Goal: Task Accomplishment & Management: Manage account settings

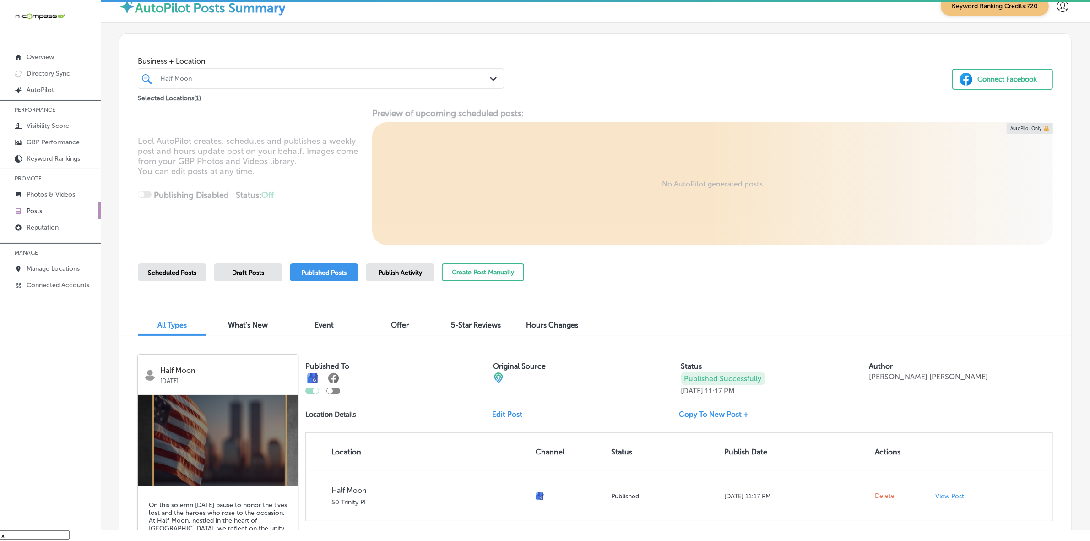
scroll to position [172, 0]
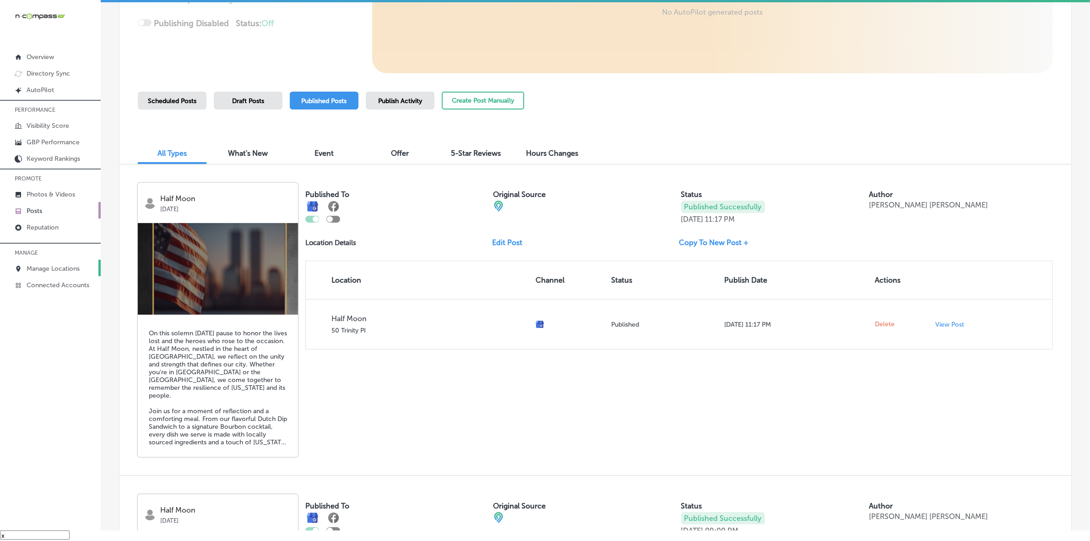
click at [62, 263] on link "Manage Locations" at bounding box center [50, 268] width 101 height 16
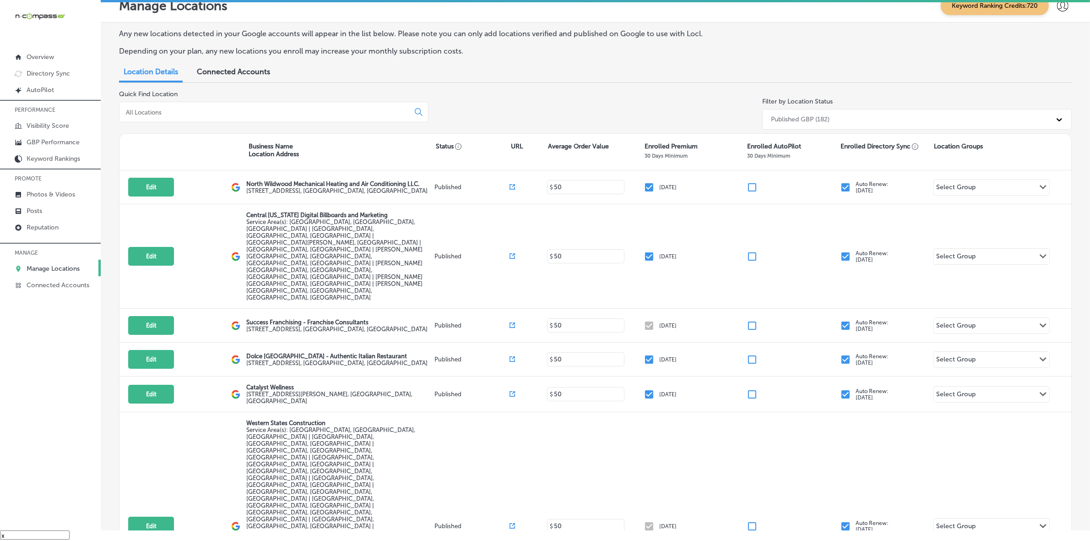
click at [332, 114] on input at bounding box center [266, 112] width 282 height 8
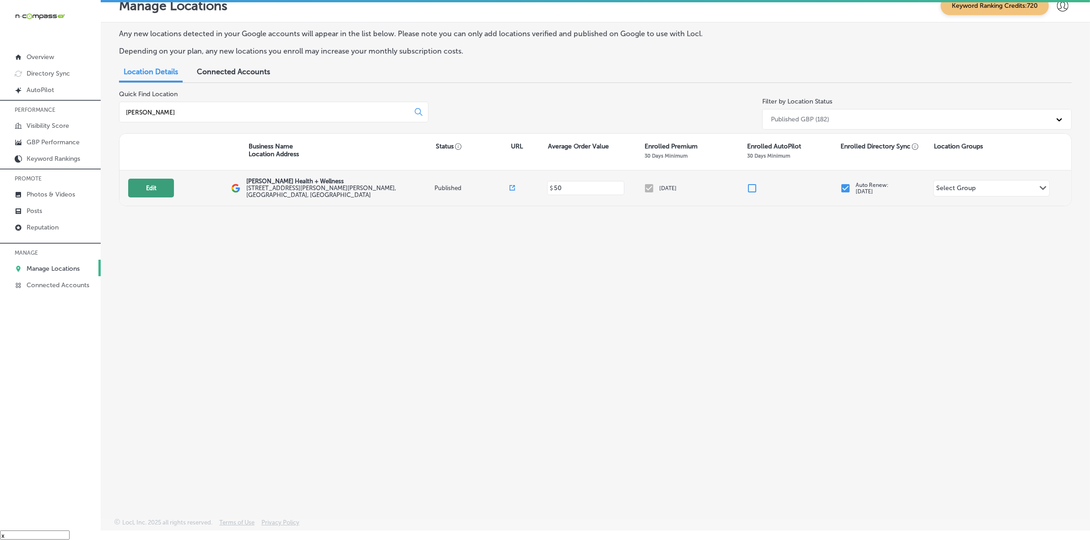
type input "[PERSON_NAME]"
click at [165, 192] on button "Edit" at bounding box center [151, 188] width 46 height 19
select select "US"
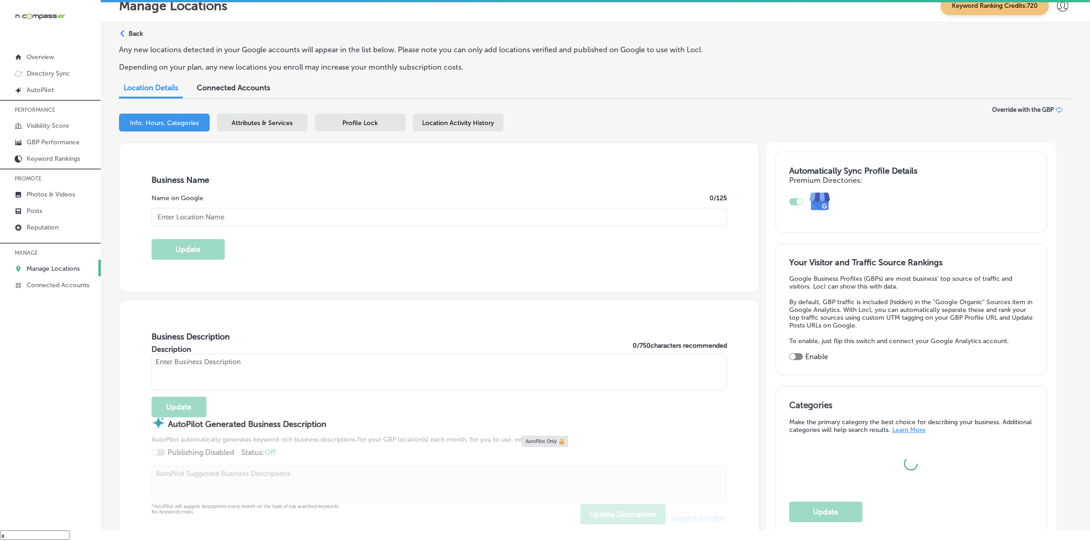
type input "[PERSON_NAME] Health + Wellness"
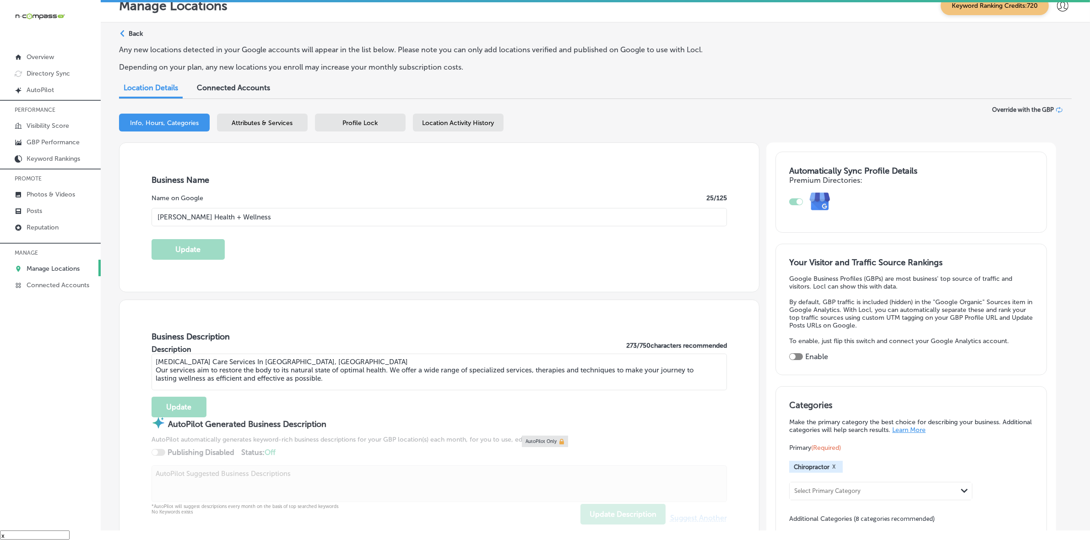
type textarea "[MEDICAL_DATA] Care Services In [GEOGRAPHIC_DATA], [GEOGRAPHIC_DATA] Our servic…"
type input "[STREET_ADDRESS][PERSON_NAME][PERSON_NAME]"
type input "[GEOGRAPHIC_DATA]"
type input "37221"
type input "US"
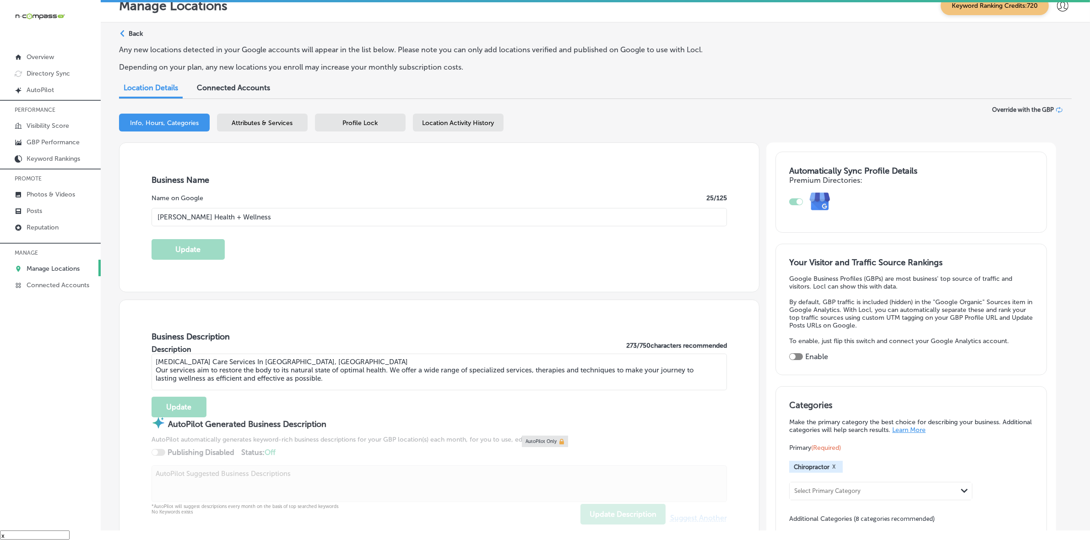
type input "[URL][DOMAIN_NAME]"
type input "[PHONE_NUMBER]"
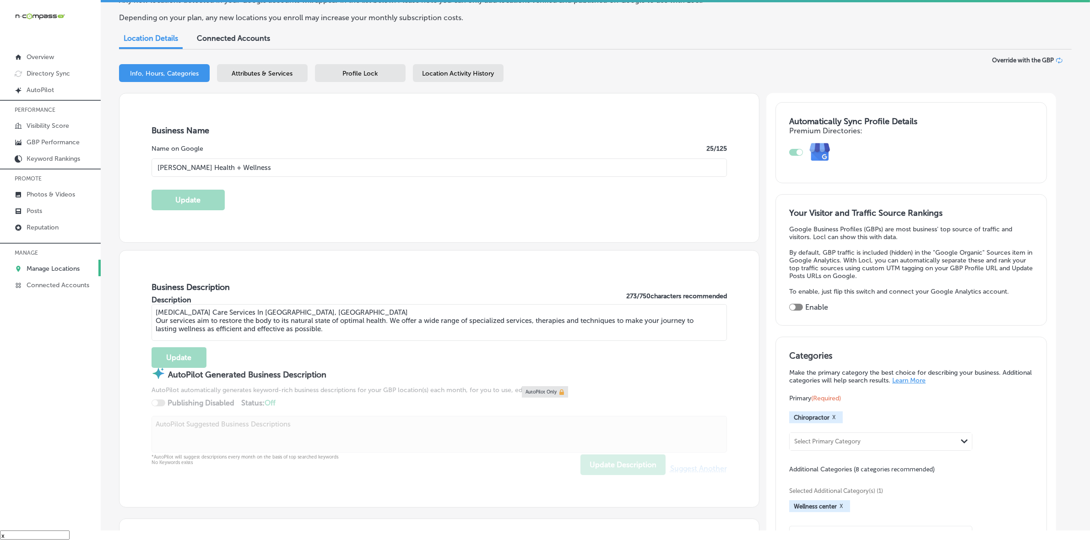
scroll to position [114, 0]
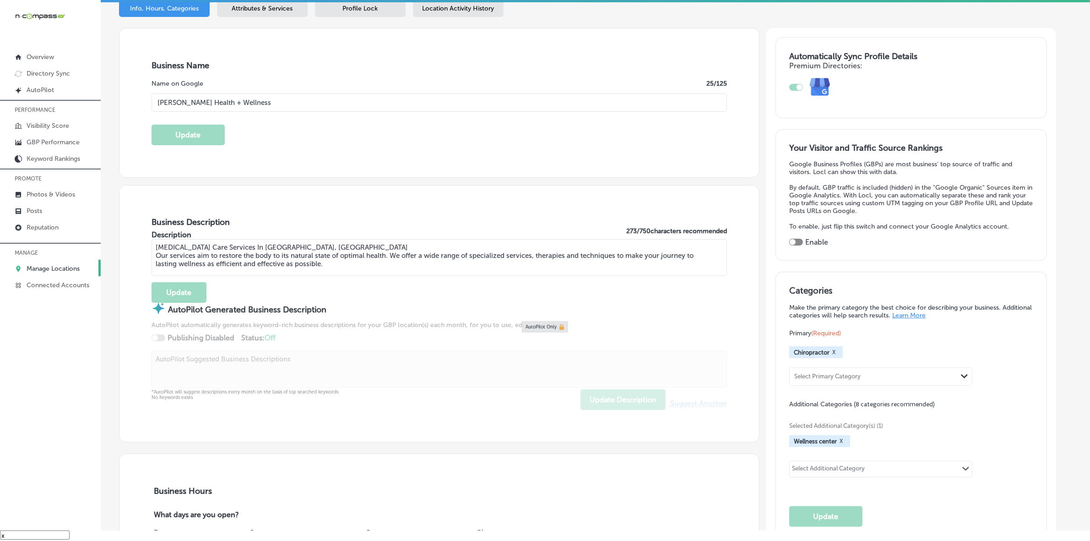
click at [277, 264] on textarea "[MEDICAL_DATA] Care Services In [GEOGRAPHIC_DATA], [GEOGRAPHIC_DATA] Our servic…" at bounding box center [438, 257] width 575 height 37
click at [278, 264] on textarea "[MEDICAL_DATA] Care Services In [GEOGRAPHIC_DATA], [GEOGRAPHIC_DATA] Our servic…" at bounding box center [438, 257] width 575 height 37
click at [153, 256] on textarea "[MEDICAL_DATA] Care Services In [GEOGRAPHIC_DATA], [GEOGRAPHIC_DATA] Our servic…" at bounding box center [438, 257] width 575 height 37
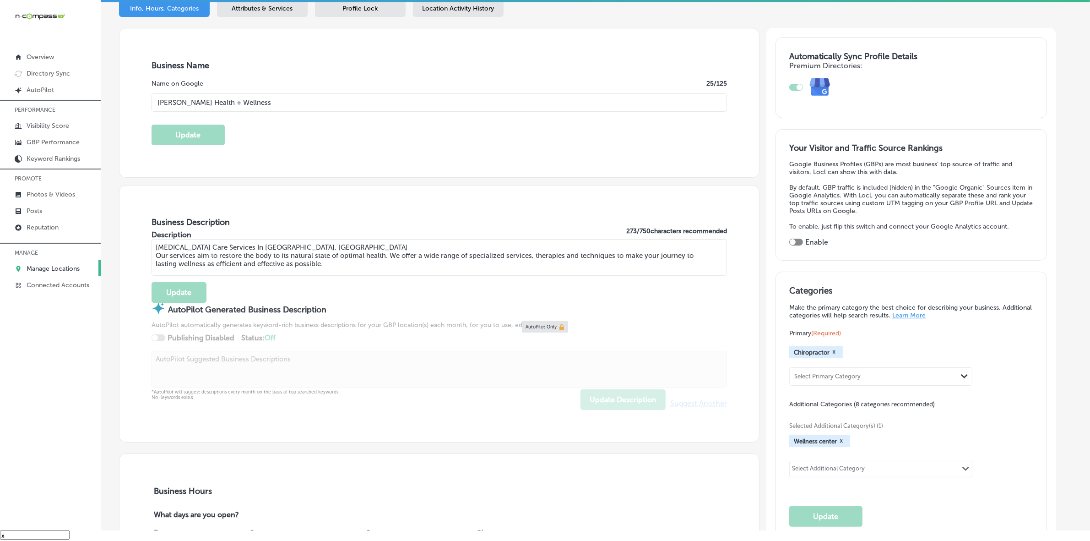
drag, startPoint x: 155, startPoint y: 261, endPoint x: 321, endPoint y: 287, distance: 168.5
click at [321, 277] on div "[MEDICAL_DATA] Care Services In [GEOGRAPHIC_DATA], [GEOGRAPHIC_DATA] Our servic…" at bounding box center [438, 258] width 575 height 38
click at [314, 276] on textarea "[MEDICAL_DATA] Care Services In [GEOGRAPHIC_DATA], [GEOGRAPHIC_DATA] Our servic…" at bounding box center [438, 257] width 575 height 37
drag, startPoint x: 297, startPoint y: 276, endPoint x: 163, endPoint y: 259, distance: 134.3
click at [163, 259] on textarea "[MEDICAL_DATA] Care Services In [GEOGRAPHIC_DATA], [GEOGRAPHIC_DATA] Our servic…" at bounding box center [438, 257] width 575 height 37
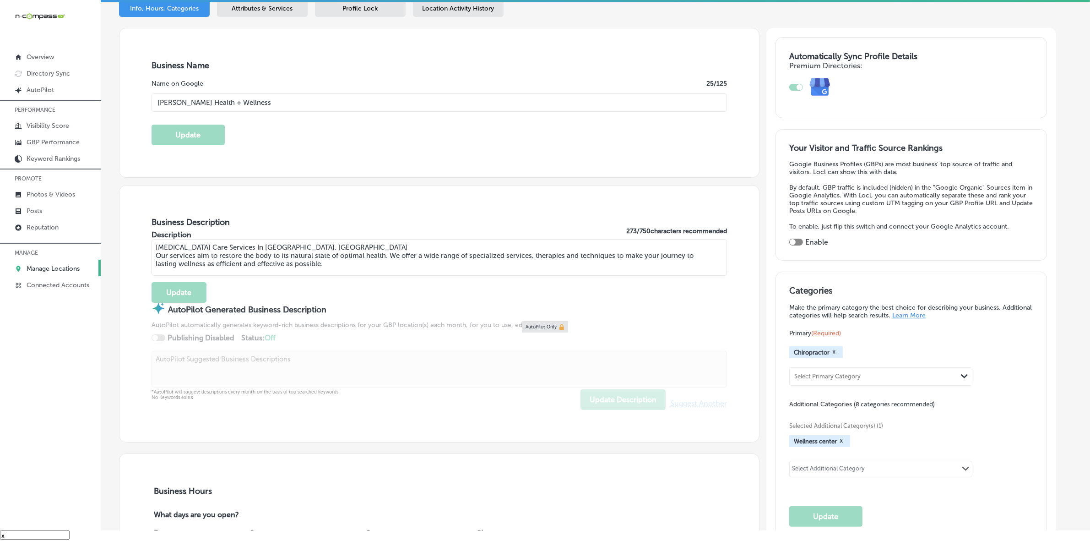
paste textarea "[PERSON_NAME] Health + Wellness in [GEOGRAPHIC_DATA], [GEOGRAPHIC_DATA], offers…"
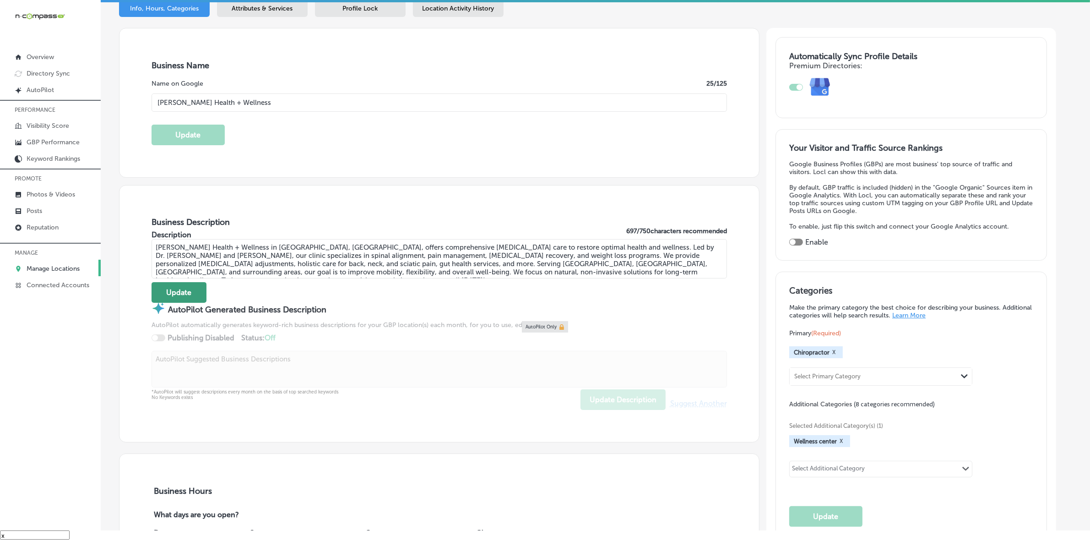
type textarea "[PERSON_NAME] Health + Wellness in [GEOGRAPHIC_DATA], [GEOGRAPHIC_DATA], offers…"
click at [182, 303] on button "Update" at bounding box center [178, 292] width 55 height 21
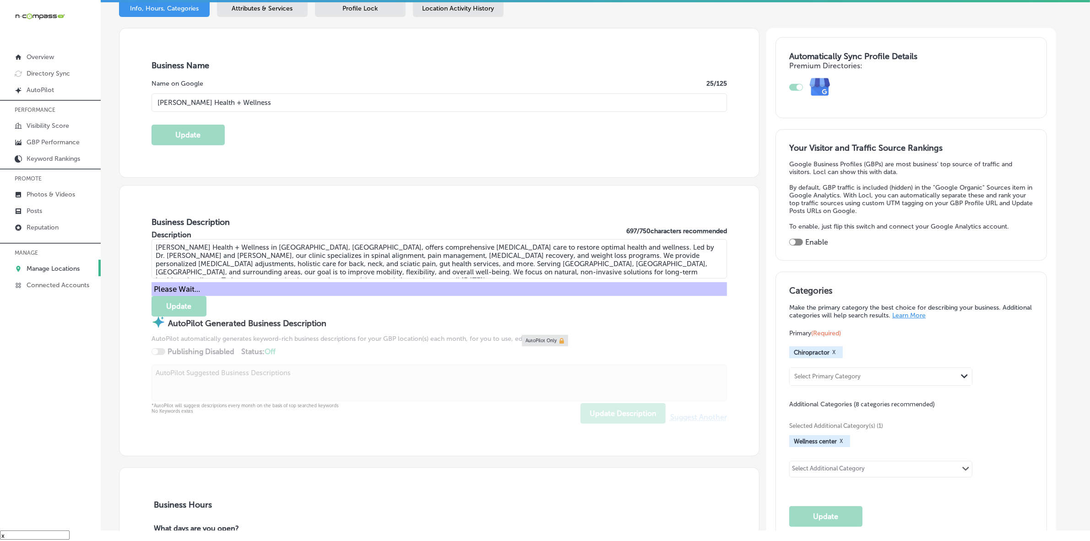
click at [803, 243] on div at bounding box center [796, 241] width 14 height 7
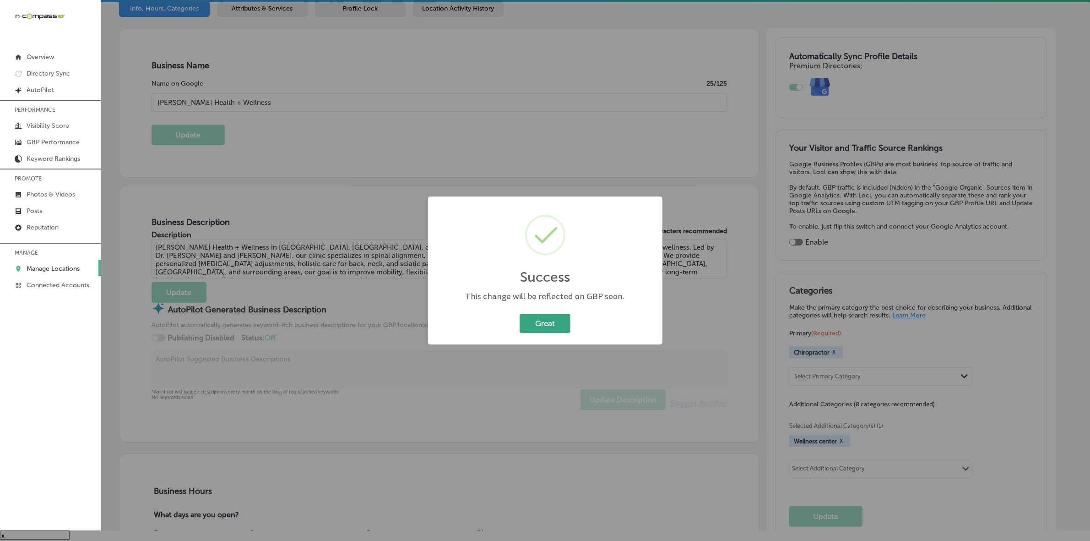
click at [547, 324] on button "Great" at bounding box center [544, 323] width 51 height 19
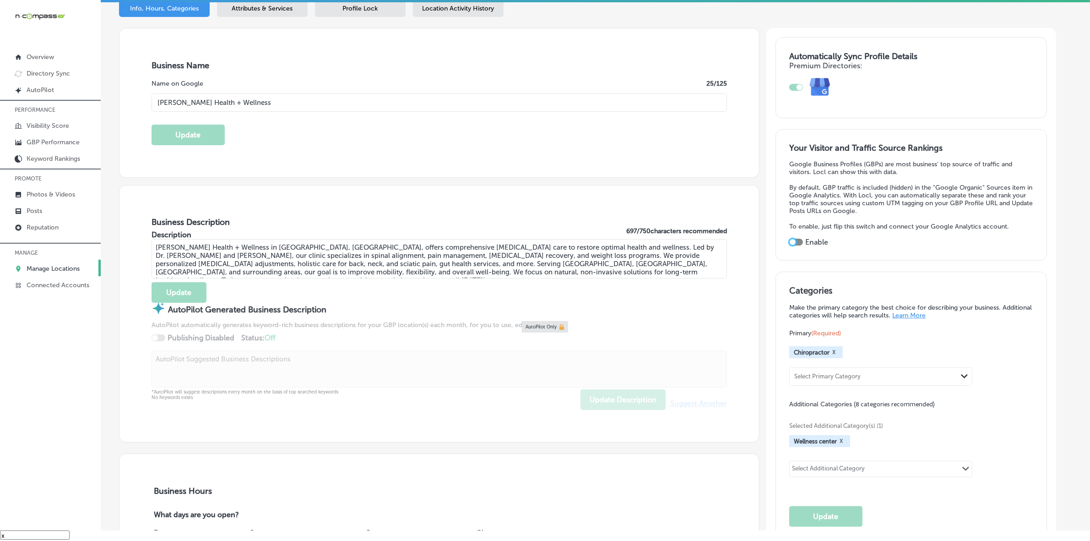
checkbox input "true"
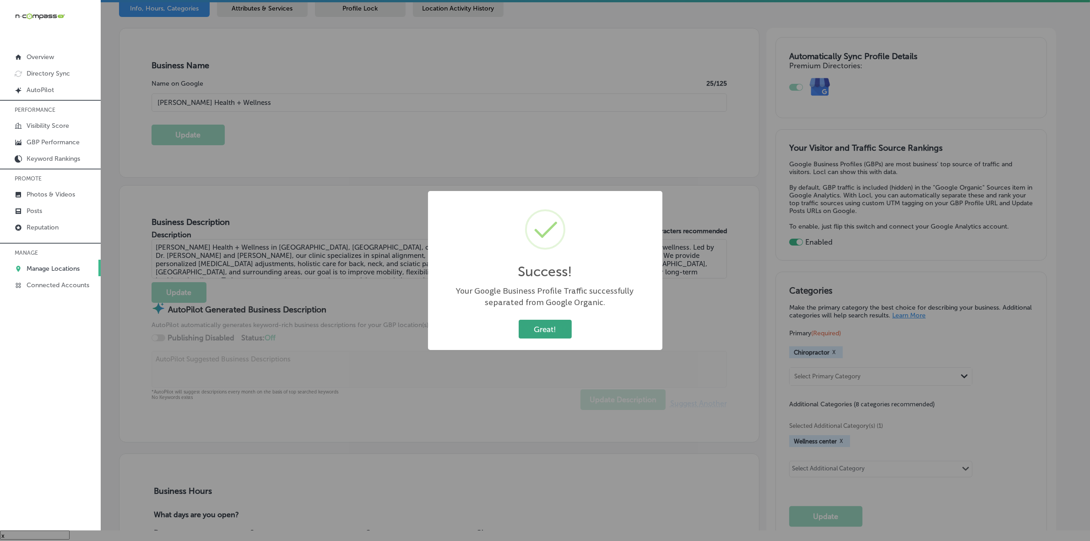
click at [549, 330] on button "Great!" at bounding box center [545, 328] width 53 height 19
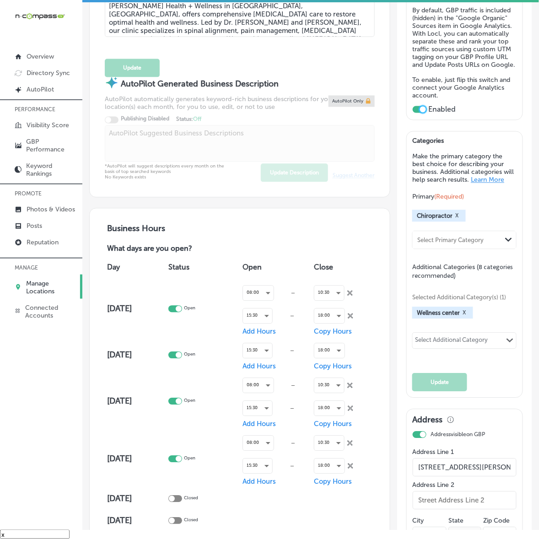
scroll to position [286, 0]
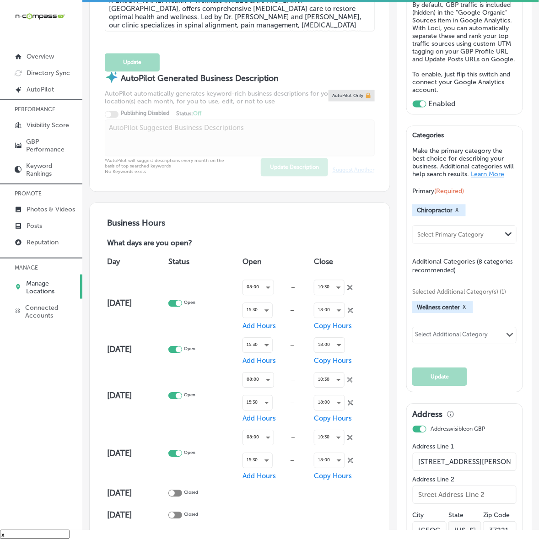
click at [440, 342] on div "Select Additional Category" at bounding box center [451, 336] width 73 height 11
paste input "Weight loss service"
click at [449, 358] on label "Weight loss service" at bounding box center [463, 354] width 61 height 8
type input "Weight loss service"
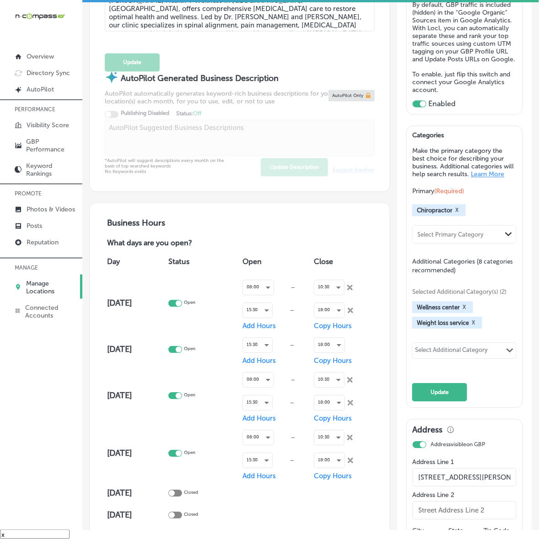
click at [457, 357] on div "Select Additional Category" at bounding box center [451, 352] width 73 height 11
click at [455, 359] on div "Select Additional Category" at bounding box center [449, 353] width 68 height 14
paste input "Weight loss service"
type input "Weight loss service"
click at [455, 356] on input "Weight loss service" at bounding box center [443, 352] width 54 height 7
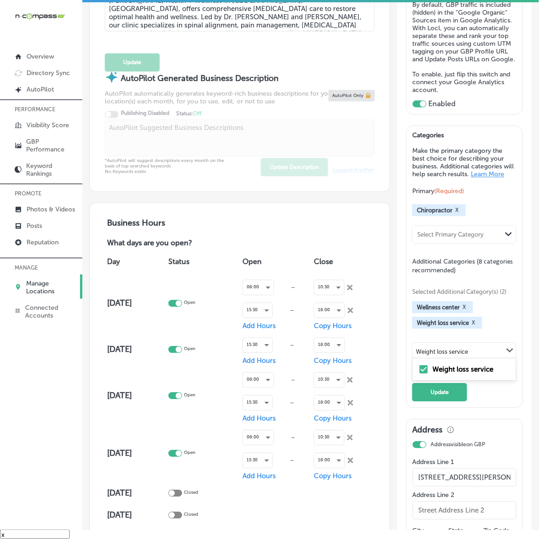
click at [455, 356] on input "Weight loss service" at bounding box center [443, 352] width 54 height 7
checkbox input "false"
click at [459, 357] on div "Select Additional Category" at bounding box center [451, 352] width 73 height 11
paste input "Peptides"
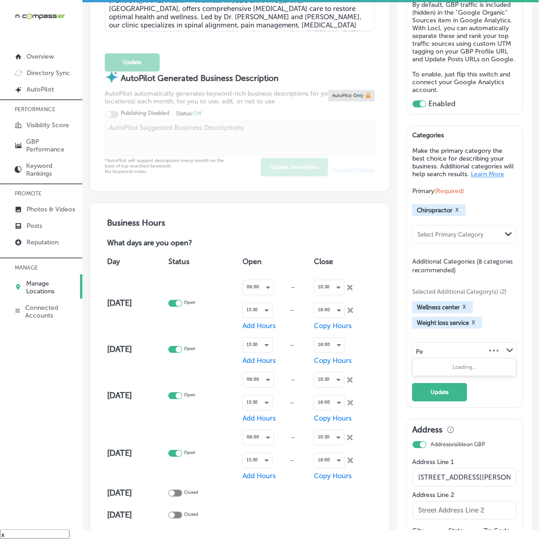
type input "P"
click at [433, 357] on div "Select Additional Category" at bounding box center [451, 352] width 73 height 11
paste input "Health consultant"
click at [448, 374] on label "Health consultant" at bounding box center [461, 370] width 56 height 8
type input "Health consultant"
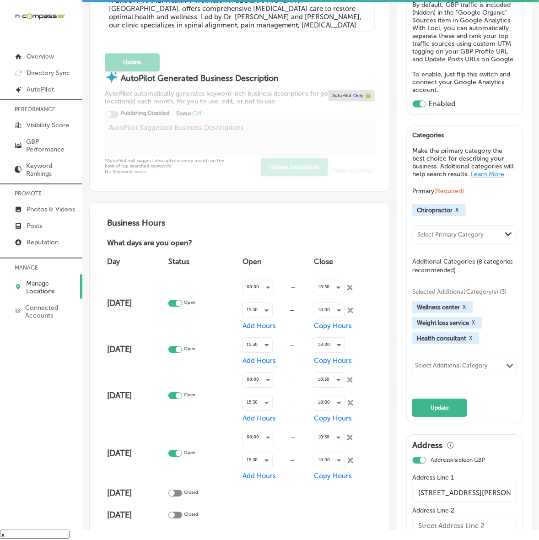
click at [469, 373] on div "Select Additional Category" at bounding box center [451, 367] width 73 height 11
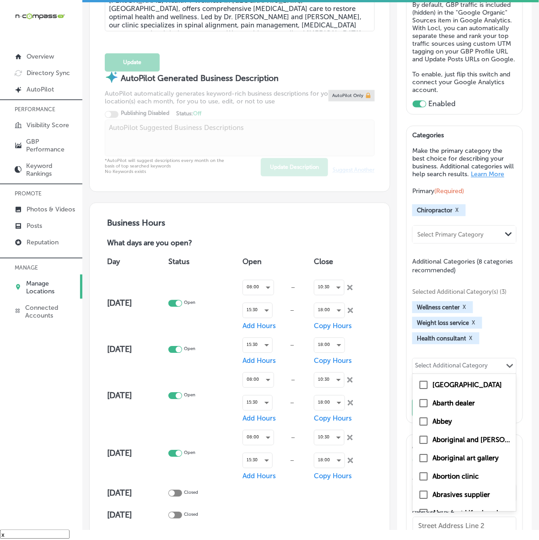
paste input "[MEDICAL_DATA]"
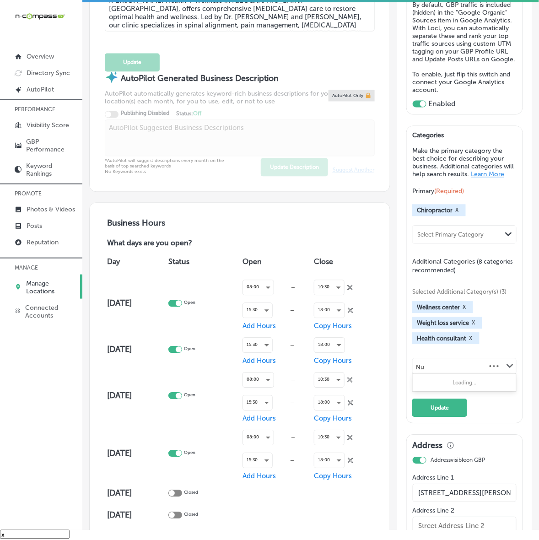
type input "N"
click at [469, 373] on div "Select Additional Category" at bounding box center [451, 367] width 73 height 11
paste input "Pain control clinic"
click at [469, 390] on label "Pain control clinic" at bounding box center [461, 385] width 57 height 8
type input "Pain control clinic"
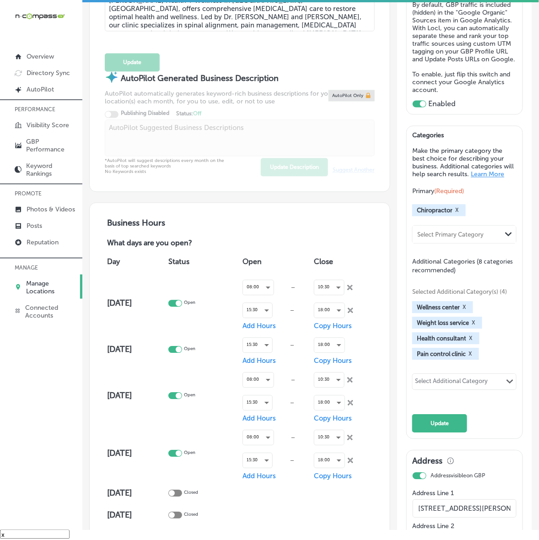
click at [437, 389] on div "Select Additional Category" at bounding box center [451, 383] width 73 height 11
paste input "Gut Health"
type input "Gut Health"
click at [463, 389] on div "Select Additional Category" at bounding box center [451, 383] width 73 height 11
paste input "Back and [MEDICAL_DATA]"
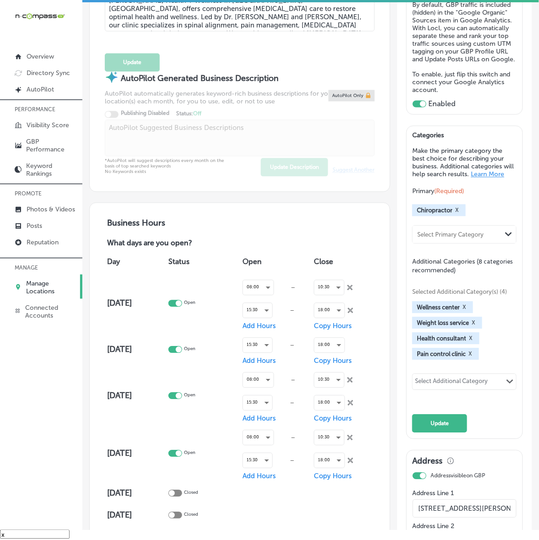
type input "Back and [MEDICAL_DATA]"
click at [463, 387] on input "Back and [MEDICAL_DATA]" at bounding box center [443, 383] width 55 height 7
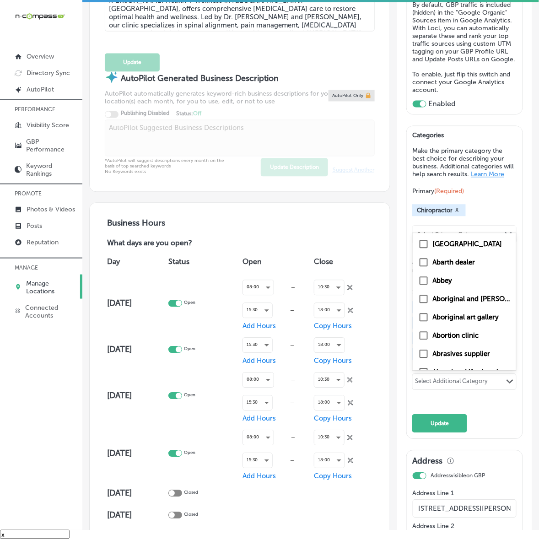
click at [503, 433] on div "Categories Make the primary category the best choice for describing your busine…" at bounding box center [464, 282] width 104 height 301
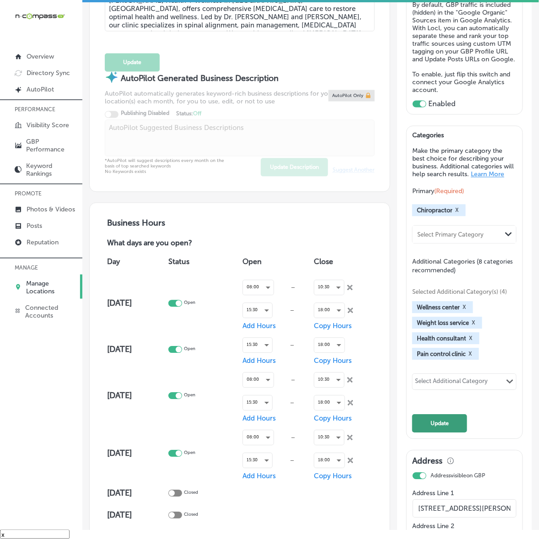
click at [422, 433] on button "Update" at bounding box center [439, 424] width 55 height 18
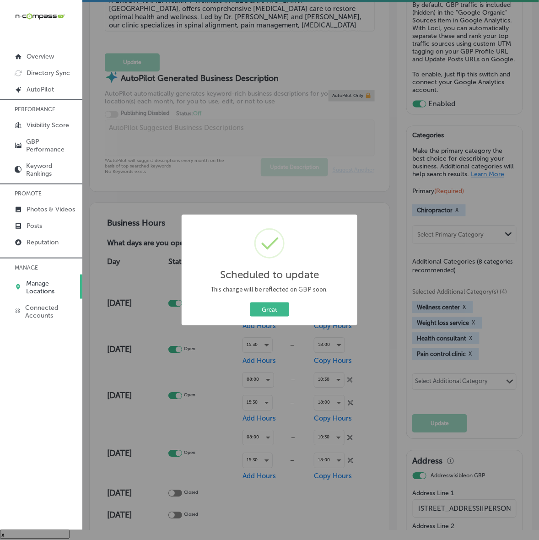
scroll to position [458, 0]
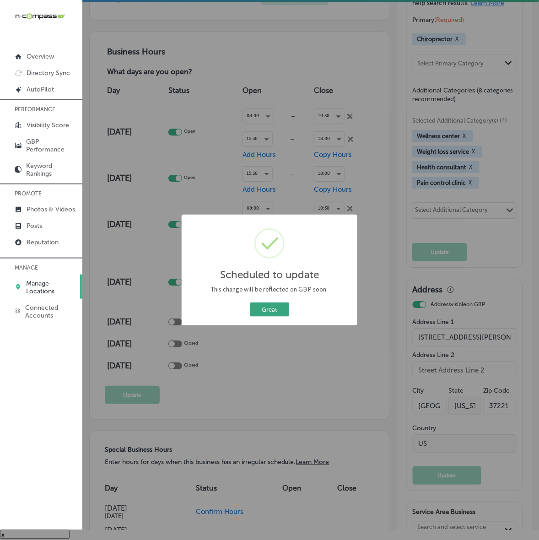
click at [273, 314] on button "Great" at bounding box center [269, 310] width 39 height 14
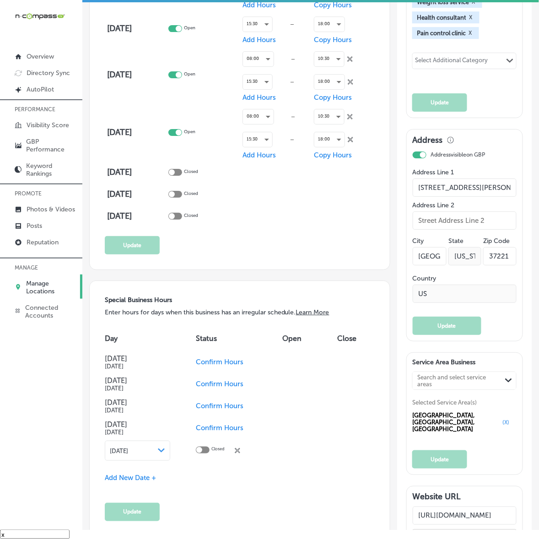
scroll to position [629, 0]
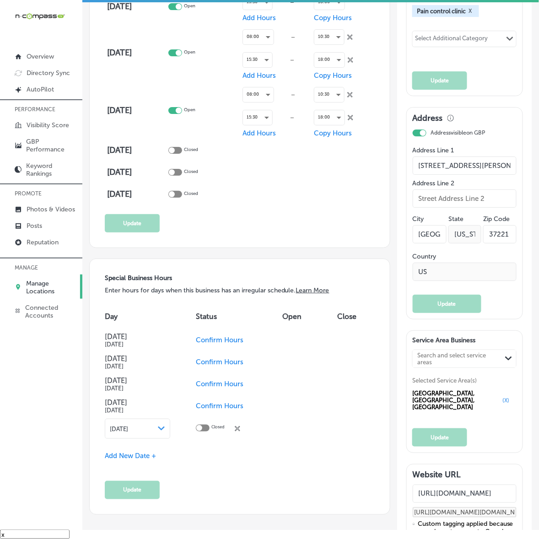
click at [222, 388] on span "Confirm Hours" at bounding box center [220, 384] width 48 height 8
click at [216, 410] on span "Confirm Hours" at bounding box center [220, 406] width 48 height 8
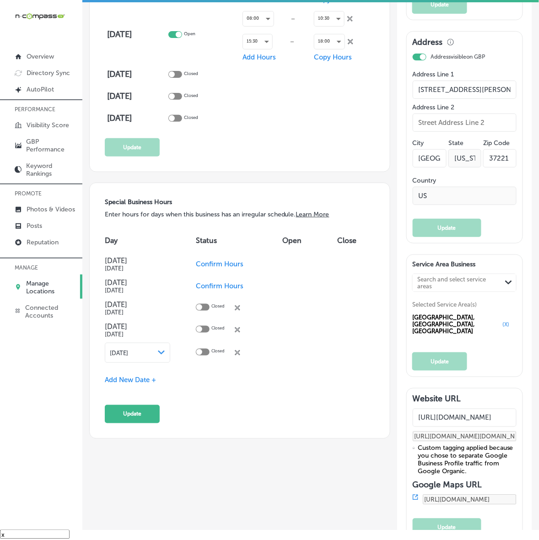
scroll to position [744, 0]
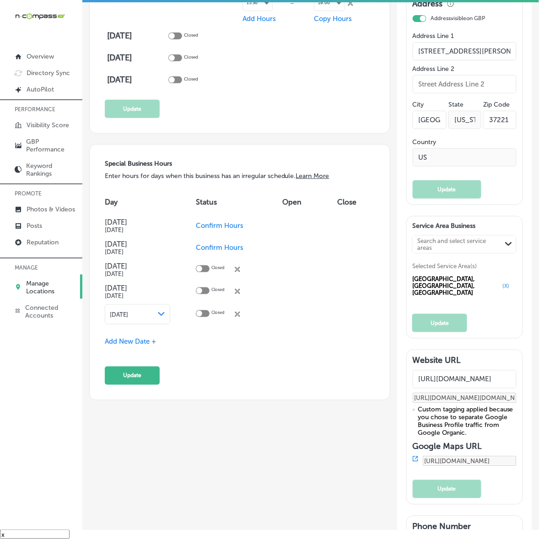
click at [140, 346] on span "Add New Date +" at bounding box center [130, 342] width 51 height 8
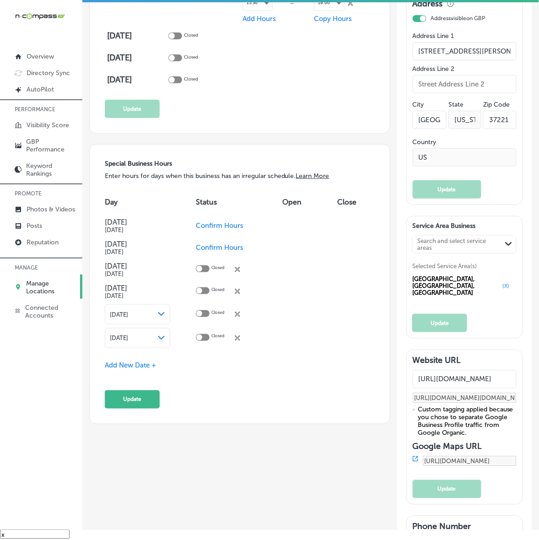
click at [165, 340] on icon "Path Created with Sketch." at bounding box center [161, 338] width 7 height 4
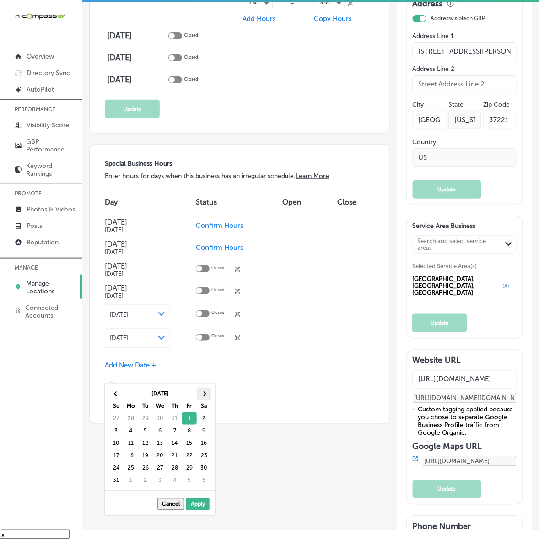
click at [204, 396] on span at bounding box center [203, 393] width 5 height 5
click at [204, 396] on th at bounding box center [204, 394] width 15 height 12
click at [120, 394] on th at bounding box center [116, 394] width 15 height 12
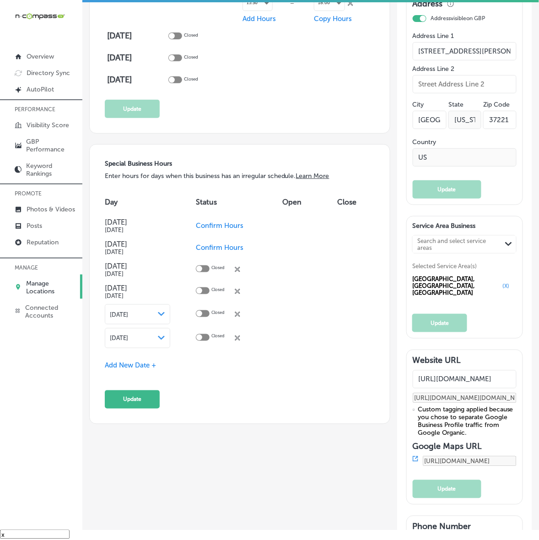
click at [141, 370] on span "Add New Date +" at bounding box center [130, 366] width 51 height 8
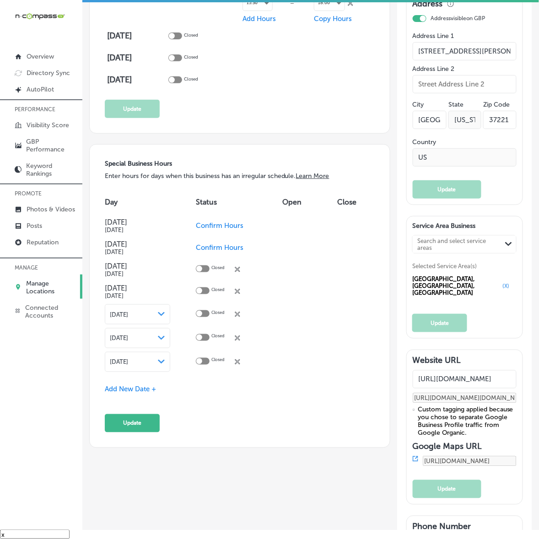
click at [166, 372] on div "[DATE] Path Created with Sketch." at bounding box center [138, 362] width 66 height 20
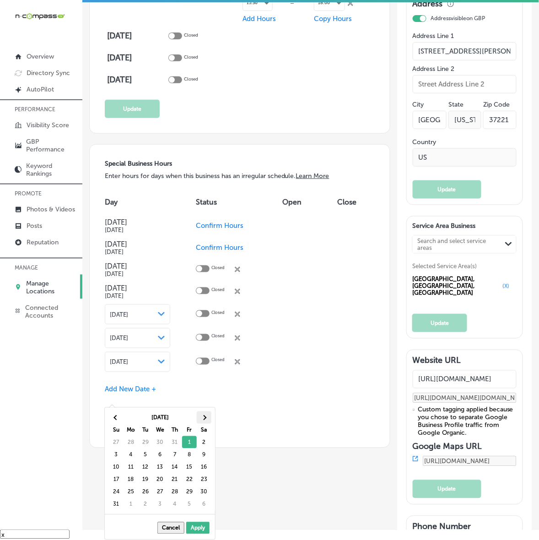
click at [206, 419] on th at bounding box center [204, 417] width 15 height 12
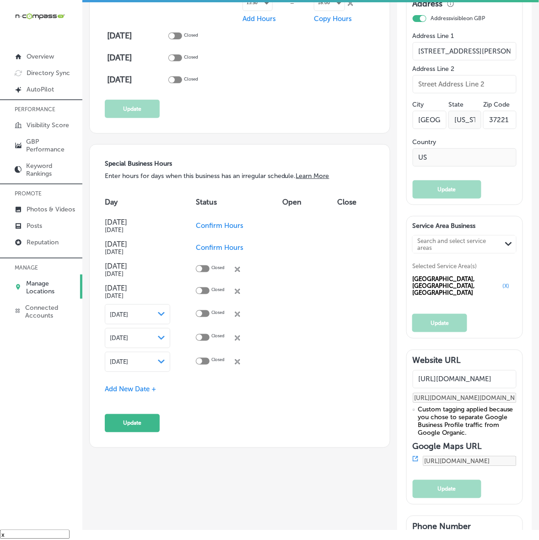
click at [161, 366] on div "[DATE] Path Created with Sketch." at bounding box center [138, 361] width 56 height 7
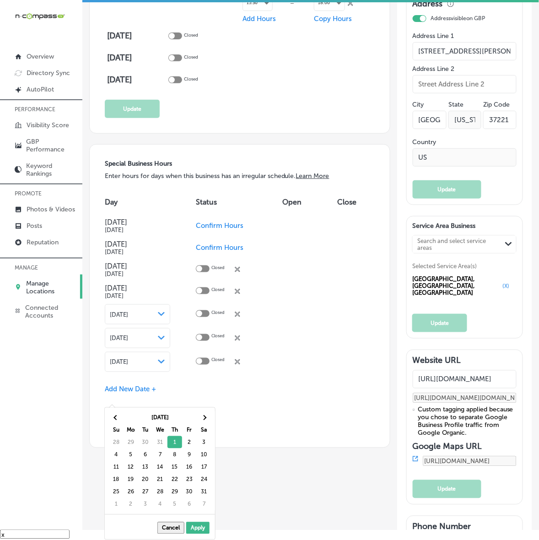
click at [266, 395] on div "Add New Date +" at bounding box center [240, 390] width 270 height 10
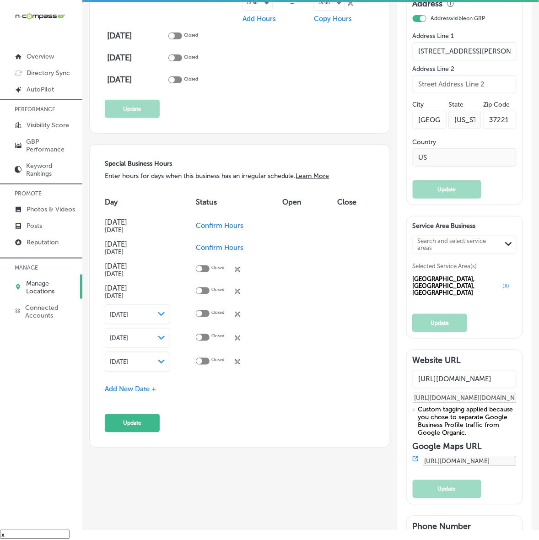
click at [126, 394] on span "Add New Date +" at bounding box center [130, 389] width 51 height 8
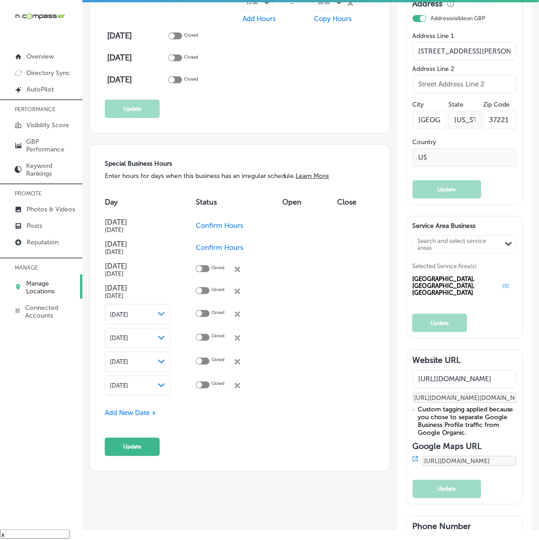
click at [165, 388] on polygon at bounding box center [161, 386] width 7 height 4
click at [205, 443] on span at bounding box center [203, 441] width 5 height 5
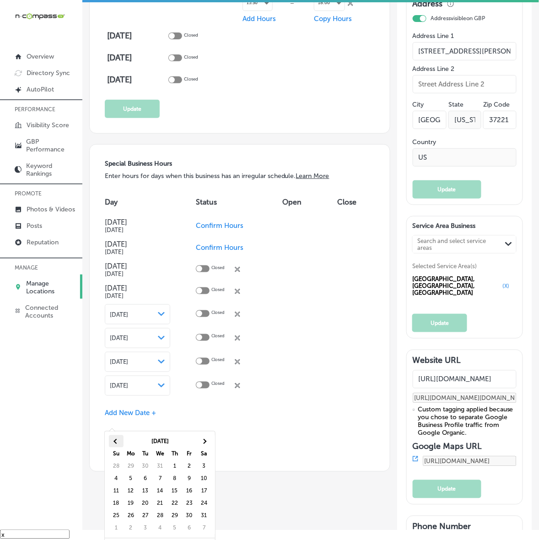
click at [111, 440] on th at bounding box center [116, 441] width 15 height 12
click at [122, 456] on button "Update" at bounding box center [132, 447] width 55 height 18
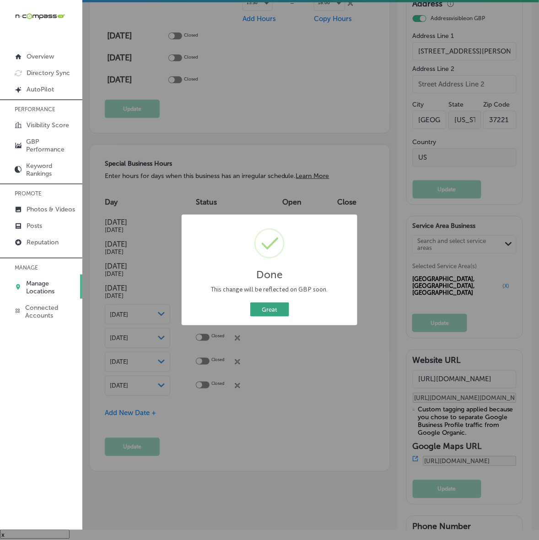
click at [275, 313] on button "Great" at bounding box center [269, 310] width 39 height 14
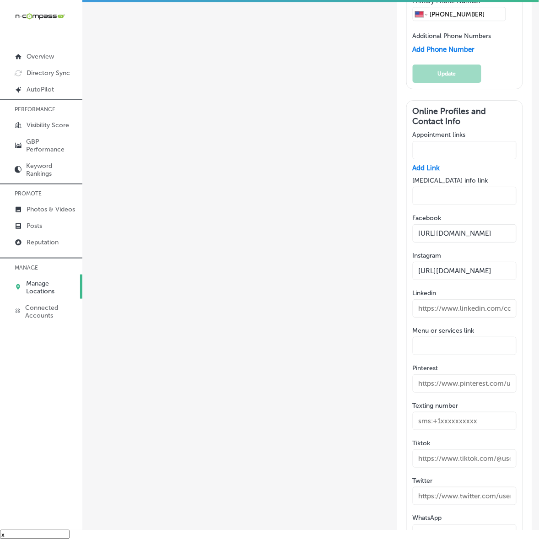
scroll to position [1316, 0]
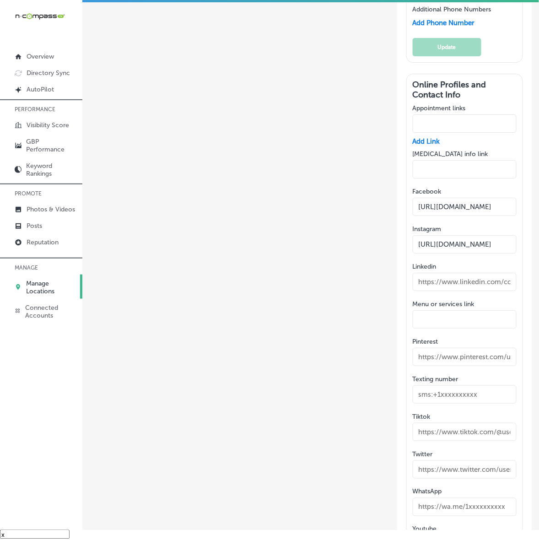
click at [442, 216] on input "[URL][DOMAIN_NAME]" at bounding box center [465, 207] width 104 height 18
click at [446, 254] on input "[URL][DOMAIN_NAME]" at bounding box center [465, 244] width 104 height 18
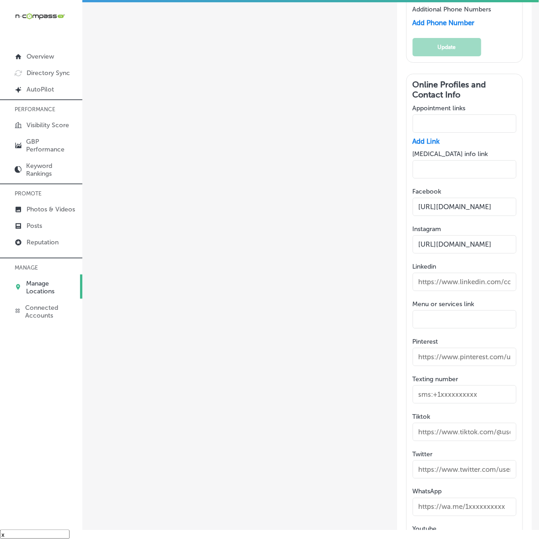
click at [447, 254] on input "[URL][DOMAIN_NAME]" at bounding box center [465, 244] width 104 height 18
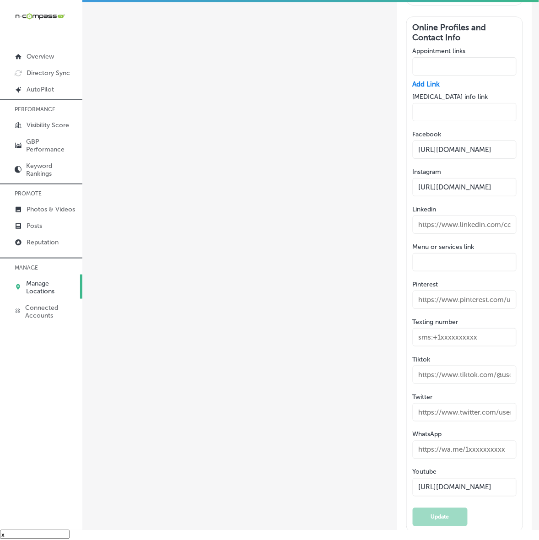
scroll to position [1430, 0]
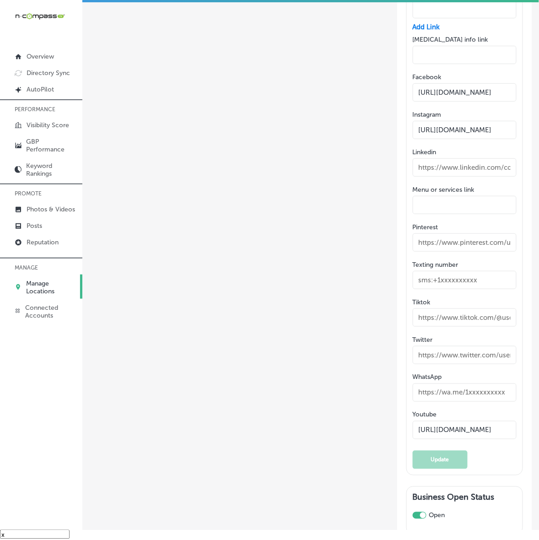
click at [435, 439] on input "[URL][DOMAIN_NAME]" at bounding box center [465, 430] width 104 height 18
paste input "text"
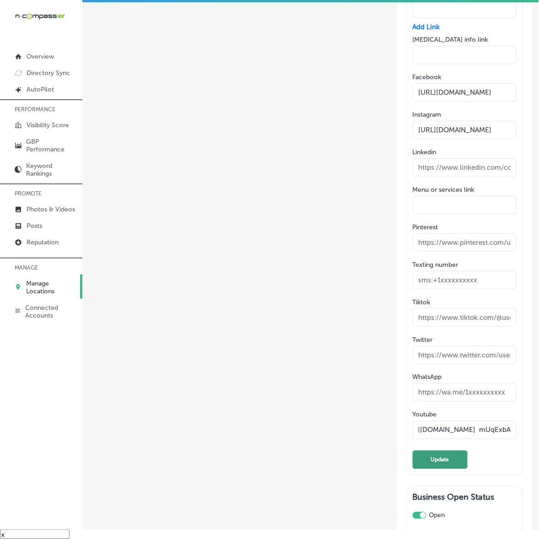
type input "[URL][DOMAIN_NAME] mUqExbA"
click at [438, 469] on button "Update" at bounding box center [440, 460] width 55 height 18
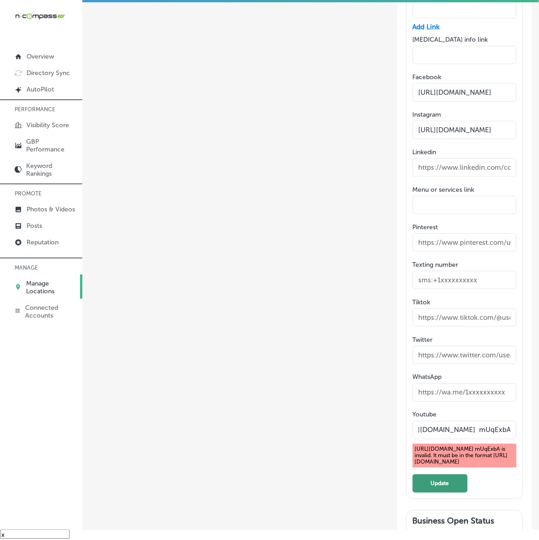
scroll to position [0, 0]
click at [454, 429] on input "[URL][DOMAIN_NAME] mUqExbA" at bounding box center [465, 430] width 104 height 18
click at [465, 428] on input "text" at bounding box center [465, 430] width 104 height 18
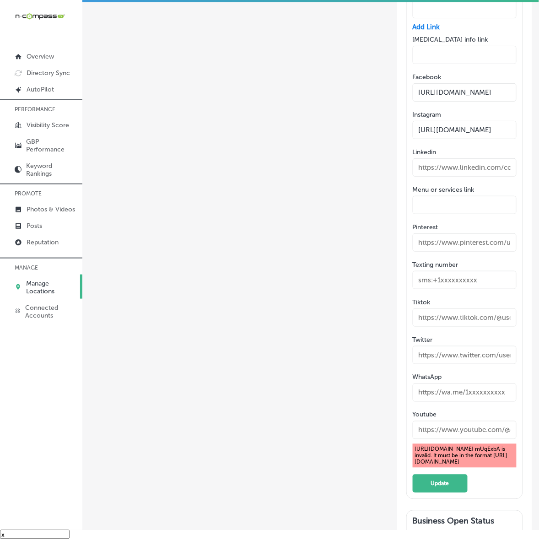
click at [465, 428] on input "text" at bounding box center [465, 430] width 104 height 18
click at [428, 492] on button "Update" at bounding box center [440, 484] width 55 height 18
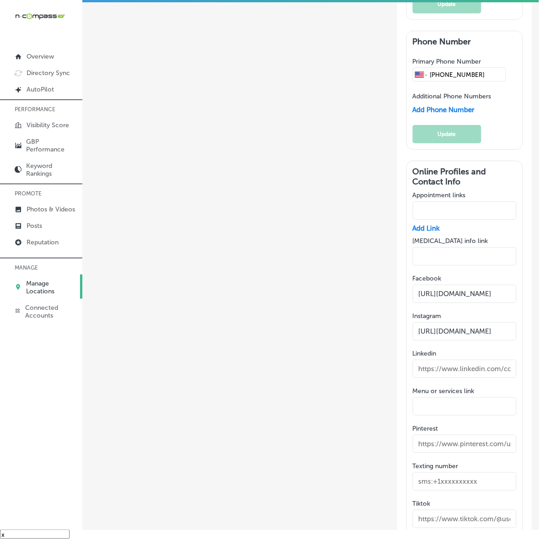
scroll to position [1201, 0]
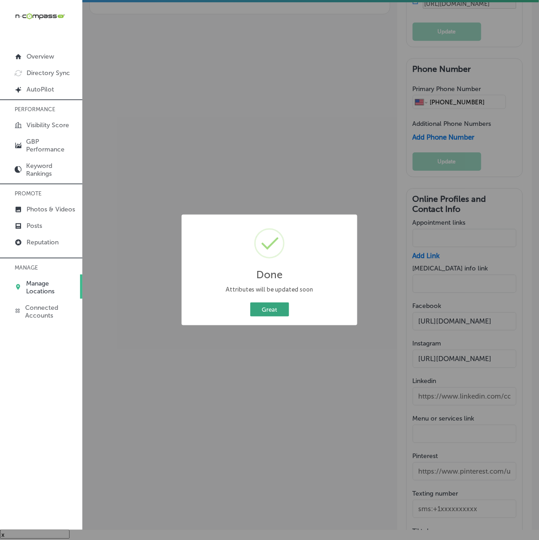
click at [270, 308] on button "Great" at bounding box center [269, 310] width 39 height 14
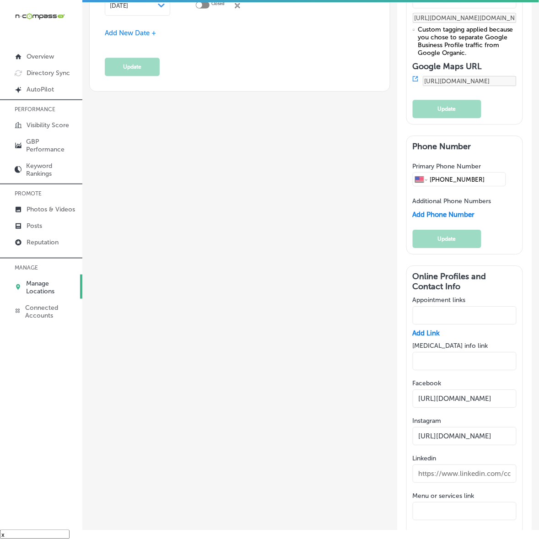
scroll to position [1144, 0]
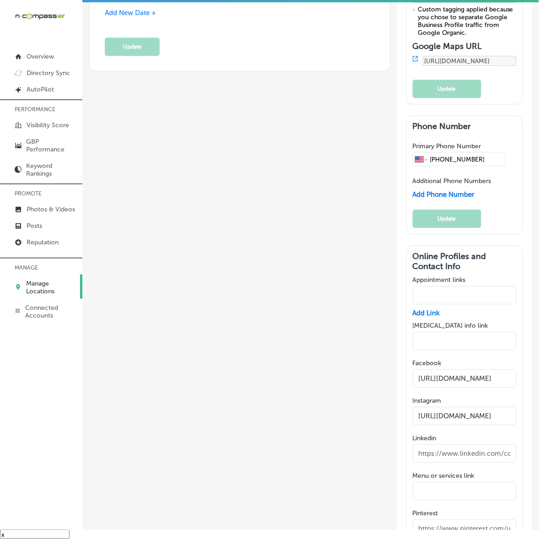
click at [433, 304] on input "text" at bounding box center [465, 295] width 104 height 18
click at [445, 304] on input "text" at bounding box center [465, 295] width 104 height 18
paste input "[URL][DOMAIN_NAME]"
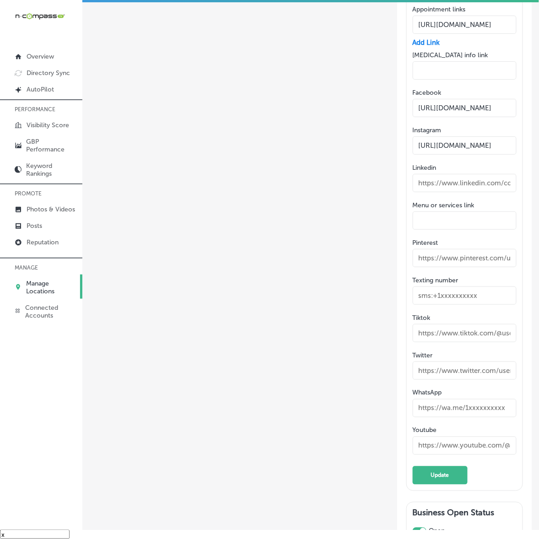
scroll to position [1488, 0]
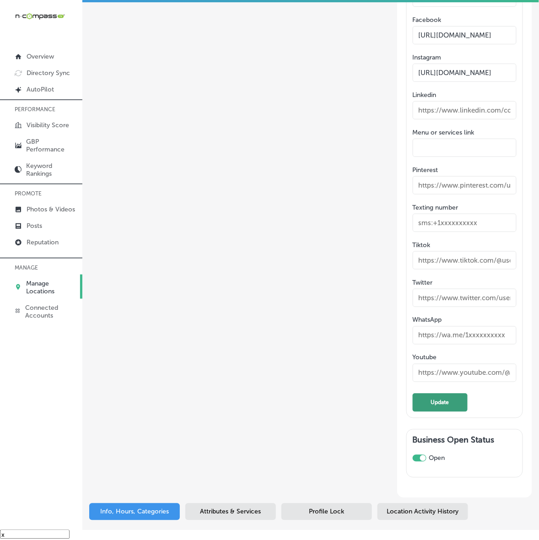
type input "[URL][DOMAIN_NAME]"
click at [443, 412] on button "Update" at bounding box center [440, 403] width 55 height 18
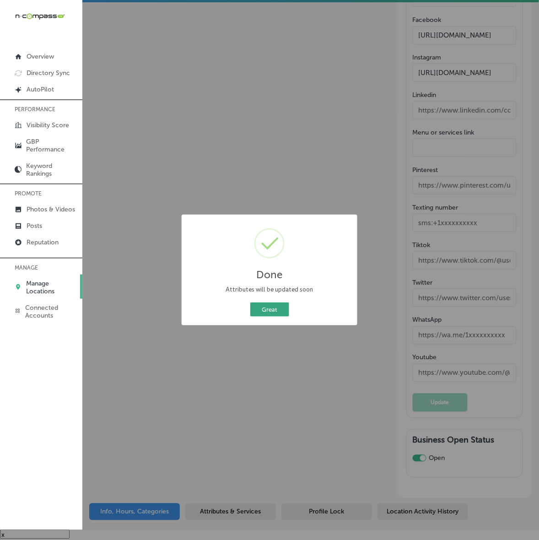
click at [274, 310] on button "Great" at bounding box center [269, 310] width 39 height 14
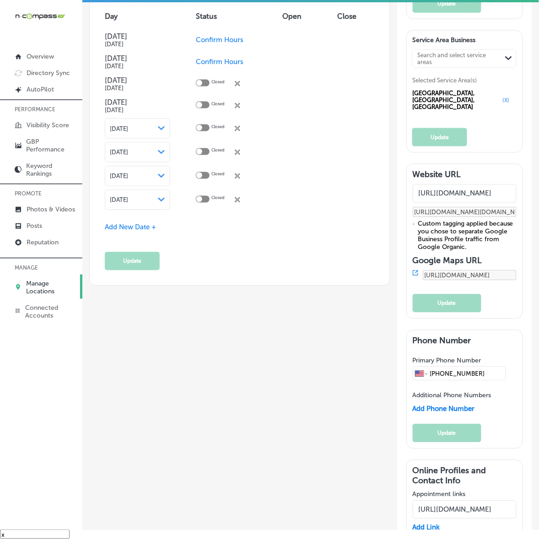
scroll to position [801, 0]
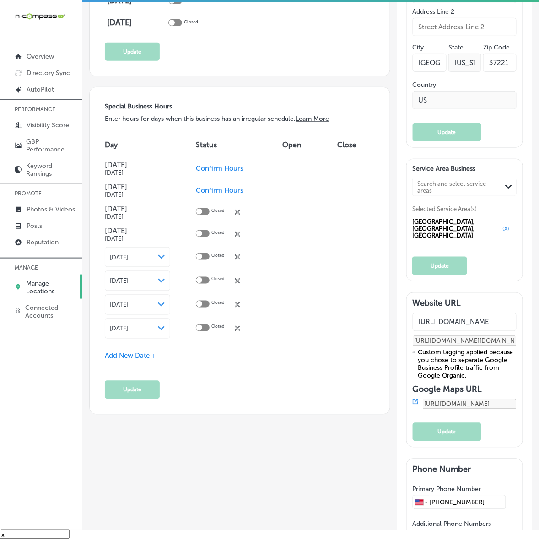
click at [459, 194] on div "Search and select service areas" at bounding box center [458, 187] width 83 height 14
paste input "Bellevue"
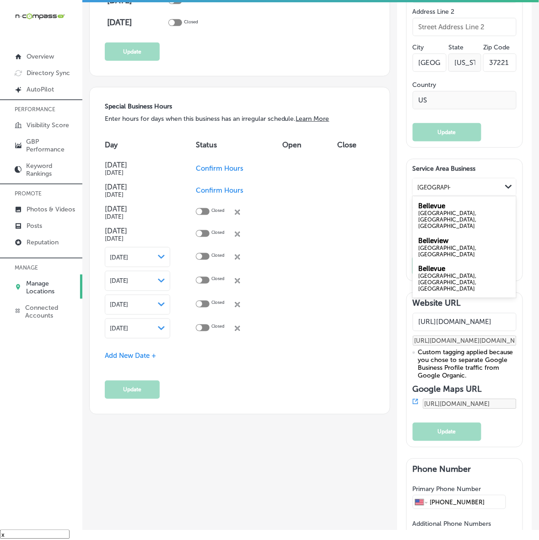
click at [437, 210] on label "Bellevue" at bounding box center [431, 206] width 27 height 8
type input "[GEOGRAPHIC_DATA],[GEOGRAPHIC_DATA]"
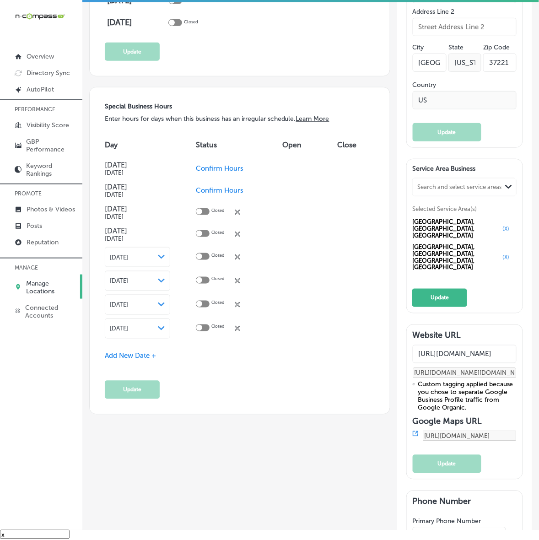
click at [467, 191] on div "Search and select service areas" at bounding box center [459, 187] width 85 height 7
paste input "Franklin"
click at [458, 227] on div "[GEOGRAPHIC_DATA], [GEOGRAPHIC_DATA]" at bounding box center [464, 212] width 103 height 28
type input "[GEOGRAPHIC_DATA],[GEOGRAPHIC_DATA]"
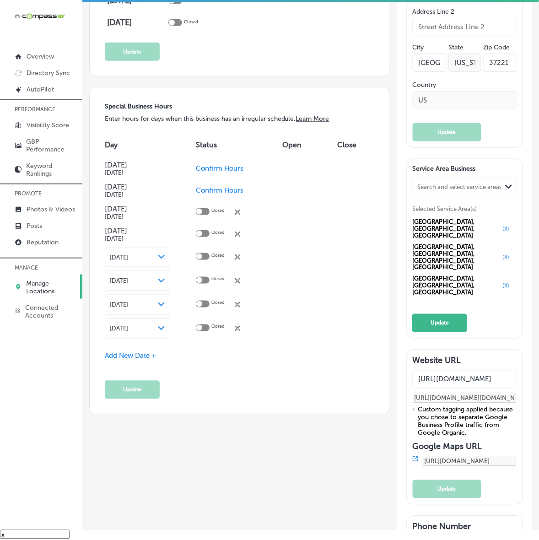
click at [459, 191] on div "Search and select service areas" at bounding box center [459, 187] width 85 height 7
paste input "Brentwood"
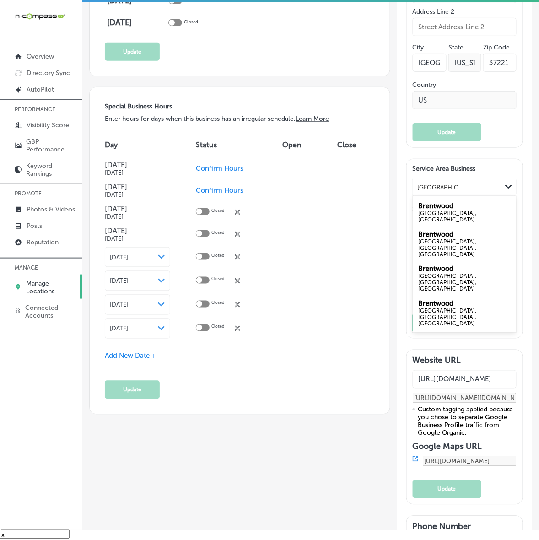
click at [449, 223] on div "[GEOGRAPHIC_DATA], [GEOGRAPHIC_DATA]" at bounding box center [464, 216] width 92 height 13
type input "[GEOGRAPHIC_DATA],[GEOGRAPHIC_DATA]"
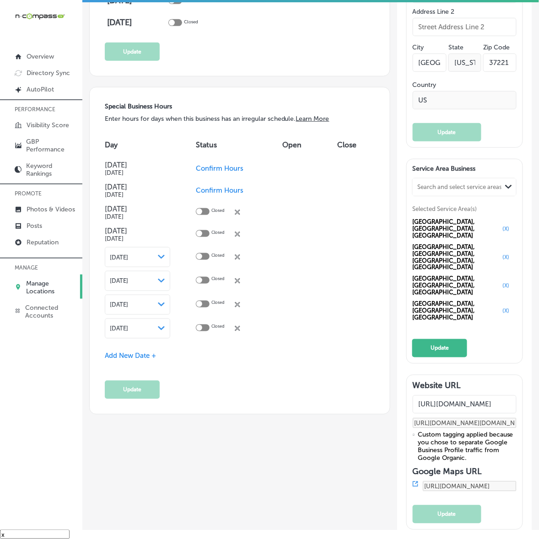
click at [468, 194] on div "Search and select service areas" at bounding box center [457, 187] width 89 height 12
paste input "[PERSON_NAME]"
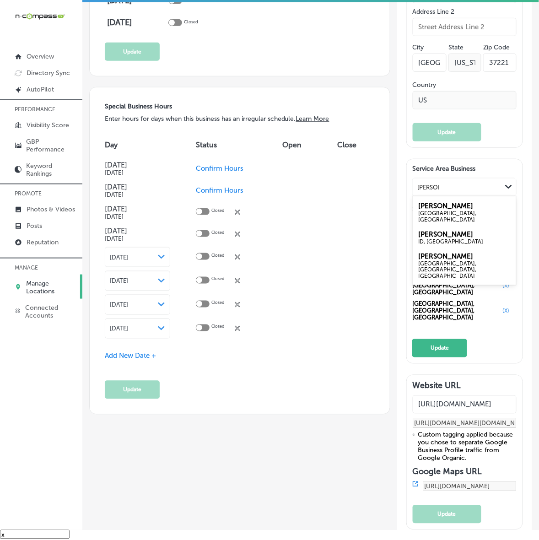
click at [455, 227] on div "[PERSON_NAME] [GEOGRAPHIC_DATA], [GEOGRAPHIC_DATA]" at bounding box center [464, 212] width 103 height 28
type input "[PERSON_NAME]"
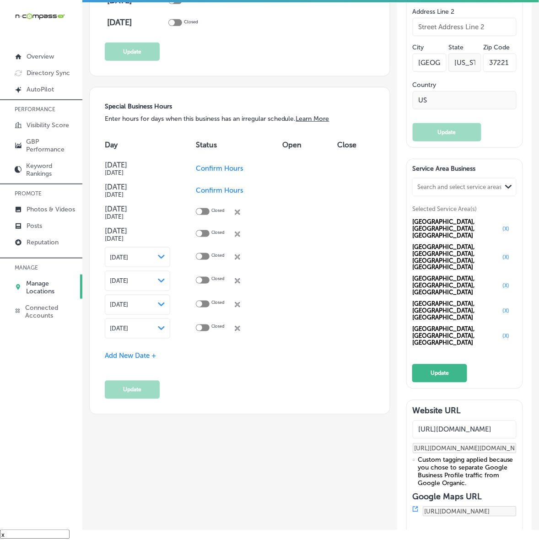
click at [452, 191] on div "Search and select service areas" at bounding box center [459, 187] width 85 height 7
paste input "Fairview"
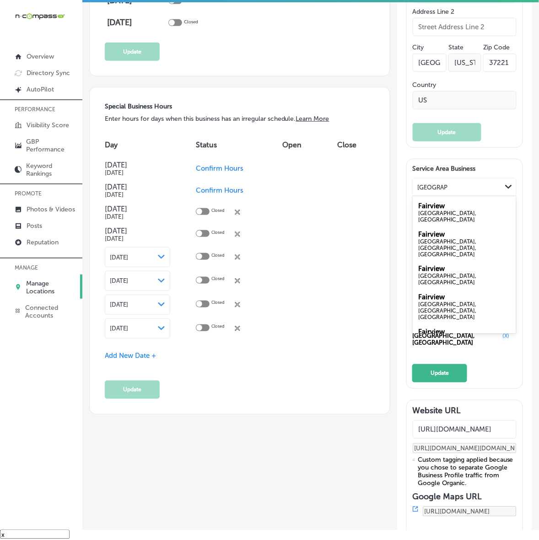
click at [446, 223] on div "[GEOGRAPHIC_DATA], [GEOGRAPHIC_DATA]" at bounding box center [464, 216] width 92 height 13
type input "[GEOGRAPHIC_DATA],[GEOGRAPHIC_DATA]"
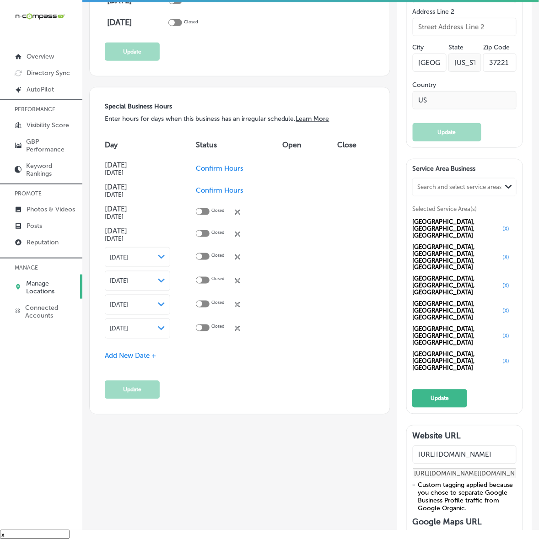
click at [471, 191] on div "Search and select service areas" at bounding box center [459, 187] width 85 height 7
paste input "[PERSON_NAME]"
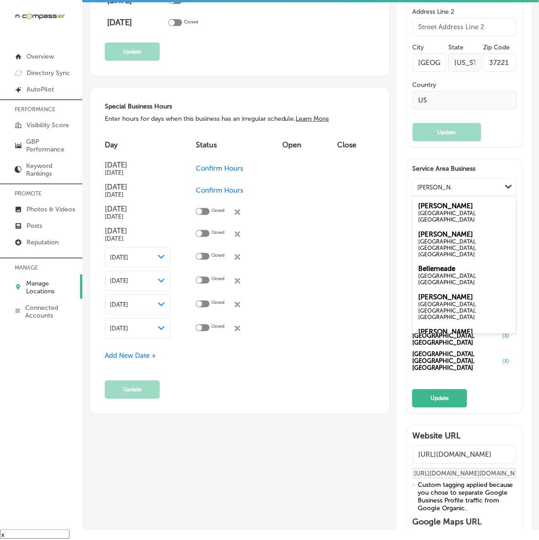
click at [455, 227] on div "[GEOGRAPHIC_DATA][PERSON_NAME], [GEOGRAPHIC_DATA]" at bounding box center [464, 212] width 103 height 28
type input "[PERSON_NAME]"
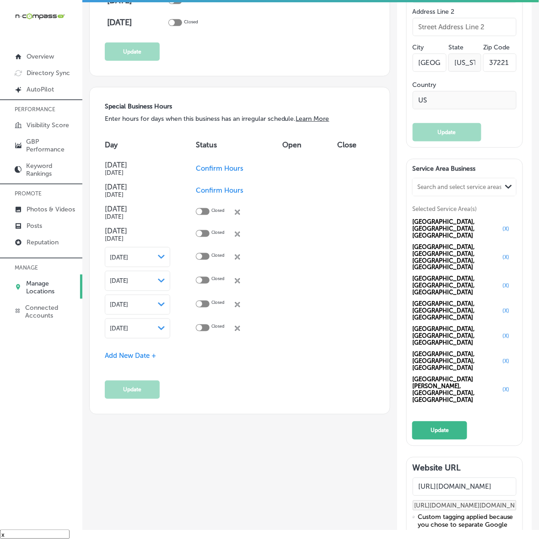
click at [474, 191] on div "Search and select service areas" at bounding box center [459, 187] width 85 height 7
paste input "[GEOGRAPHIC_DATA]"
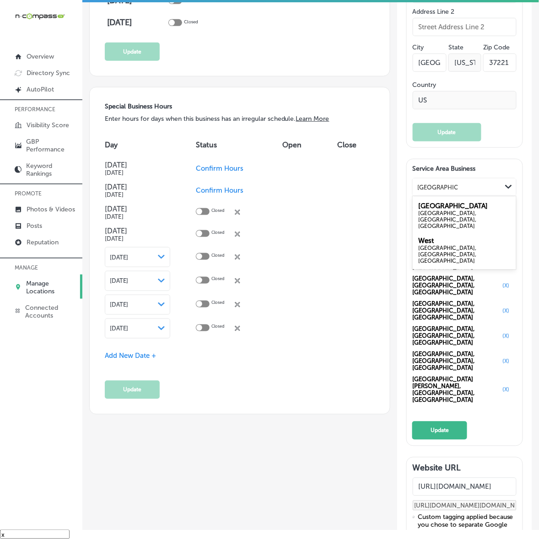
click at [462, 229] on div "[GEOGRAPHIC_DATA], [GEOGRAPHIC_DATA], [GEOGRAPHIC_DATA]" at bounding box center [464, 219] width 92 height 19
type input "[GEOGRAPHIC_DATA]"
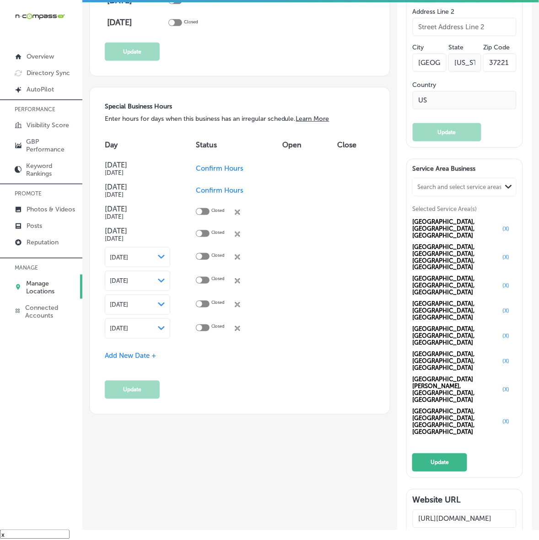
click at [475, 191] on div "Search and select service areas" at bounding box center [459, 187] width 85 height 7
paste input "[GEOGRAPHIC_DATA]"
type input "[GEOGRAPHIC_DATA],[GEOGRAPHIC_DATA]"
click at [474, 194] on div "[GEOGRAPHIC_DATA],[GEOGRAPHIC_DATA]" at bounding box center [457, 187] width 89 height 12
click at [474, 191] on div "Search and select service areas" at bounding box center [459, 187] width 85 height 7
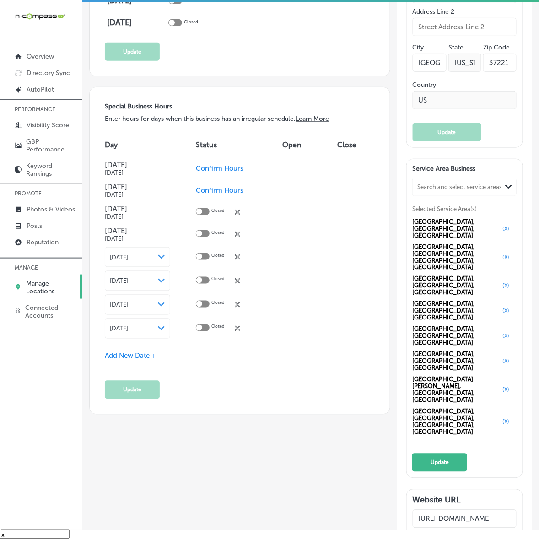
click at [474, 191] on div "Search and select service areas" at bounding box center [459, 187] width 85 height 7
click at [436, 191] on div "Search and select service areas" at bounding box center [459, 187] width 85 height 7
paste input "[GEOGRAPHIC_DATA]"
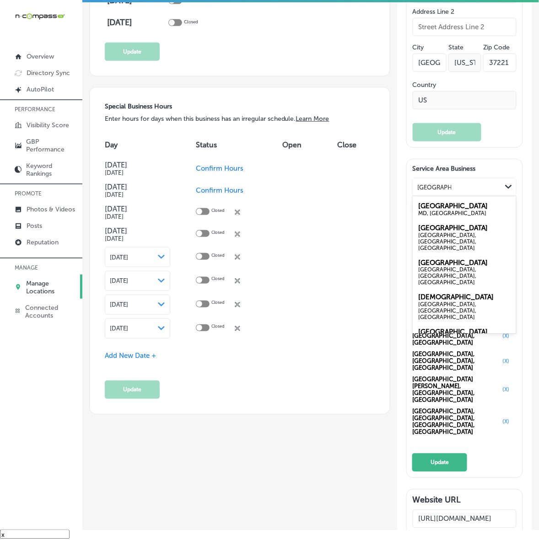
click at [440, 210] on label "[GEOGRAPHIC_DATA]" at bounding box center [453, 206] width 70 height 8
type input "[GEOGRAPHIC_DATA]"
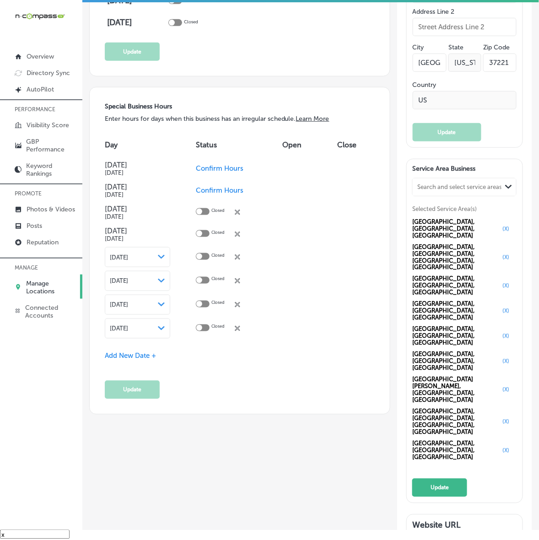
click at [467, 191] on div "Search and select service areas" at bounding box center [459, 187] width 85 height 7
paste input "Greenhills"
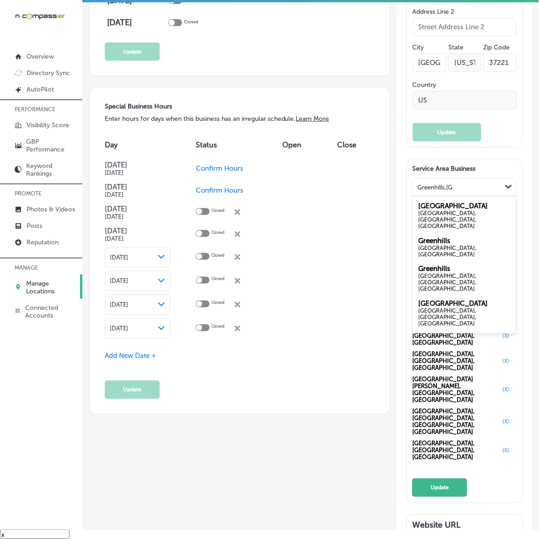
click at [439, 245] on label "Greenhills" at bounding box center [434, 241] width 32 height 8
type input "Greenhills,[GEOGRAPHIC_DATA]"
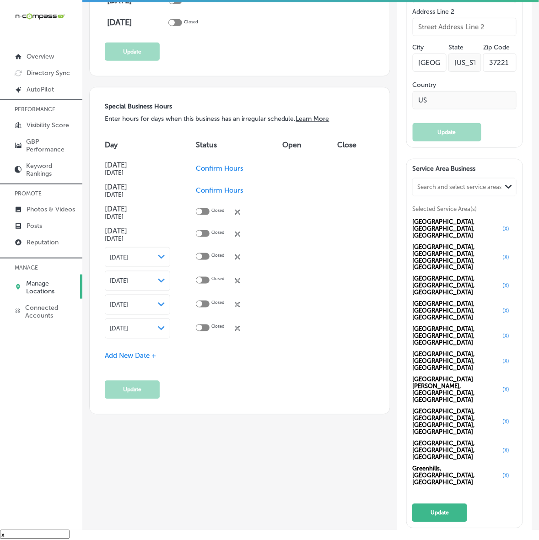
click at [440, 191] on div "Search and select service areas" at bounding box center [459, 187] width 85 height 7
paste input "Hillwood"
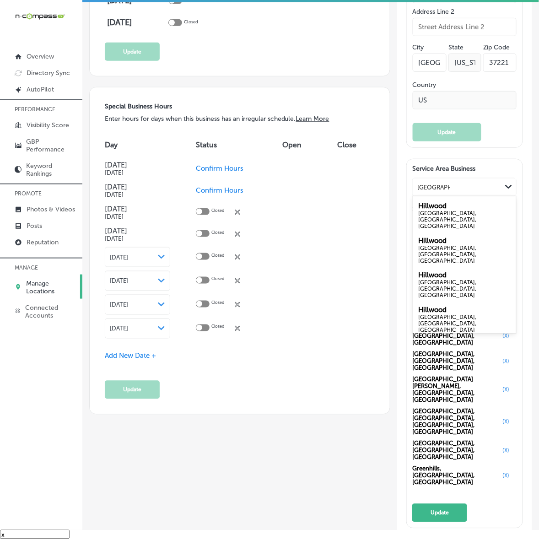
click at [440, 264] on div "[GEOGRAPHIC_DATA], [GEOGRAPHIC_DATA], [GEOGRAPHIC_DATA]" at bounding box center [464, 254] width 92 height 19
type input "[GEOGRAPHIC_DATA],[GEOGRAPHIC_DATA]"
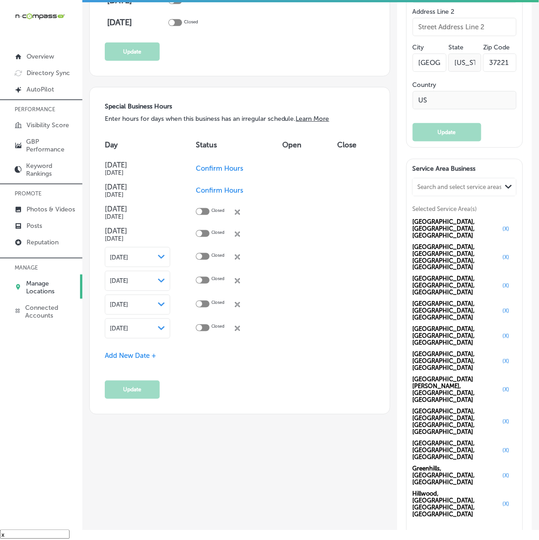
click at [438, 194] on div "Search and select service areas" at bounding box center [457, 187] width 89 height 12
paste input "West [PERSON_NAME]"
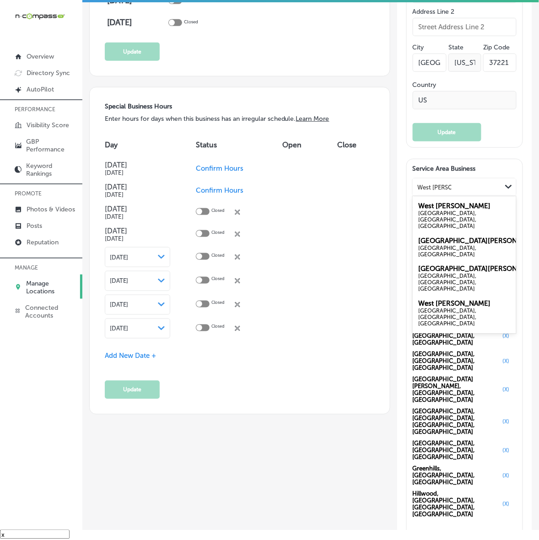
click at [452, 229] on div "[GEOGRAPHIC_DATA], [GEOGRAPHIC_DATA], [GEOGRAPHIC_DATA]" at bounding box center [464, 219] width 92 height 19
type input "West [PERSON_NAME]"
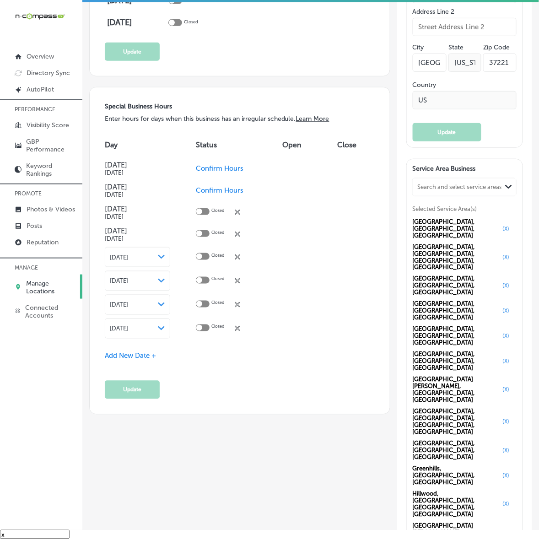
click at [453, 196] on div "Search and select service areas Path Created with Sketch." at bounding box center [464, 187] width 103 height 17
paste input "The Nations"
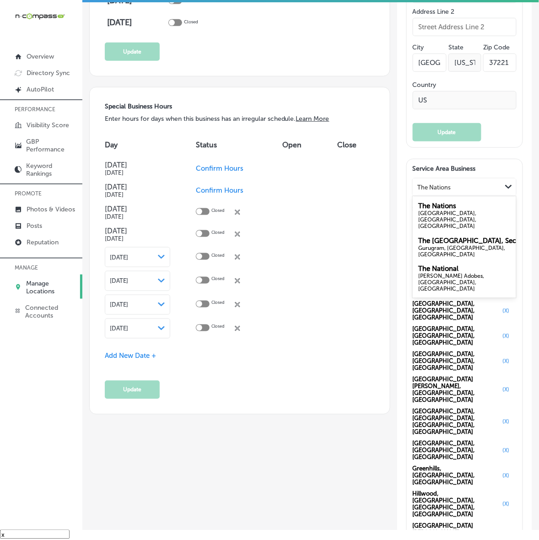
click at [452, 233] on div "The Nations [GEOGRAPHIC_DATA], [GEOGRAPHIC_DATA], [GEOGRAPHIC_DATA]" at bounding box center [464, 215] width 103 height 35
type input "The Nations"
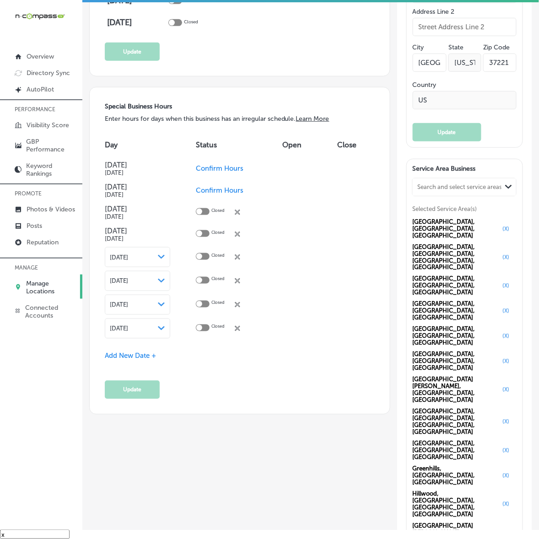
click at [459, 191] on div "Search and select service areas" at bounding box center [459, 187] width 85 height 7
paste input "[GEOGRAPHIC_DATA]"
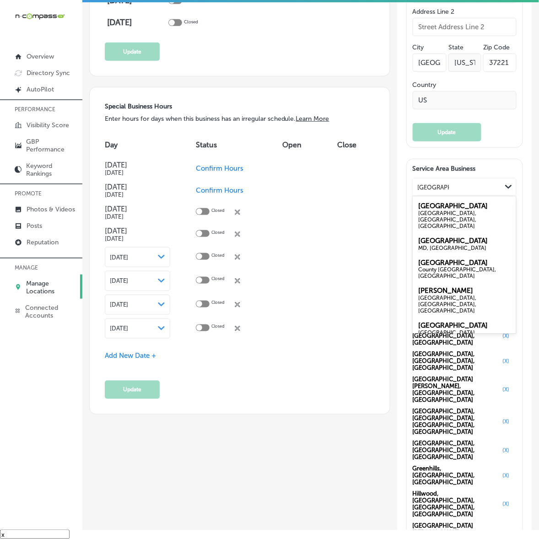
click at [458, 233] on div "[GEOGRAPHIC_DATA], [GEOGRAPHIC_DATA], [GEOGRAPHIC_DATA]" at bounding box center [464, 215] width 103 height 35
type input "[GEOGRAPHIC_DATA]"
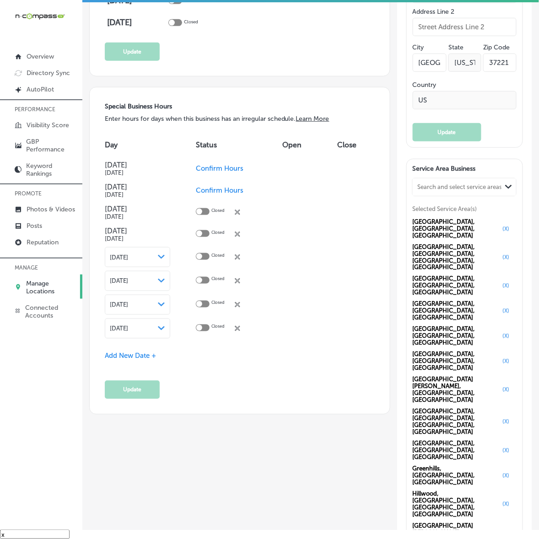
click at [465, 191] on div "Search and select service areas" at bounding box center [459, 187] width 85 height 7
paste input "White Bridge"
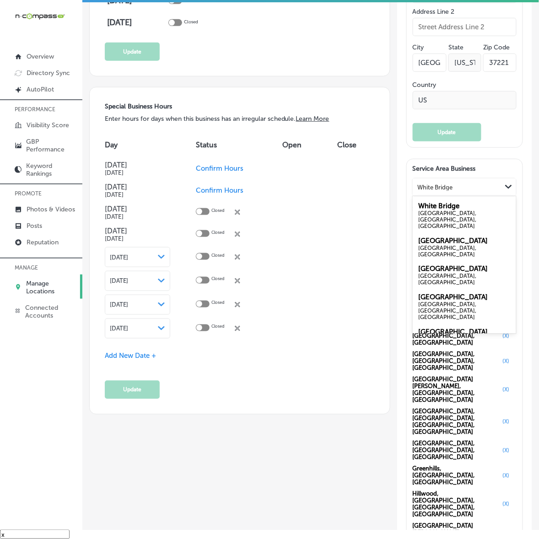
click at [465, 229] on div "[GEOGRAPHIC_DATA], [GEOGRAPHIC_DATA], [GEOGRAPHIC_DATA]" at bounding box center [464, 219] width 92 height 19
type input "White Bridge"
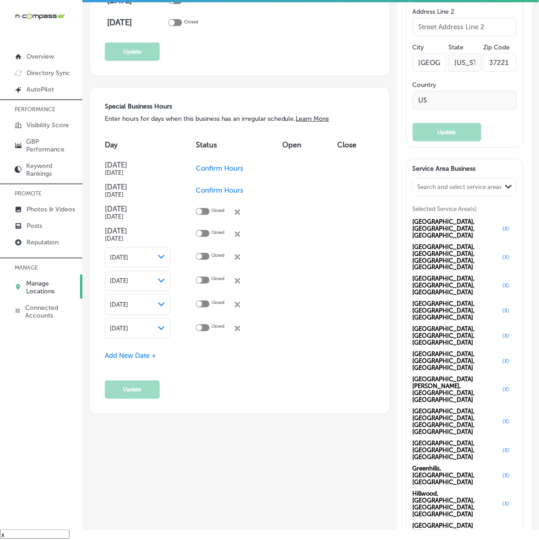
click at [481, 191] on div "Search and select service areas" at bounding box center [459, 187] width 85 height 7
paste input "[PERSON_NAME]"
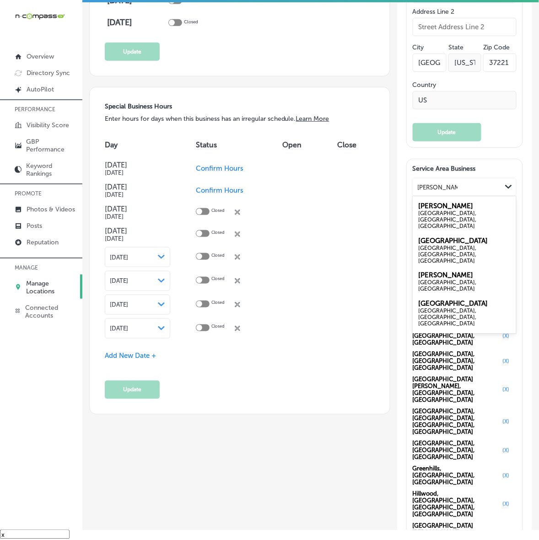
click at [461, 233] on div "[PERSON_NAME][GEOGRAPHIC_DATA], [GEOGRAPHIC_DATA], [GEOGRAPHIC_DATA]" at bounding box center [464, 215] width 103 height 35
type input "[PERSON_NAME]"
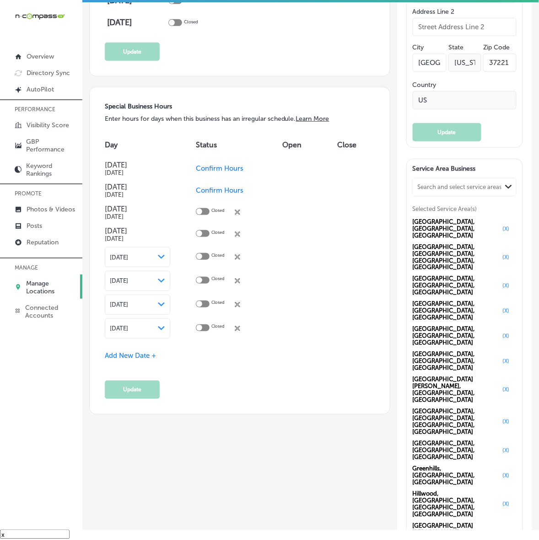
click at [461, 191] on div "Search and select service areas" at bounding box center [459, 187] width 85 height 7
paste input "[GEOGRAPHIC_DATA]"
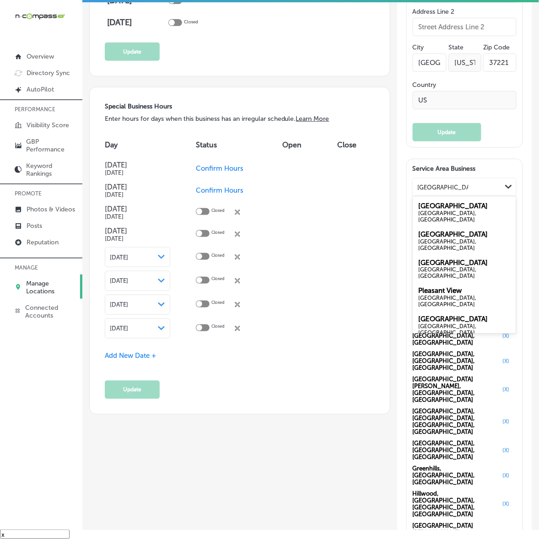
click at [465, 210] on label "[GEOGRAPHIC_DATA]" at bounding box center [453, 206] width 70 height 8
type input "[GEOGRAPHIC_DATA]"
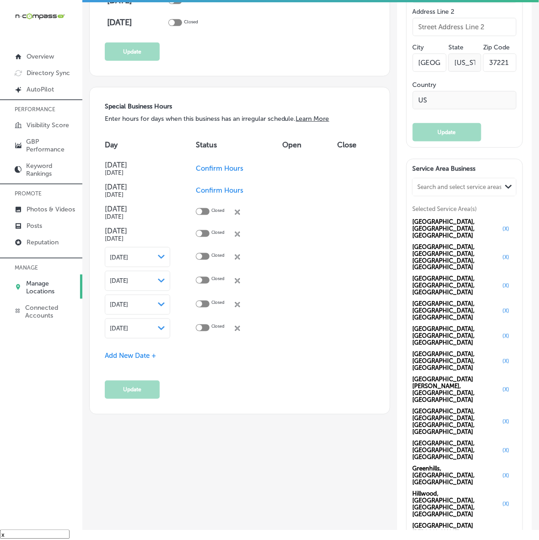
click at [452, 191] on div "Search and select service areas" at bounding box center [459, 187] width 85 height 7
paste input "[GEOGRAPHIC_DATA]"
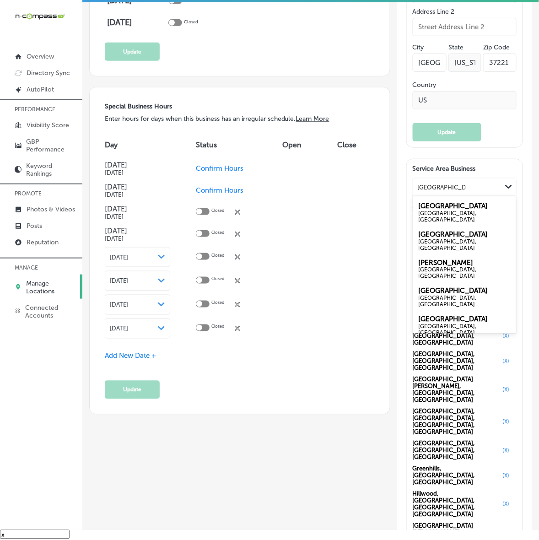
click at [440, 251] on div "[GEOGRAPHIC_DATA], [GEOGRAPHIC_DATA]" at bounding box center [464, 244] width 92 height 13
type input "[GEOGRAPHIC_DATA]"
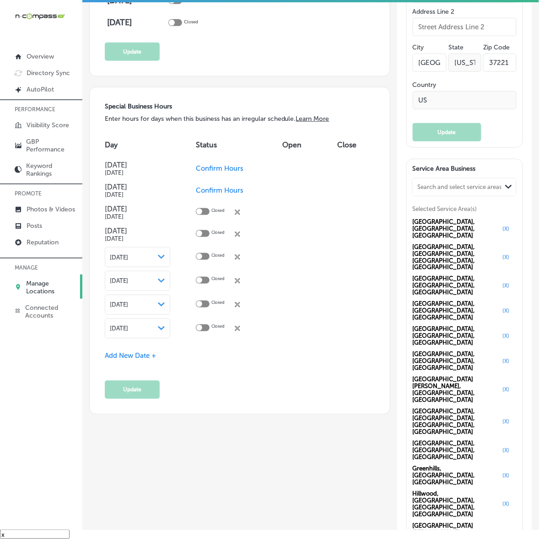
click at [477, 194] on div "Search and select service areas" at bounding box center [457, 187] width 89 height 12
paste input "[GEOGRAPHIC_DATA]"
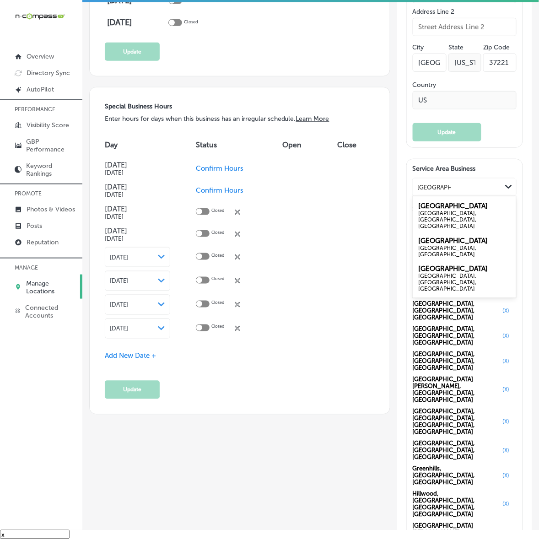
click at [454, 229] on div "[GEOGRAPHIC_DATA], [GEOGRAPHIC_DATA], [GEOGRAPHIC_DATA]" at bounding box center [464, 219] width 92 height 19
type input "[GEOGRAPHIC_DATA],[GEOGRAPHIC_DATA]"
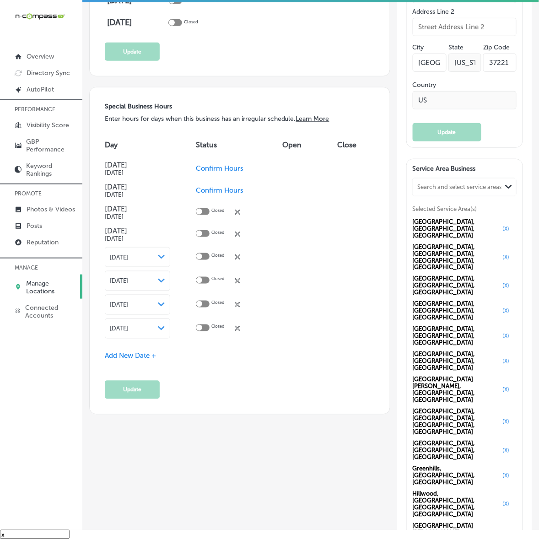
click at [477, 191] on div "Search and select service areas" at bounding box center [459, 187] width 85 height 7
paste input "Grassland"
click at [453, 227] on div "Grassland [GEOGRAPHIC_DATA], [GEOGRAPHIC_DATA]" at bounding box center [464, 212] width 103 height 28
type input "[GEOGRAPHIC_DATA],[GEOGRAPHIC_DATA]"
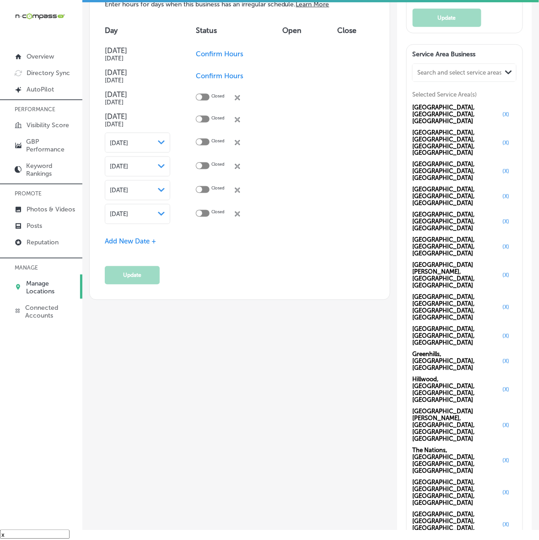
scroll to position [973, 0]
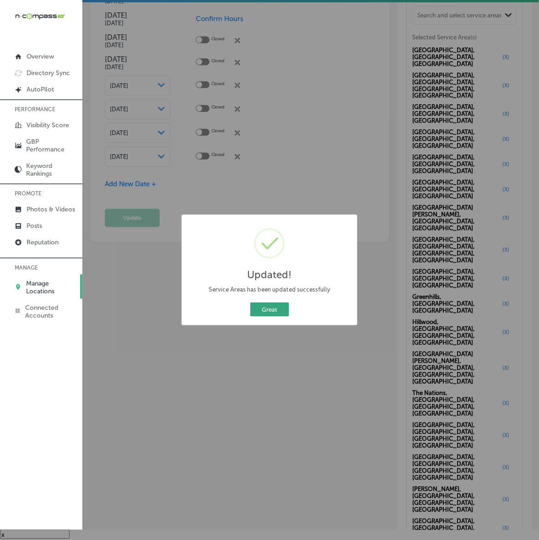
click at [268, 307] on button "Great" at bounding box center [269, 310] width 39 height 14
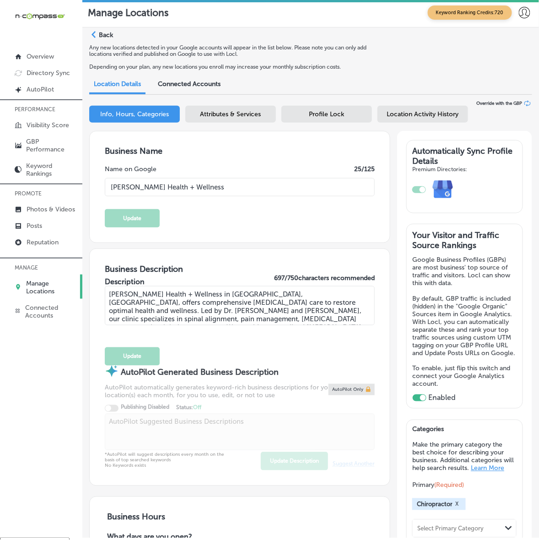
scroll to position [0, 0]
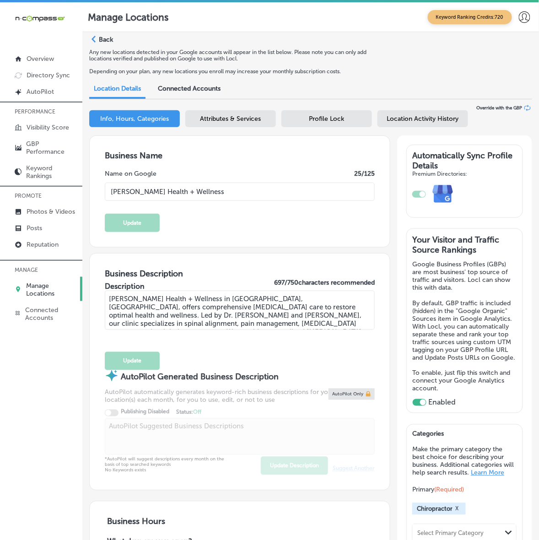
click at [244, 117] on span "Attributes & Services" at bounding box center [230, 119] width 61 height 8
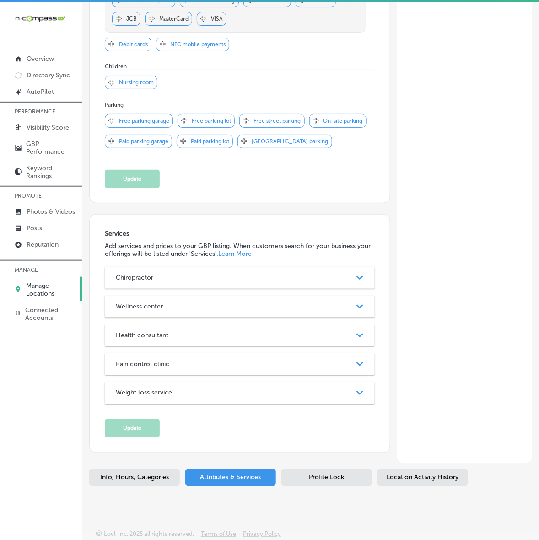
scroll to position [715, 0]
click at [349, 277] on div "Path Created with Sketch." at bounding box center [360, 277] width 22 height 22
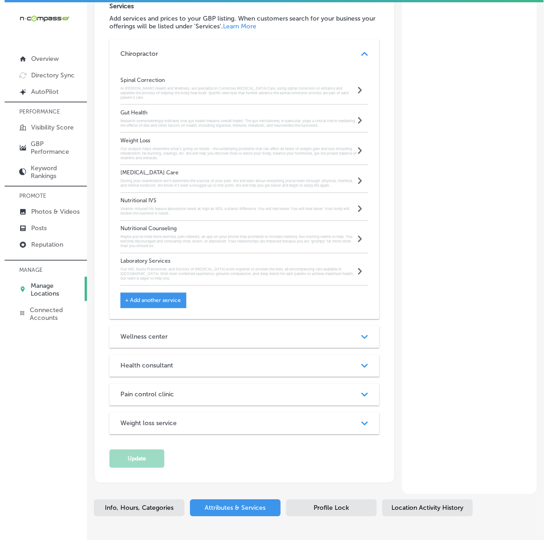
scroll to position [944, 0]
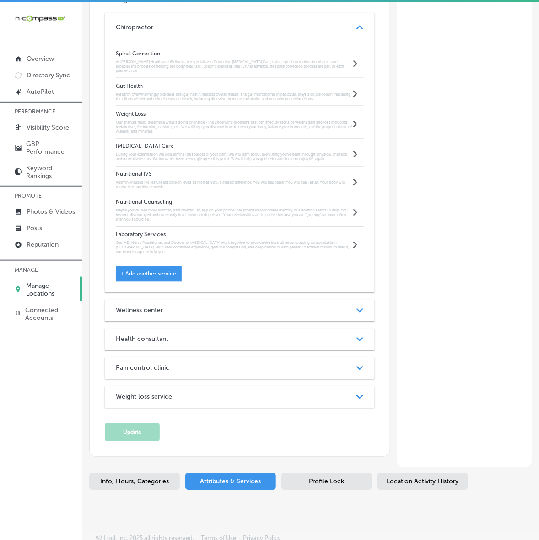
click at [187, 162] on div "[MEDICAL_DATA] Care During your examination we’ll determine the sources of your…" at bounding box center [234, 152] width 237 height 18
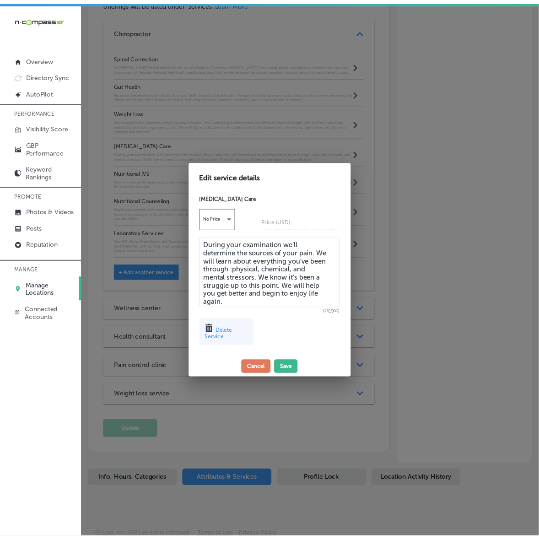
scroll to position [926, 0]
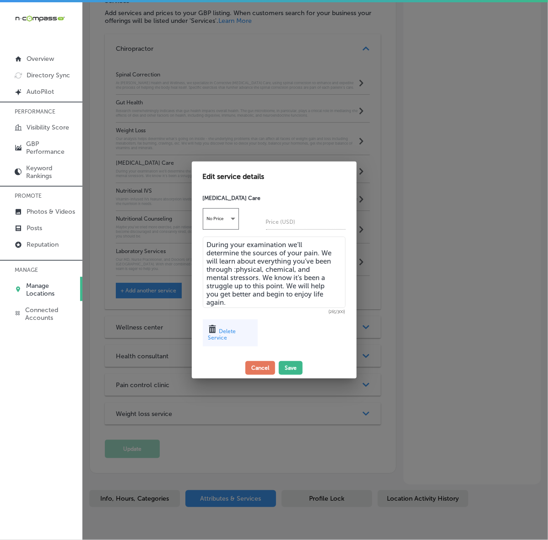
click at [404, 268] on div at bounding box center [274, 270] width 548 height 540
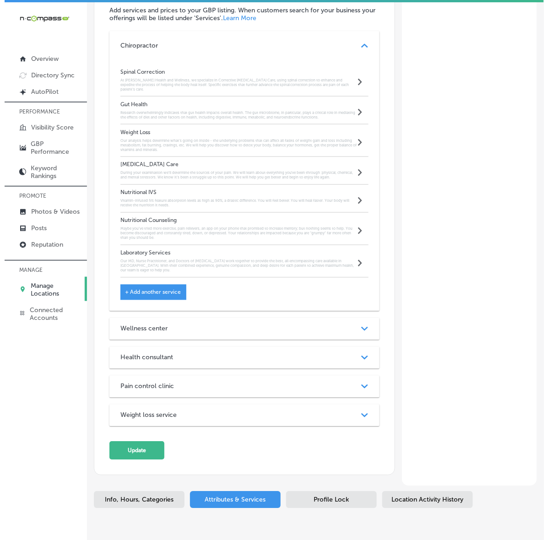
scroll to position [944, 0]
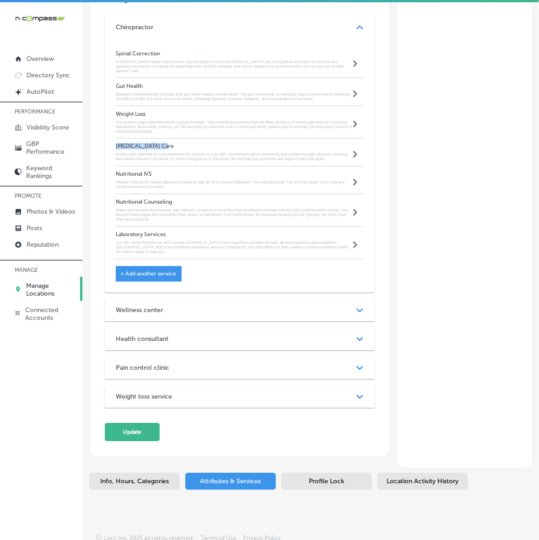
drag, startPoint x: 99, startPoint y: 167, endPoint x: 189, endPoint y: 168, distance: 89.7
click at [189, 168] on div "Services Add services and prices to your GBP listing. When customers search for…" at bounding box center [240, 209] width 300 height 496
drag, startPoint x: 434, startPoint y: 198, endPoint x: 452, endPoint y: 208, distance: 21.1
click at [126, 277] on span "+ Add another service" at bounding box center [148, 274] width 56 height 6
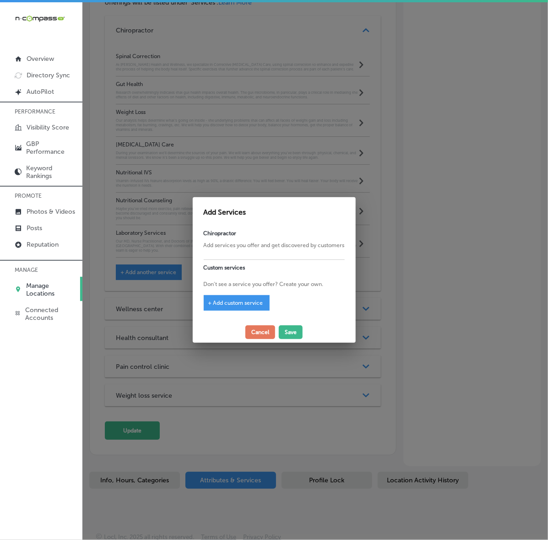
scroll to position [926, 0]
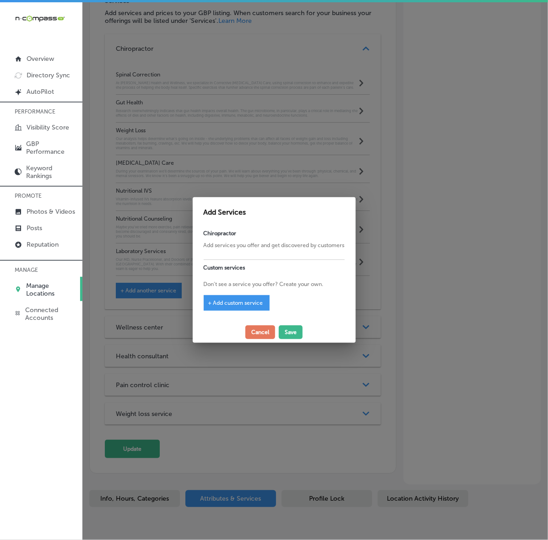
click at [209, 303] on span "+ Add custom service" at bounding box center [235, 303] width 55 height 6
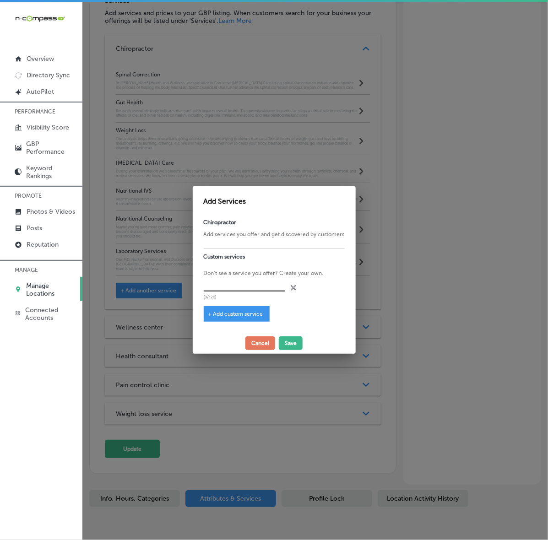
click at [228, 285] on input "text" at bounding box center [245, 284] width 82 height 14
paste input "Spinal alignment and correction"
type input "Spinal alignment and correction"
click at [209, 315] on span "+ Add custom service" at bounding box center [235, 314] width 55 height 6
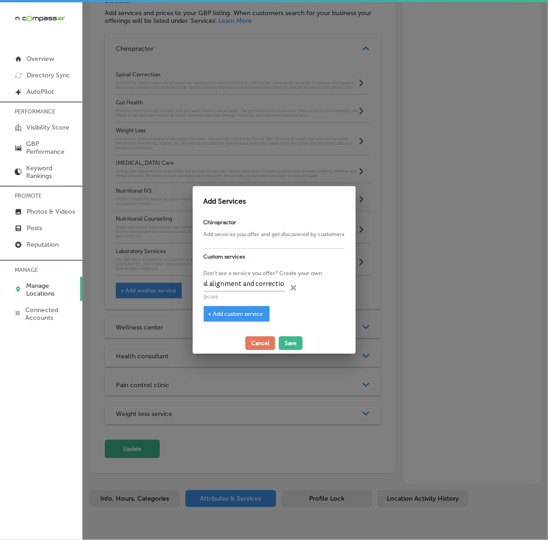
scroll to position [0, 0]
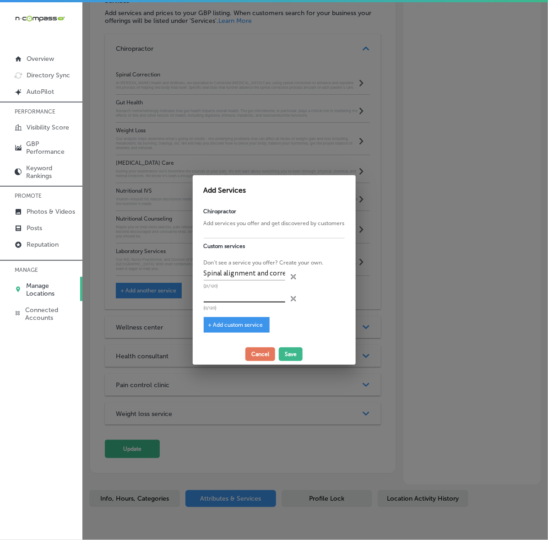
click at [264, 296] on input "text" at bounding box center [245, 295] width 82 height 14
paste input "Pain management (including [MEDICAL_DATA], back pain, [MEDICAL_DATA], [MEDICAL_…"
type input "Pain management (including [MEDICAL_DATA], back pain, [MEDICAL_DATA], [MEDICAL_…"
click at [207, 328] on div "+ Add custom service" at bounding box center [237, 325] width 66 height 16
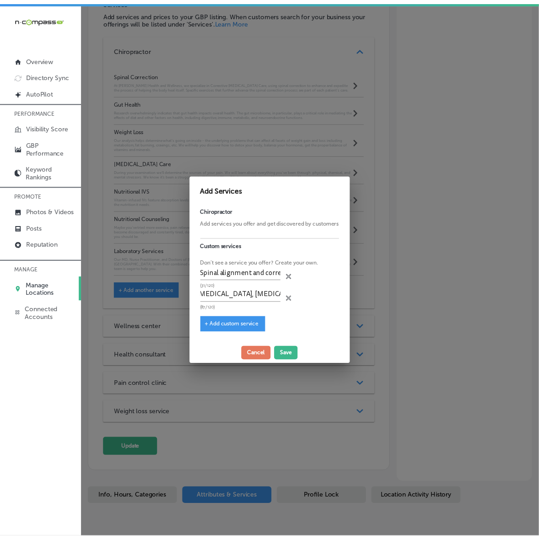
scroll to position [0, 0]
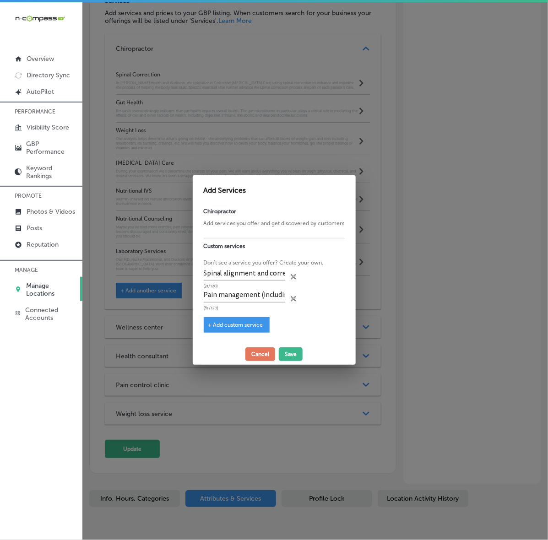
click at [208, 322] on span "+ Add custom service" at bounding box center [235, 325] width 55 height 6
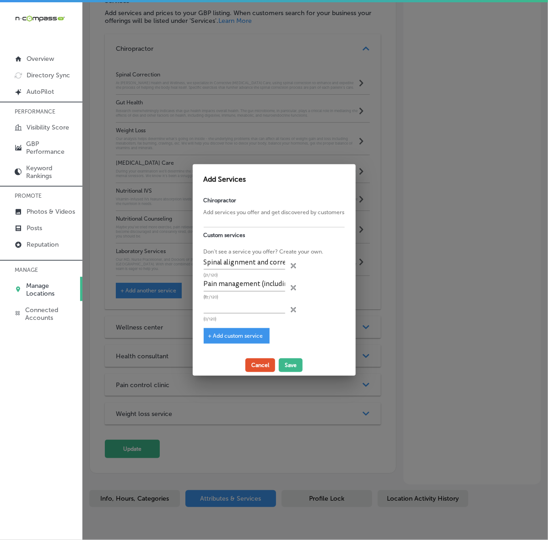
click at [266, 365] on button "Cancel" at bounding box center [260, 365] width 30 height 14
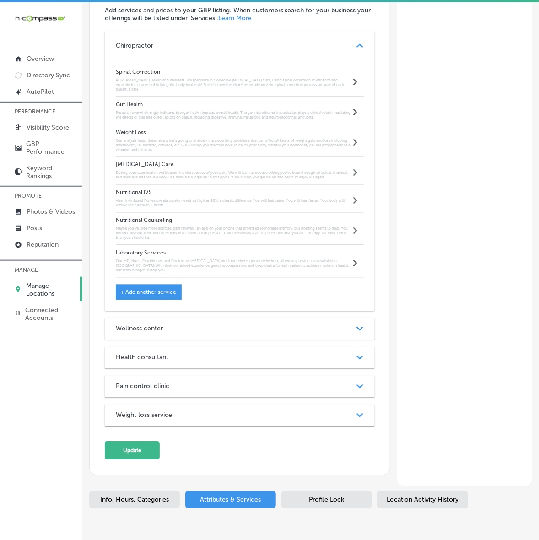
scroll to position [944, 0]
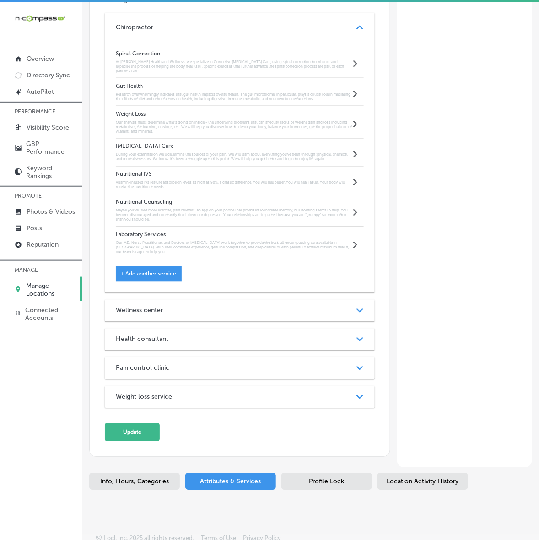
click at [337, 408] on div "Weight loss service Path Created with Sketch." at bounding box center [240, 397] width 270 height 22
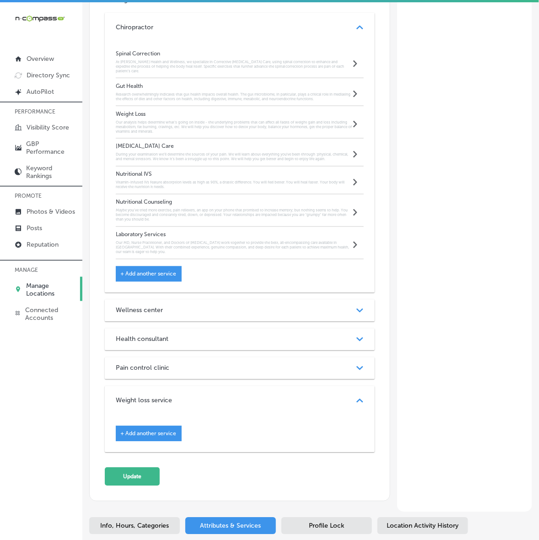
click at [308, 372] on div "Pain control clinic" at bounding box center [240, 368] width 248 height 8
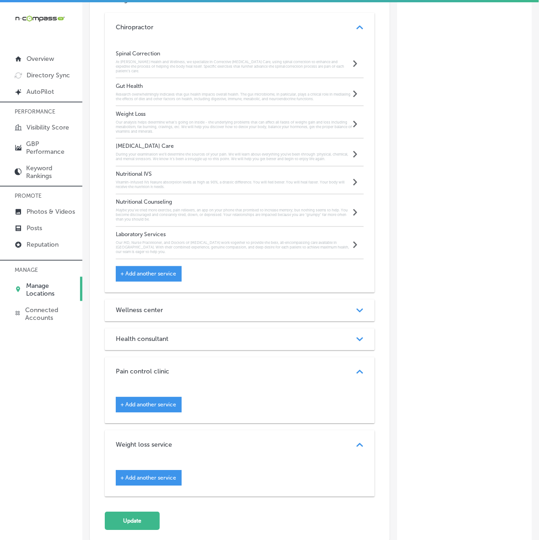
click at [321, 343] on div "Health consultant" at bounding box center [240, 339] width 248 height 8
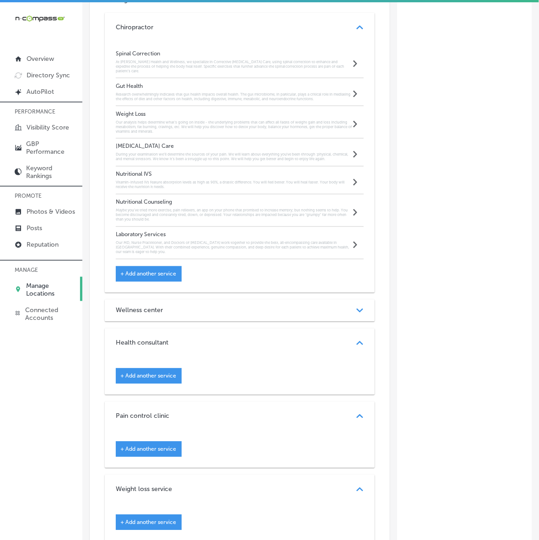
click at [325, 314] on div "Wellness center" at bounding box center [240, 311] width 248 height 8
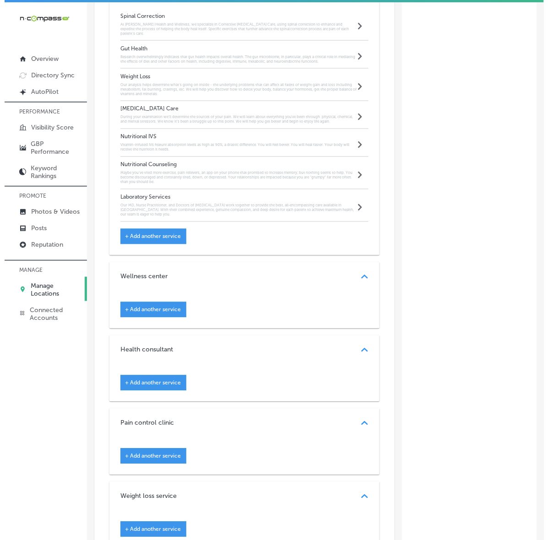
scroll to position [1001, 0]
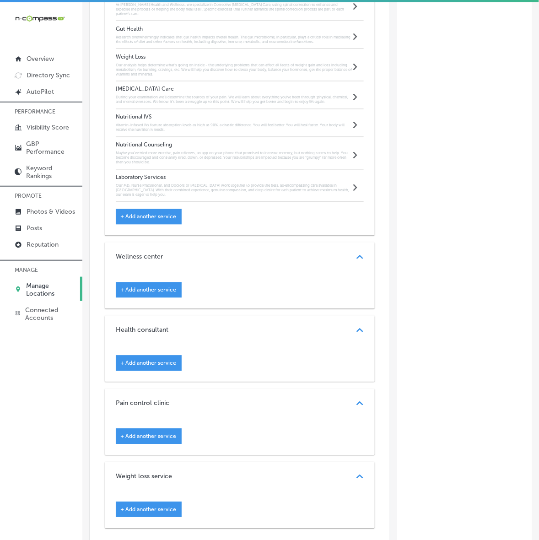
click at [124, 293] on span "+ Add another service" at bounding box center [148, 290] width 56 height 6
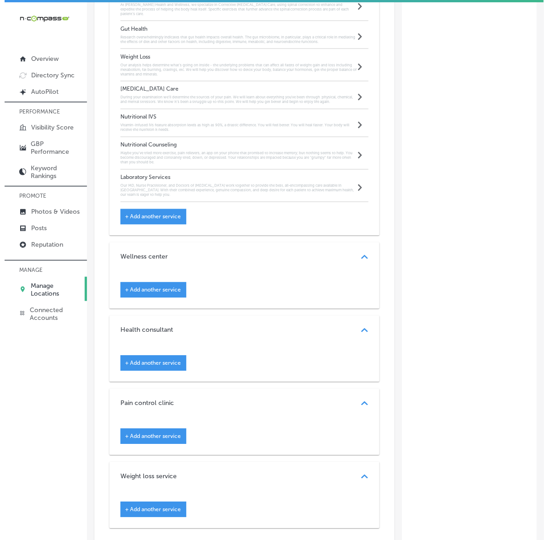
scroll to position [983, 0]
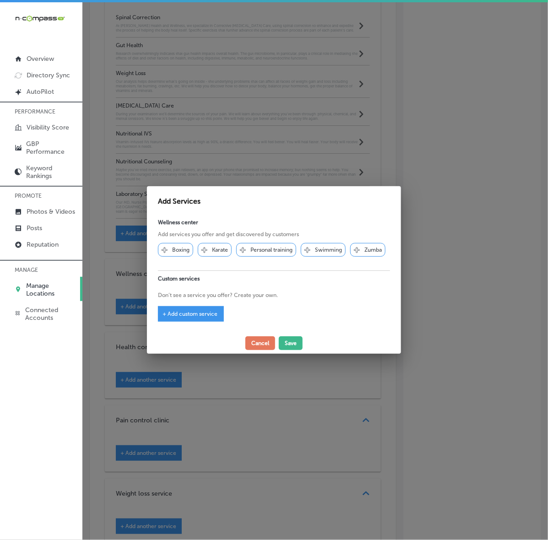
click at [163, 314] on span "+ Add custom service" at bounding box center [189, 314] width 55 height 6
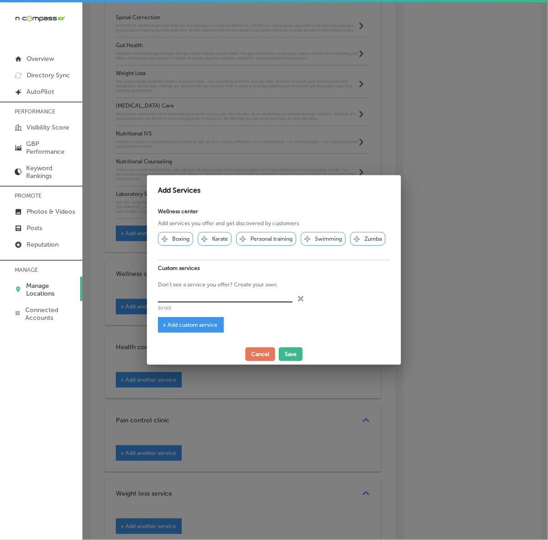
click at [229, 296] on input "text" at bounding box center [225, 296] width 135 height 14
paste input "Spinal alignment and correction"
type input "Spinal alignment and correction"
click at [162, 324] on span "+ Add custom service" at bounding box center [189, 325] width 55 height 6
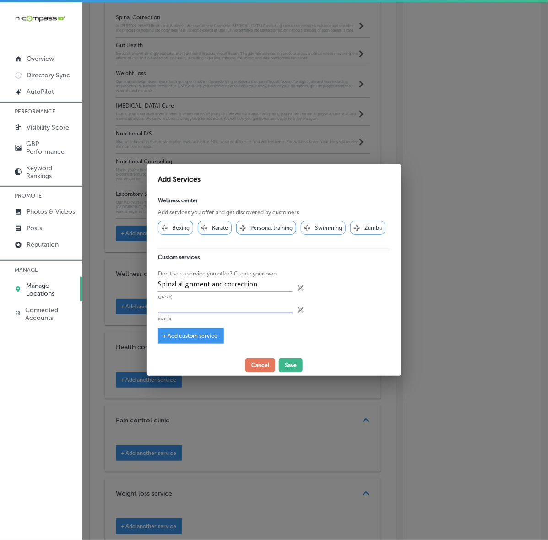
click at [259, 309] on input "text" at bounding box center [225, 306] width 135 height 14
paste input "Pain management (including [MEDICAL_DATA], back pain, [MEDICAL_DATA], [MEDICAL_…"
type input "Pain management (including [MEDICAL_DATA], back pain, [MEDICAL_DATA], [MEDICAL_…"
click at [166, 337] on span "+ Add custom service" at bounding box center [189, 336] width 55 height 6
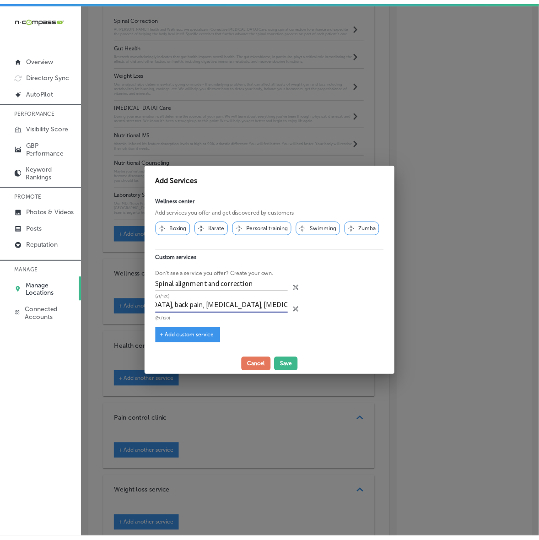
scroll to position [0, 0]
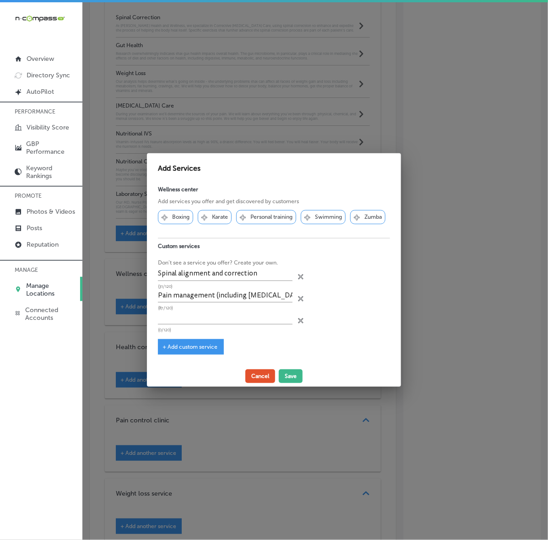
click at [265, 376] on button "Cancel" at bounding box center [260, 376] width 30 height 14
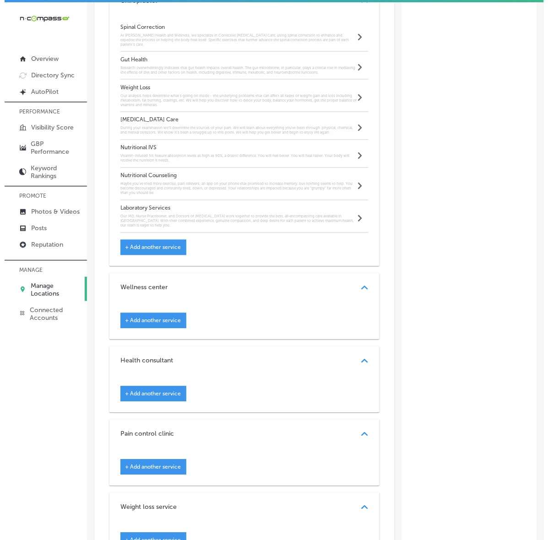
scroll to position [944, 0]
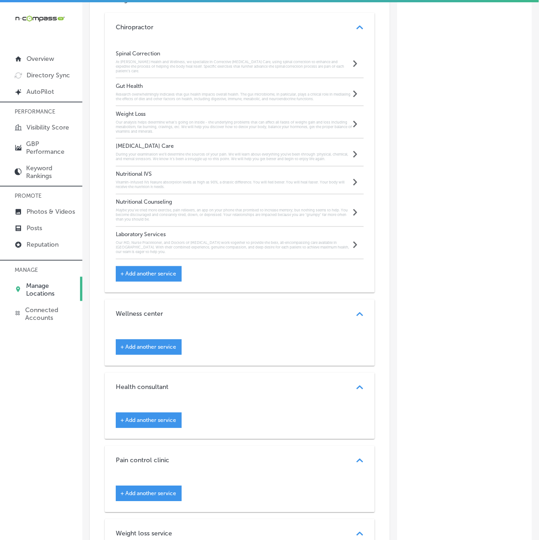
click at [120, 351] on span "+ Add another service" at bounding box center [148, 347] width 56 height 6
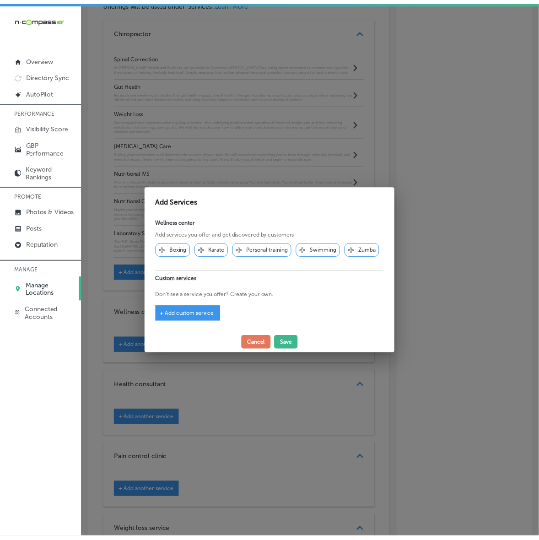
scroll to position [926, 0]
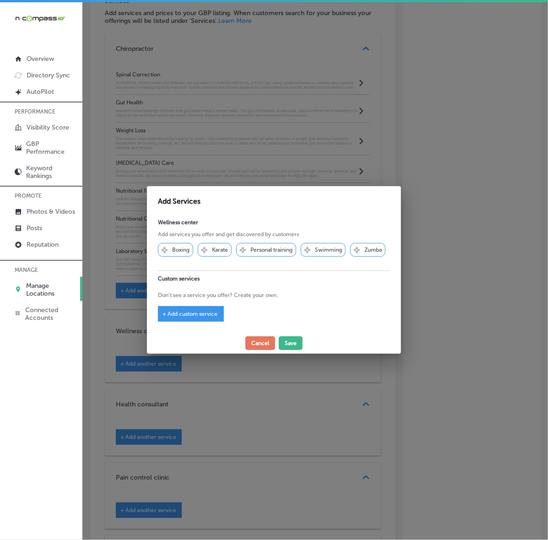
click at [162, 314] on span "+ Add custom service" at bounding box center [189, 314] width 55 height 6
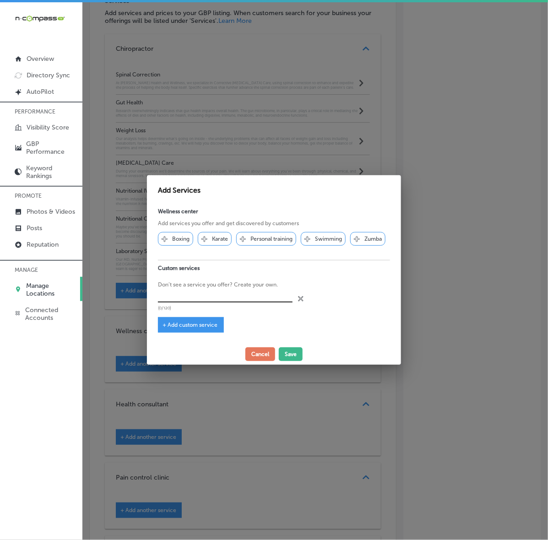
click at [244, 300] on input "text" at bounding box center [225, 296] width 135 height 14
paste input "[MEDICAL_DATA] Care"
type input "[MEDICAL_DATA] Care"
click at [160, 328] on div "+ Add custom service" at bounding box center [191, 325] width 66 height 16
click at [162, 324] on span "+ Add custom service" at bounding box center [189, 325] width 55 height 6
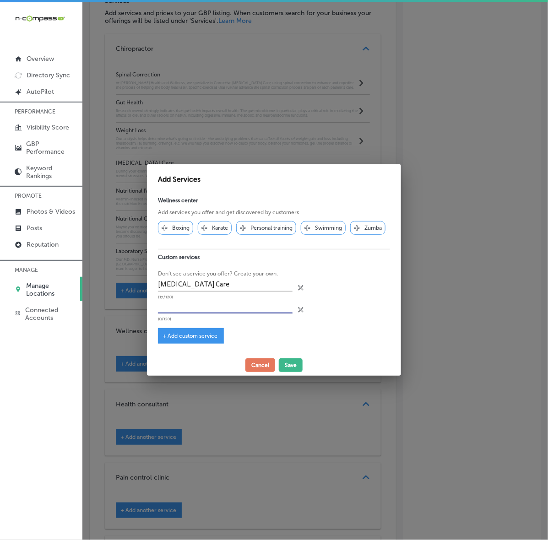
drag, startPoint x: 276, startPoint y: 305, endPoint x: 269, endPoint y: 300, distance: 8.3
click at [276, 305] on input "text" at bounding box center [225, 306] width 135 height 14
paste input "Weight Loss Programs"
type input "Weight Loss Programs"
click at [162, 335] on span "+ Add custom service" at bounding box center [189, 336] width 55 height 6
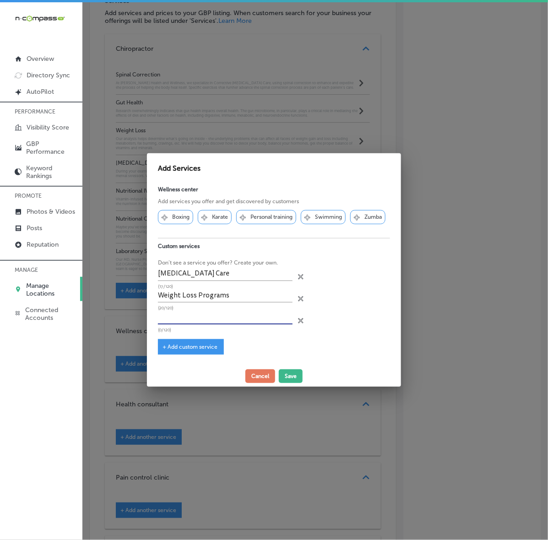
click at [215, 319] on input "text" at bounding box center [225, 317] width 135 height 14
paste input "Gut Health Services"
type input "Gut Health Services"
click at [163, 347] on span "+ Add custom service" at bounding box center [189, 347] width 55 height 6
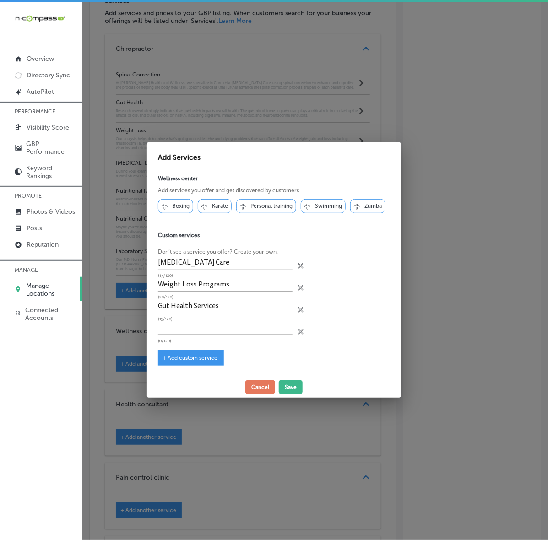
click at [250, 334] on input "text" at bounding box center [225, 328] width 135 height 14
paste input "Nutritional Counseling"
type input "Nutritional Counseling"
click at [288, 392] on button "Save" at bounding box center [291, 387] width 24 height 14
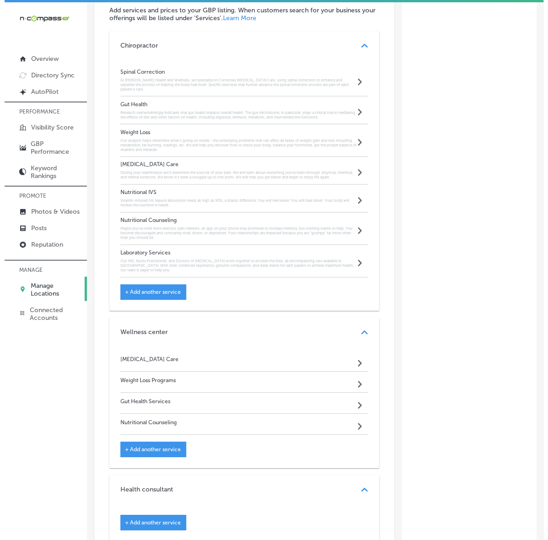
scroll to position [944, 0]
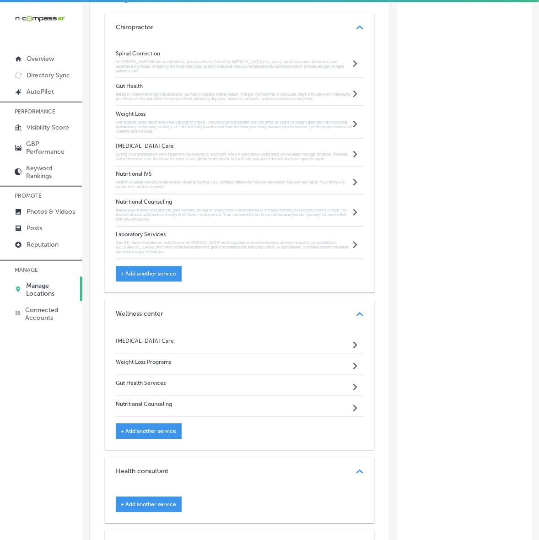
click at [294, 354] on div "[MEDICAL_DATA] Care Path Created with Sketch." at bounding box center [240, 343] width 248 height 21
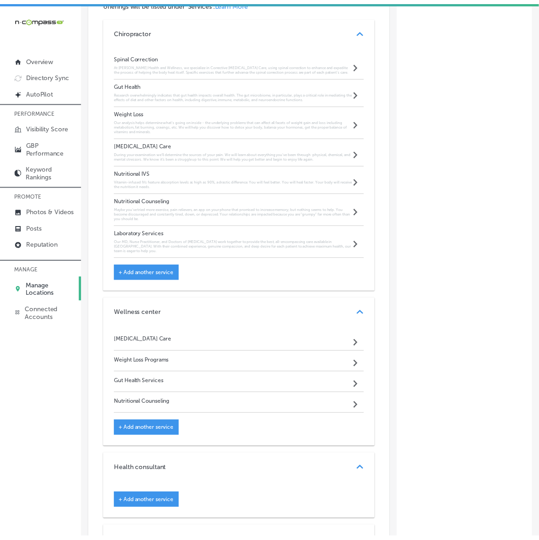
scroll to position [926, 0]
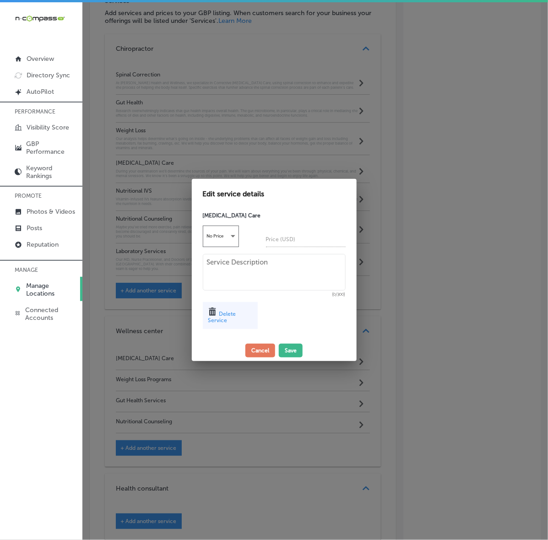
click at [272, 266] on textarea at bounding box center [274, 272] width 143 height 37
click at [305, 268] on textarea at bounding box center [274, 272] width 143 height 37
paste textarea "Spinal alignment and correction Pain management (including [MEDICAL_DATA], back…"
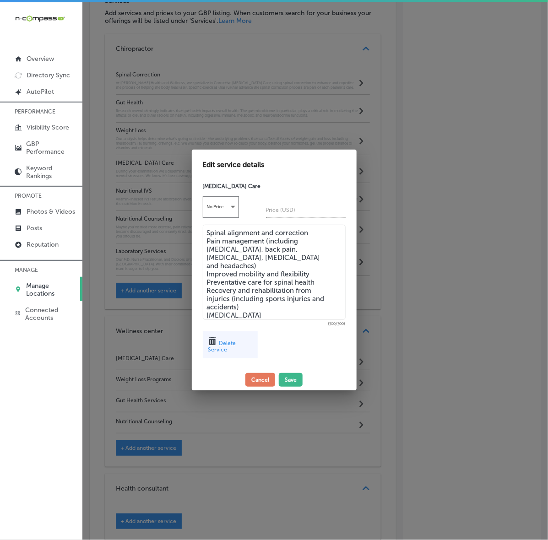
click at [206, 234] on textarea "Spinal alignment and correction Pain management (including [MEDICAL_DATA], back…" at bounding box center [274, 272] width 143 height 95
drag, startPoint x: 245, startPoint y: 306, endPoint x: 246, endPoint y: 314, distance: 7.8
click at [246, 314] on textarea "Spinal alignment and correction Pain management (including [MEDICAL_DATA], back…" at bounding box center [274, 272] width 143 height 95
click at [253, 314] on textarea "Spinal alignment and correction Pain management (including [MEDICAL_DATA], back…" at bounding box center [274, 272] width 143 height 95
drag, startPoint x: 253, startPoint y: 314, endPoint x: 204, endPoint y: 232, distance: 96.1
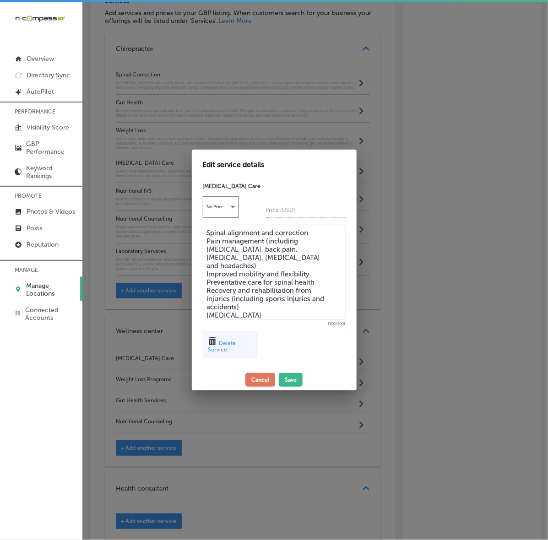
click at [204, 232] on textarea "Spinal alignment and correction Pain management (including [MEDICAL_DATA], back…" at bounding box center [274, 272] width 143 height 95
click at [266, 307] on textarea "Spinal alignment and correction Pain management (including [MEDICAL_DATA], back…" at bounding box center [274, 272] width 143 height 95
drag, startPoint x: 262, startPoint y: 316, endPoint x: 205, endPoint y: 312, distance: 57.4
click at [205, 312] on textarea "Spinal alignment and correction Pain management (including [MEDICAL_DATA], back…" at bounding box center [274, 272] width 143 height 95
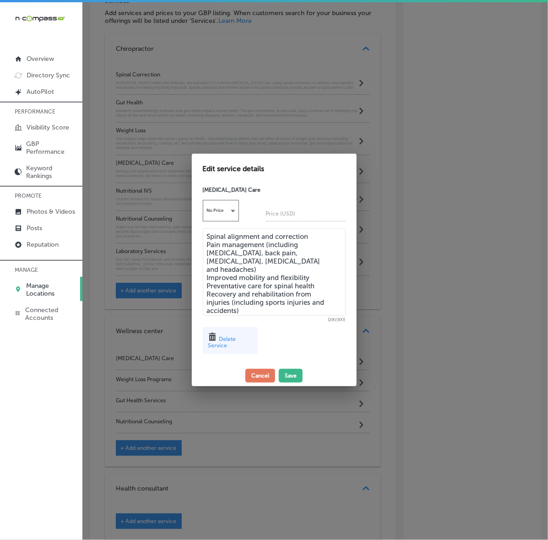
click at [206, 309] on textarea "Spinal alignment and correction Pain management (including [MEDICAL_DATA], back…" at bounding box center [274, 271] width 143 height 87
click at [270, 307] on textarea "Spinal alignment and correction Pain management (including [MEDICAL_DATA], back…" at bounding box center [274, 271] width 143 height 87
click at [272, 307] on textarea "Spinal alignment and correction Pain management (including [MEDICAL_DATA], back…" at bounding box center [274, 271] width 143 height 87
click at [280, 306] on textarea "Spinal alignment and correction Pain management (including [MEDICAL_DATA], back…" at bounding box center [274, 271] width 143 height 87
drag, startPoint x: 316, startPoint y: 237, endPoint x: 182, endPoint y: 239, distance: 133.7
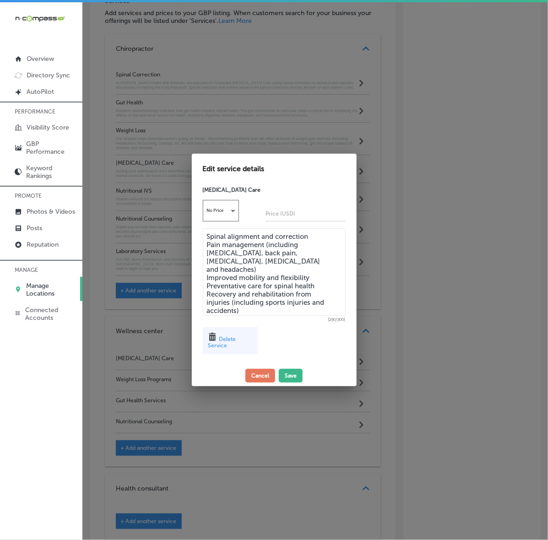
click at [182, 239] on div "Edit service details [MEDICAL_DATA] Care No Price Price (USD) Spinal alignment …" at bounding box center [274, 270] width 548 height 540
click at [207, 241] on textarea "Pain management (including [MEDICAL_DATA], back pain, [MEDICAL_DATA], [MEDICAL_…" at bounding box center [274, 271] width 143 height 87
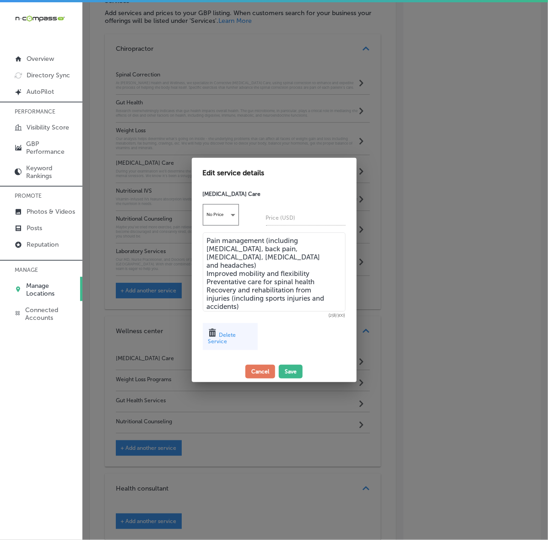
click at [266, 307] on textarea "Pain management (including [MEDICAL_DATA], back pain, [MEDICAL_DATA], [MEDICAL_…" at bounding box center [274, 272] width 143 height 79
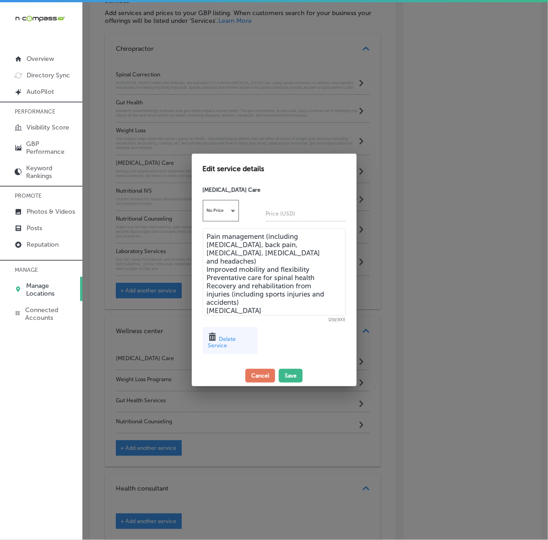
paste textarea "Disc Bulging"
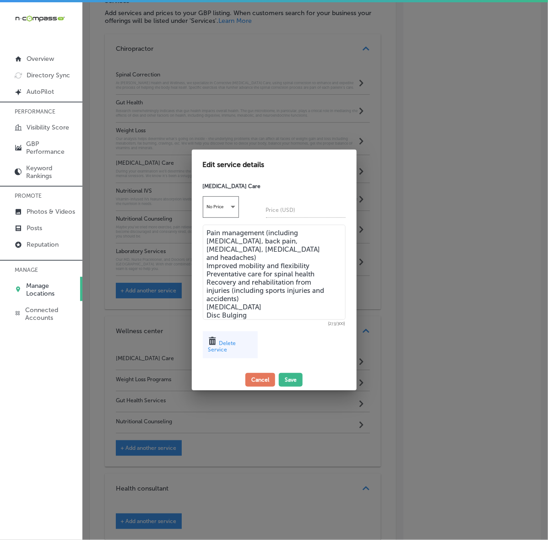
click at [206, 232] on textarea "Pain management (including [MEDICAL_DATA], back pain, [MEDICAL_DATA], [MEDICAL_…" at bounding box center [274, 272] width 143 height 95
click at [207, 254] on textarea "*Pain management (including [MEDICAL_DATA], back pain, [MEDICAL_DATA], [MEDICAL…" at bounding box center [274, 272] width 143 height 95
click at [206, 264] on textarea "*Pain management (including [MEDICAL_DATA], back pain, [MEDICAL_DATA], [MEDICAL…" at bounding box center [274, 272] width 143 height 95
click at [207, 271] on textarea "*Pain management (including [MEDICAL_DATA], back pain, [MEDICAL_DATA], [MEDICAL…" at bounding box center [274, 272] width 143 height 95
click at [205, 297] on textarea "*Pain management (including [MEDICAL_DATA], back pain, [MEDICAL_DATA], [MEDICAL…" at bounding box center [274, 272] width 143 height 95
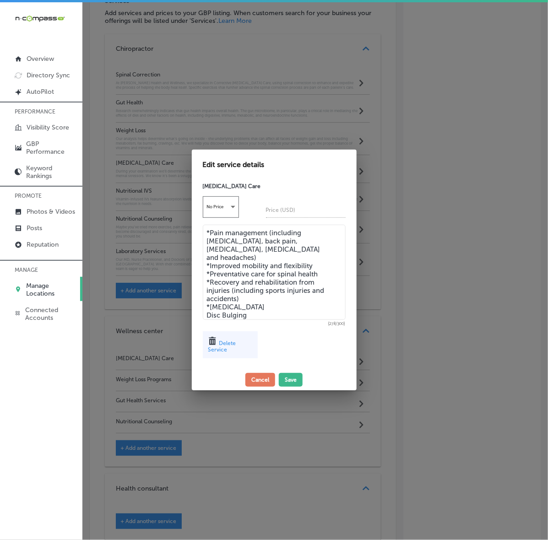
click at [207, 307] on textarea "*Pain management (including [MEDICAL_DATA], back pain, [MEDICAL_DATA], [MEDICAL…" at bounding box center [274, 272] width 143 height 95
type textarea "*Pain management (including [MEDICAL_DATA], back pain, [MEDICAL_DATA], [MEDICAL…"
click at [287, 381] on button "Save" at bounding box center [291, 380] width 24 height 14
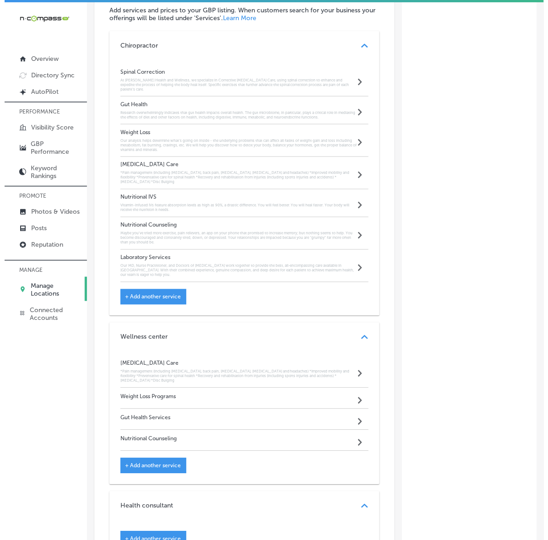
scroll to position [944, 0]
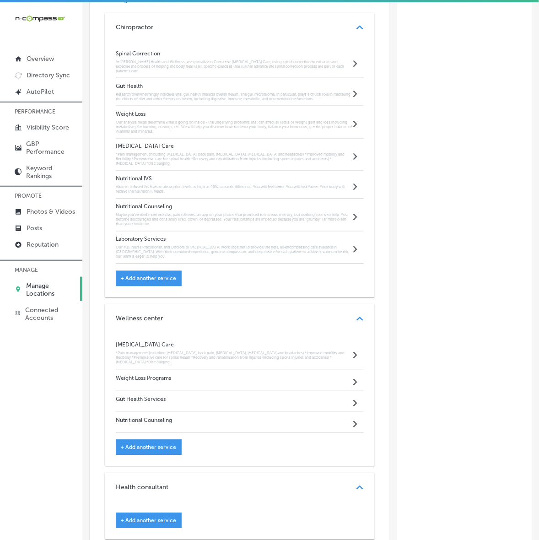
click at [124, 451] on span "+ Add another service" at bounding box center [148, 447] width 56 height 6
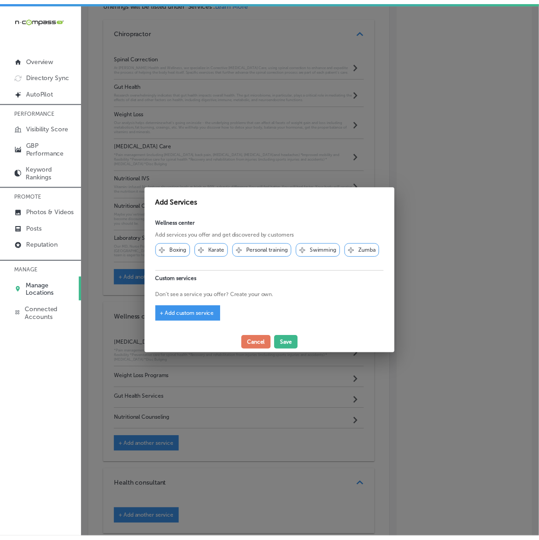
scroll to position [926, 0]
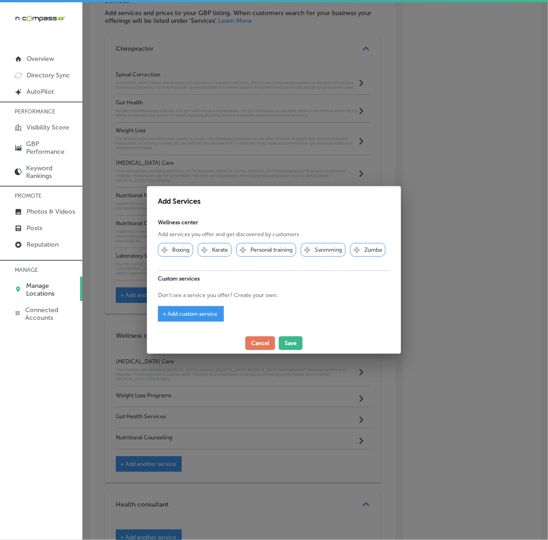
click at [166, 314] on span "+ Add custom service" at bounding box center [189, 314] width 55 height 6
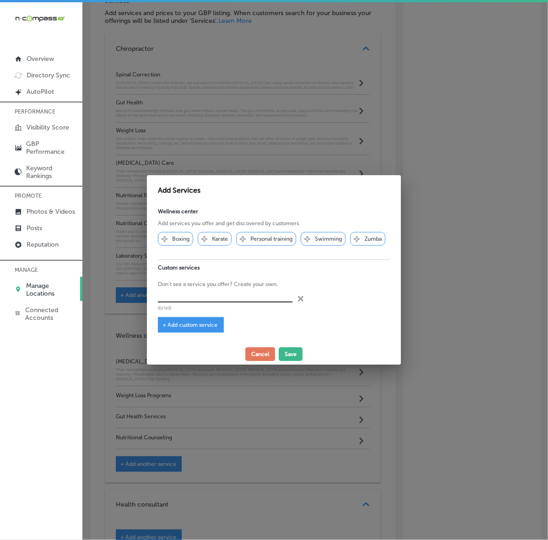
click at [190, 294] on input "text" at bounding box center [225, 296] width 135 height 14
paste input "Spinal alignment and correction"
type input "Spinal alignment and correction"
click at [289, 356] on button "Save" at bounding box center [291, 354] width 24 height 14
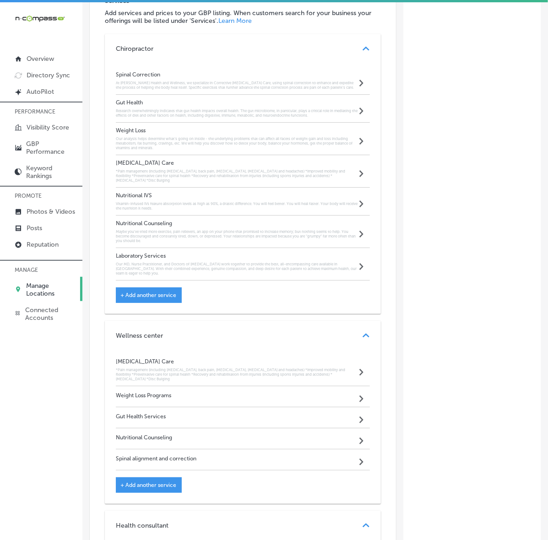
scroll to position [944, 0]
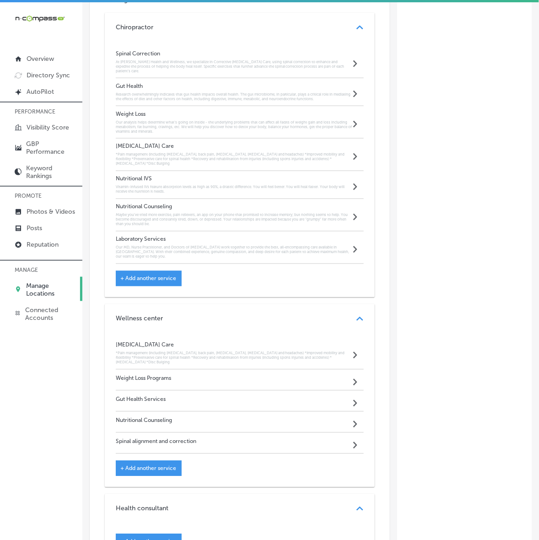
click at [146, 382] on h4 "Weight Loss Programs" at bounding box center [143, 378] width 55 height 6
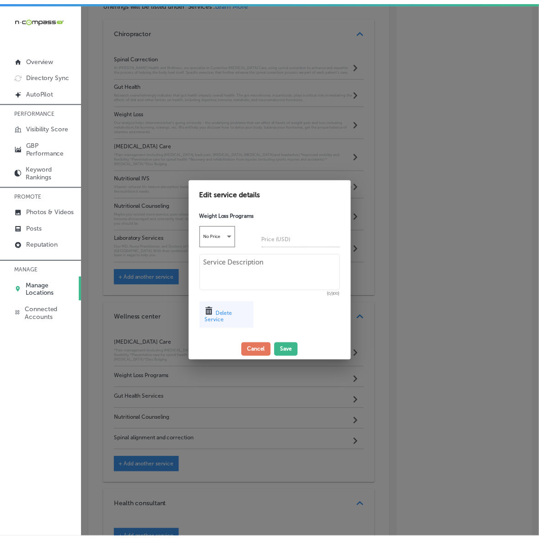
scroll to position [926, 0]
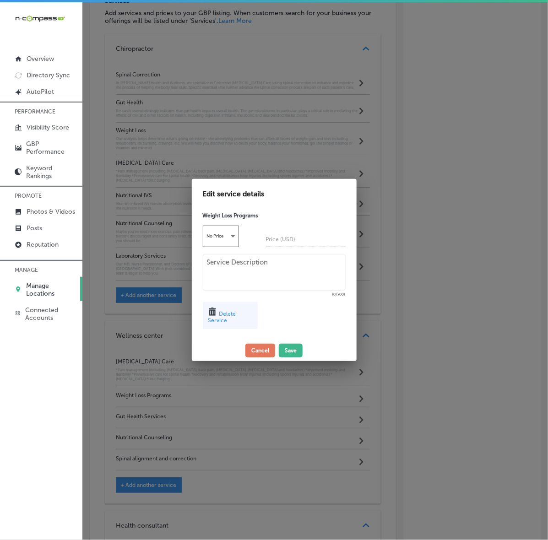
click at [260, 280] on textarea at bounding box center [274, 272] width 143 height 37
click at [323, 267] on textarea at bounding box center [274, 272] width 143 height 37
paste textarea "Personalized and comprehensive approach Nutritional guidance and lifestyle modi…"
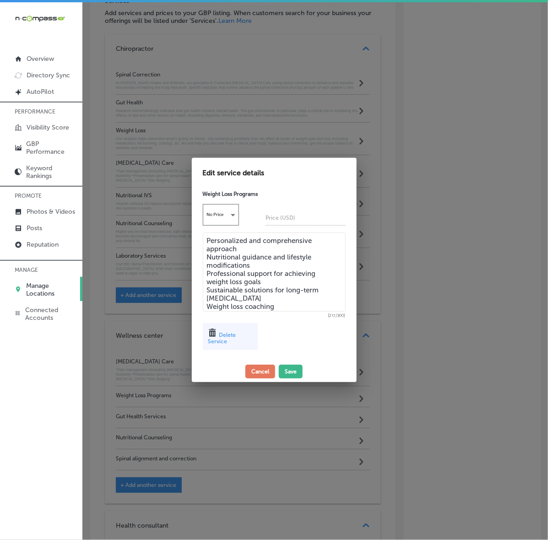
click at [207, 238] on textarea "Personalized and comprehensive approach Nutritional guidance and lifestyle modi…" at bounding box center [274, 272] width 143 height 79
click at [207, 257] on textarea "*Personalized and comprehensive approach Nutritional guidance and lifestyle mod…" at bounding box center [274, 272] width 143 height 79
click at [207, 269] on textarea "*Personalized and comprehensive approach *Nutritional guidance and lifestyle mo…" at bounding box center [274, 272] width 143 height 79
click at [206, 287] on textarea "*Personalized and comprehensive approach *Nutritional guidance and lifestyle mo…" at bounding box center [274, 272] width 143 height 79
click at [205, 296] on textarea "*Personalized and comprehensive approach *Nutritional guidance and lifestyle mo…" at bounding box center [274, 272] width 143 height 79
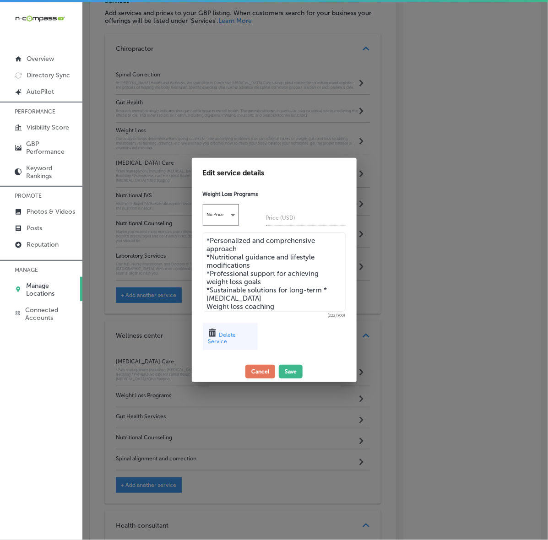
click at [207, 302] on textarea "*Personalized and comprehensive approach *Nutritional guidance and lifestyle mo…" at bounding box center [274, 272] width 143 height 79
type textarea "*Personalized and comprehensive approach *Nutritional guidance and lifestyle mo…"
click at [288, 373] on button "Save" at bounding box center [291, 372] width 24 height 14
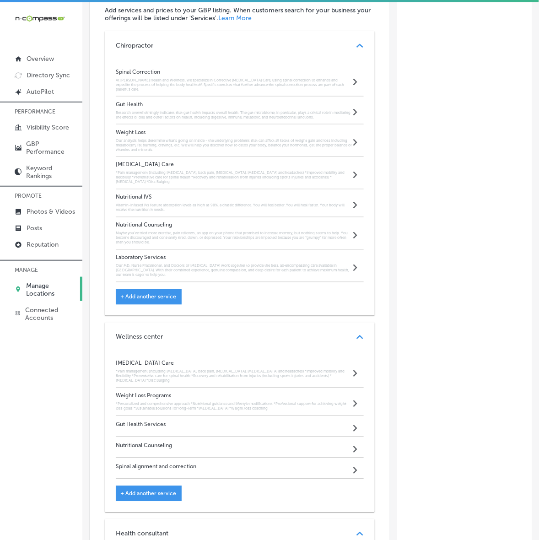
scroll to position [944, 0]
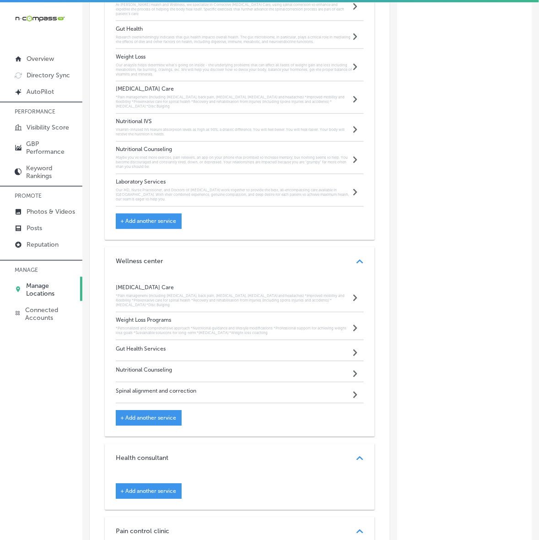
click at [293, 362] on div "Gut Health Services Path Created with Sketch." at bounding box center [240, 351] width 248 height 21
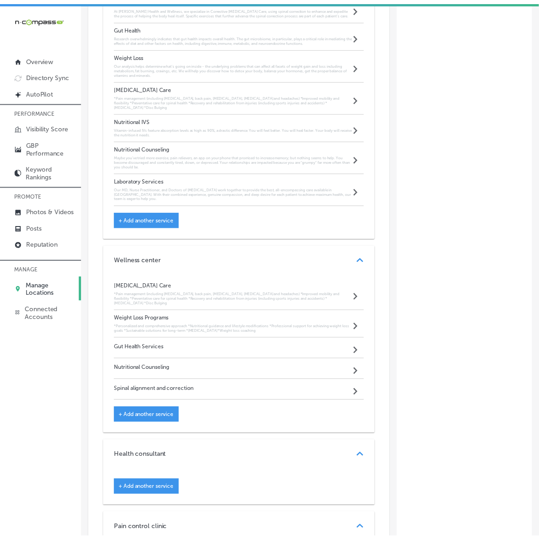
scroll to position [983, 0]
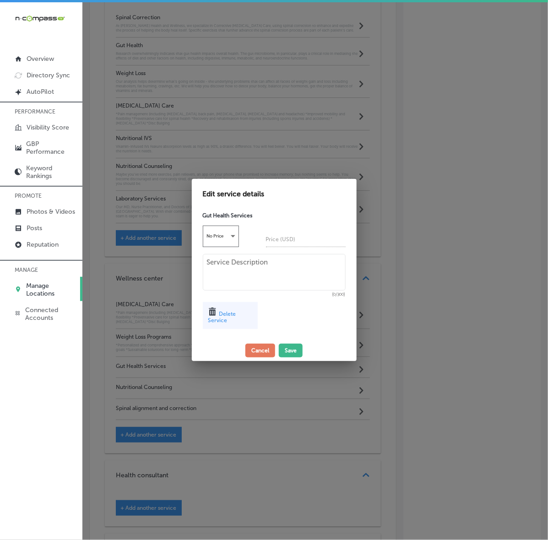
click at [301, 260] on textarea at bounding box center [274, 272] width 143 height 37
paste textarea "Optimizing the digestive system Addressing chronic digestive issues like [MEDIC…"
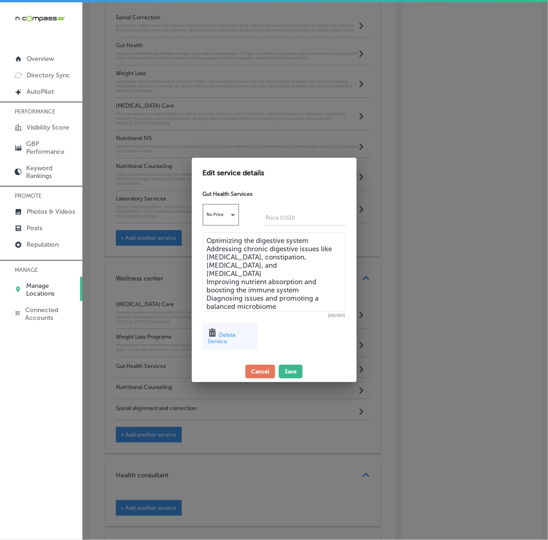
click at [205, 298] on textarea "Optimizing the digestive system Addressing chronic digestive issues like [MEDIC…" at bounding box center [274, 272] width 143 height 79
click at [209, 281] on textarea "Optimizing the digestive system Addressing chronic digestive issues like [MEDIC…" at bounding box center [274, 272] width 143 height 79
click at [206, 265] on textarea "Optimizing the digestive system Addressing chronic digestive issues like [MEDIC…" at bounding box center [274, 272] width 143 height 79
click at [205, 249] on textarea "Optimizing the digestive system Addressing chronic digestive issues like [MEDIC…" at bounding box center [274, 272] width 143 height 79
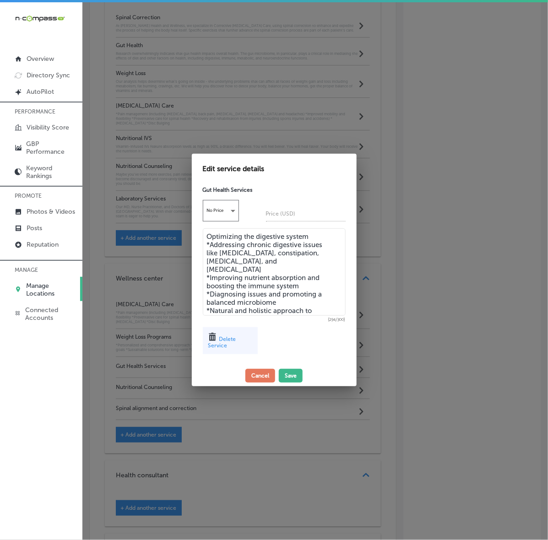
click at [207, 237] on textarea "Optimizing the digestive system *Addressing chronic digestive issues like [MEDI…" at bounding box center [274, 271] width 143 height 87
type textarea "*Optimizing the digestive system *Addressing chronic digestive issues like [MED…"
click at [290, 374] on button "Save" at bounding box center [291, 376] width 24 height 14
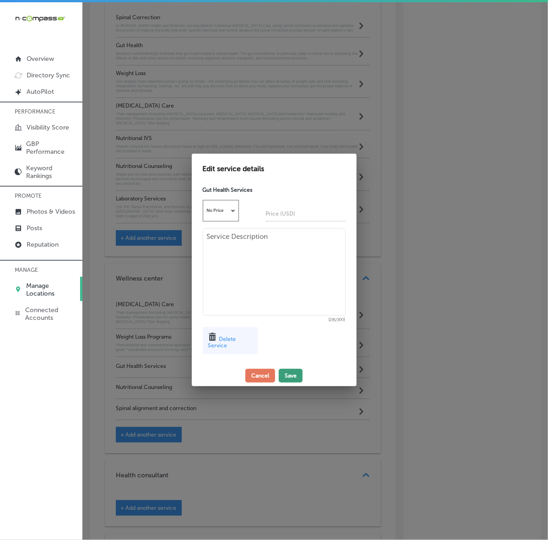
scroll to position [1001, 0]
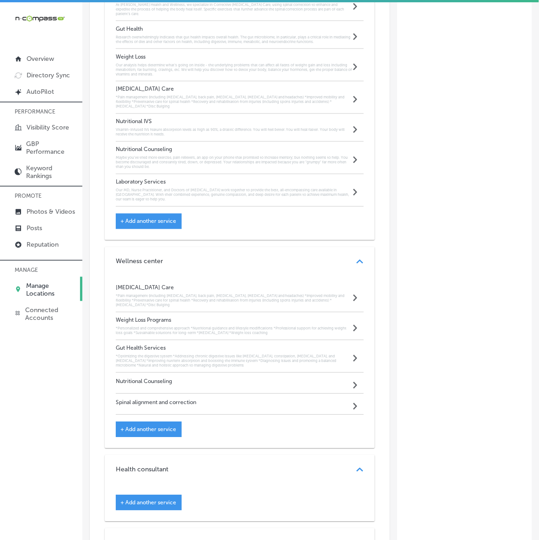
click at [287, 394] on div "Nutritional Counseling Path Created with Sketch." at bounding box center [240, 383] width 248 height 21
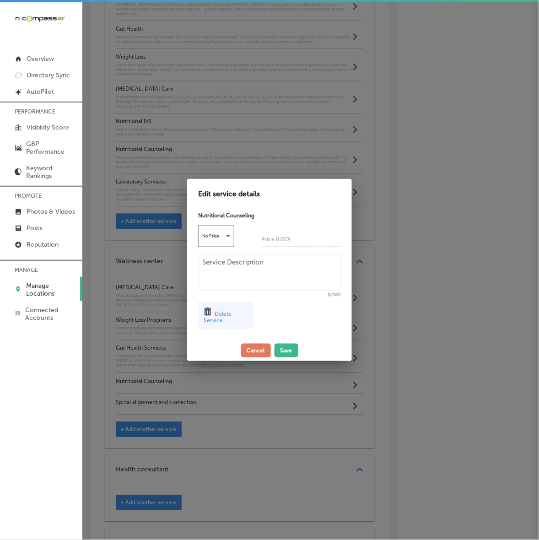
scroll to position [983, 0]
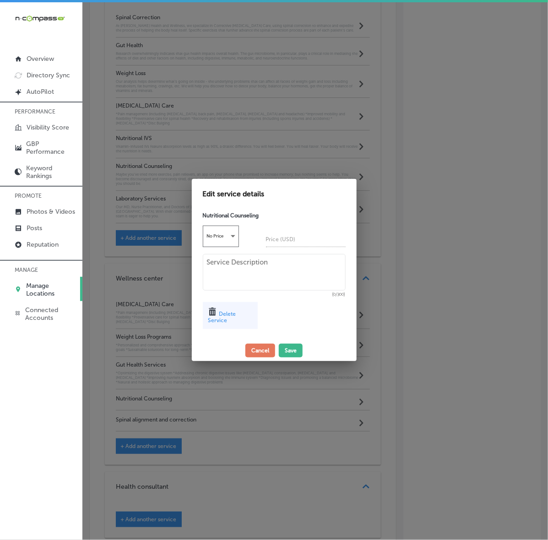
click at [305, 269] on textarea at bounding box center [274, 272] width 143 height 37
paste textarea "Making informed dietary choices Guidance for managing specific health condition…"
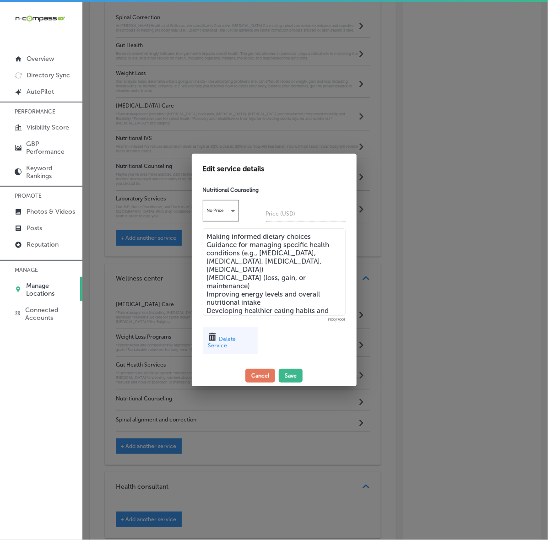
click at [260, 276] on textarea "Making informed dietary choices Guidance for managing specific health condition…" at bounding box center [274, 271] width 143 height 87
drag, startPoint x: 259, startPoint y: 276, endPoint x: 206, endPoint y: 266, distance: 53.5
click at [206, 266] on textarea "Making informed dietary choices Guidance for managing specific health condition…" at bounding box center [274, 271] width 143 height 87
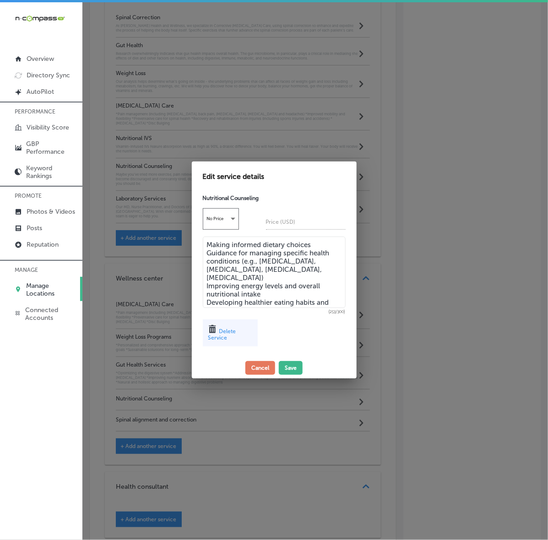
click at [259, 302] on textarea "Making informed dietary choices Guidance for managing specific health condition…" at bounding box center [274, 272] width 143 height 71
paste textarea "ng food labels"
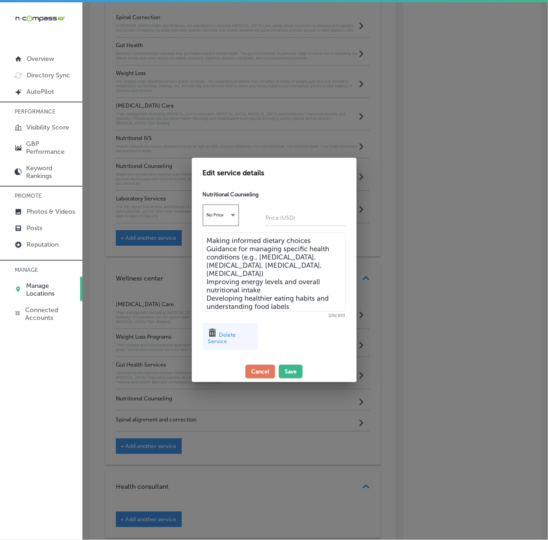
drag, startPoint x: 206, startPoint y: 293, endPoint x: 272, endPoint y: 303, distance: 66.7
click at [206, 287] on textarea "Making informed dietary choices Guidance for managing specific health condition…" at bounding box center [274, 272] width 143 height 79
click at [205, 273] on textarea "Making informed dietary choices Guidance for managing specific health condition…" at bounding box center [274, 272] width 143 height 79
click at [205, 249] on textarea "Making informed dietary choices Guidance for managing specific health condition…" at bounding box center [274, 272] width 143 height 79
click at [206, 241] on textarea "Making informed dietary choices *Guidance for managing specific health conditio…" at bounding box center [274, 272] width 143 height 79
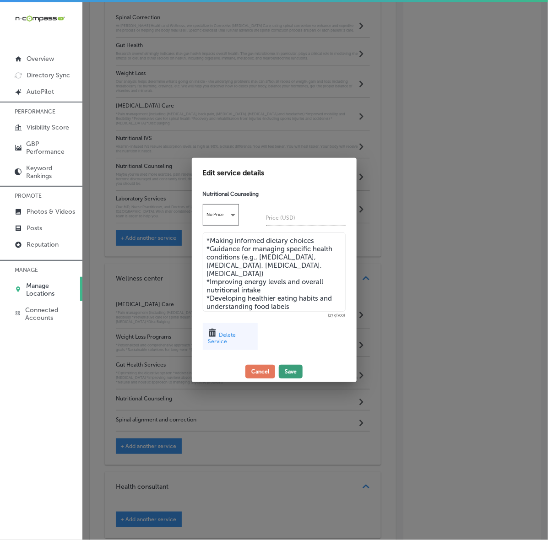
type textarea "*Making informed dietary choices *Guidance for managing specific health conditi…"
click at [288, 371] on button "Save" at bounding box center [291, 372] width 24 height 14
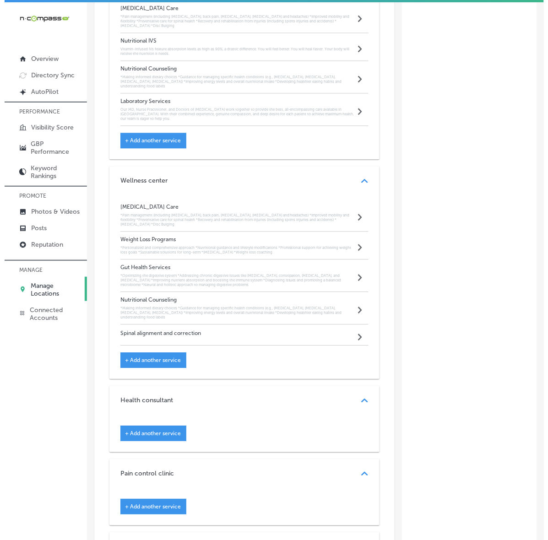
scroll to position [1116, 0]
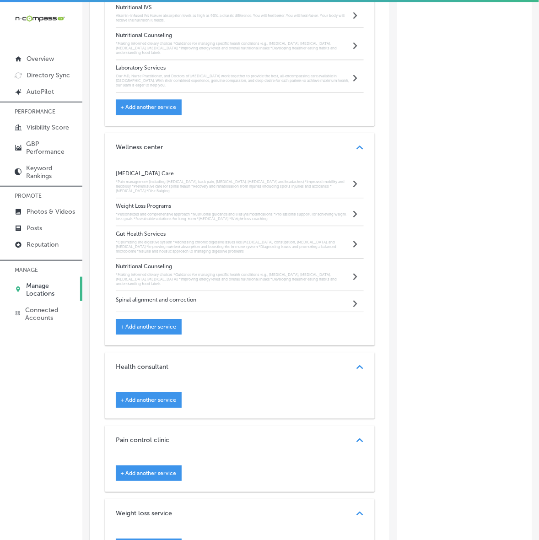
click at [120, 330] on span "+ Add another service" at bounding box center [148, 327] width 56 height 6
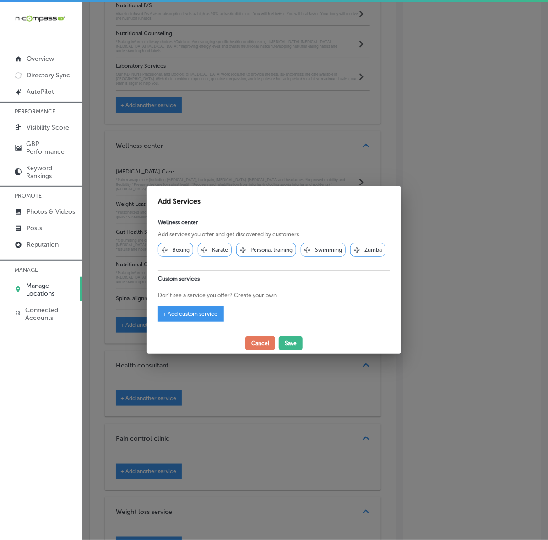
scroll to position [1093, 0]
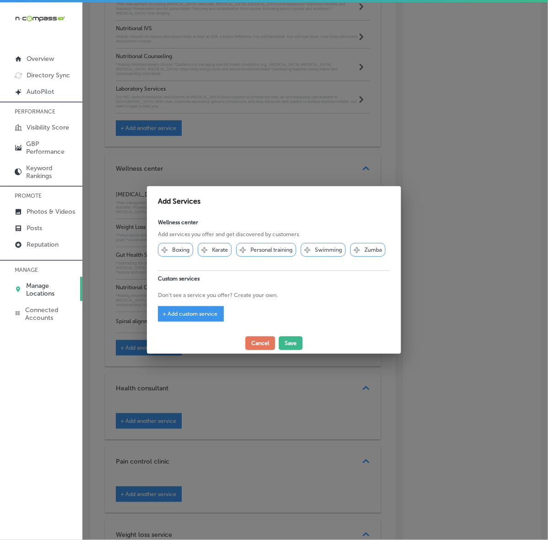
click at [165, 316] on span "+ Add custom service" at bounding box center [189, 314] width 55 height 6
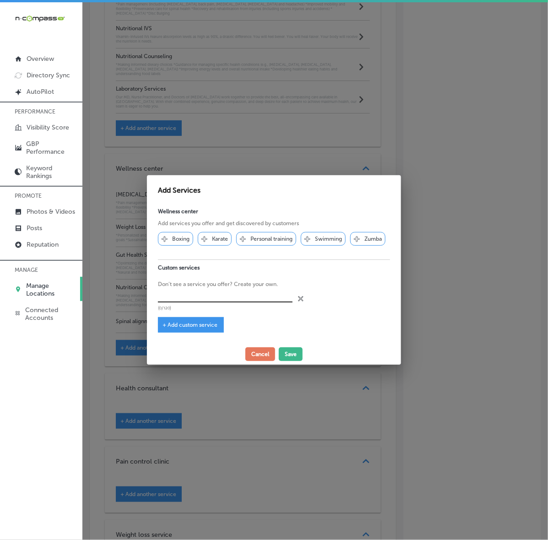
click at [220, 301] on input "text" at bounding box center [225, 296] width 135 height 14
paste input "[MEDICAL_DATA] (loss, gain, or maintenance)"
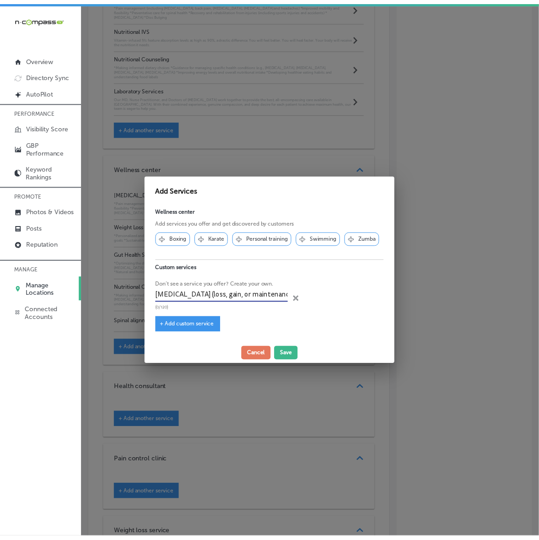
scroll to position [0, 11]
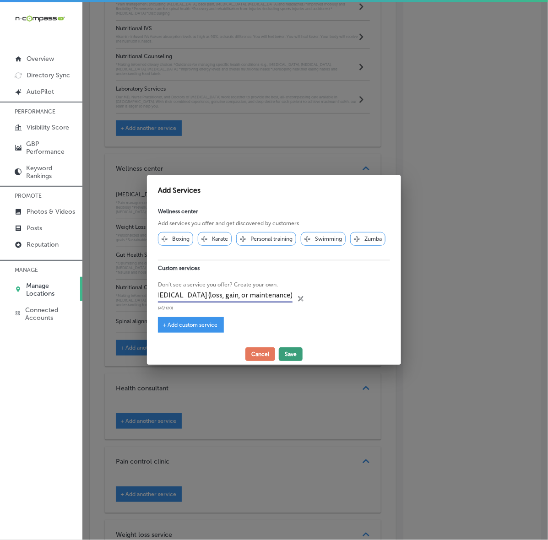
type input "[MEDICAL_DATA] (loss, gain, or maintenance)"
click at [299, 352] on button "Save" at bounding box center [291, 354] width 24 height 14
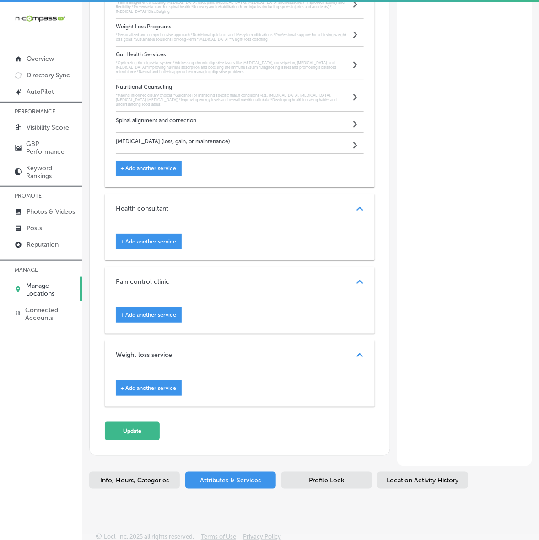
scroll to position [1323, 0]
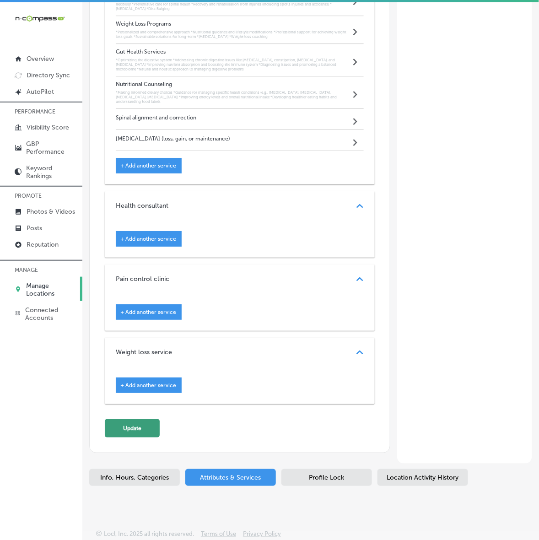
click at [141, 428] on button "Update" at bounding box center [132, 428] width 55 height 18
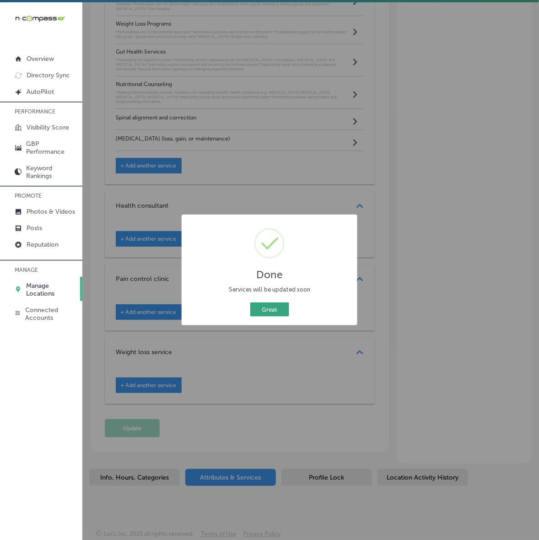
click at [280, 315] on button "Great" at bounding box center [269, 310] width 39 height 14
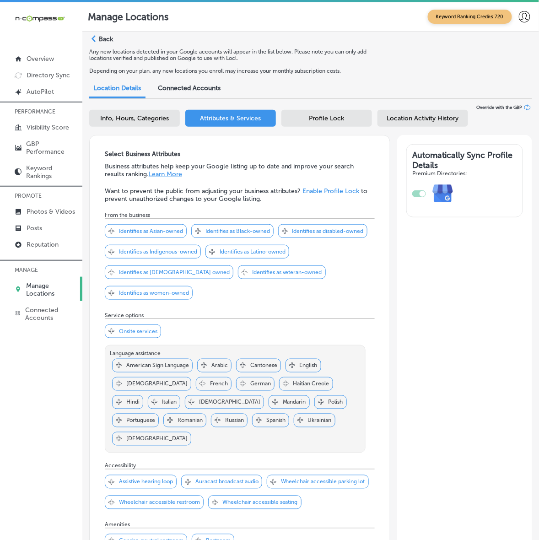
scroll to position [0, 0]
click at [341, 119] on span "Profile Lock" at bounding box center [326, 119] width 35 height 8
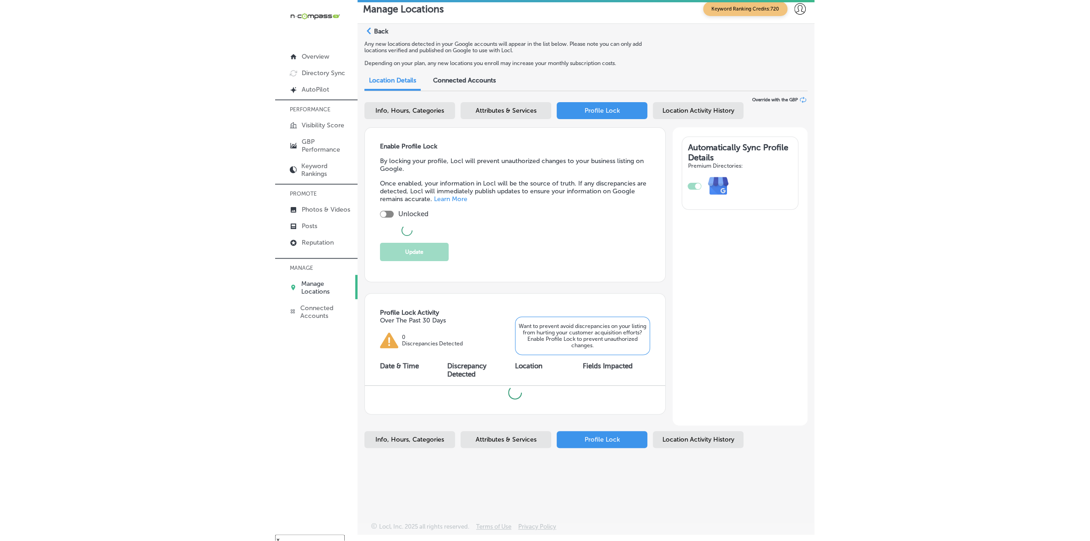
scroll to position [12, 0]
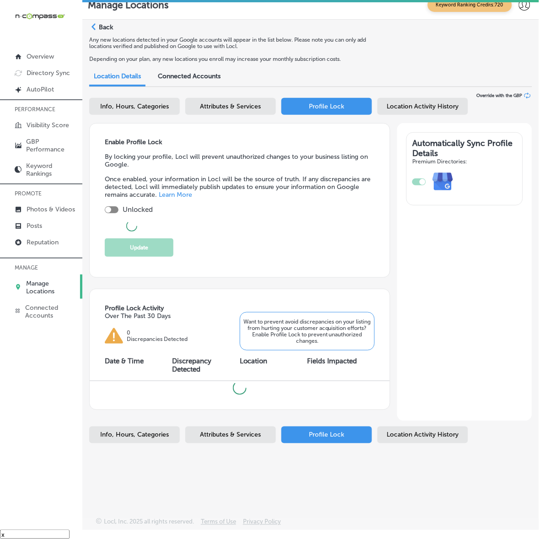
checkbox input "true"
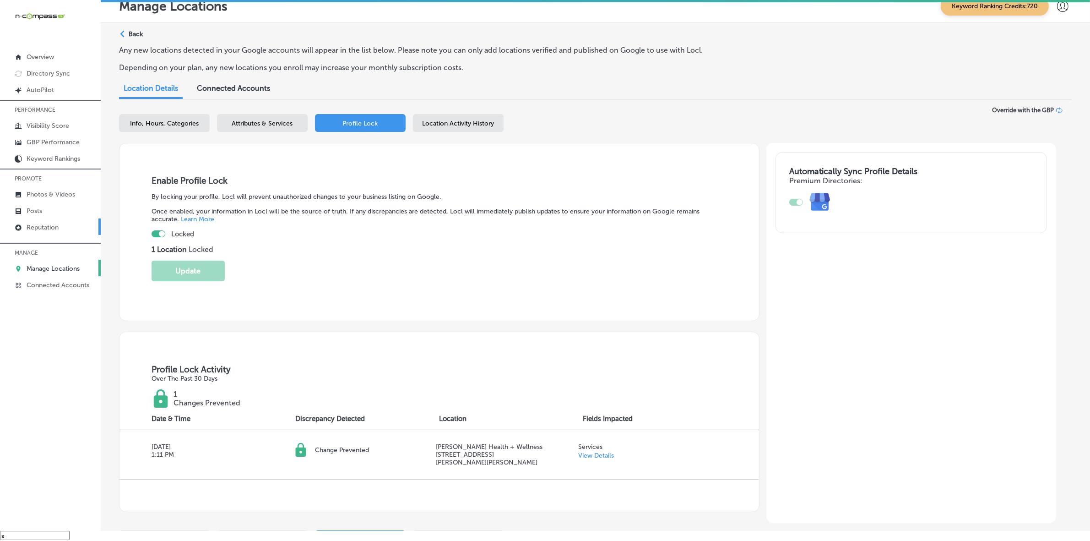
scroll to position [0, 0]
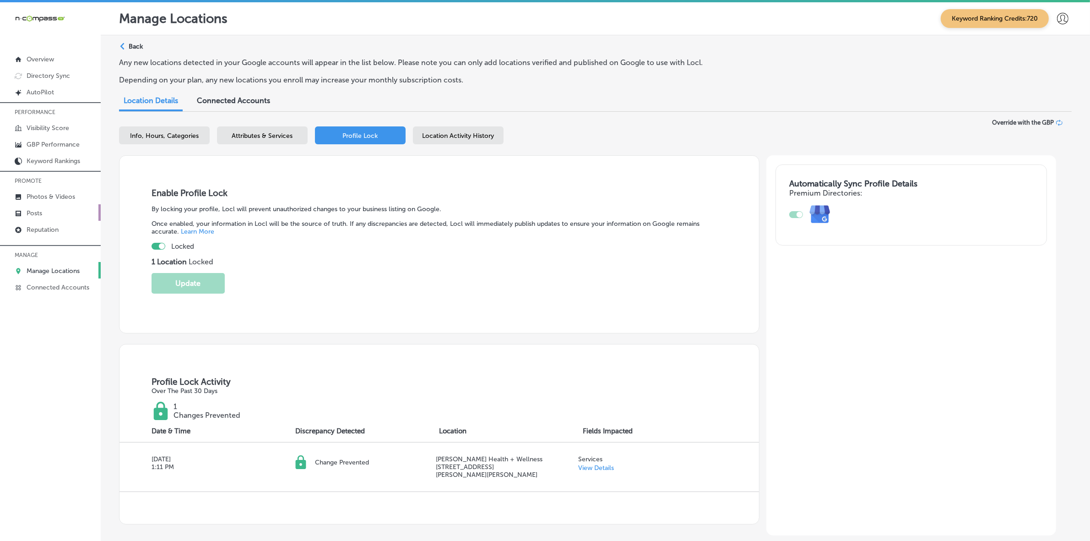
click at [40, 211] on p "Posts" at bounding box center [35, 213] width 16 height 8
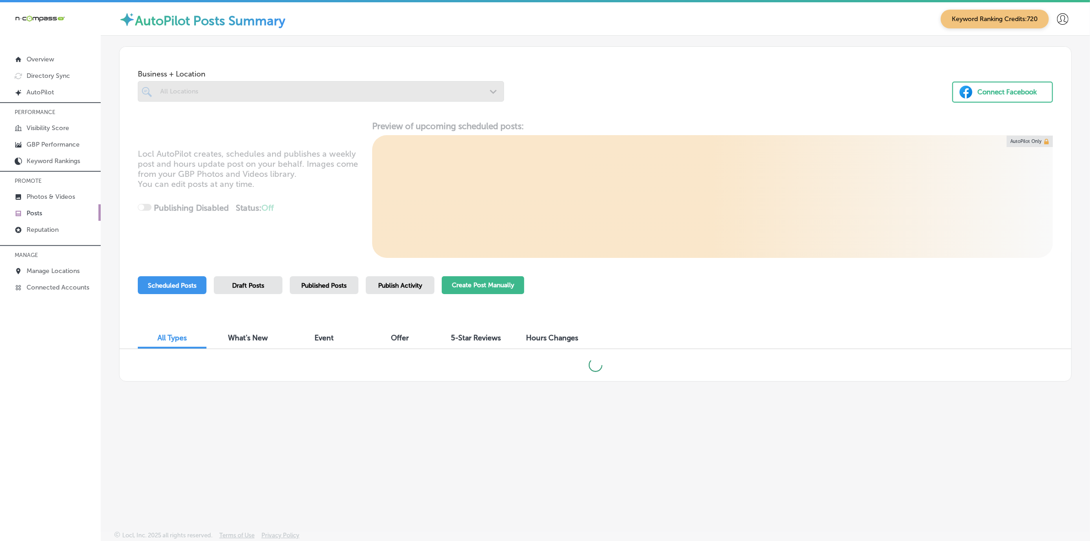
click at [487, 292] on button "Create Post Manually" at bounding box center [483, 285] width 82 height 18
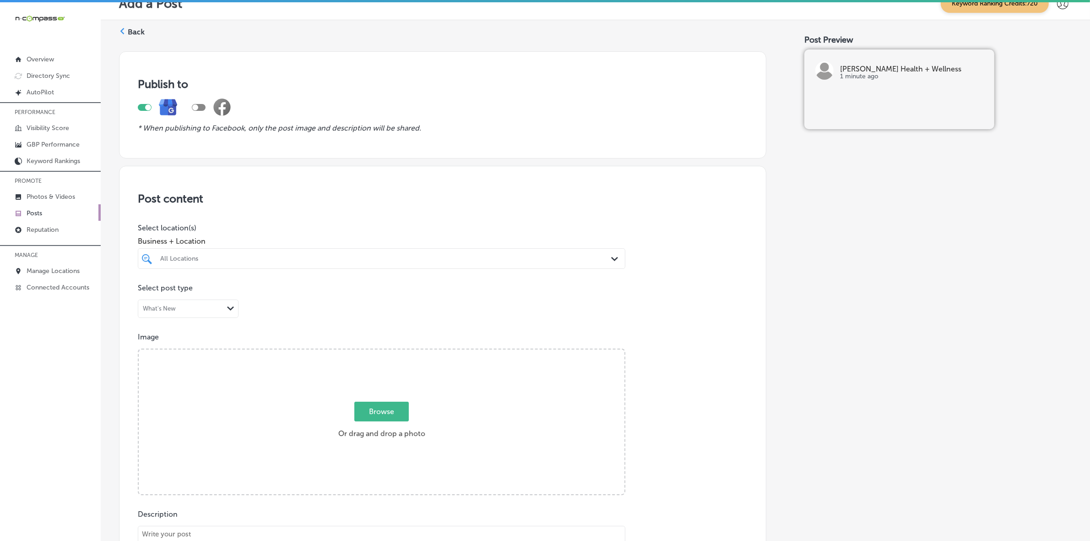
scroll to position [57, 0]
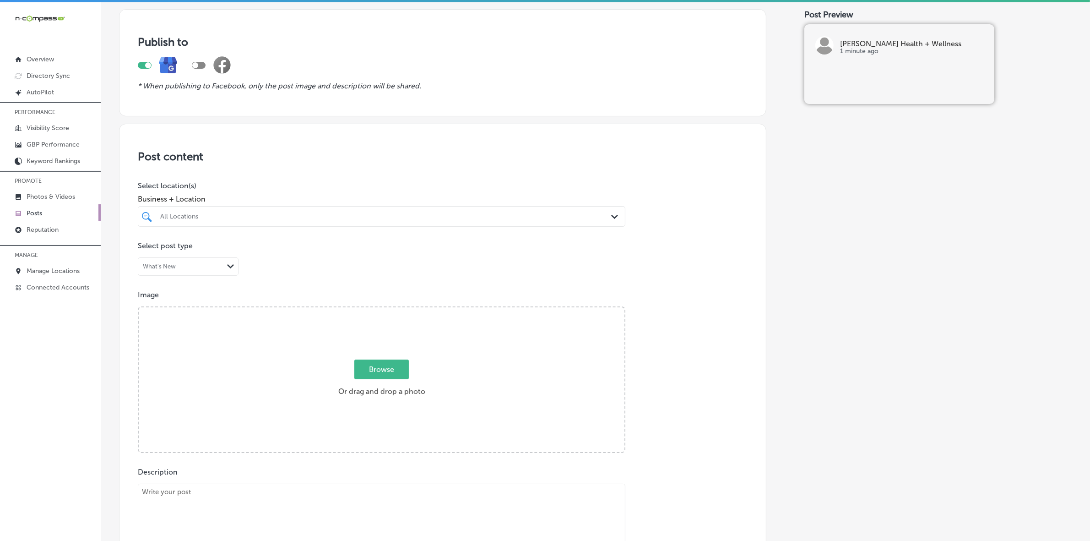
click at [444, 211] on div "All Locations" at bounding box center [382, 216] width 452 height 14
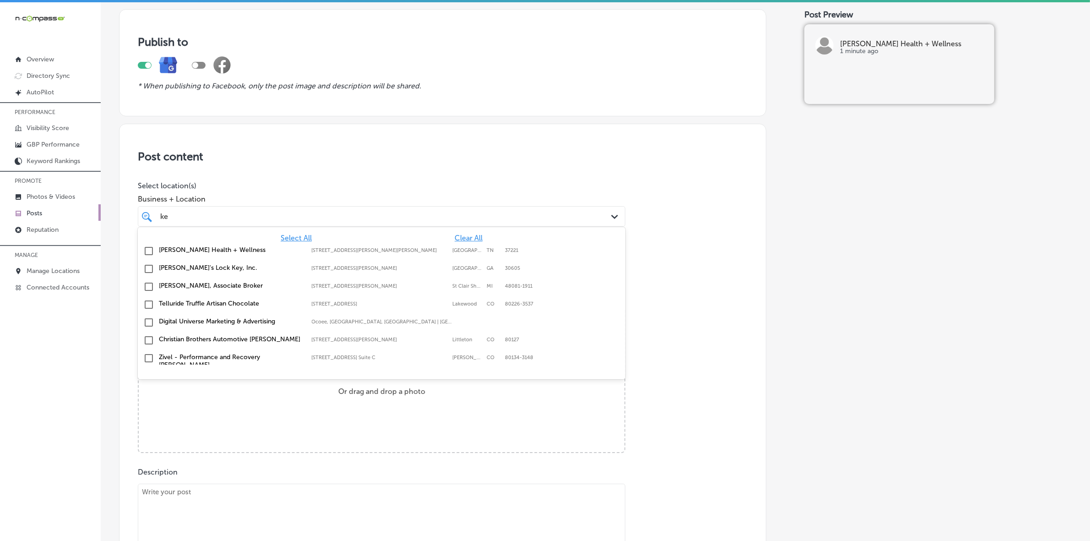
click at [429, 253] on div "[PERSON_NAME] Health + Wellness [STREET_ADDRESS][PERSON_NAME][PERSON_NAME] [STR…" at bounding box center [338, 250] width 359 height 8
type input "ke"
click at [674, 246] on p "Select post type" at bounding box center [443, 245] width 610 height 9
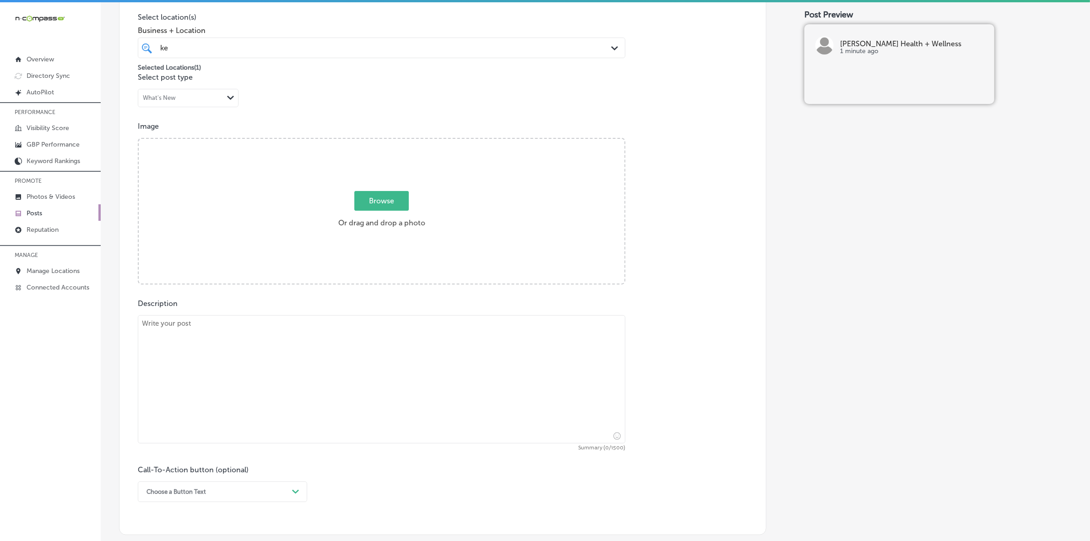
scroll to position [229, 0]
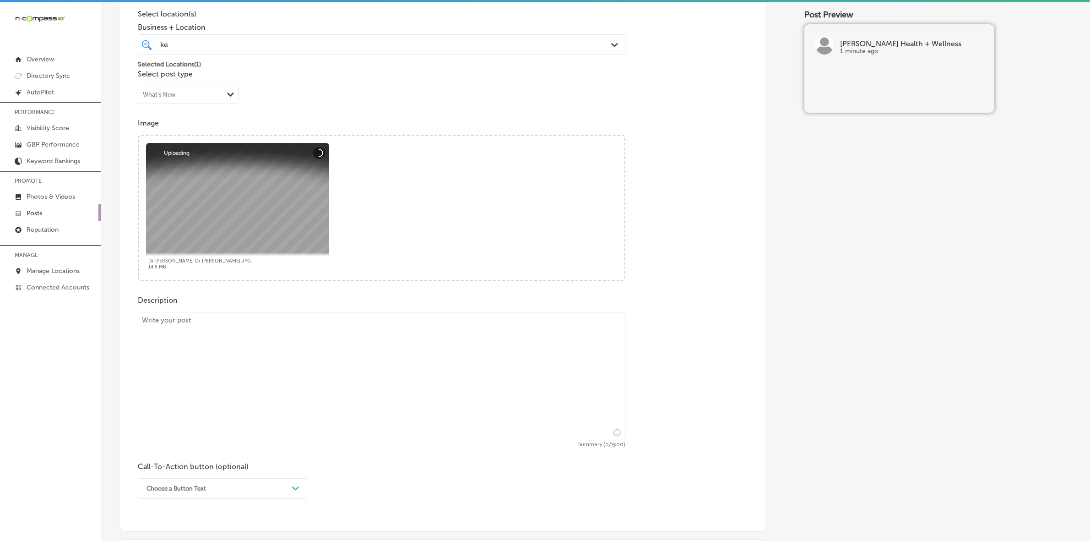
click at [345, 346] on textarea at bounding box center [381, 376] width 487 height 128
paste textarea "Loremip do Sitamet Consec + Adipisci! El'se doeiusmo te incidid utla etd magnaa…"
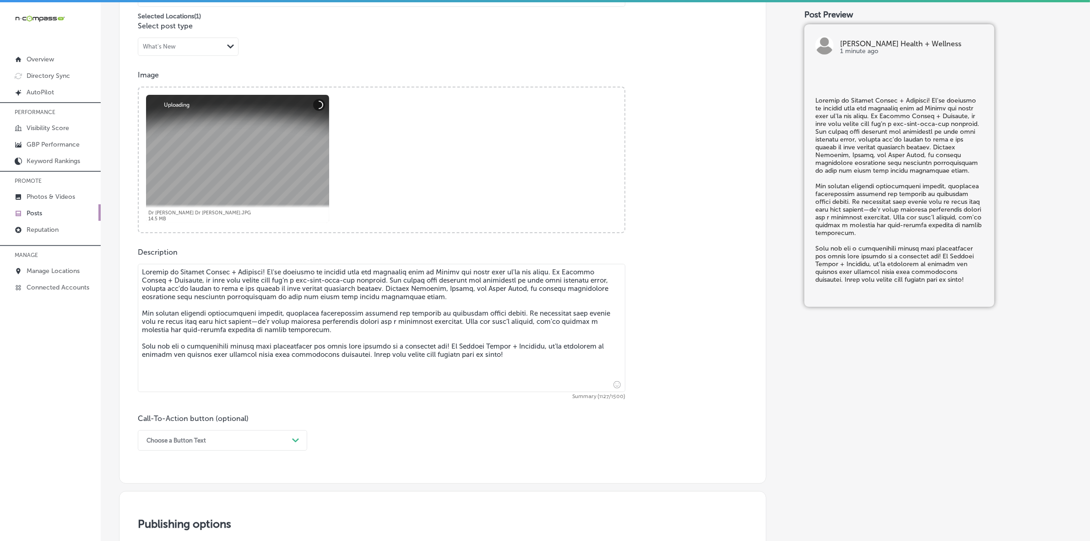
scroll to position [343, 0]
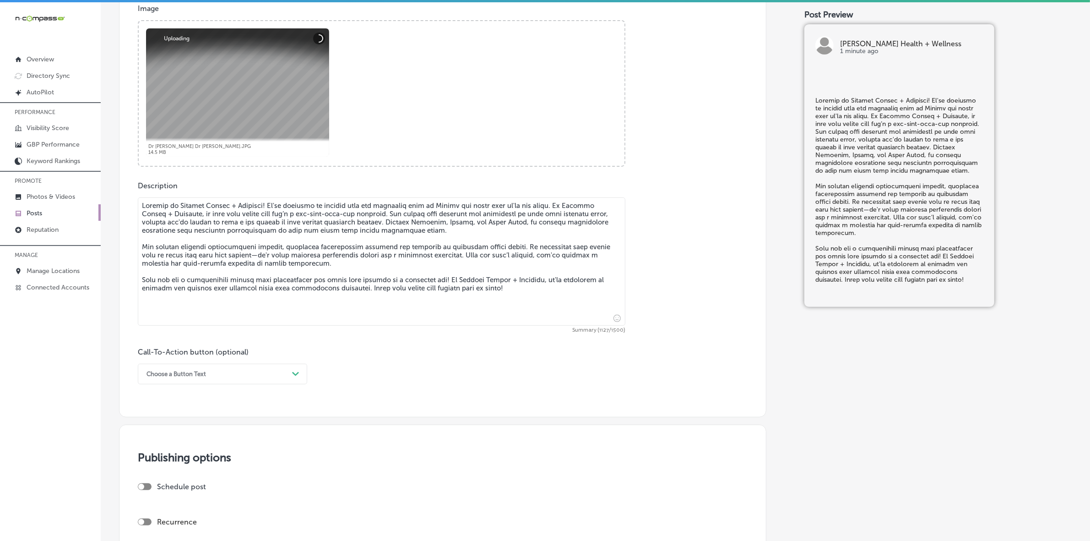
type textarea "Loremip do Sitamet Consec + Adipisci! El'se doeiusmo te incidid utla etd magnaa…"
click at [302, 375] on div "Path Created with Sketch." at bounding box center [295, 374] width 15 height 15
drag, startPoint x: 271, startPoint y: 389, endPoint x: 271, endPoint y: 380, distance: 8.7
click at [271, 389] on div "Post content Select location(s) Business + Location ke ke Path Created with Ske…" at bounding box center [442, 127] width 647 height 579
click at [272, 374] on div "Choose a Button Text" at bounding box center [215, 374] width 146 height 14
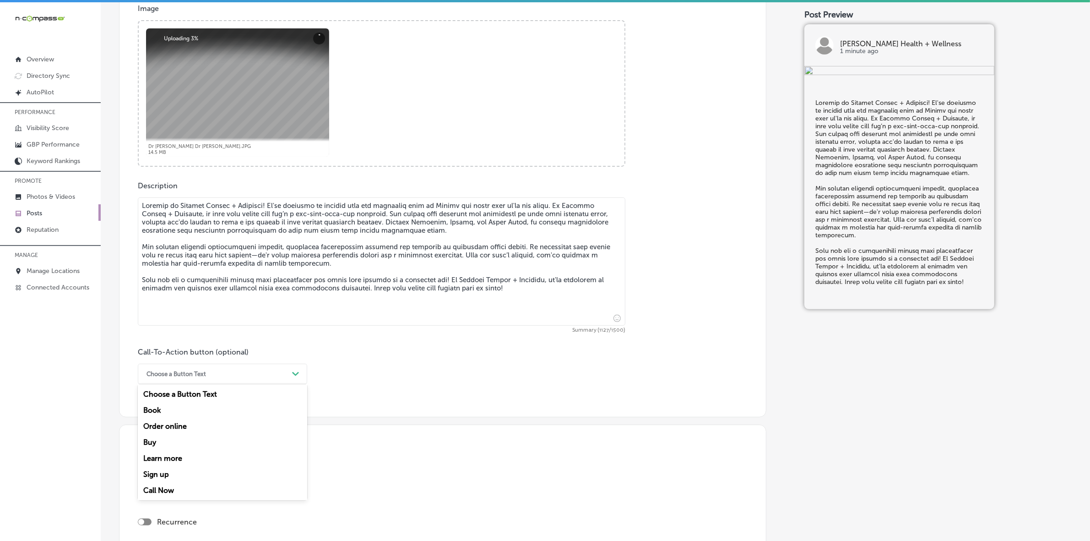
click at [155, 404] on div "Book" at bounding box center [222, 410] width 169 height 16
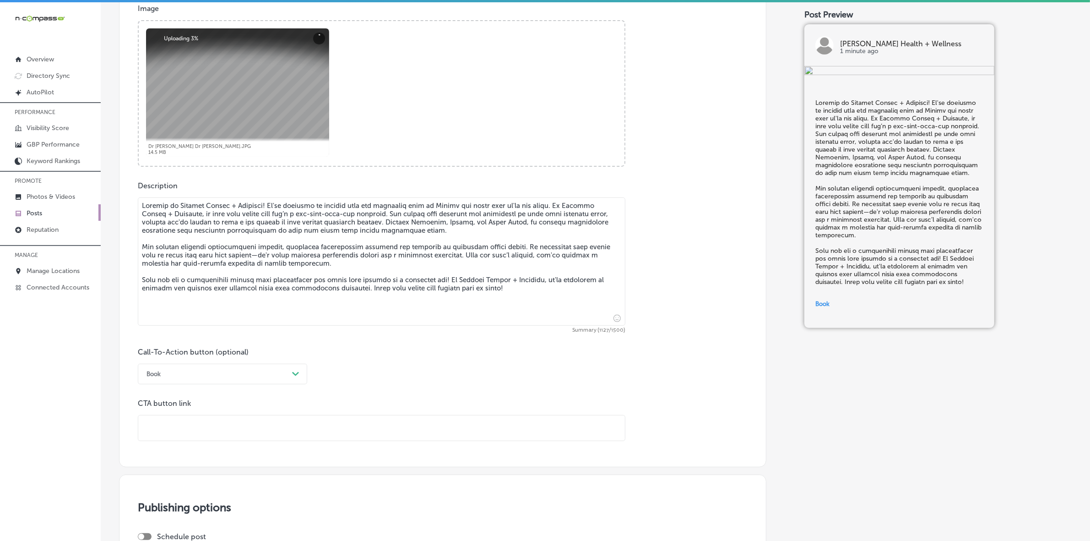
click at [189, 415] on div at bounding box center [381, 428] width 487 height 26
paste input "[URL][DOMAIN_NAME]"
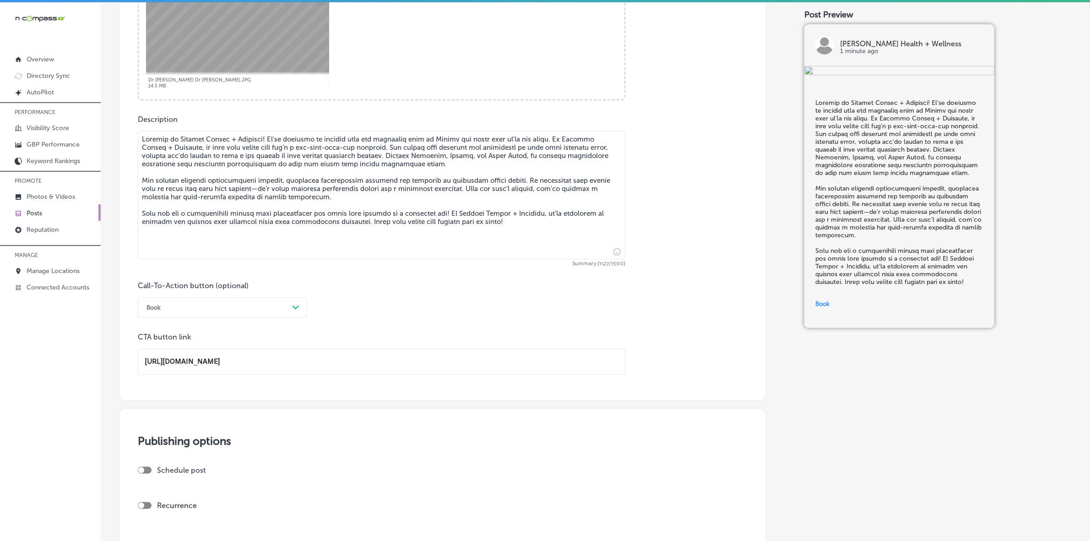
scroll to position [570, 0]
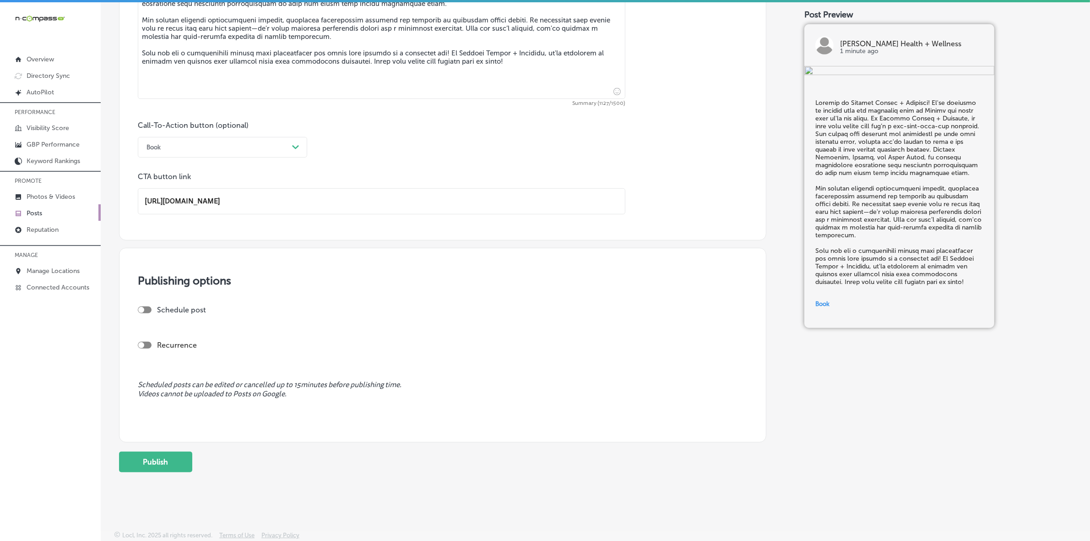
type input "[URL][DOMAIN_NAME]"
click at [147, 287] on h3 "Publishing options" at bounding box center [443, 280] width 610 height 13
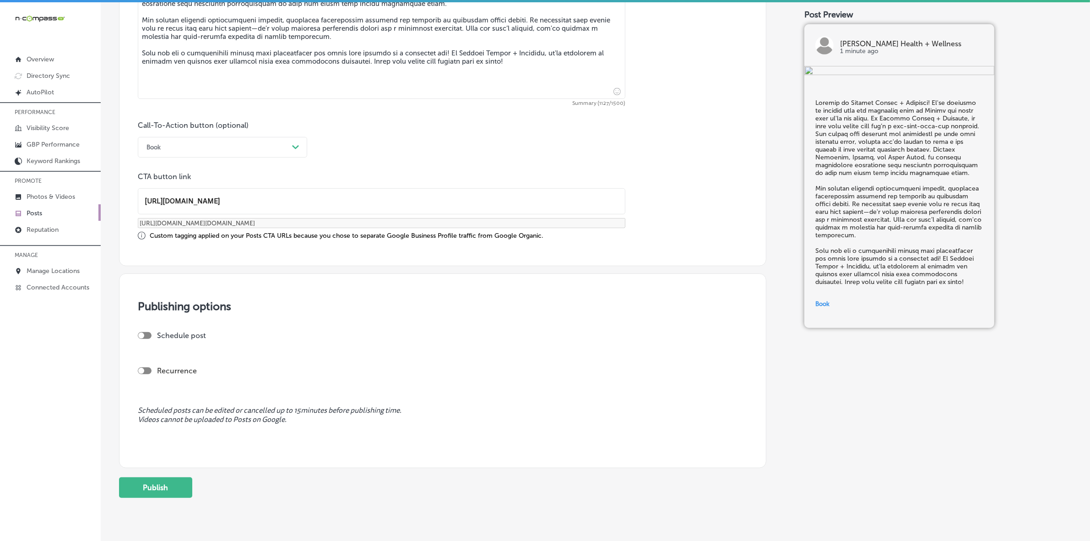
click at [146, 336] on div at bounding box center [145, 335] width 14 height 7
checkbox input "true"
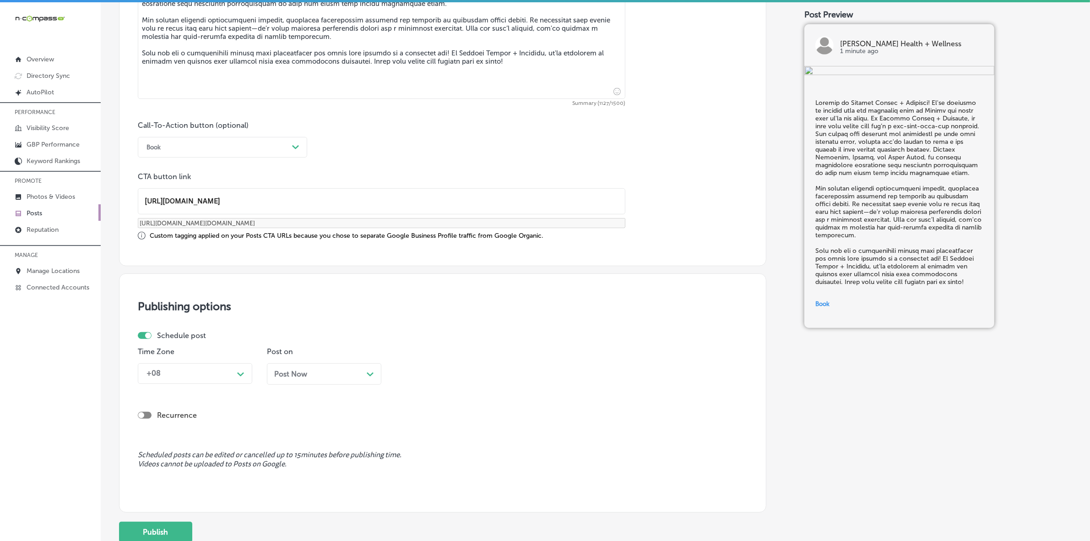
click at [249, 372] on div "+08 Path Created with Sketch." at bounding box center [195, 373] width 114 height 21
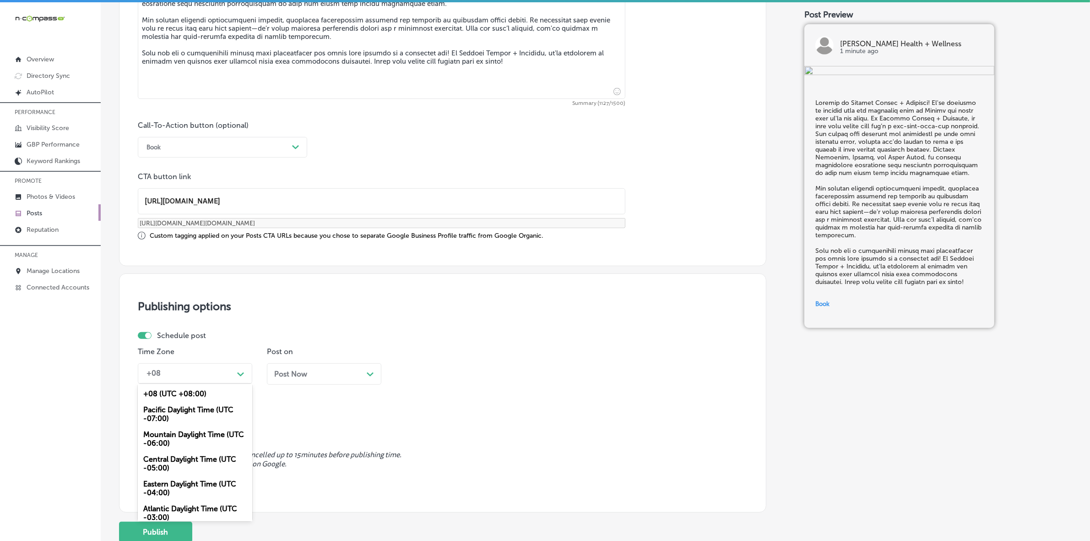
click at [204, 428] on div "Mountain Daylight Time (UTC -06:00)" at bounding box center [195, 438] width 114 height 25
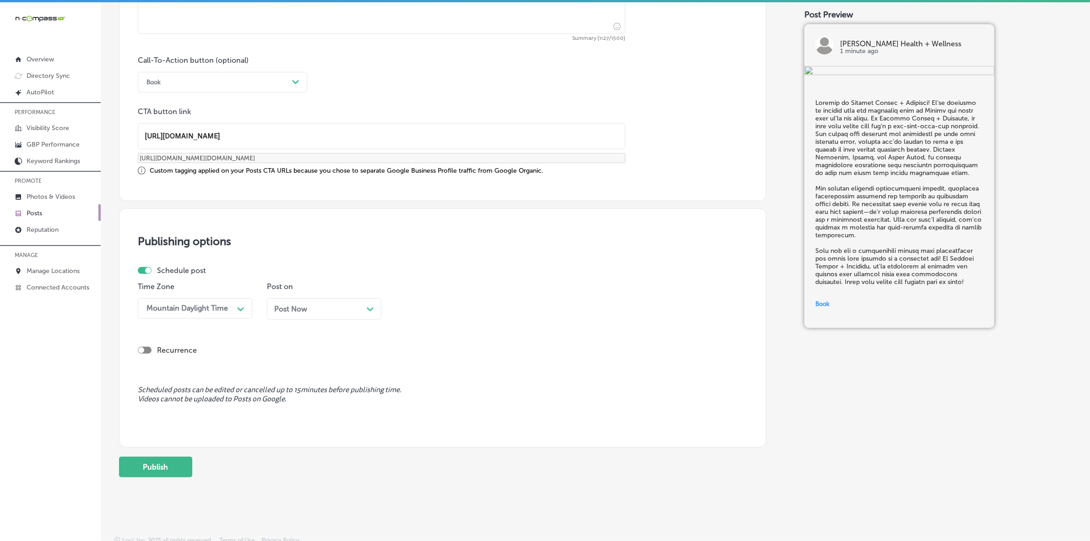
scroll to position [639, 0]
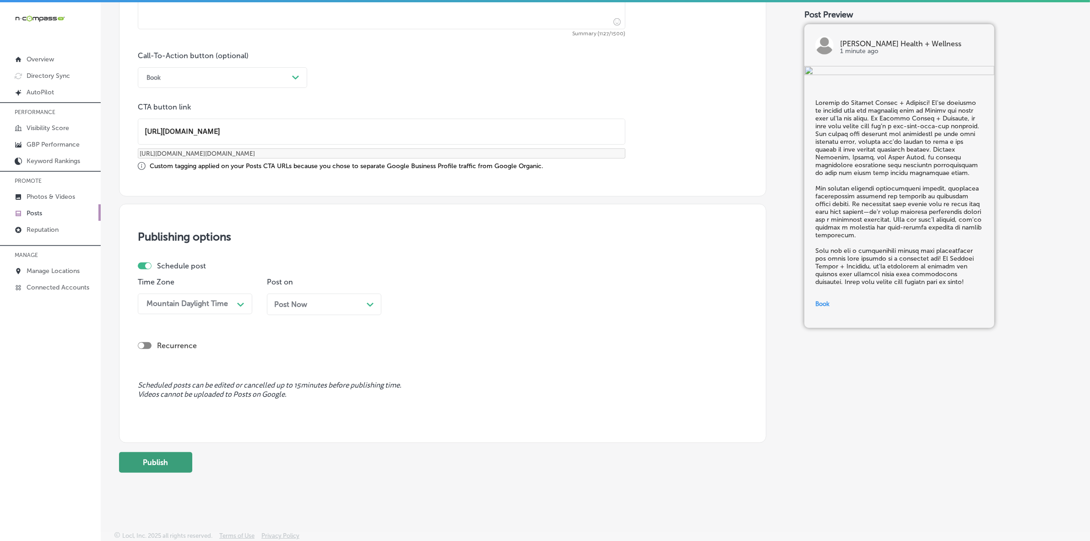
click at [170, 454] on button "Publish" at bounding box center [155, 462] width 73 height 21
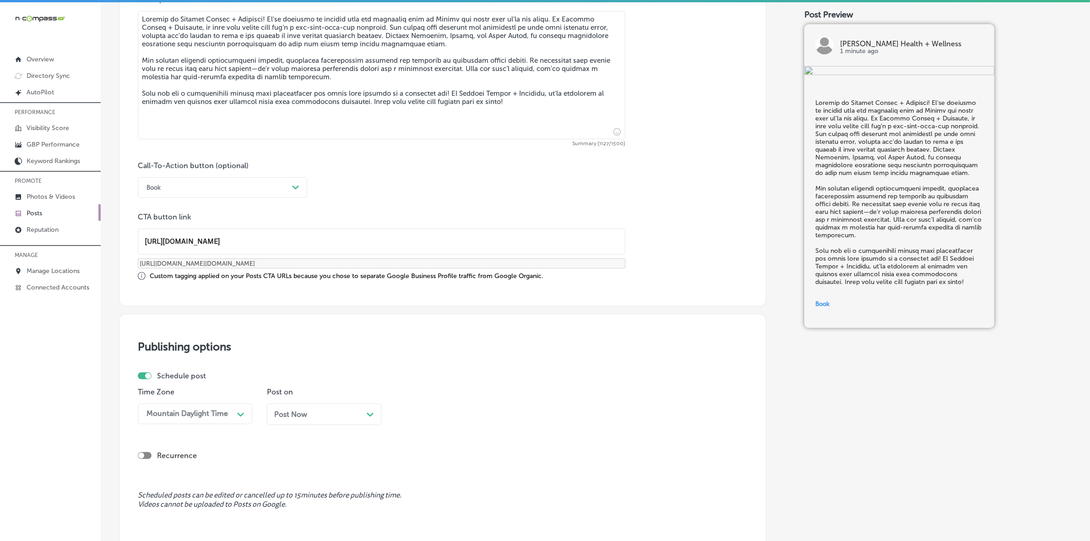
scroll to position [654, 0]
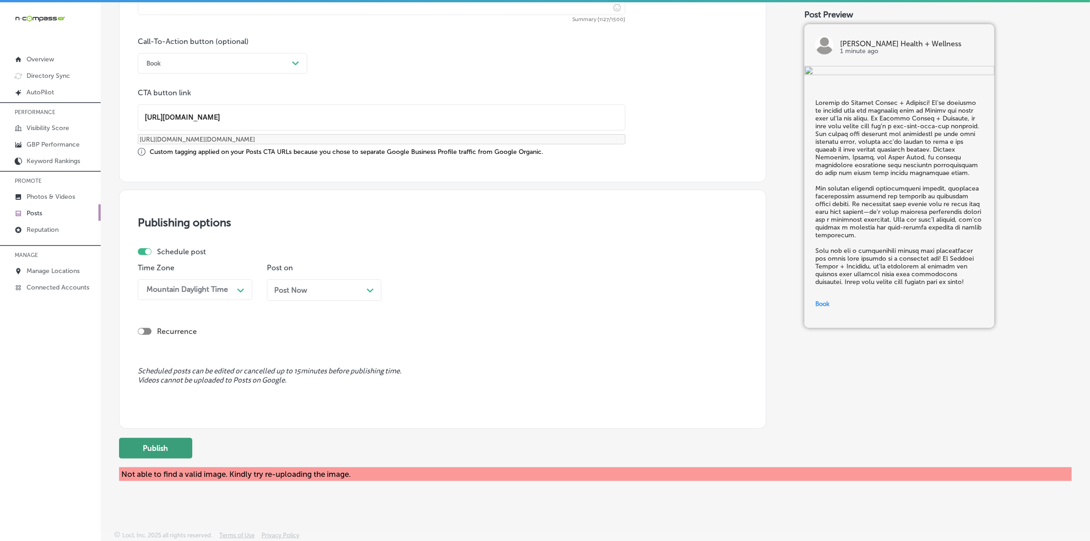
click at [142, 438] on button "Publish" at bounding box center [155, 448] width 73 height 21
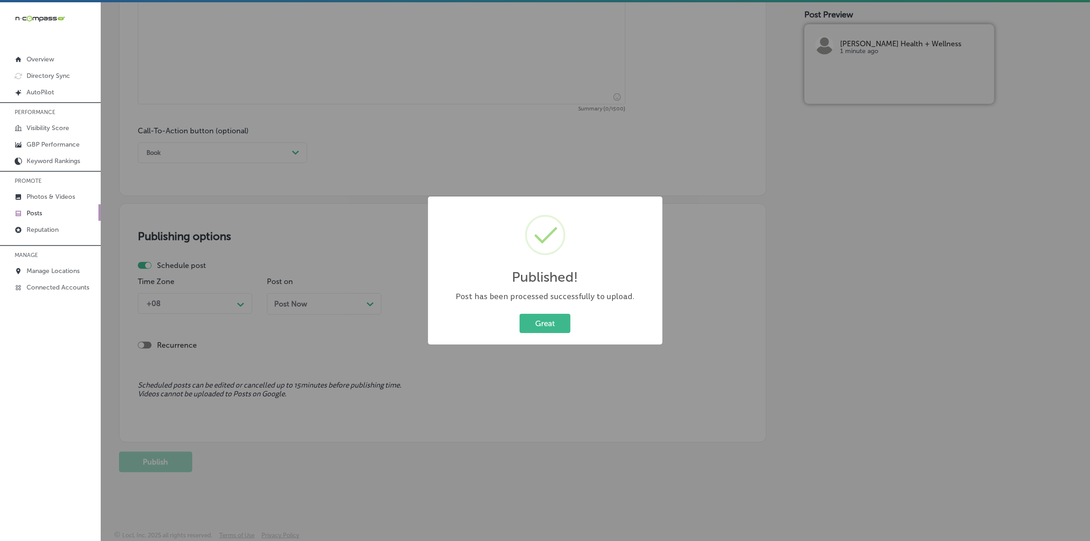
scroll to position [564, 0]
click at [552, 319] on button "Great" at bounding box center [544, 323] width 51 height 19
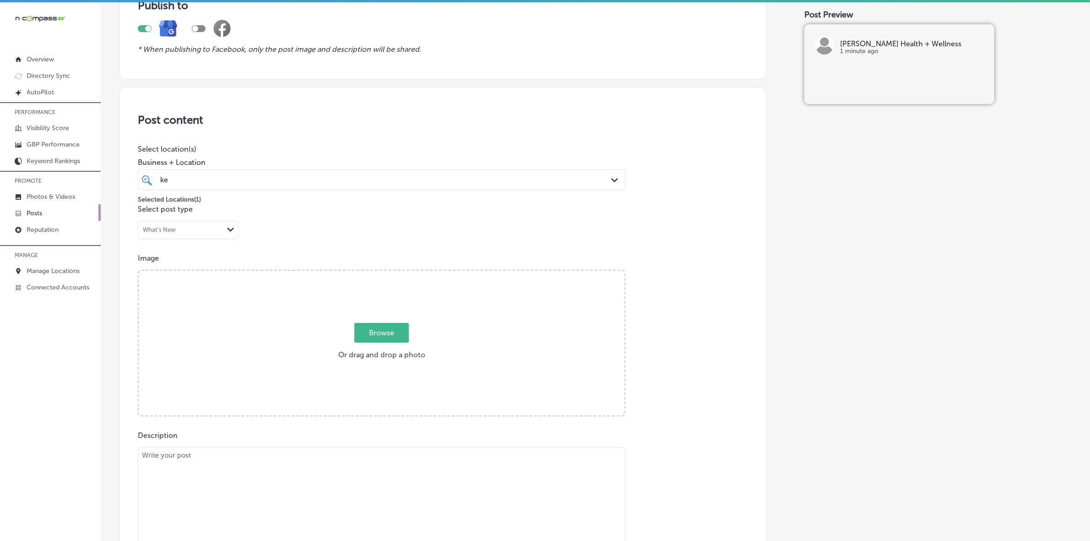
scroll to position [221, 0]
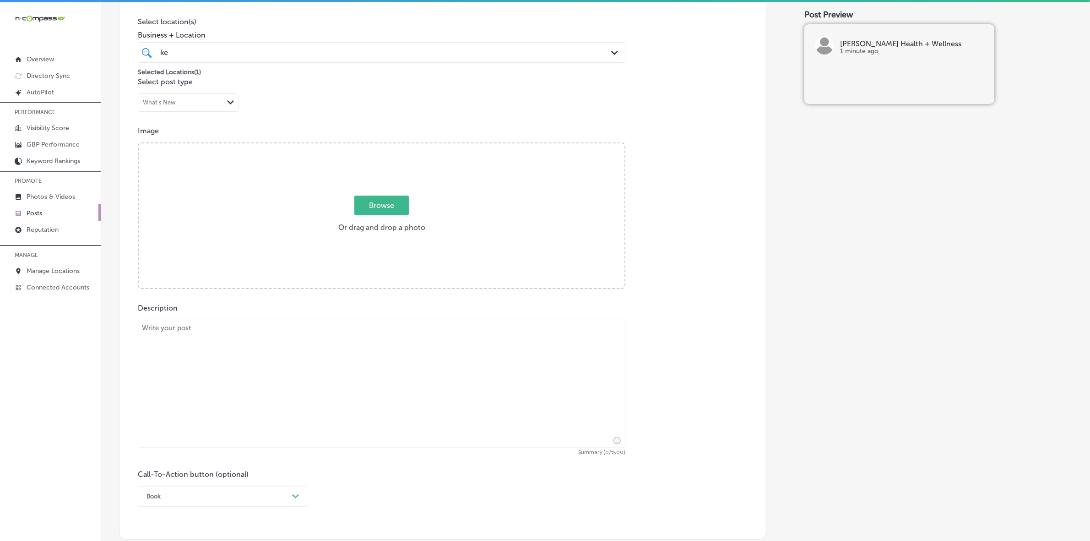
click at [375, 191] on div "Browse Or drag and drop a photo" at bounding box center [382, 216] width 486 height 146
click at [139, 143] on input "Browse Or drag and drop a photo" at bounding box center [382, 144] width 486 height 3
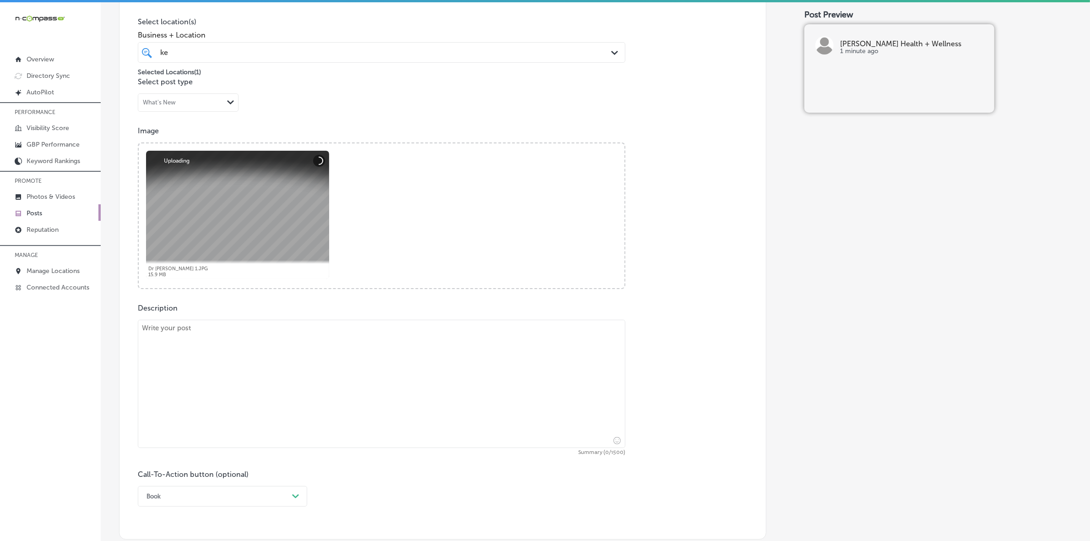
click at [326, 406] on textarea at bounding box center [381, 383] width 487 height 128
click at [266, 357] on textarea at bounding box center [381, 383] width 487 height 128
paste textarea "At [PERSON_NAME] Health + Wellness, we offer a full spectrum of [MEDICAL_DATA] …"
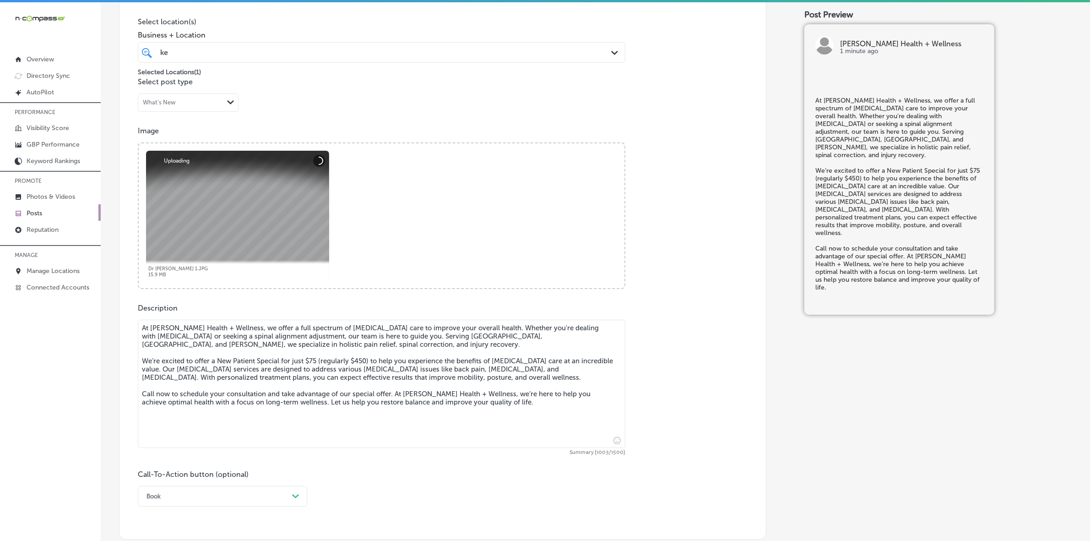
type textarea "At [PERSON_NAME] Health + Wellness, we offer a full spectrum of [MEDICAL_DATA] …"
click at [298, 495] on div "Book Path Created with Sketch." at bounding box center [222, 496] width 169 height 21
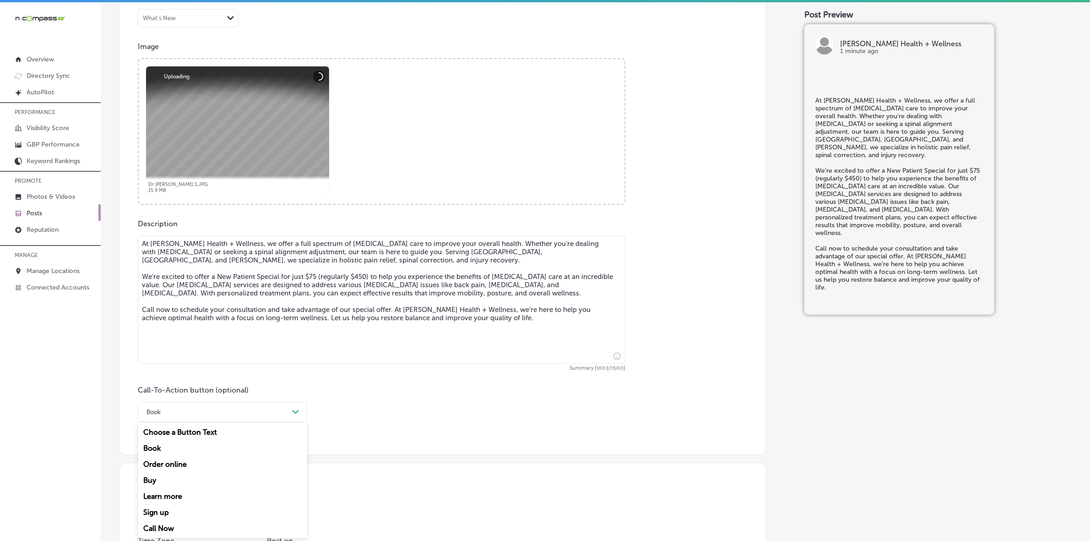
click at [163, 525] on div "Call Now" at bounding box center [222, 528] width 169 height 16
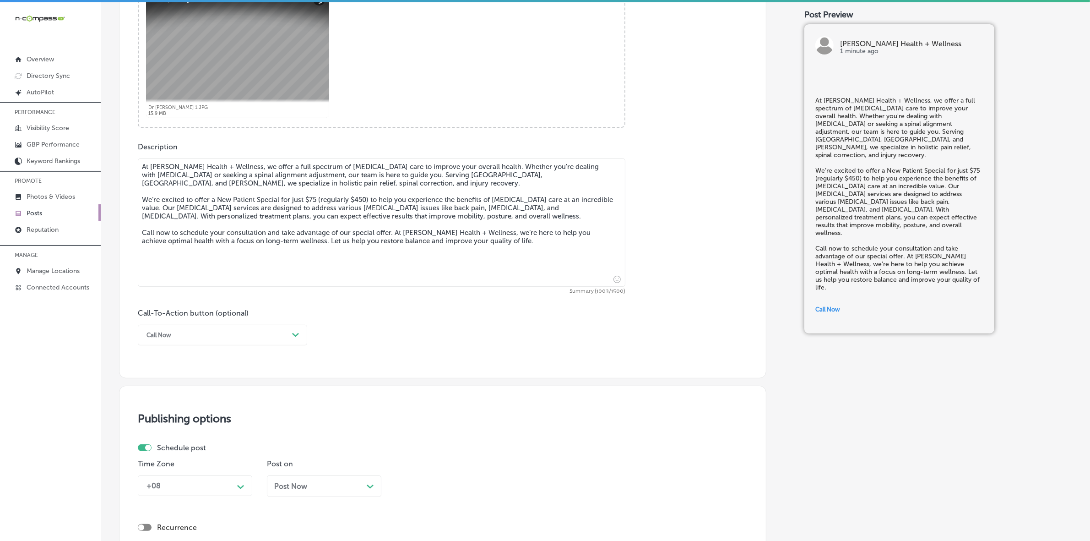
scroll to position [534, 0]
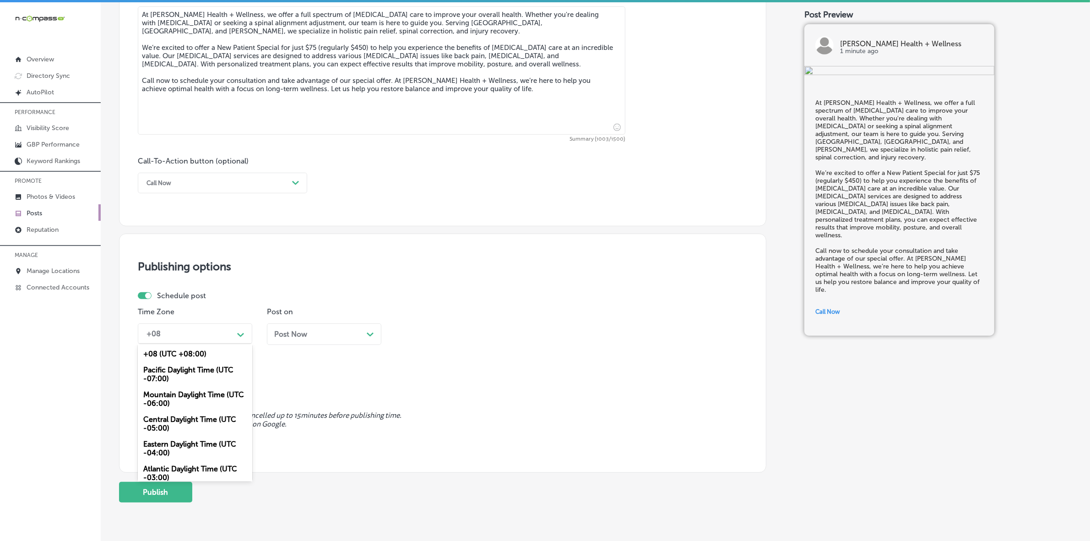
click at [243, 340] on div "Path Created with Sketch." at bounding box center [240, 333] width 15 height 15
click at [214, 394] on div "Mountain Daylight Time (UTC -06:00)" at bounding box center [195, 398] width 114 height 25
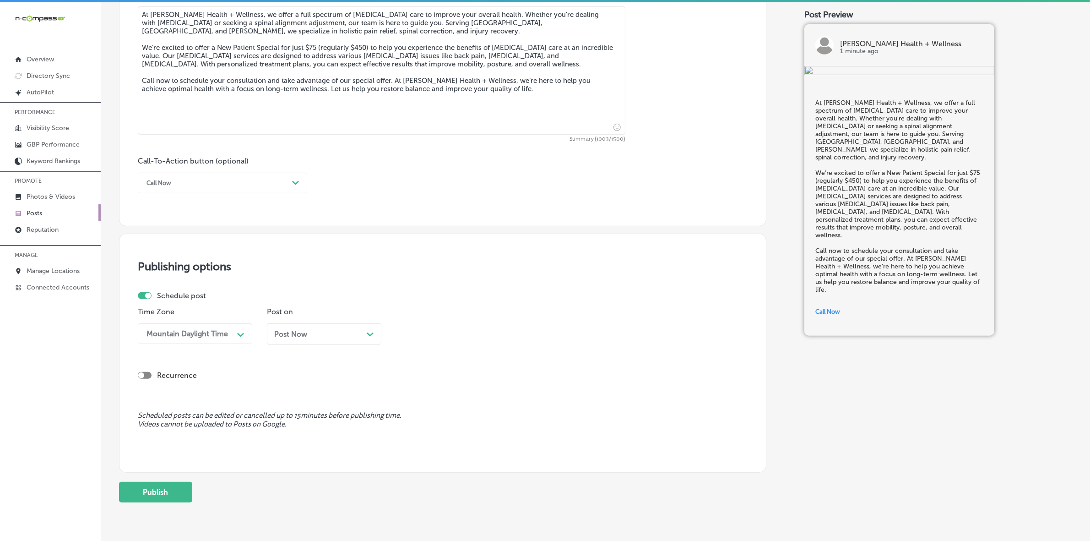
click at [316, 330] on div "Post Now Path Created with Sketch." at bounding box center [324, 334] width 100 height 9
click at [439, 333] on div "01:45 PM" at bounding box center [446, 333] width 92 height 16
click at [412, 394] on div "7:00 AM" at bounding box center [453, 402] width 114 height 16
click at [179, 490] on button "Publish" at bounding box center [155, 491] width 73 height 21
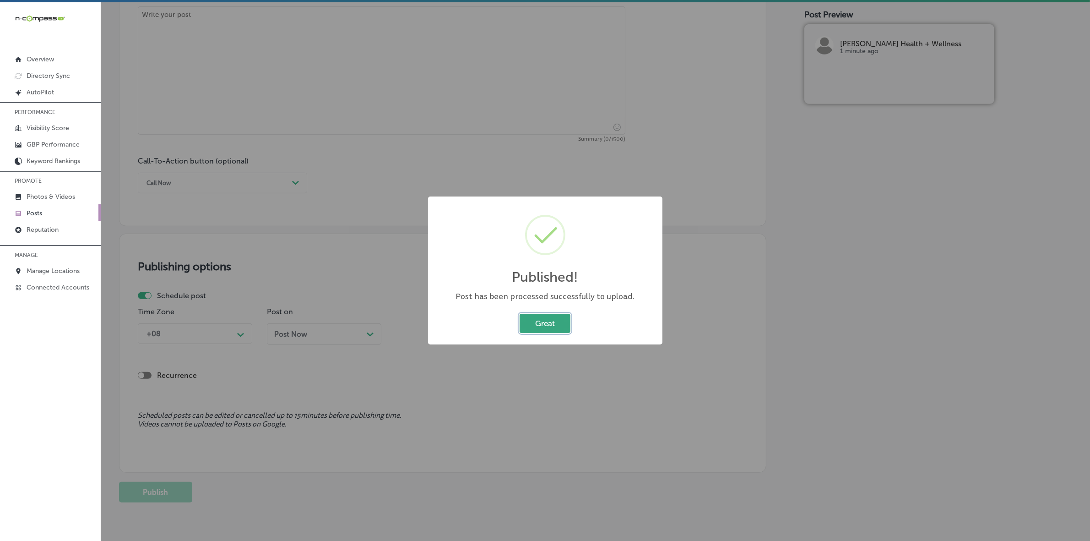
click at [537, 325] on button "Great" at bounding box center [544, 323] width 51 height 19
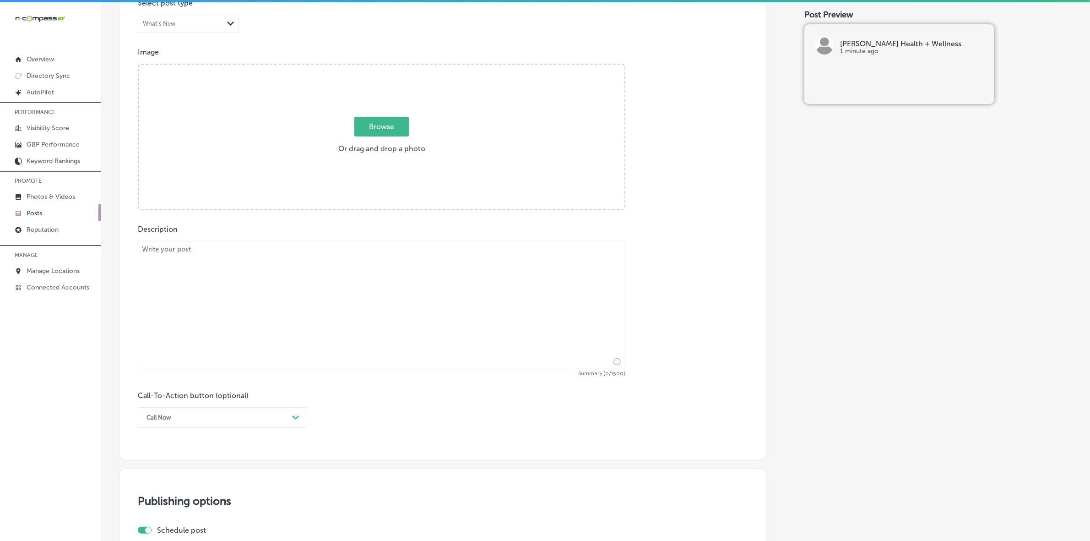
scroll to position [305, 0]
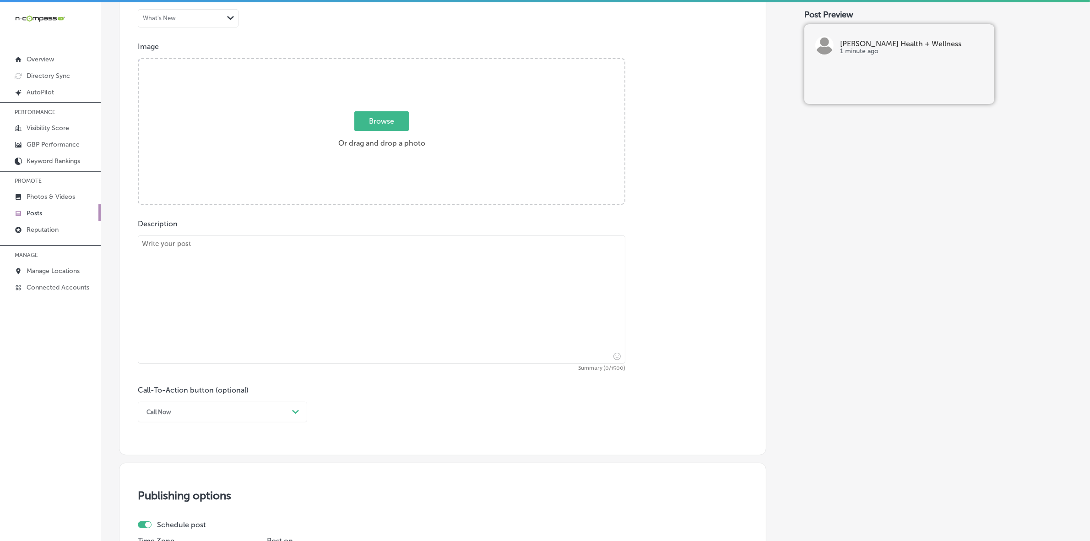
drag, startPoint x: 325, startPoint y: 293, endPoint x: 334, endPoint y: 293, distance: 9.2
click at [325, 293] on textarea at bounding box center [381, 299] width 487 height 128
paste textarea "Are you struggling with neck or back pain? At [PERSON_NAME] Health + Wellness, …"
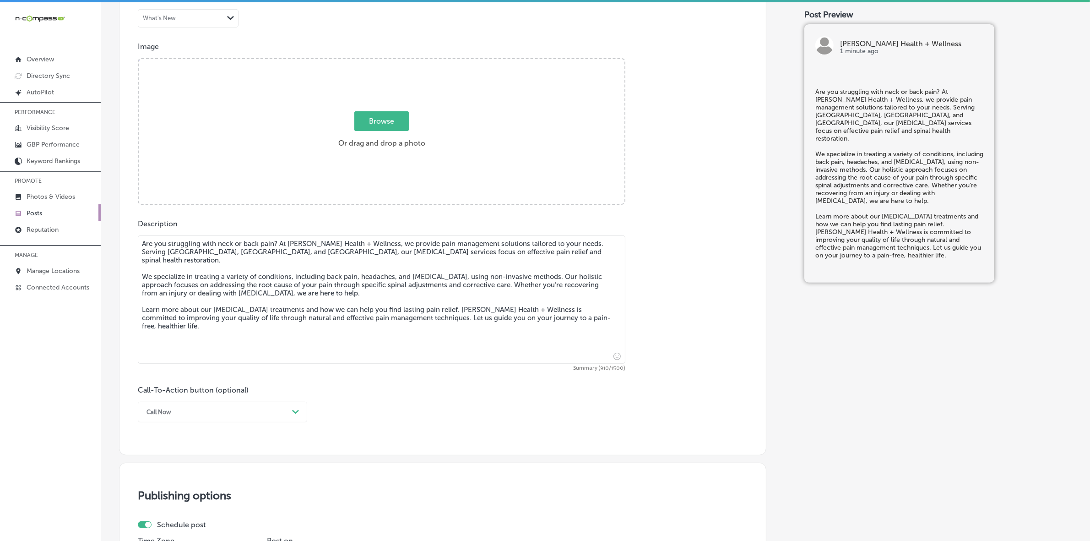
type textarea "Are you struggling with neck or back pain? At [PERSON_NAME] Health + Wellness, …"
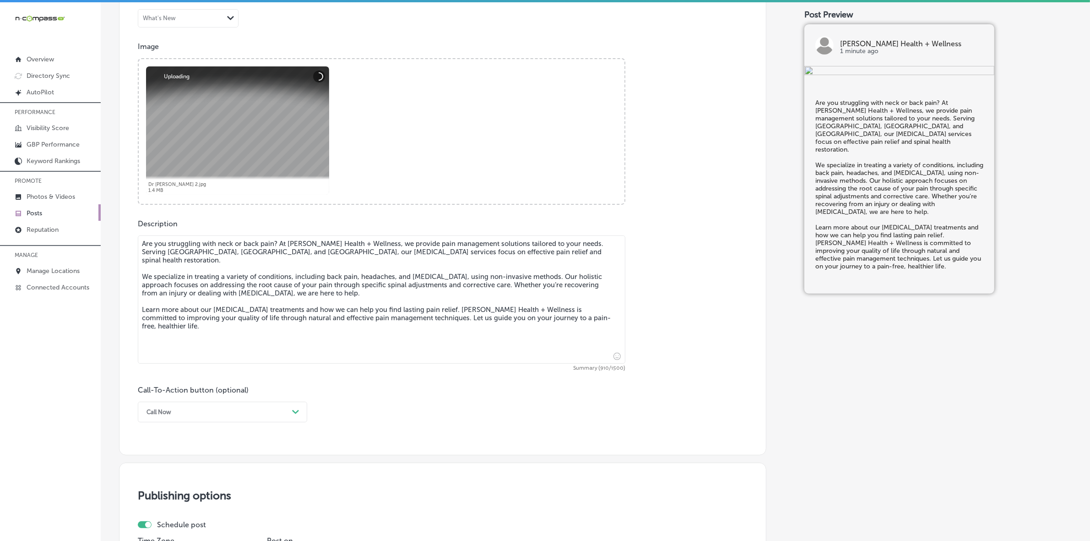
click at [245, 416] on div "Call Now" at bounding box center [215, 412] width 146 height 14
click at [172, 492] on div "Learn more" at bounding box center [222, 496] width 169 height 16
click at [187, 471] on input "text" at bounding box center [381, 465] width 487 height 25
paste input "[URL][DOMAIN_NAME]"
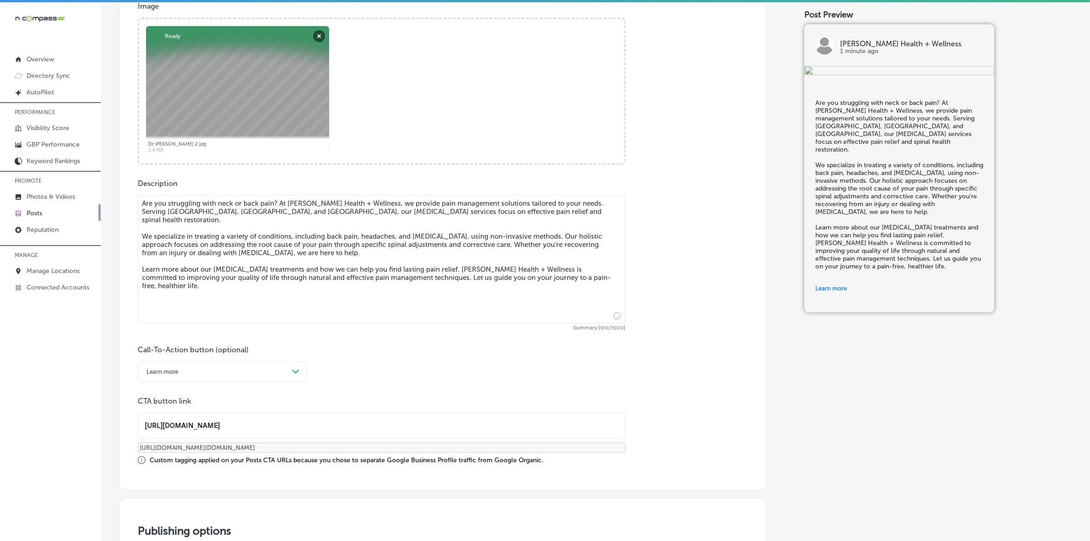
scroll to position [534, 0]
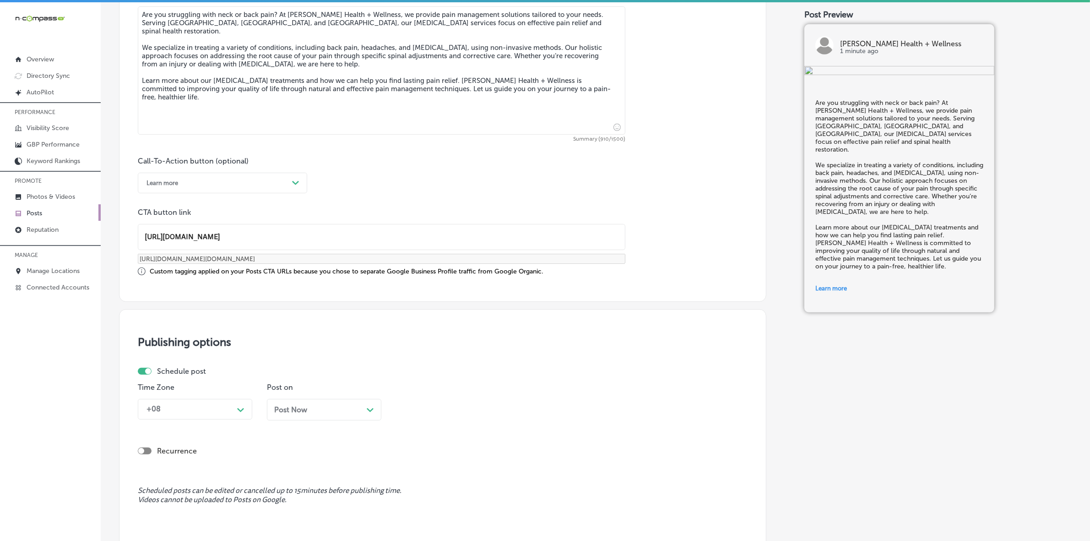
type input "[URL][DOMAIN_NAME]"
click at [240, 410] on div "+08 Path Created with Sketch." at bounding box center [195, 409] width 114 height 21
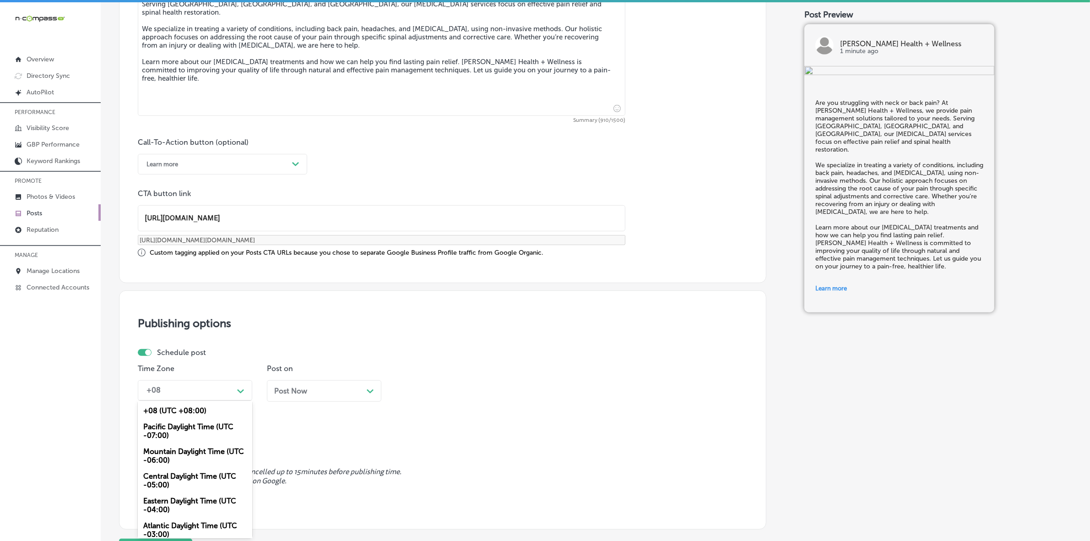
click at [214, 451] on div "Mountain Daylight Time (UTC -06:00)" at bounding box center [195, 455] width 114 height 25
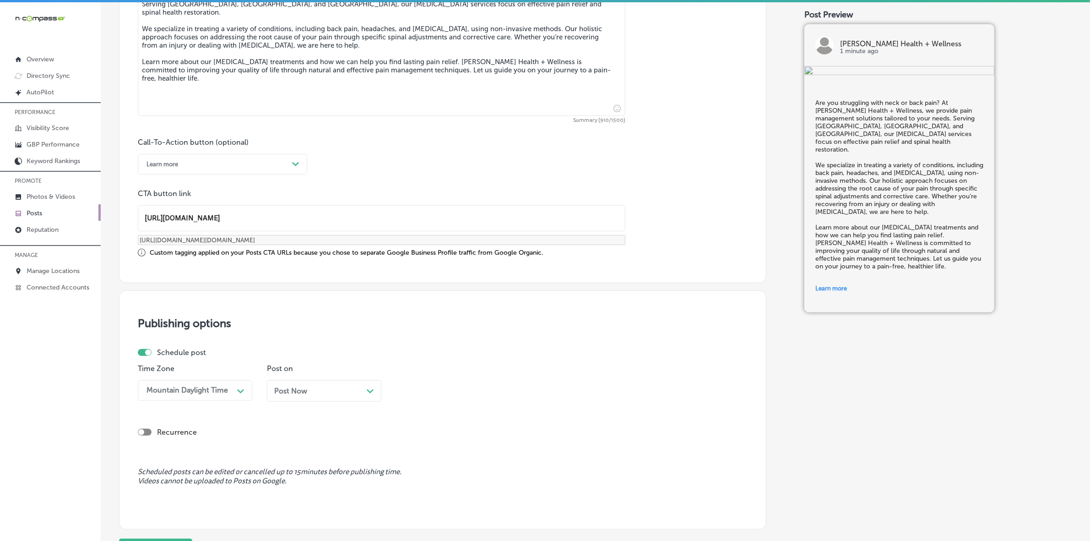
click at [307, 386] on span "Post Now" at bounding box center [290, 390] width 33 height 9
click at [421, 394] on div "01:45 PM" at bounding box center [446, 390] width 92 height 16
click at [414, 450] on div "7:00 AM" at bounding box center [453, 458] width 114 height 16
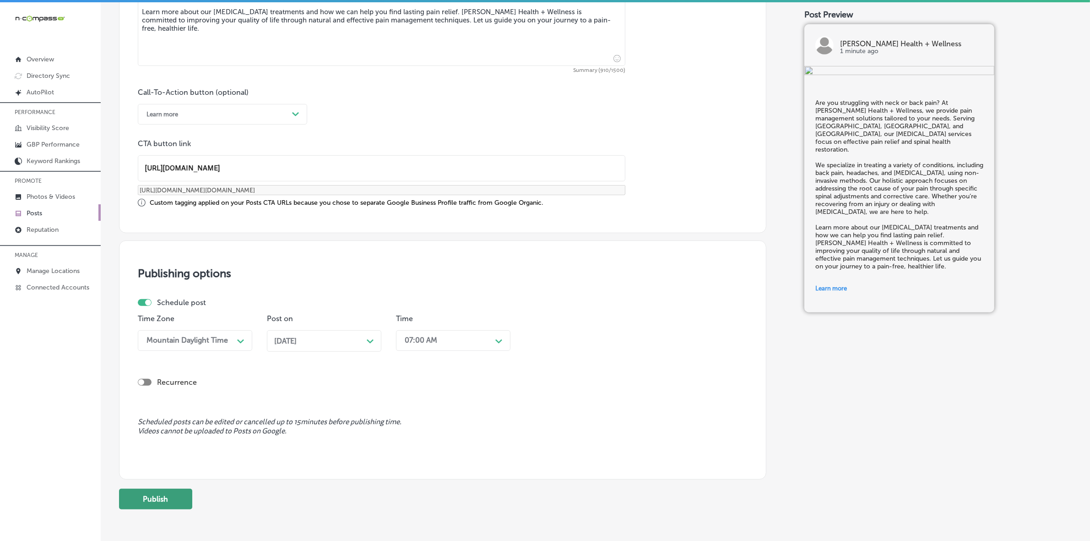
scroll to position [639, 0]
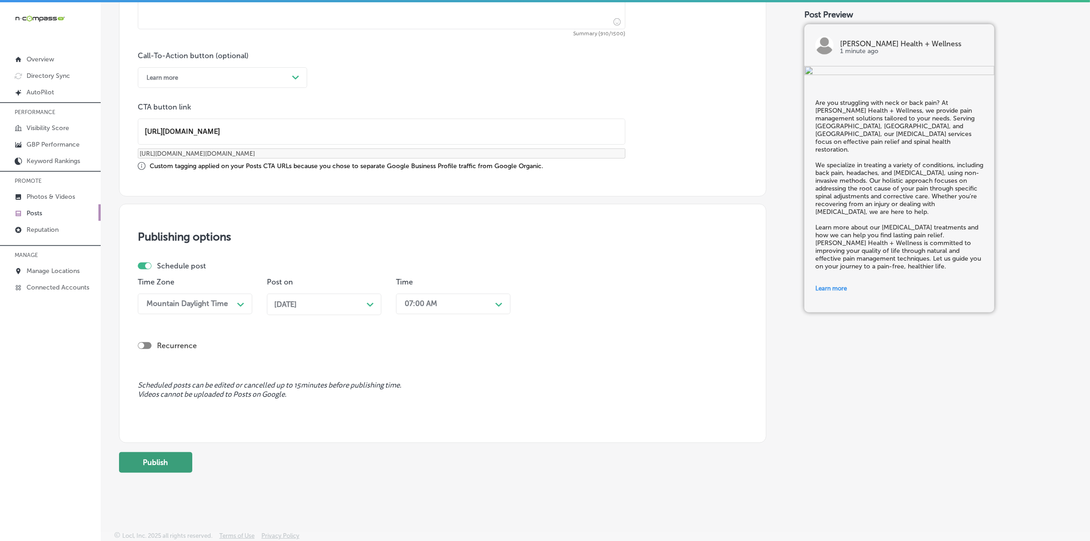
click at [140, 461] on button "Publish" at bounding box center [155, 462] width 73 height 21
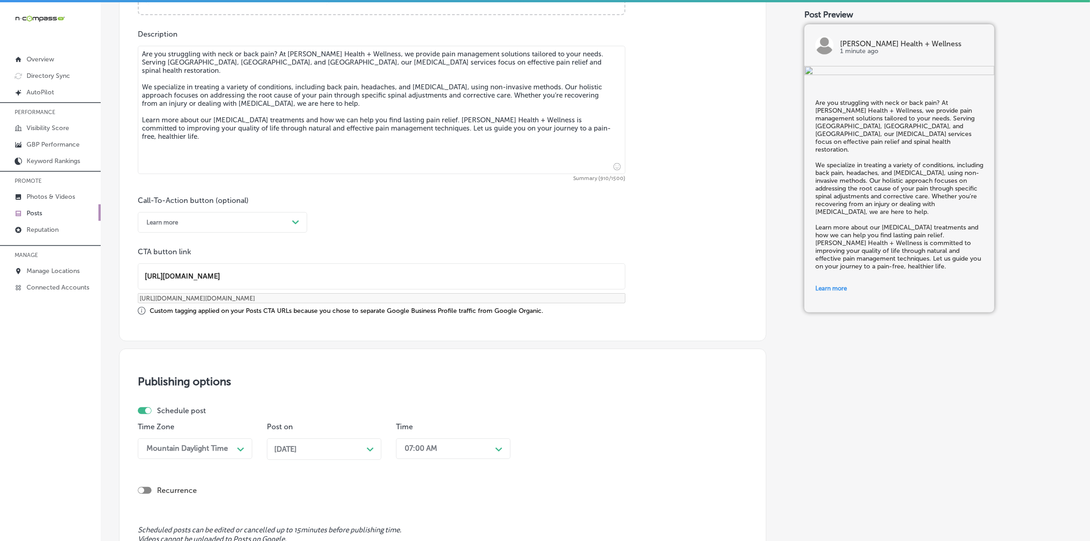
scroll to position [239, 0]
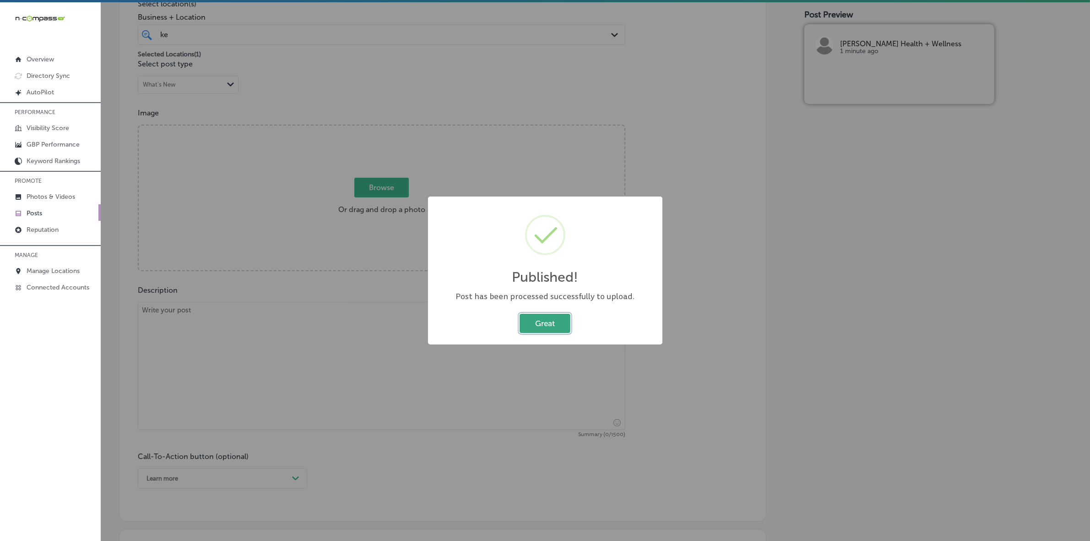
click at [532, 321] on button "Great" at bounding box center [544, 323] width 51 height 19
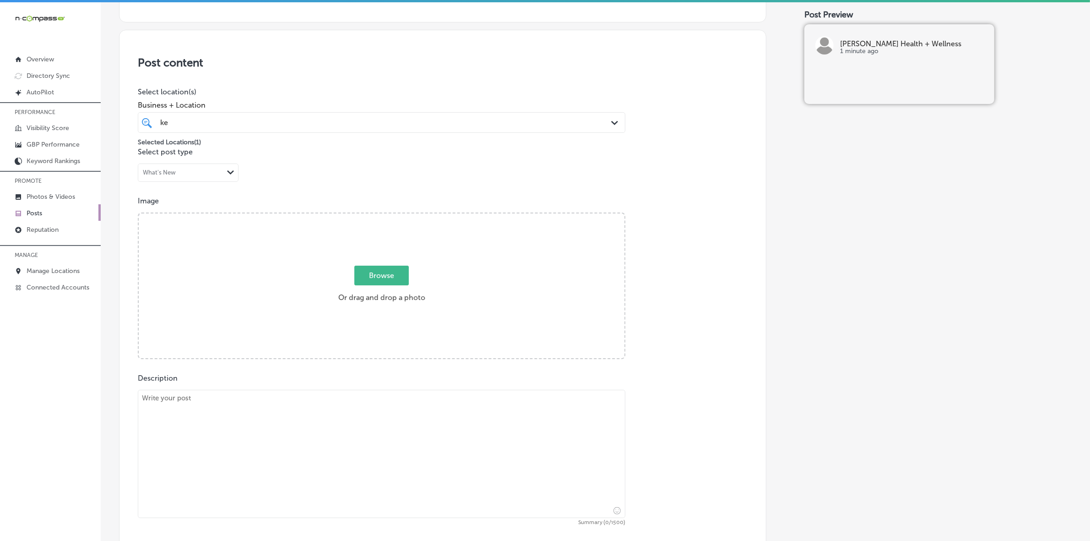
scroll to position [124, 0]
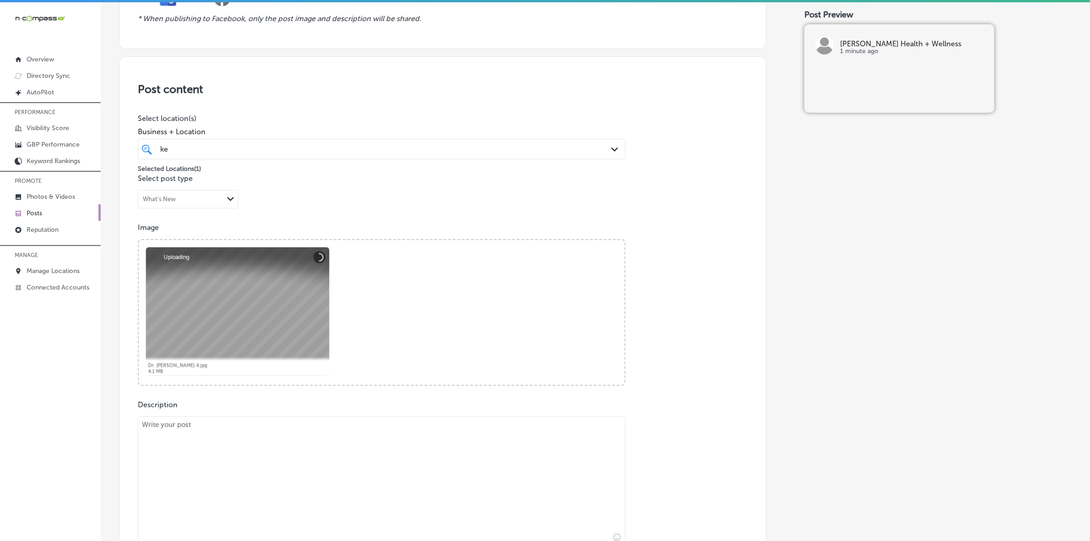
click at [234, 476] on textarea at bounding box center [381, 480] width 487 height 128
paste textarea "Suffering from a personal injury? Whether you've been in an accident or experie…"
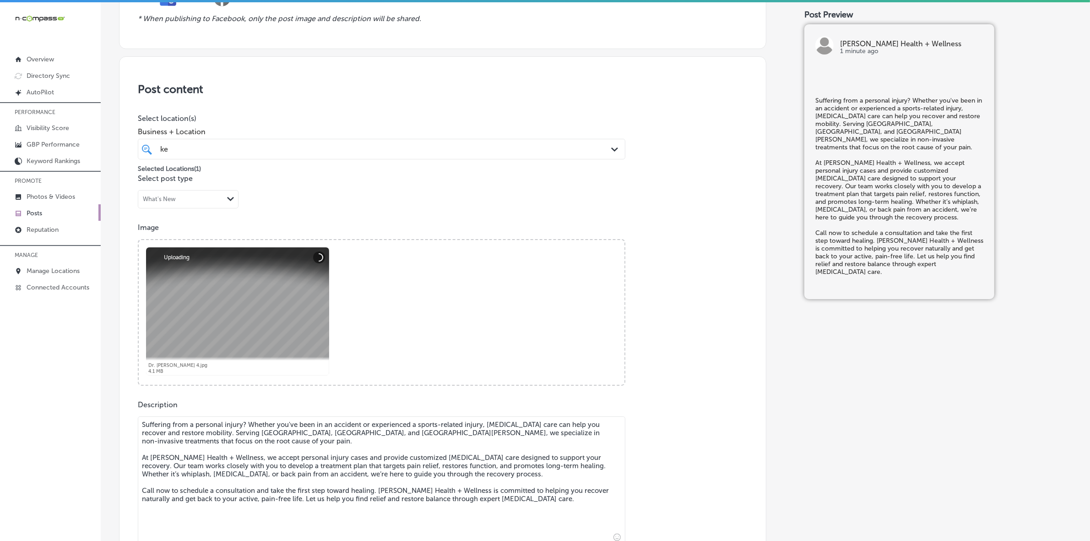
click at [282, 431] on textarea "Suffering from a personal injury? Whether you've been in an accident or experie…" at bounding box center [381, 480] width 487 height 128
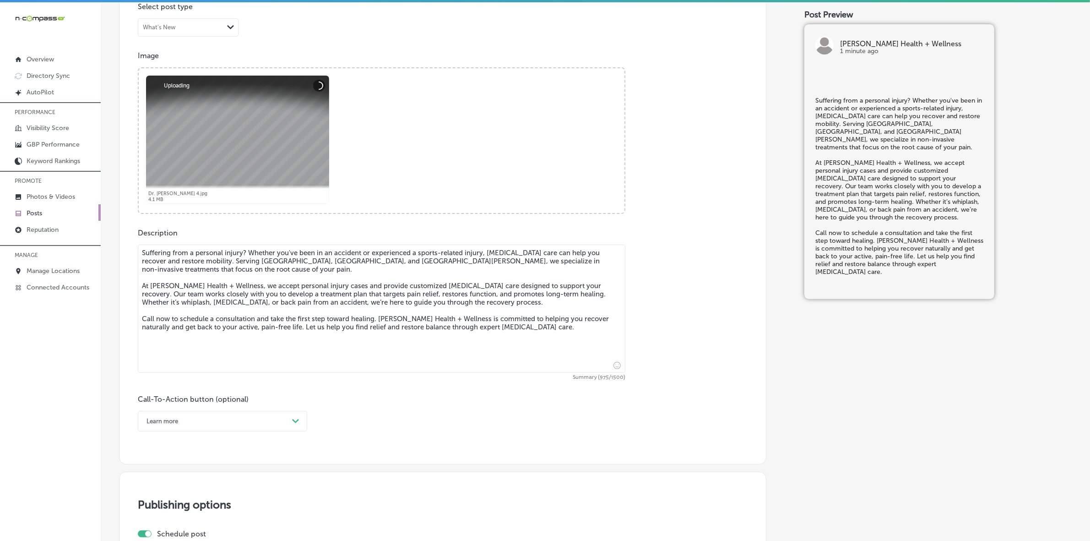
type textarea "Suffering from a personal injury? Whether you've been in an accident or experie…"
click at [280, 425] on div "option Learn more, selected. option Choose a Button Text focused, 1 of 7. 7 res…" at bounding box center [222, 421] width 169 height 21
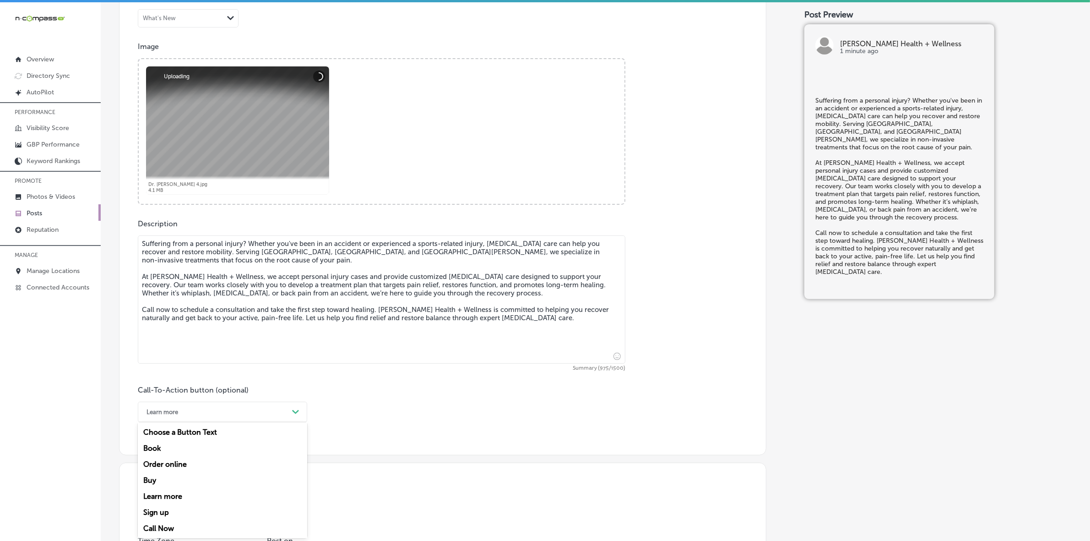
click at [151, 525] on div "Call Now" at bounding box center [222, 528] width 169 height 16
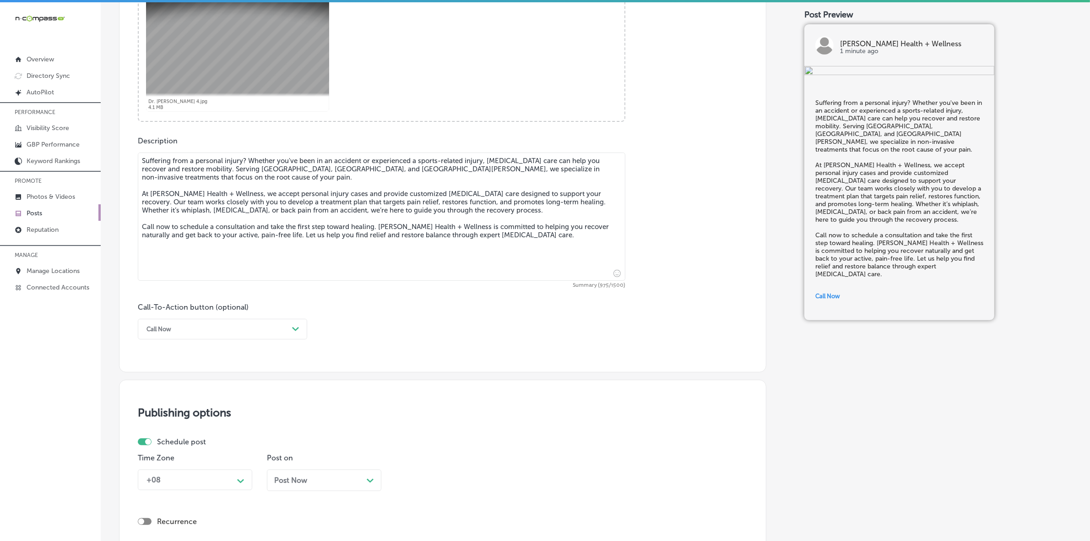
scroll to position [534, 0]
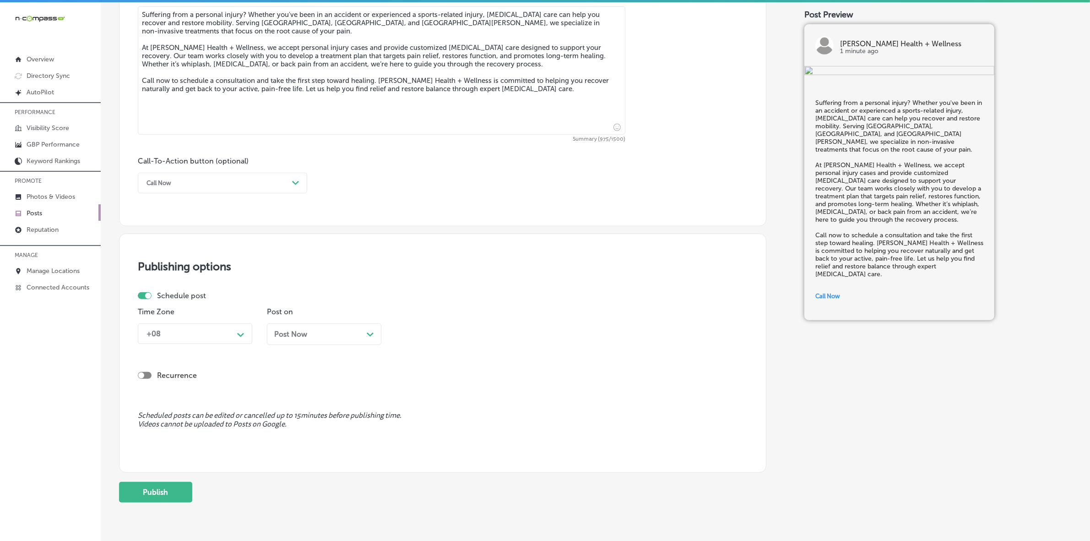
click at [229, 330] on div "+08" at bounding box center [188, 333] width 92 height 16
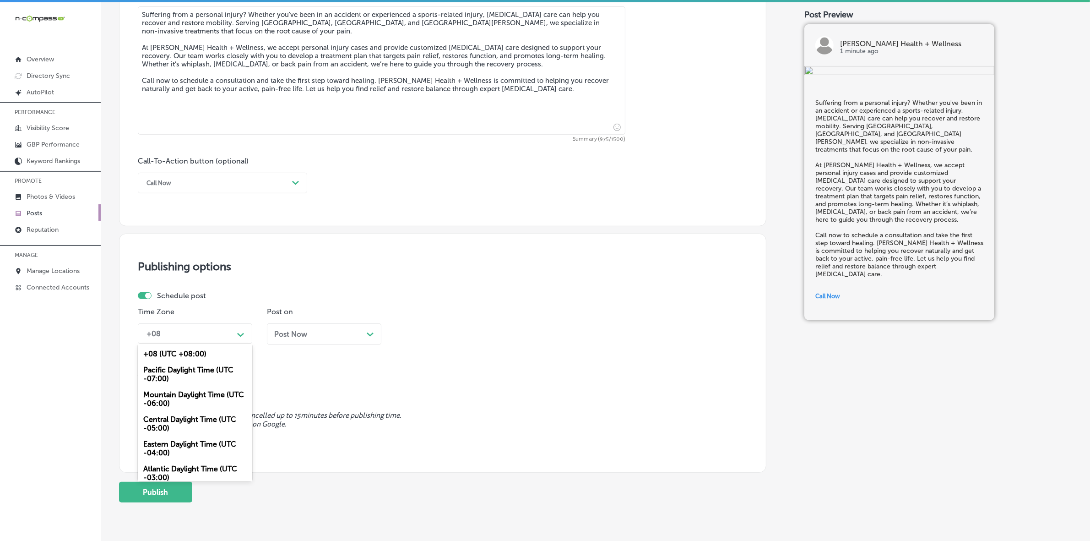
click at [211, 399] on div "Mountain Daylight Time (UTC -06:00)" at bounding box center [195, 398] width 114 height 25
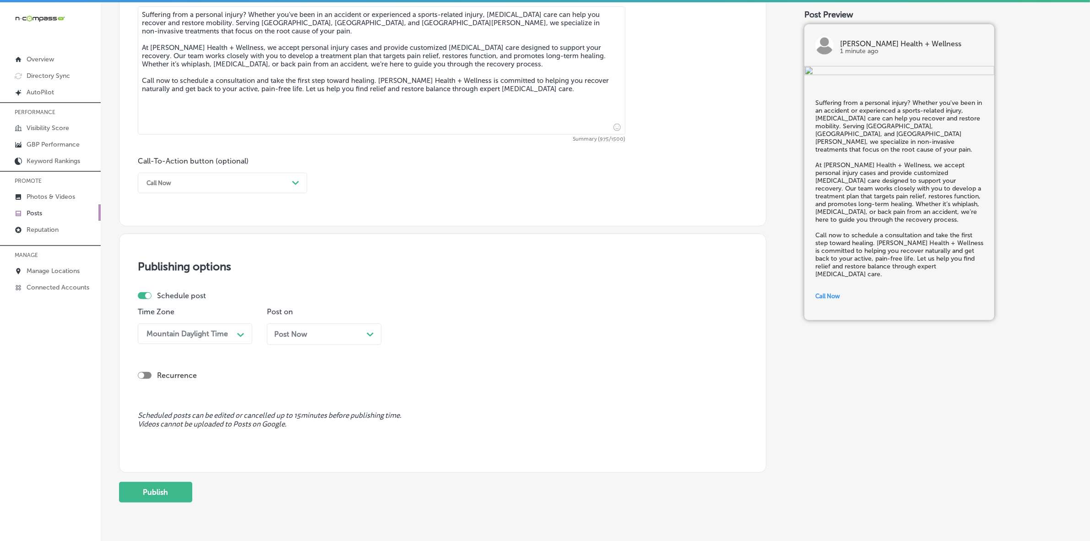
click at [313, 335] on div "Post Now Path Created with Sketch." at bounding box center [324, 334] width 100 height 9
click at [452, 335] on div "01:45 PM" at bounding box center [446, 333] width 92 height 16
click at [415, 455] on div "7:00 AM" at bounding box center [453, 459] width 114 height 16
click at [164, 491] on button "Publish" at bounding box center [155, 491] width 73 height 21
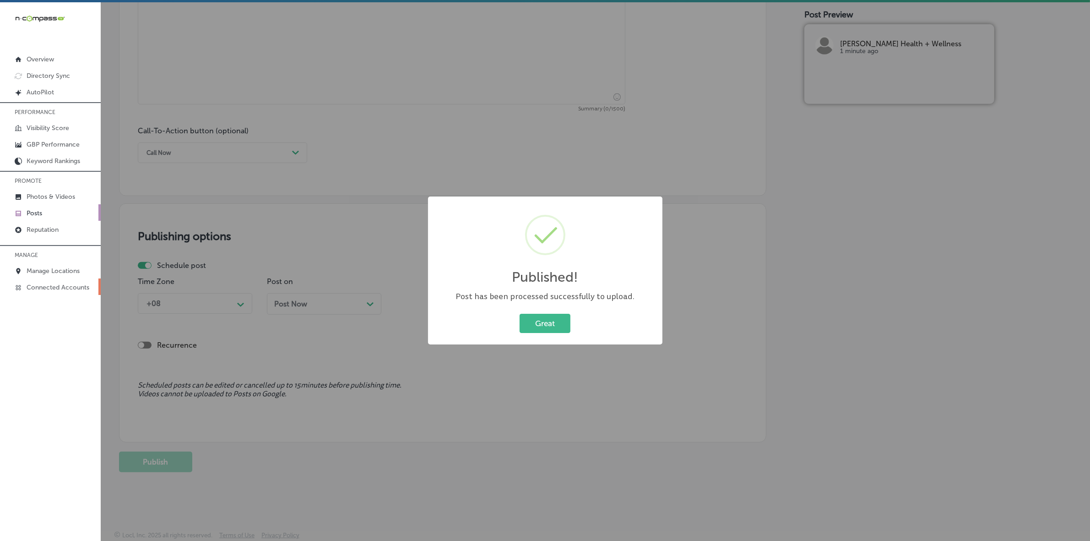
scroll to position [564, 0]
click at [540, 319] on button "Great" at bounding box center [544, 323] width 51 height 19
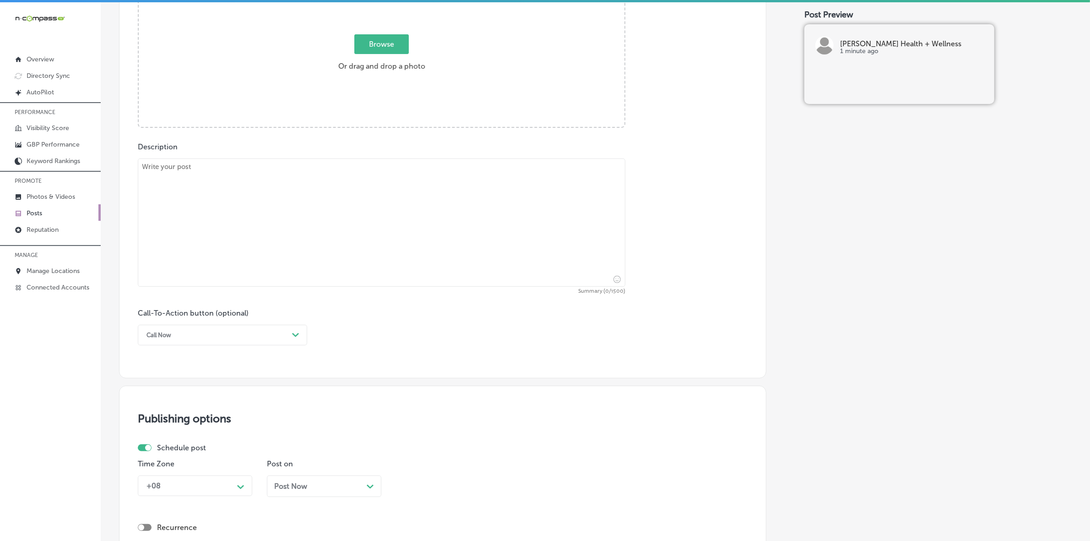
scroll to position [221, 0]
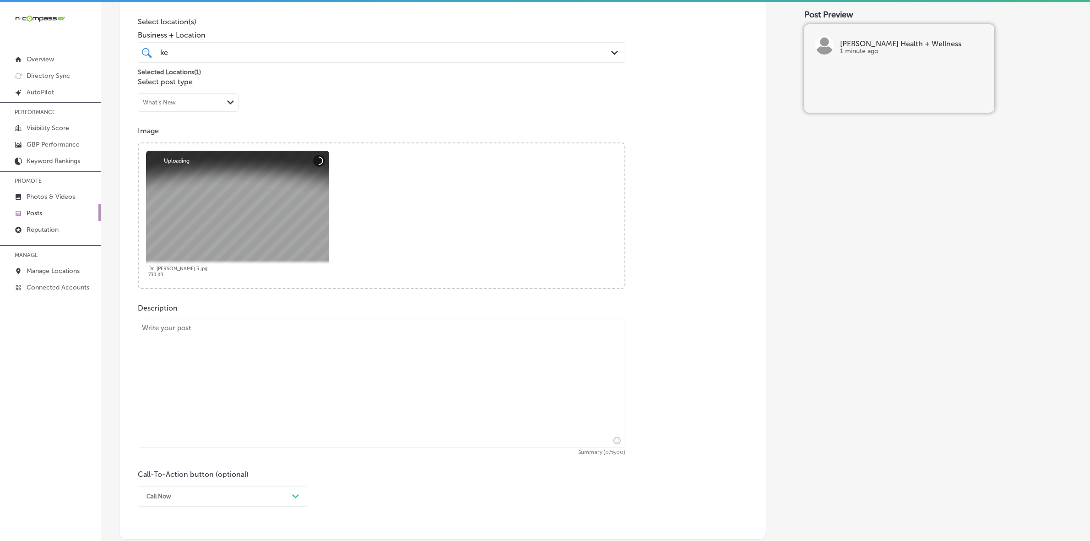
click at [255, 389] on textarea at bounding box center [381, 383] width 487 height 128
paste textarea "Experiencing [MEDICAL_DATA] or discomfort in your spine? [MEDICAL_DATA] care ca…"
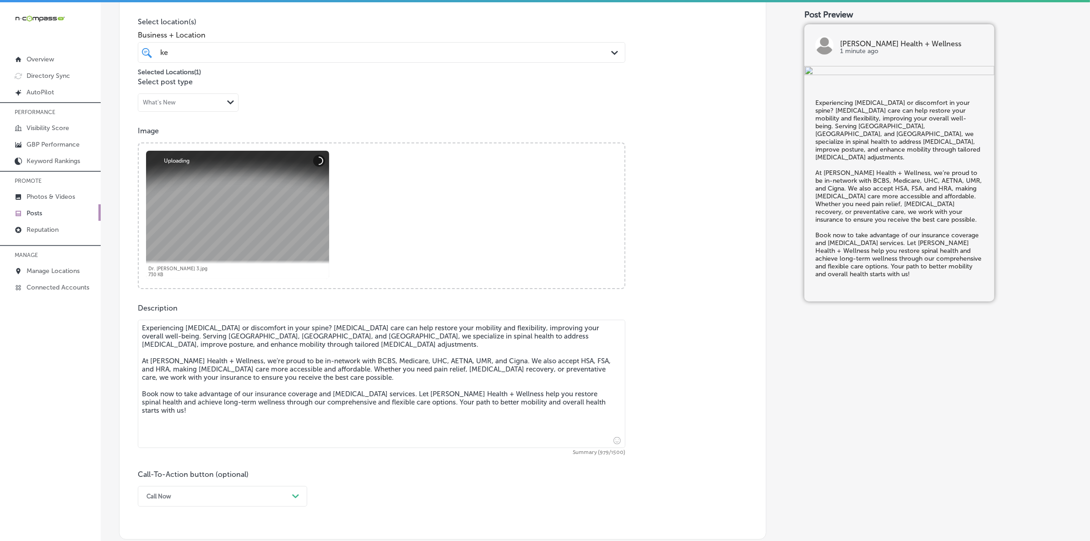
type textarea "Experiencing [MEDICAL_DATA] or discomfort in your spine? [MEDICAL_DATA] care ca…"
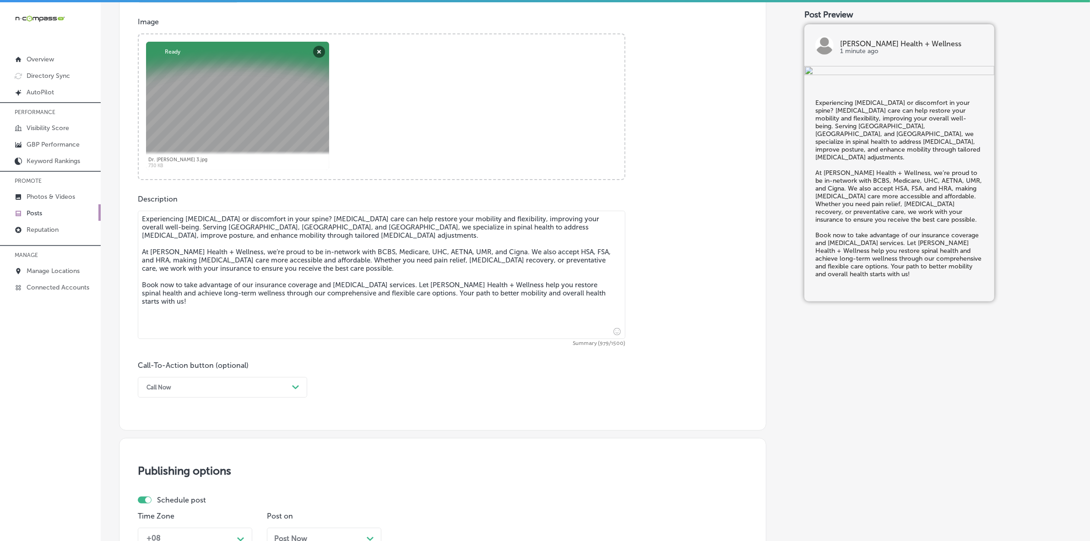
scroll to position [335, 0]
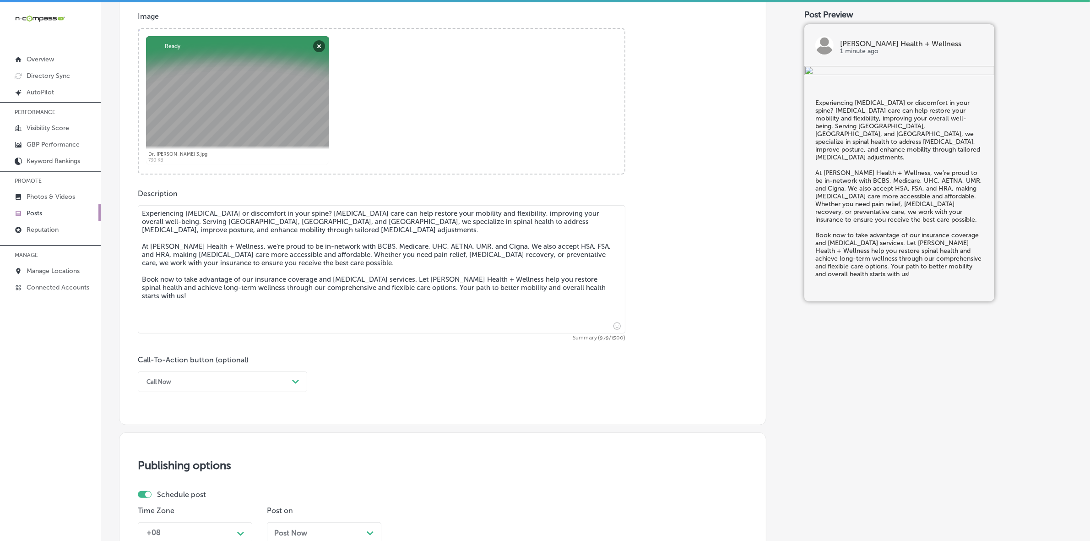
click at [297, 379] on icon "Path Created with Sketch." at bounding box center [295, 381] width 7 height 4
click at [162, 415] on div "Book" at bounding box center [222, 418] width 169 height 16
click at [202, 426] on input "text" at bounding box center [381, 435] width 487 height 25
paste input "[URL][DOMAIN_NAME]"
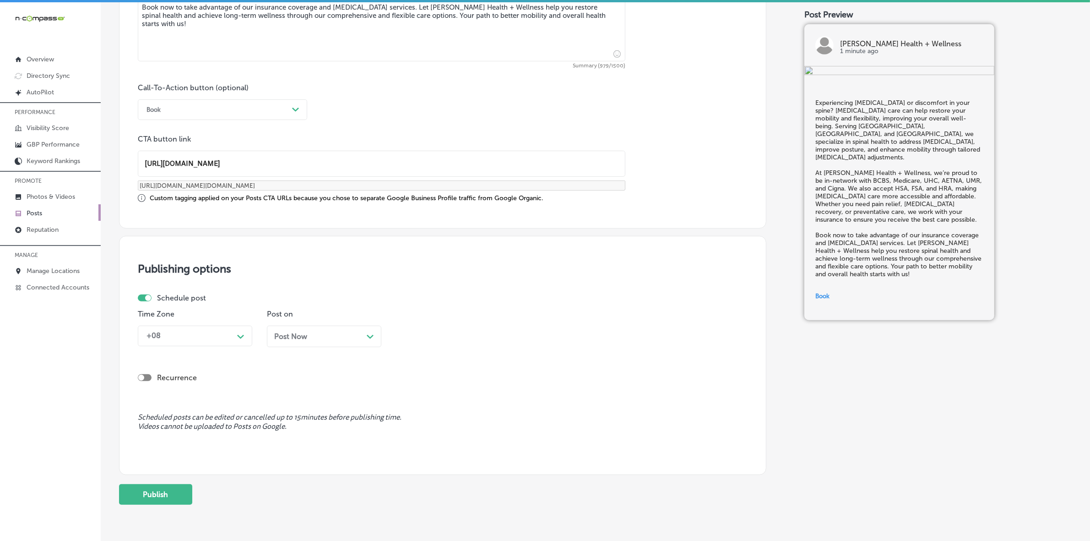
scroll to position [614, 0]
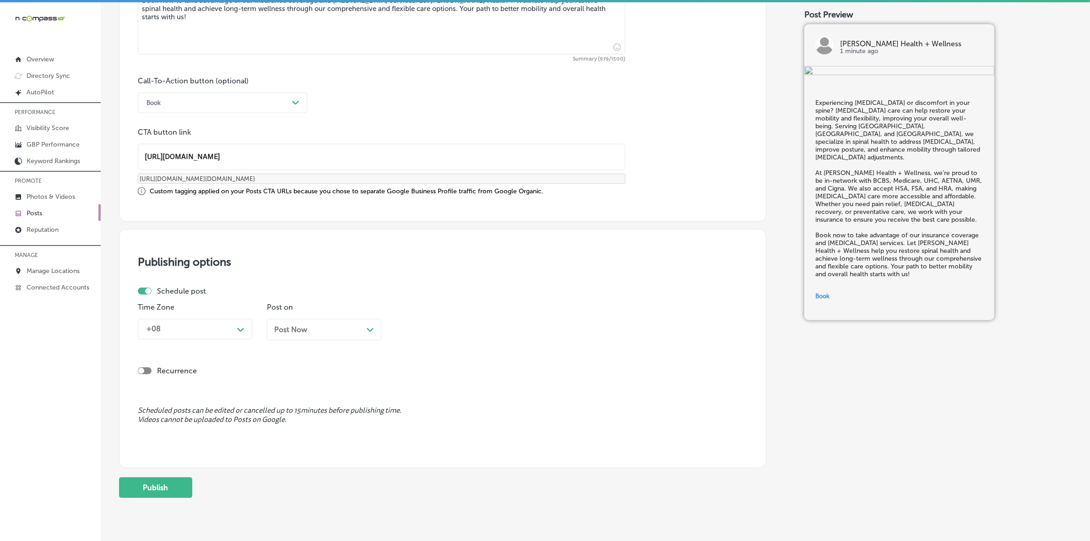
type input "[URL][DOMAIN_NAME]"
click at [234, 327] on div "Path Created with Sketch." at bounding box center [240, 328] width 15 height 15
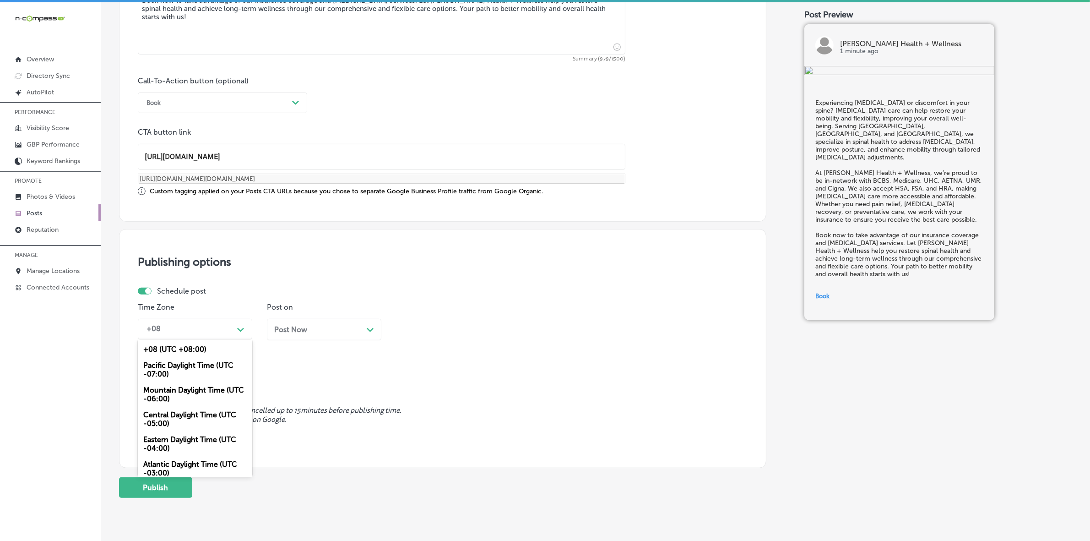
click at [211, 393] on div "Mountain Daylight Time (UTC -06:00)" at bounding box center [195, 394] width 114 height 25
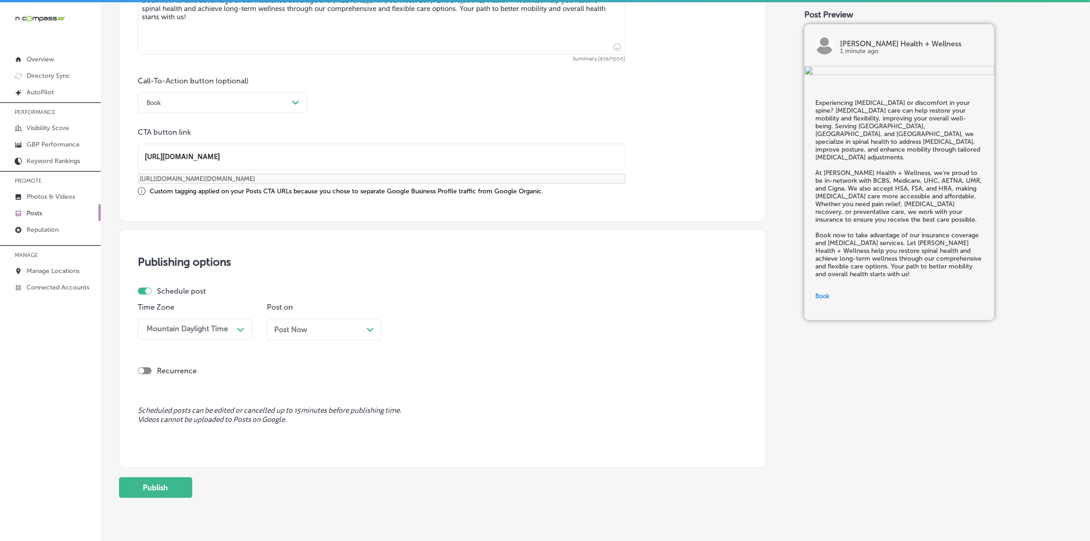
click at [307, 327] on span "Post Now" at bounding box center [290, 329] width 33 height 9
click at [463, 335] on div "01:45 PM" at bounding box center [446, 329] width 92 height 16
click at [416, 446] on div "7:00 AM" at bounding box center [453, 454] width 114 height 16
click at [164, 478] on button "Publish" at bounding box center [155, 487] width 73 height 21
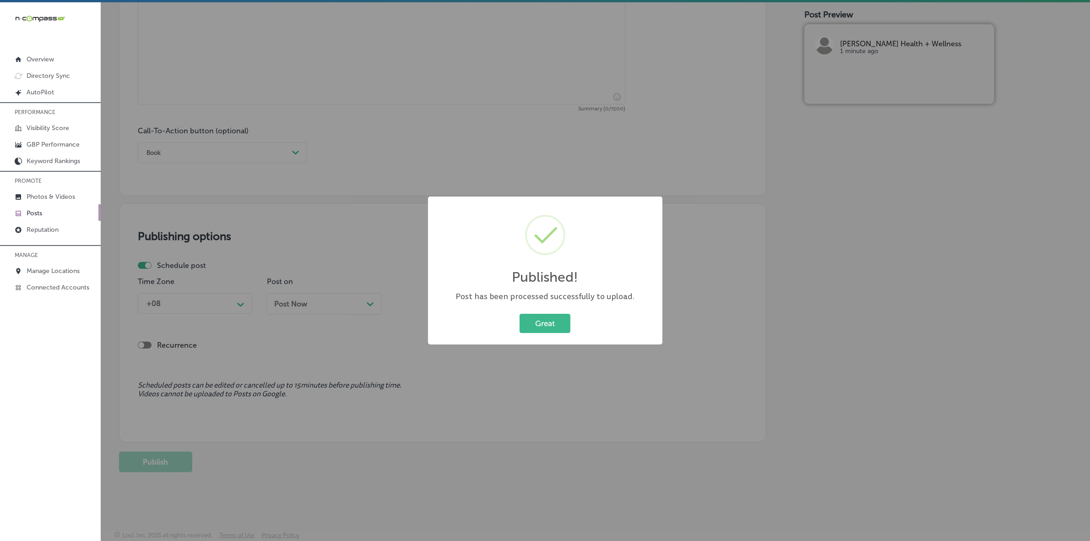
scroll to position [564, 0]
click at [541, 316] on button "Great" at bounding box center [544, 323] width 51 height 19
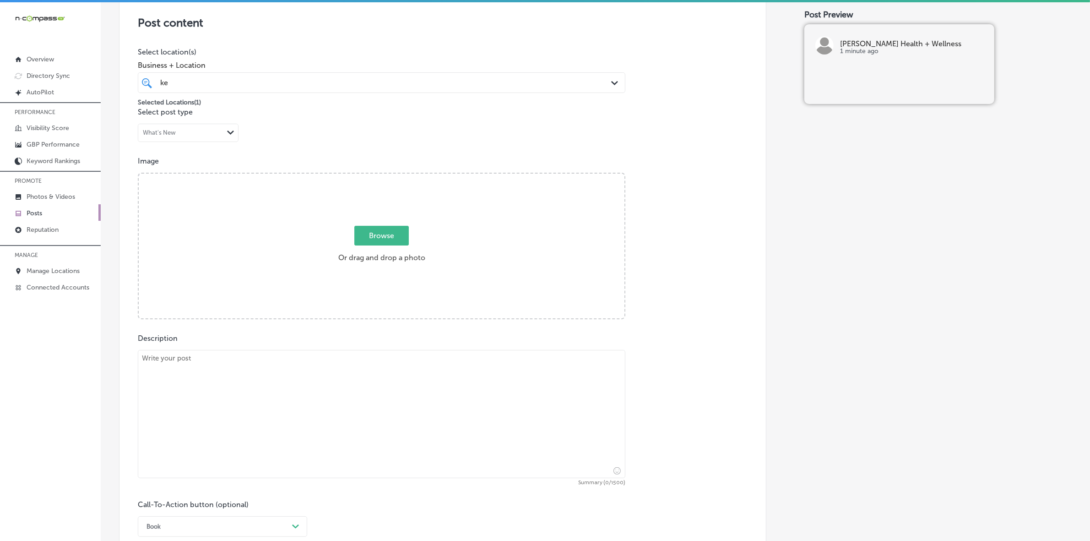
scroll to position [164, 0]
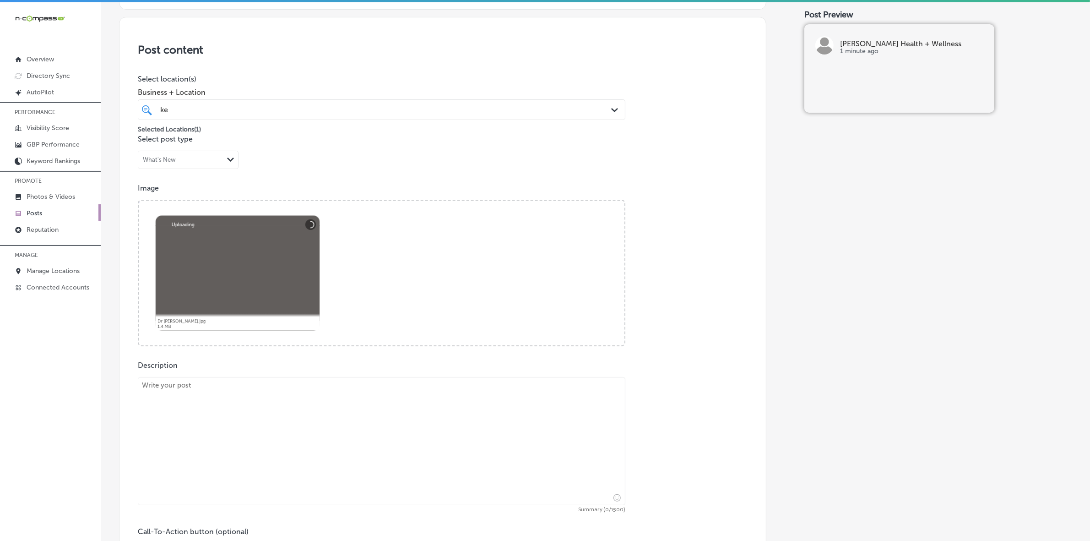
click at [280, 458] on textarea at bounding box center [381, 441] width 487 height 128
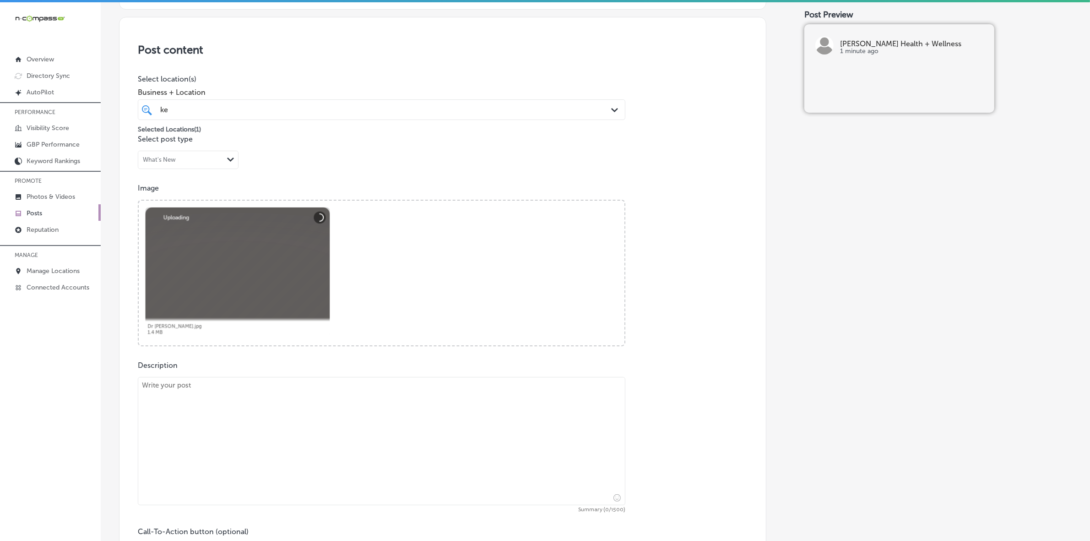
paste textarea "At [PERSON_NAME] Health + Wellness, we offer personalized [MEDICAL_DATA] care t…"
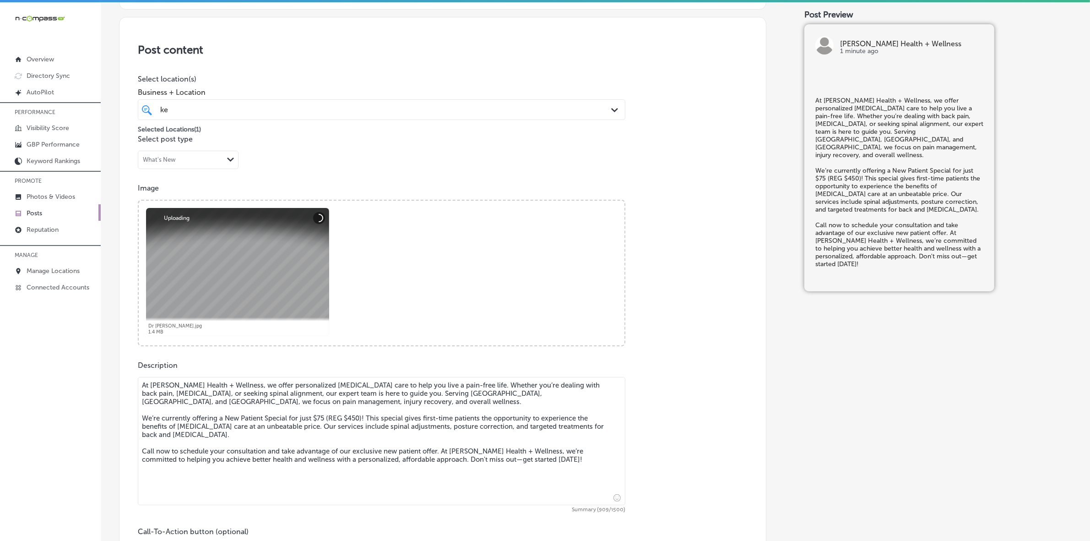
scroll to position [335, 0]
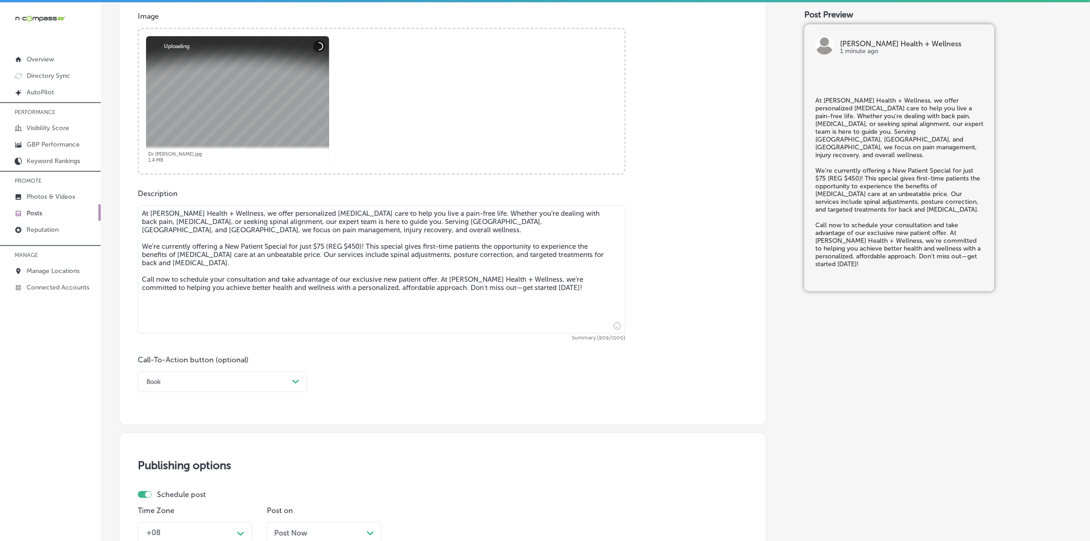
type textarea "At [PERSON_NAME] Health + Wellness, we offer personalized [MEDICAL_DATA] care t…"
click at [294, 384] on div "Path Created with Sketch." at bounding box center [295, 381] width 7 height 7
click at [195, 494] on div "Call Now" at bounding box center [222, 498] width 169 height 16
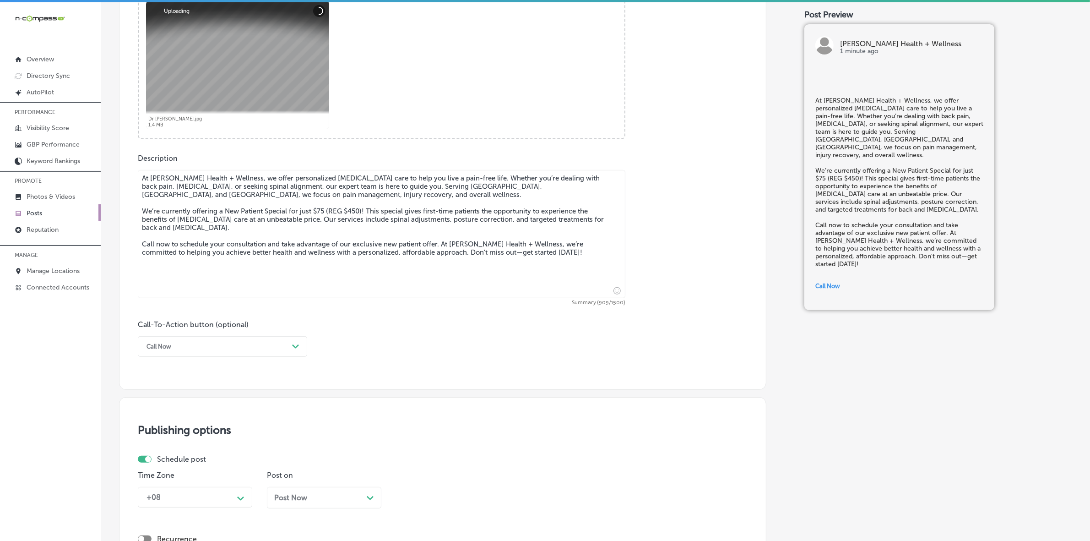
scroll to position [564, 0]
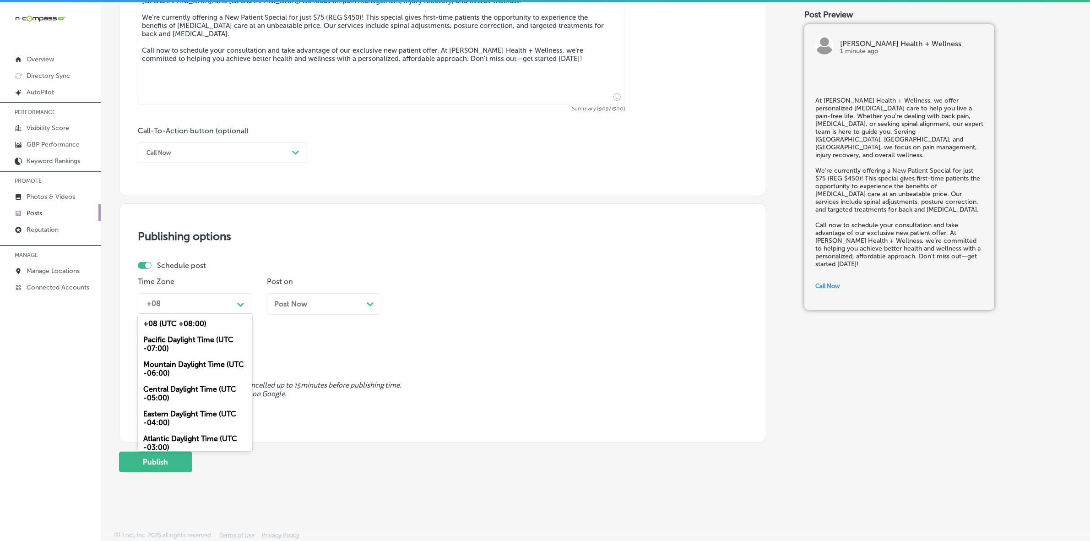
click at [236, 304] on div "Path Created with Sketch." at bounding box center [240, 303] width 15 height 15
click at [220, 364] on div "Mountain Daylight Time (UTC -06:00)" at bounding box center [195, 368] width 114 height 25
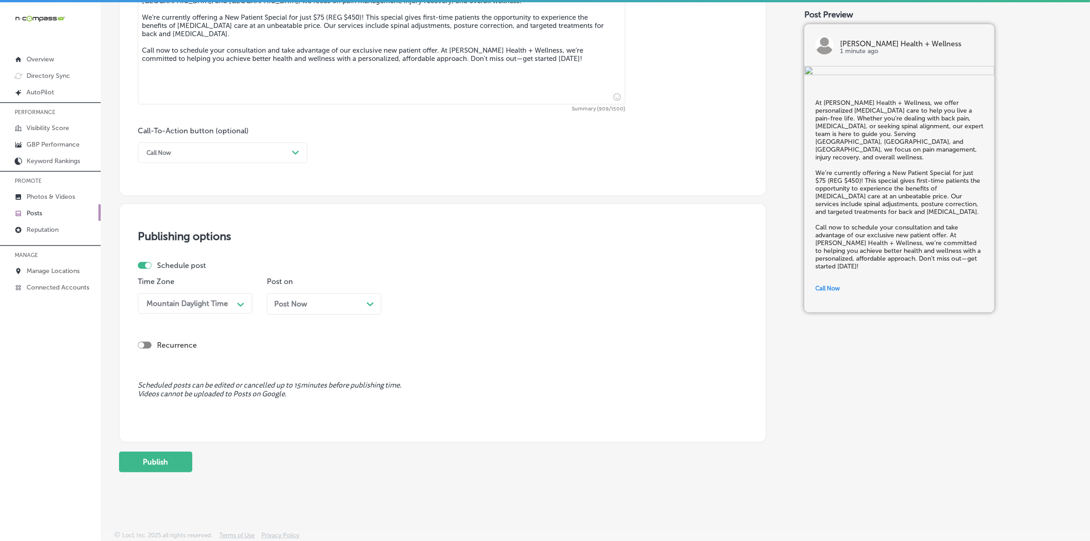
click at [309, 303] on div "Post Now Path Created with Sketch." at bounding box center [324, 303] width 100 height 9
click at [454, 308] on div "02:00 PM" at bounding box center [446, 303] width 92 height 16
click at [401, 421] on div "7:00 AM" at bounding box center [453, 429] width 114 height 16
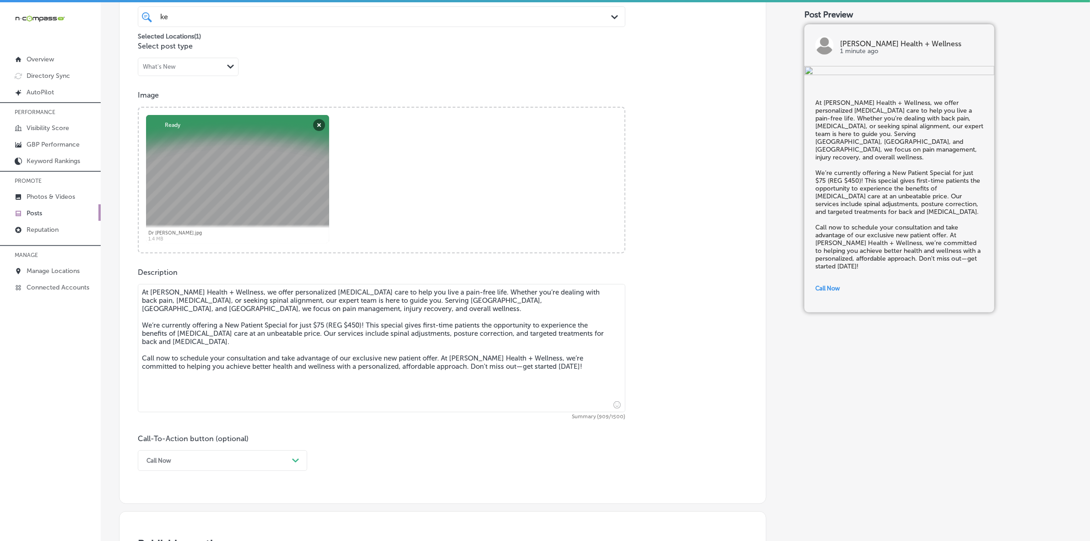
scroll to position [564, 0]
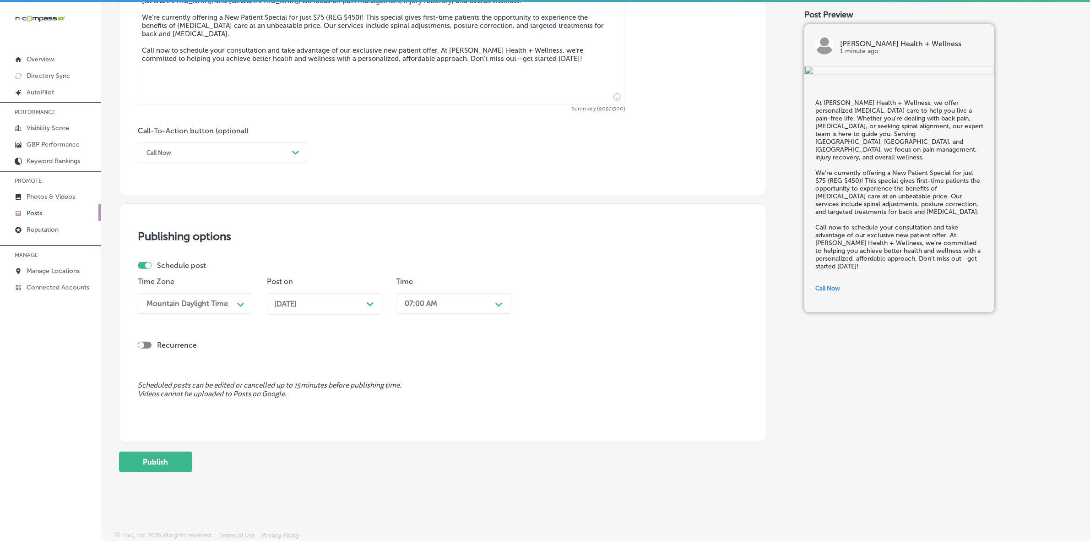
click at [179, 460] on button "Publish" at bounding box center [155, 461] width 73 height 21
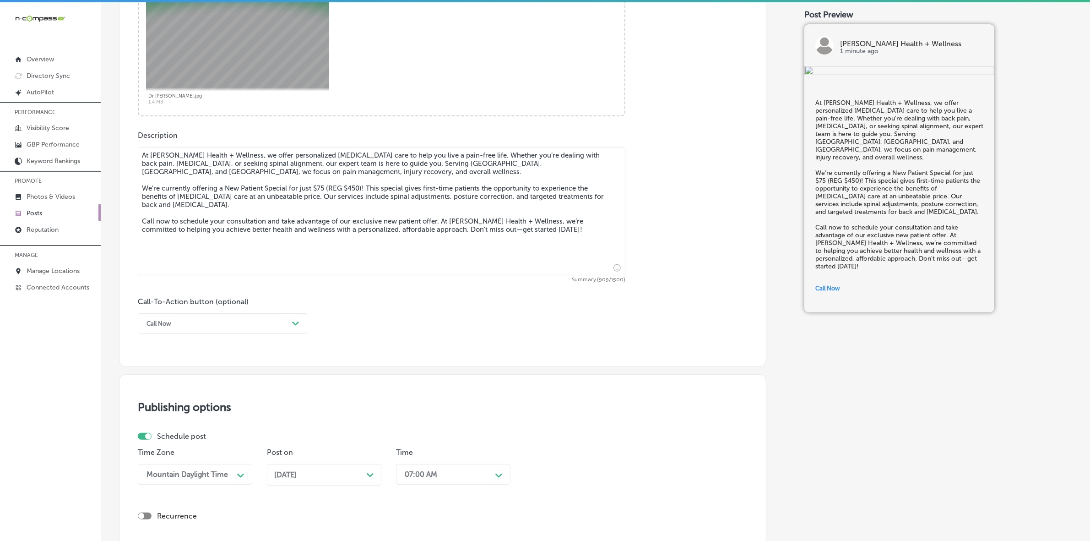
scroll to position [335, 0]
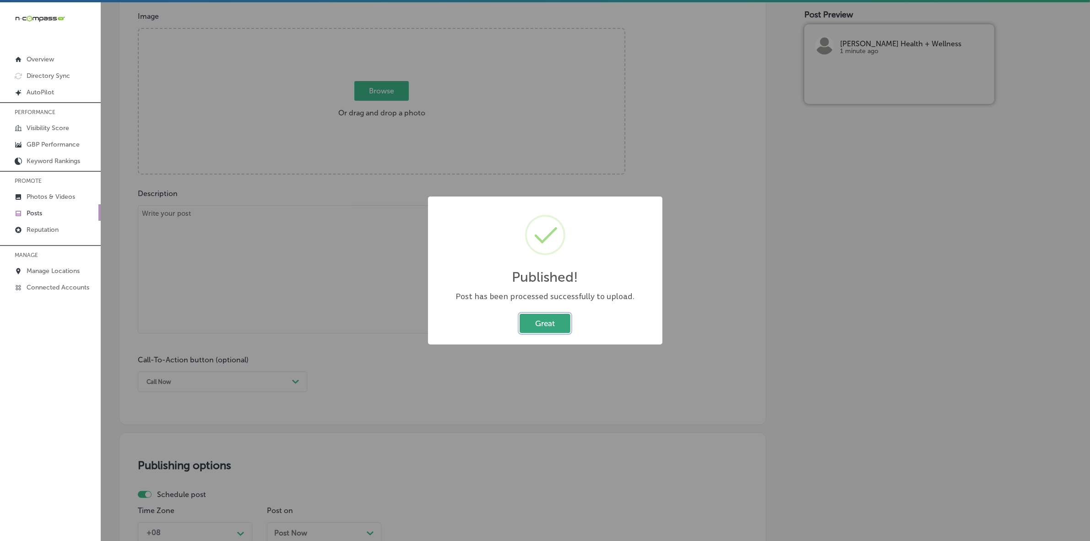
click at [550, 328] on button "Great" at bounding box center [544, 323] width 51 height 19
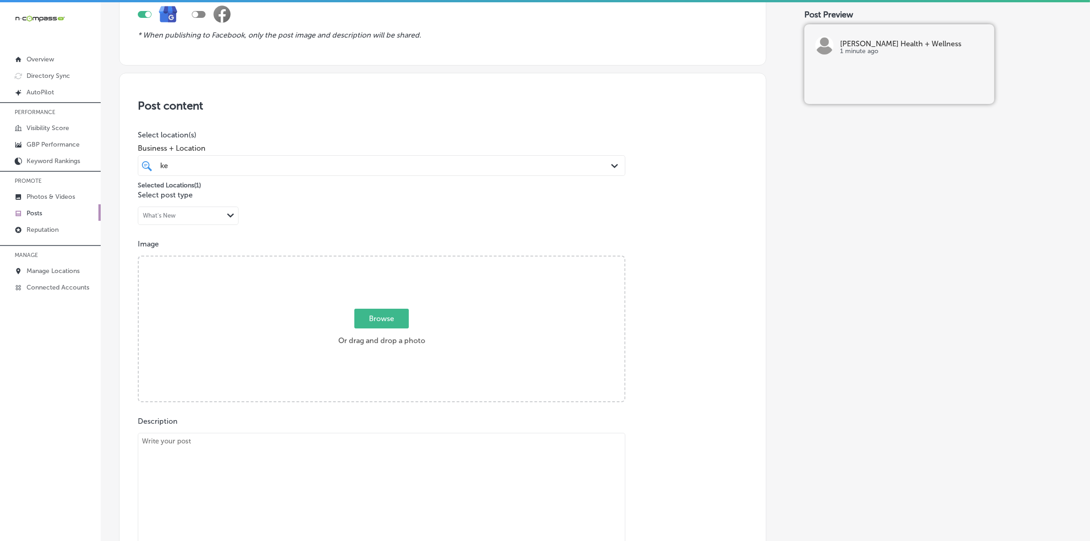
scroll to position [107, 0]
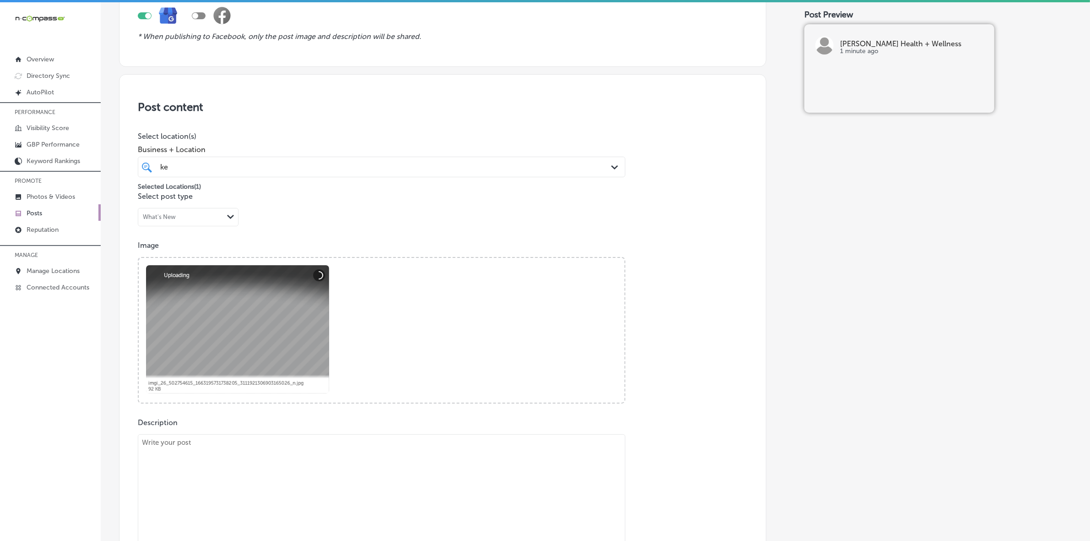
click at [257, 470] on textarea at bounding box center [381, 498] width 487 height 128
paste textarea "Injured in an accident or suffering from whiplash? [PERSON_NAME] Health + Welln…"
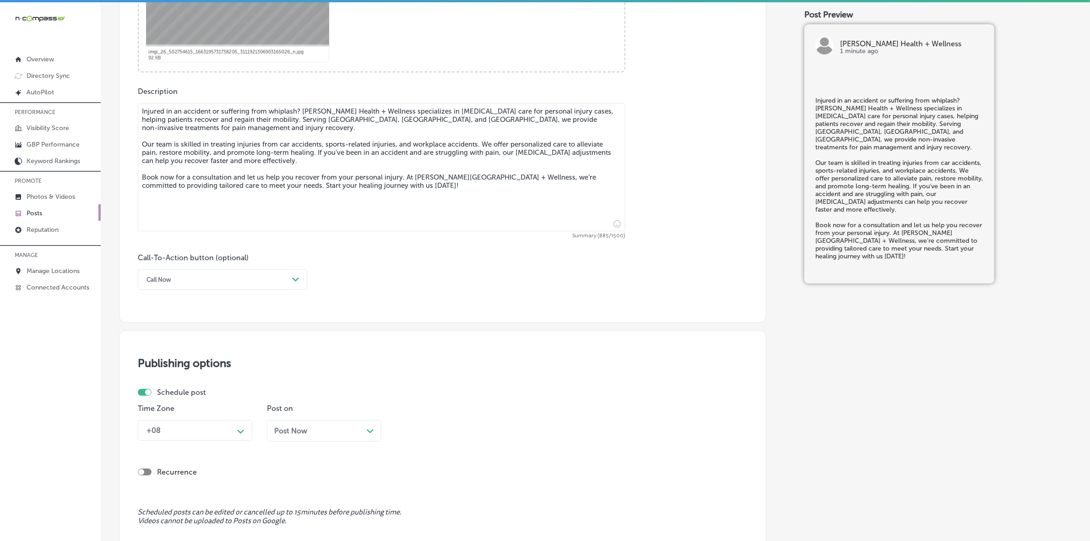
scroll to position [450, 0]
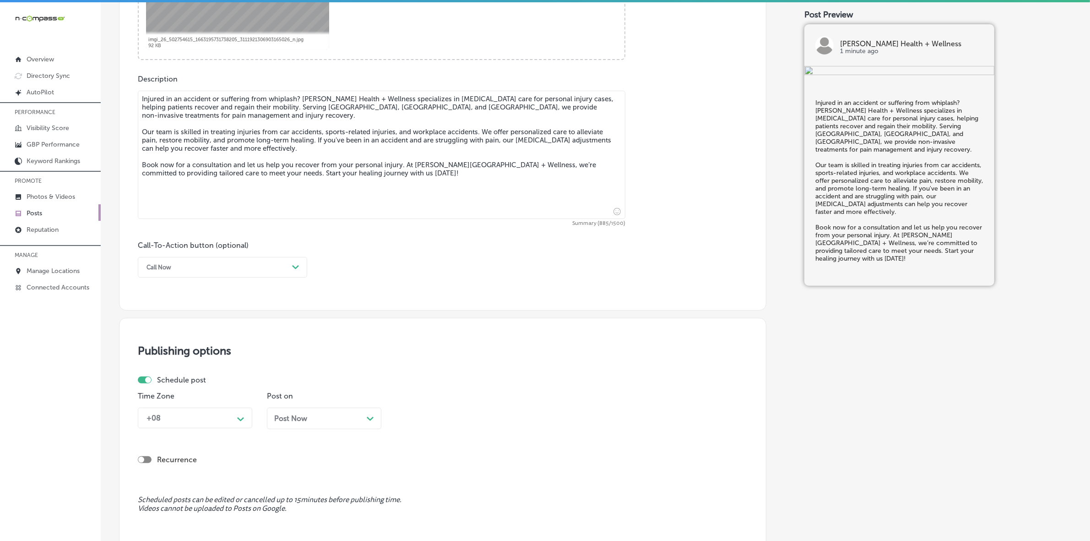
type textarea "Injured in an accident or suffering from whiplash? [PERSON_NAME] Health + Welln…"
click at [264, 268] on div "Call Now" at bounding box center [215, 267] width 146 height 14
click at [161, 305] on div "Book" at bounding box center [222, 303] width 169 height 16
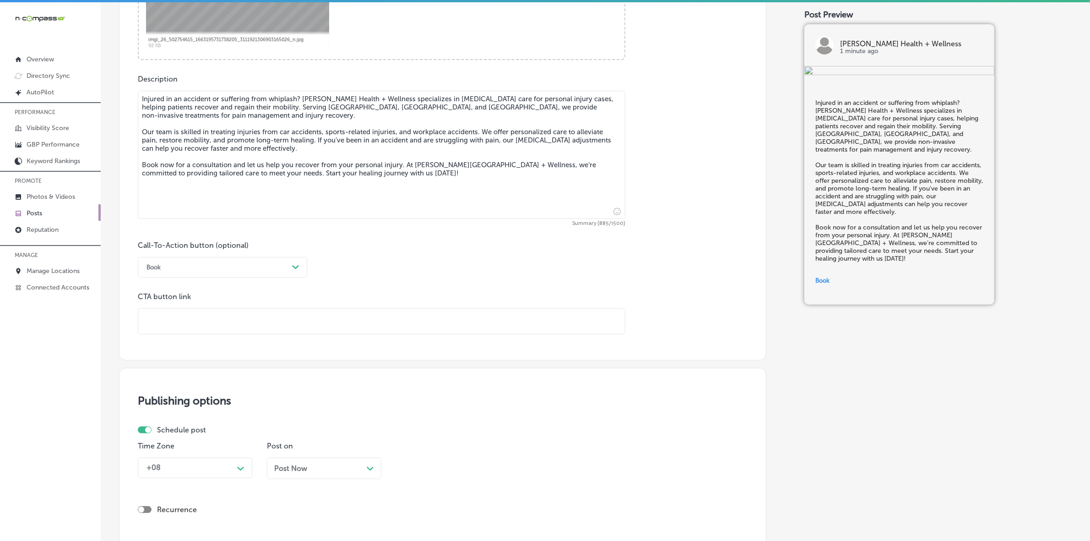
click at [191, 314] on input "text" at bounding box center [381, 320] width 487 height 25
paste input "[URL][DOMAIN_NAME]"
type input "[URL][DOMAIN_NAME]"
click at [236, 475] on div "+08 Path Created with Sketch." at bounding box center [195, 467] width 114 height 21
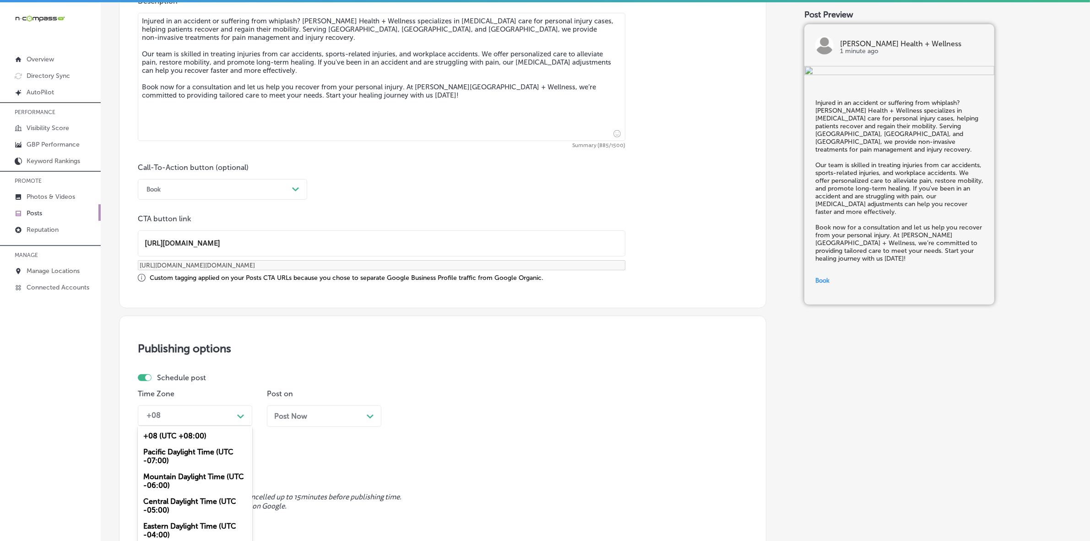
click at [193, 454] on div "Pacific Daylight Time (UTC -07:00)" at bounding box center [195, 456] width 114 height 25
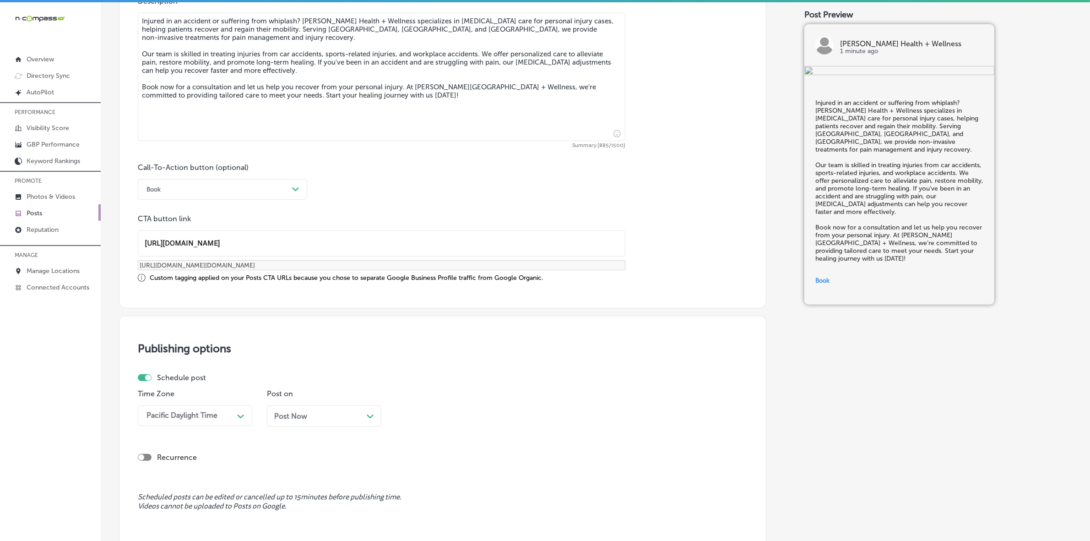
click at [223, 417] on div "option Pacific Daylight Time (UTC -07:00), selected. 0 results available. Selec…" at bounding box center [195, 415] width 114 height 21
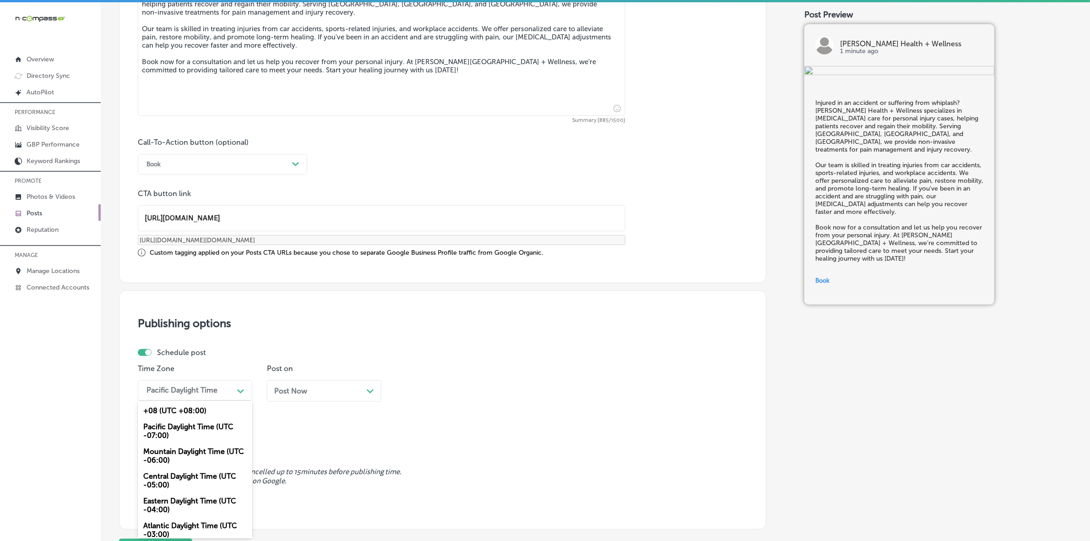
click at [201, 451] on div "Mountain Daylight Time (UTC -06:00)" at bounding box center [195, 455] width 114 height 25
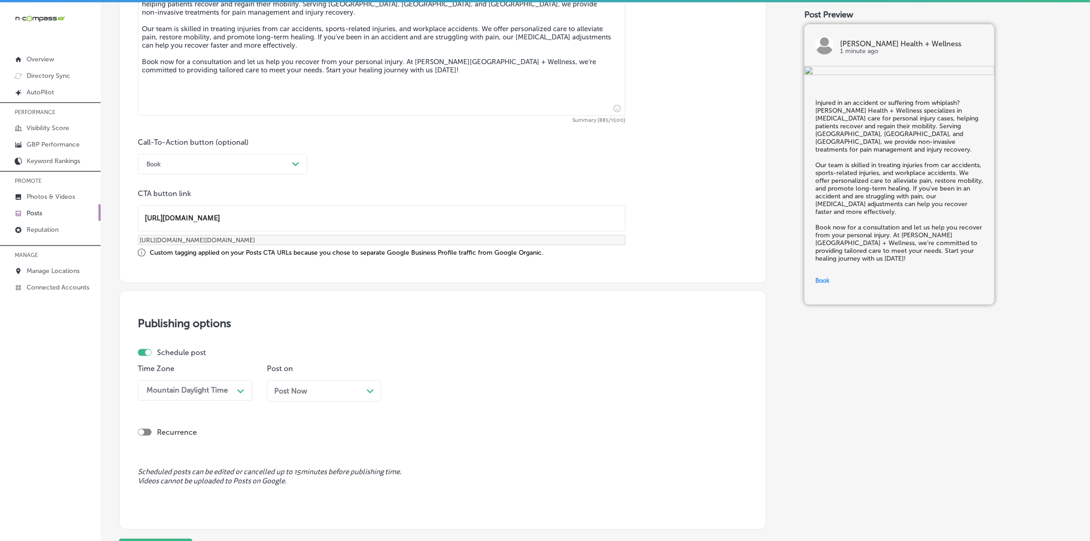
click at [306, 392] on span "Post Now" at bounding box center [290, 390] width 33 height 9
click at [429, 390] on div "02:00 PM" at bounding box center [421, 390] width 33 height 9
click at [425, 459] on div "7:00 AM" at bounding box center [453, 458] width 114 height 16
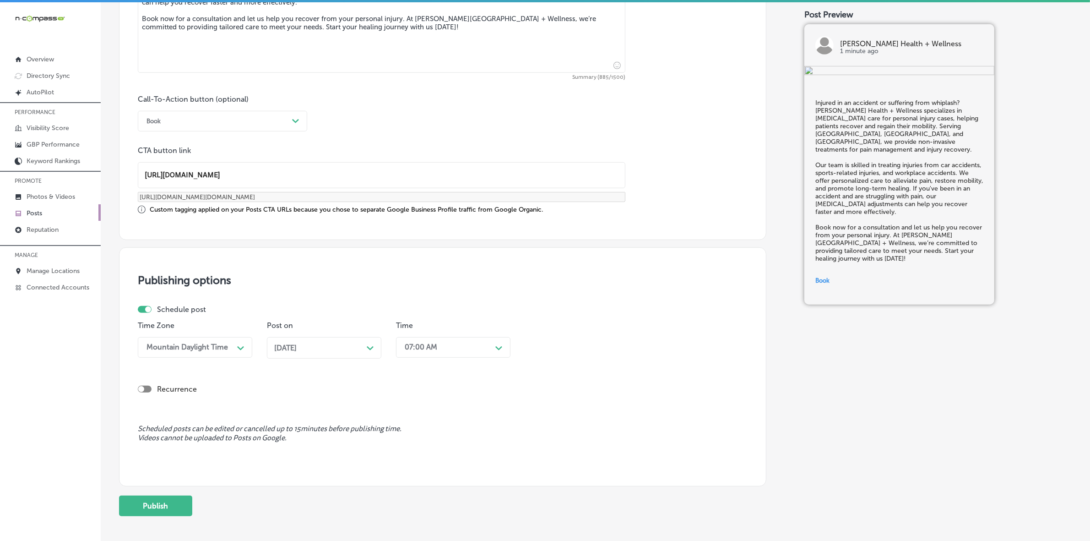
scroll to position [639, 0]
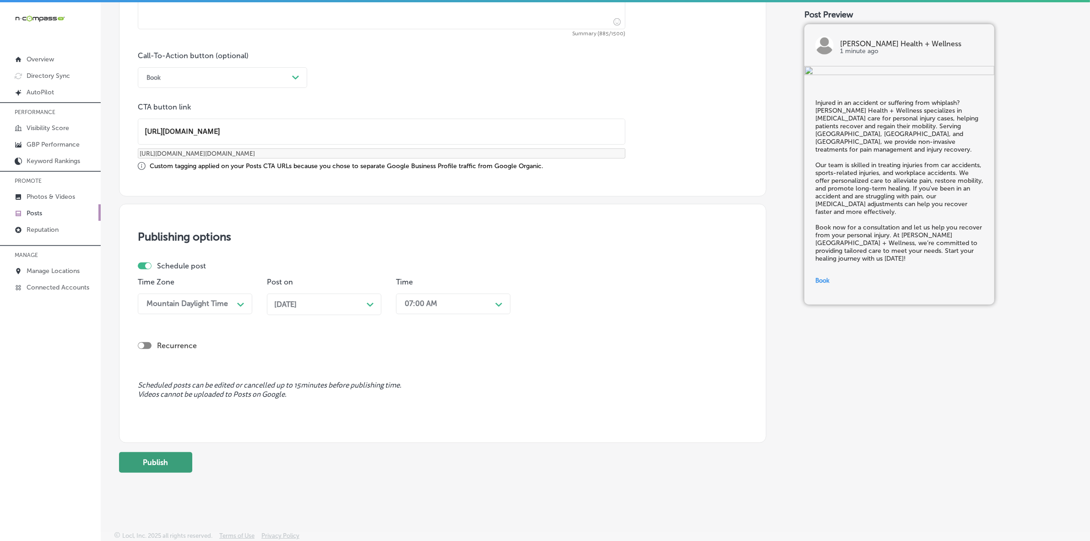
click at [140, 467] on button "Publish" at bounding box center [155, 462] width 73 height 21
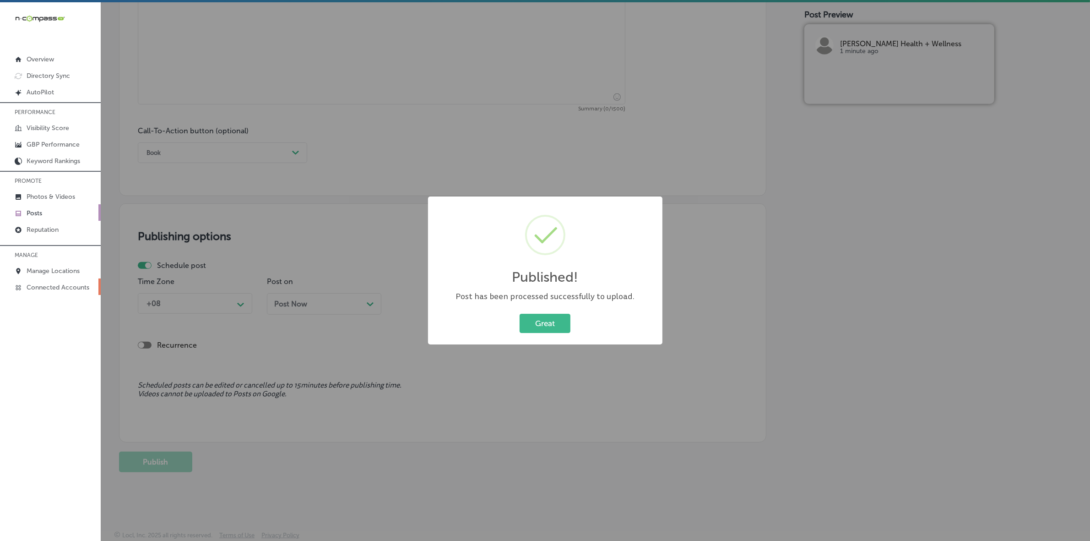
scroll to position [564, 0]
click at [536, 328] on button "Great" at bounding box center [544, 323] width 51 height 19
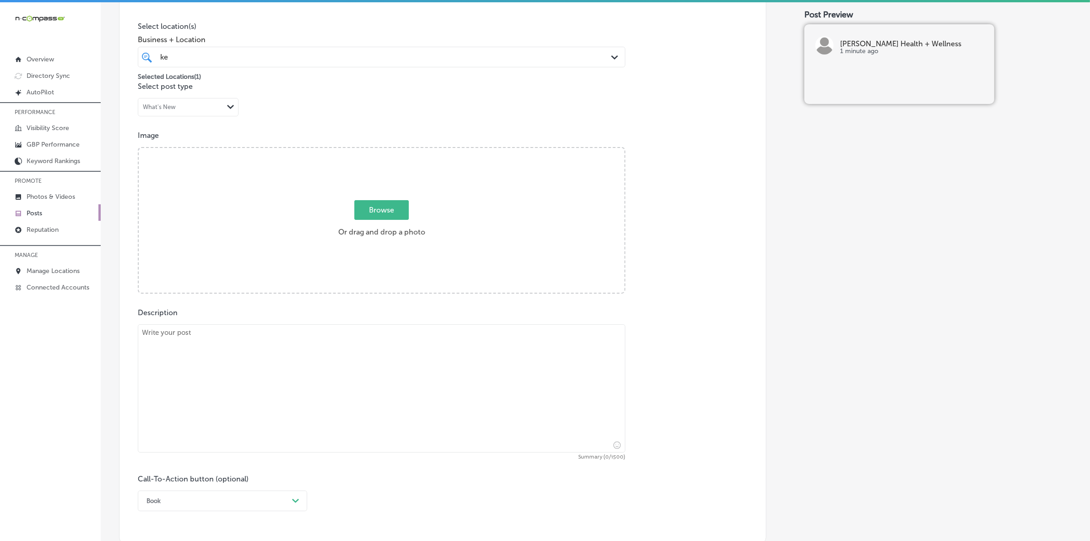
scroll to position [221, 0]
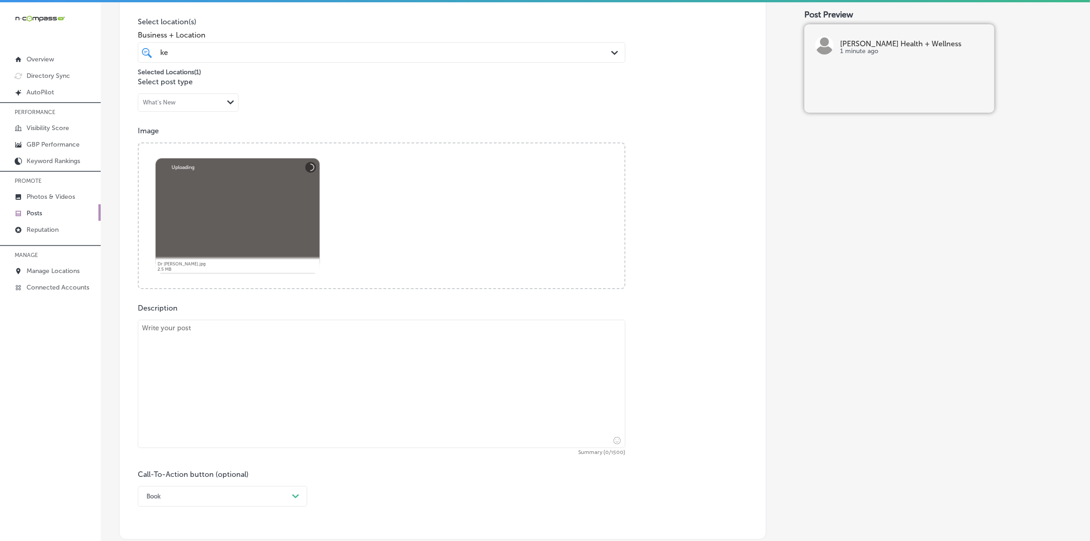
click at [207, 362] on textarea at bounding box center [381, 383] width 487 height 128
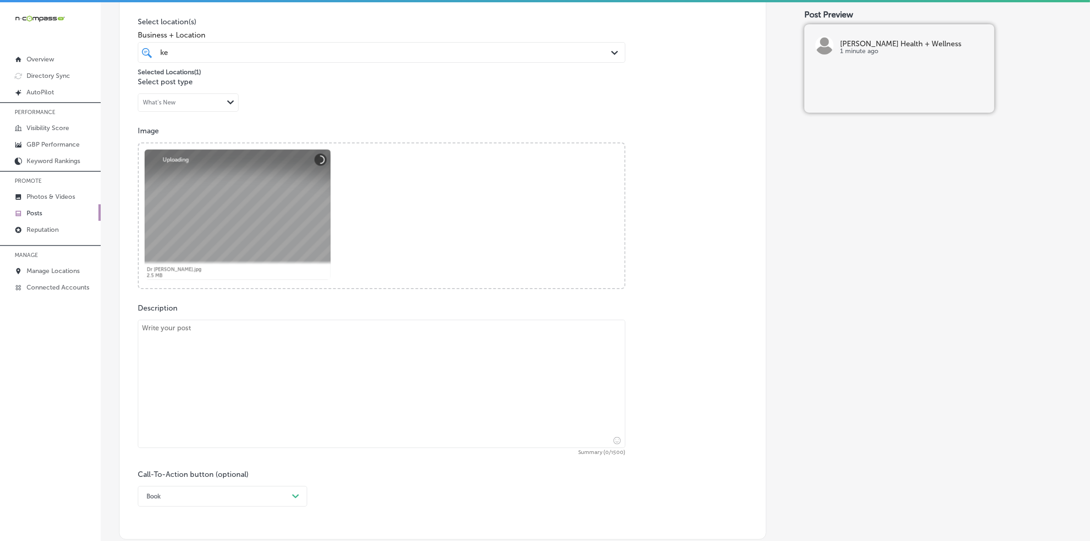
paste textarea "Lo Ipsumdo Sitame + Consecte, ad elitsed doeiusmodtem inci utlabo et doloremagn…"
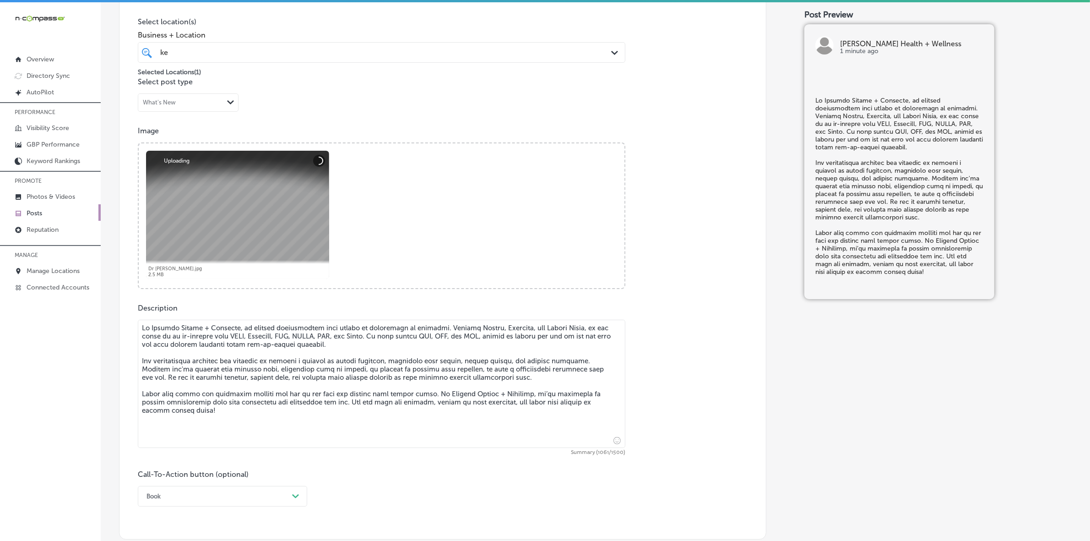
type textarea "Lo Ipsumdo Sitame + Consecte, ad elitsed doeiusmodtem inci utlabo et doloremagn…"
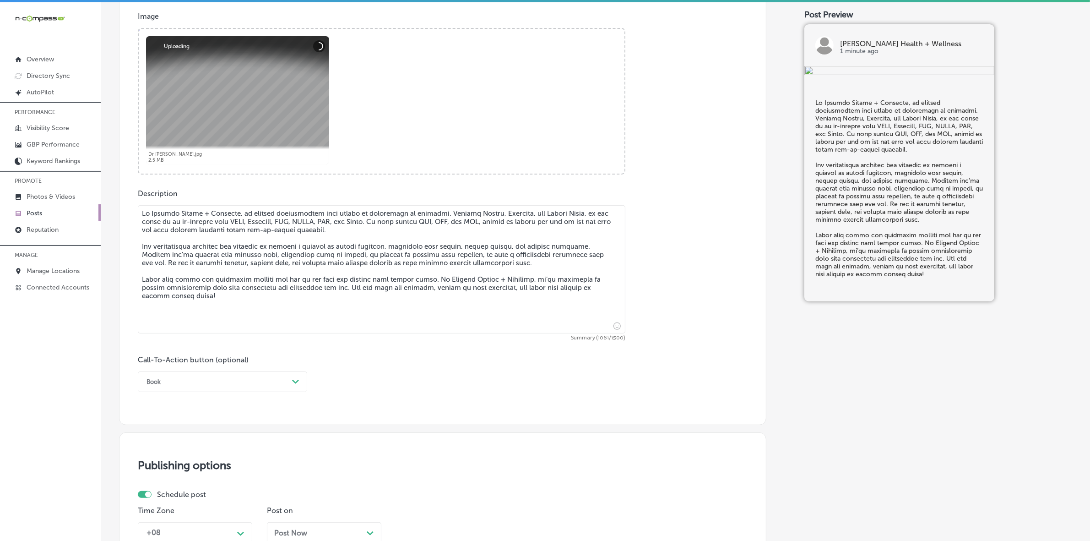
click at [227, 380] on div "Book" at bounding box center [215, 381] width 146 height 14
click at [169, 465] on div "Learn more" at bounding box center [222, 466] width 169 height 16
click at [216, 435] on input "text" at bounding box center [381, 435] width 487 height 25
paste input "[URL][DOMAIN_NAME]"
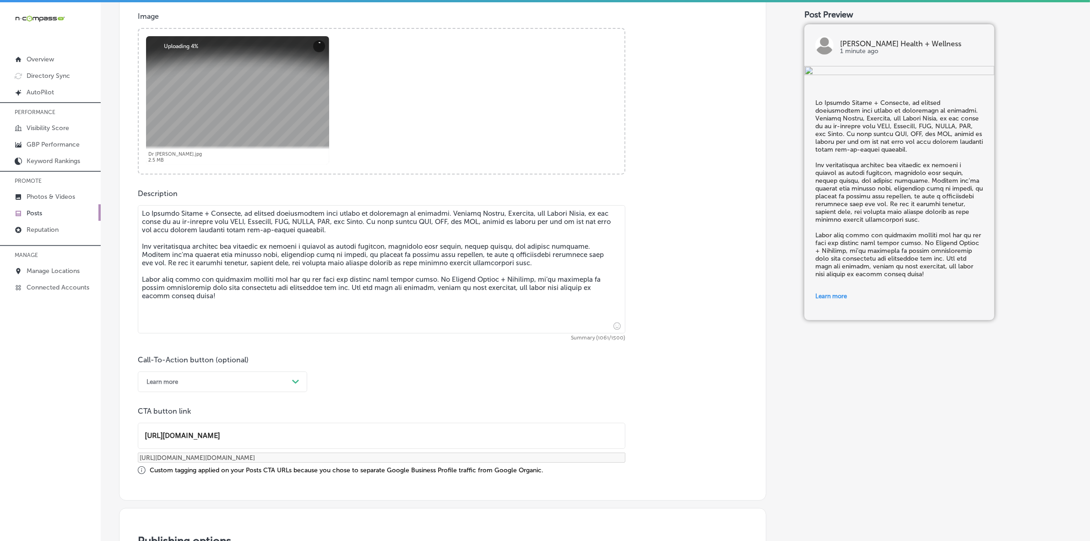
scroll to position [614, 0]
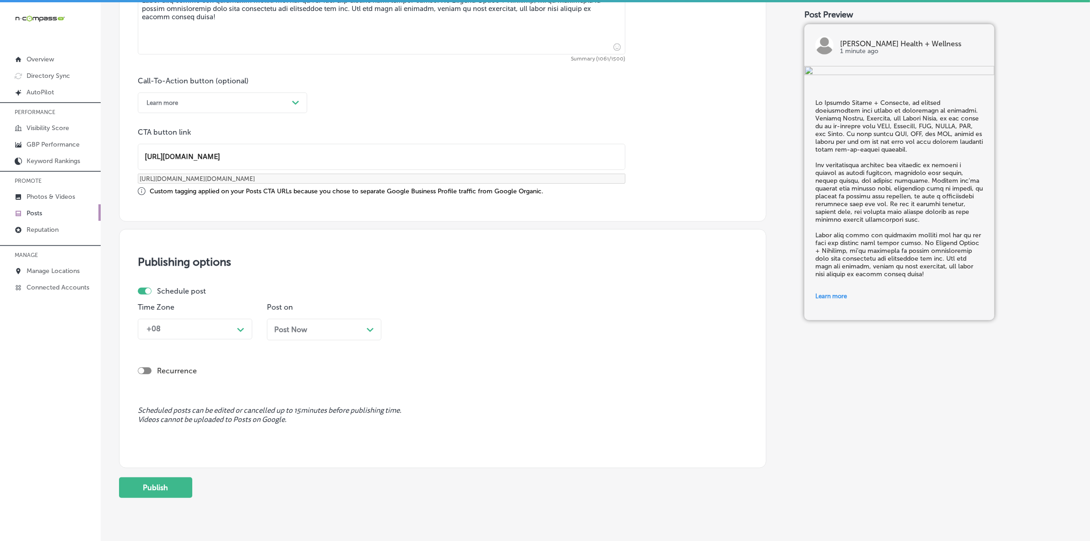
type input "[URL][DOMAIN_NAME]"
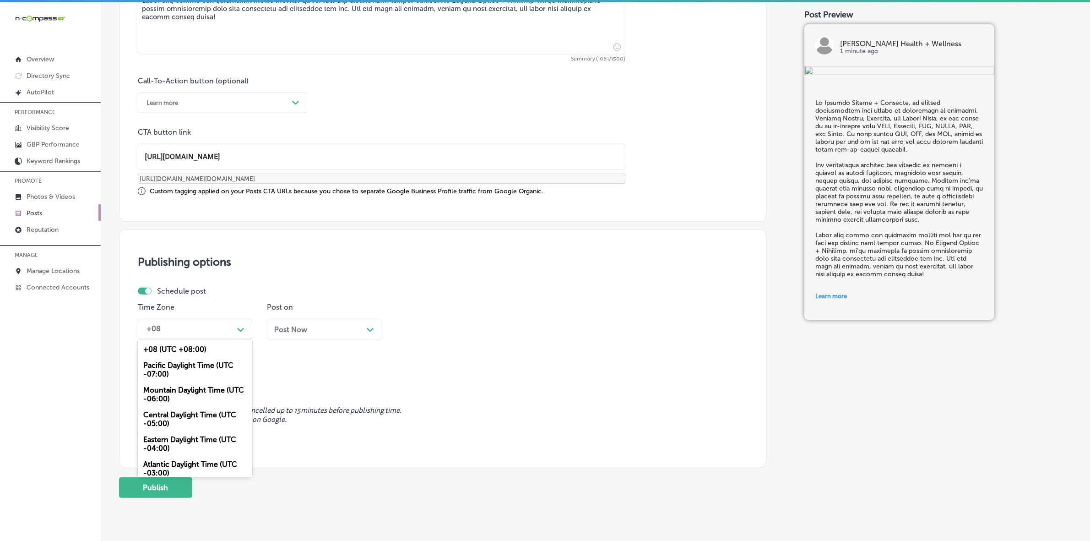
click at [237, 335] on div "Path Created with Sketch." at bounding box center [240, 328] width 15 height 15
click at [193, 390] on div "Mountain Daylight Time (UTC -06:00)" at bounding box center [195, 394] width 114 height 25
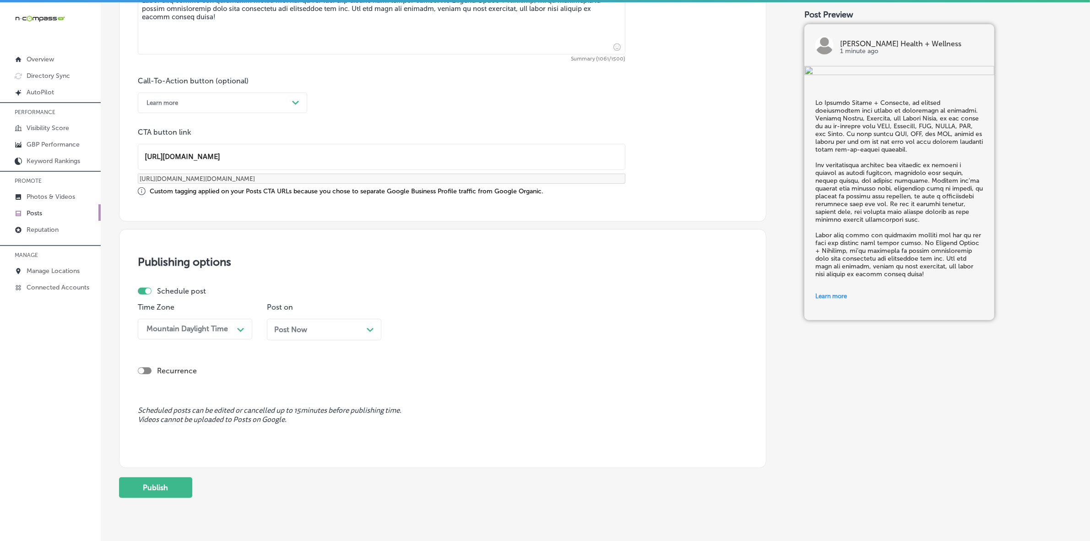
click at [310, 322] on div "Post Now Path Created with Sketch." at bounding box center [324, 330] width 114 height 22
click at [460, 335] on div "02:00 PM" at bounding box center [446, 329] width 92 height 16
click at [416, 395] on div "7:00 AM" at bounding box center [453, 397] width 114 height 16
click at [152, 487] on button "Publish" at bounding box center [155, 487] width 73 height 21
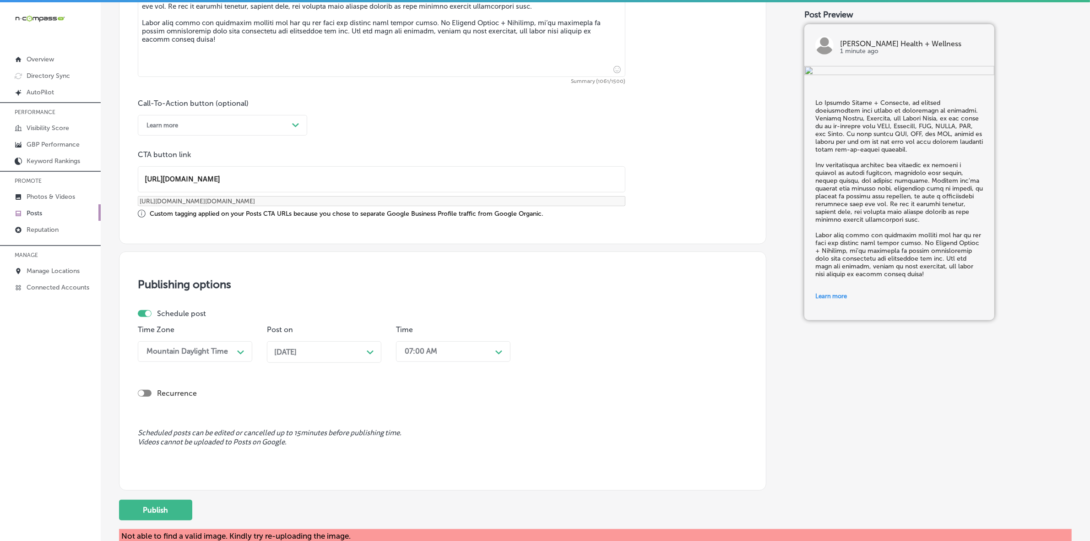
scroll to position [654, 0]
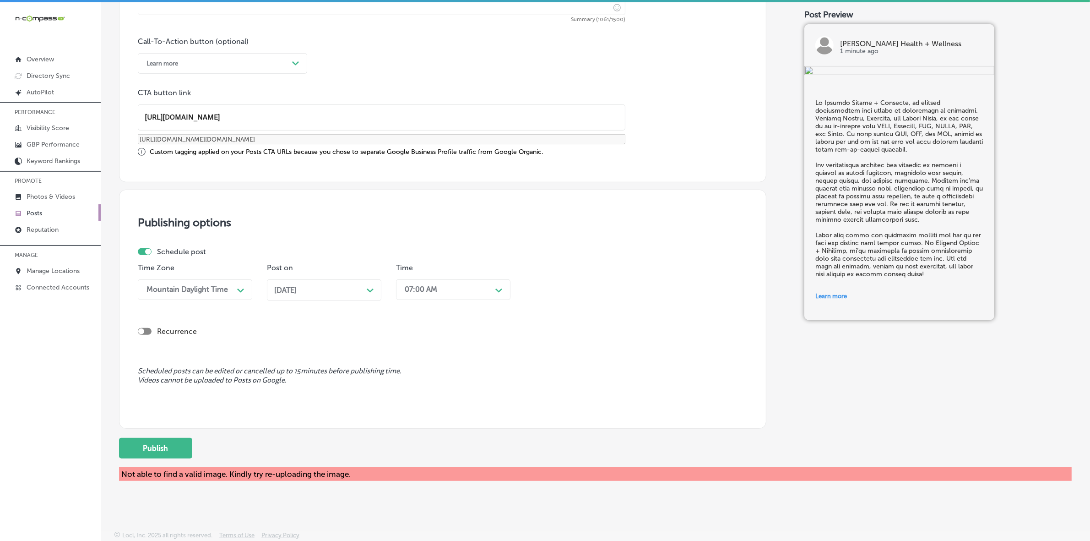
drag, startPoint x: 167, startPoint y: 446, endPoint x: 18, endPoint y: 449, distance: 148.8
click at [167, 446] on button "Publish" at bounding box center [155, 448] width 73 height 21
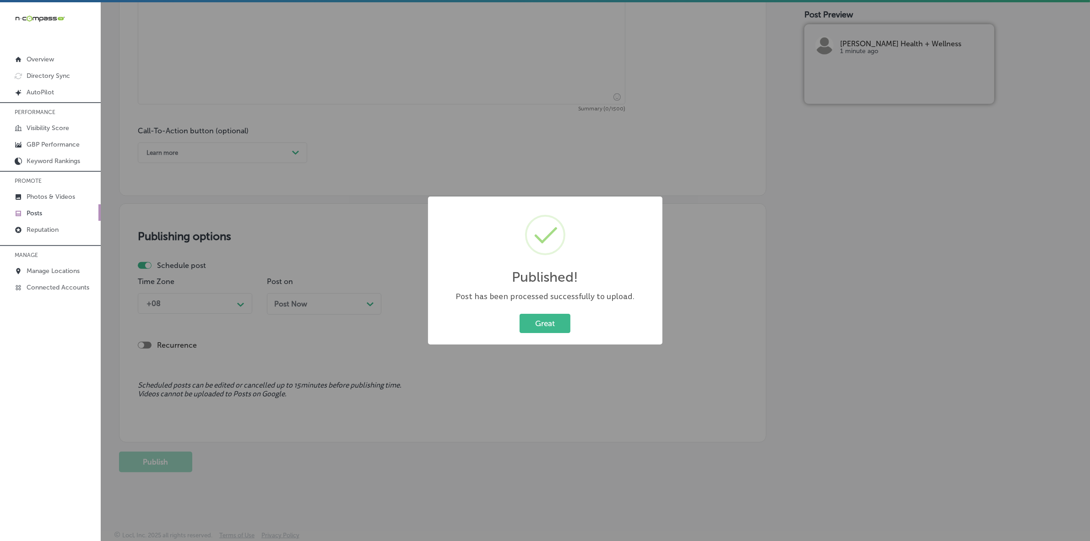
scroll to position [564, 0]
click at [546, 333] on div "Great Cancel" at bounding box center [545, 323] width 216 height 24
click at [546, 327] on button "Great" at bounding box center [544, 323] width 51 height 19
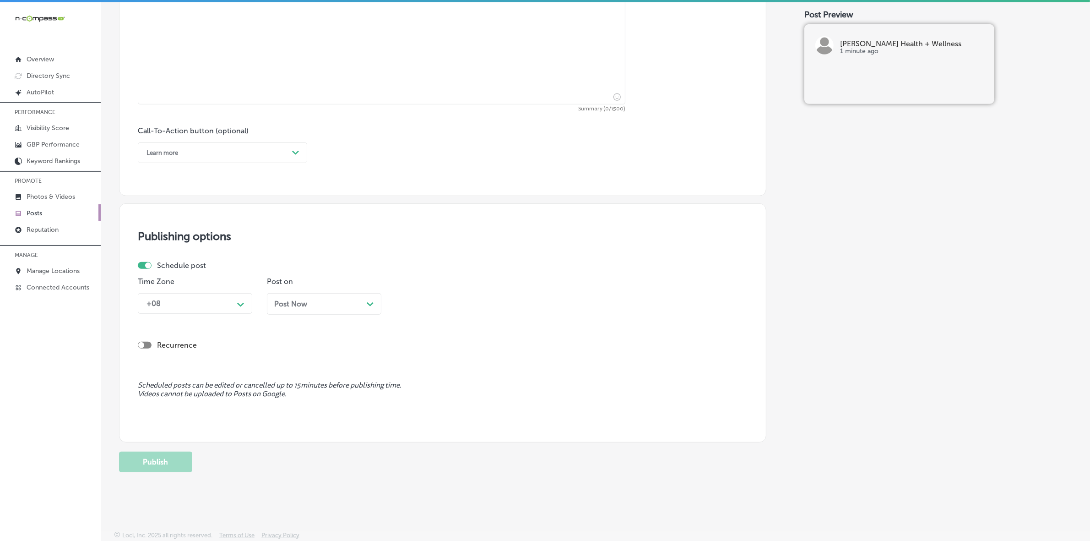
click at [35, 216] on p "Posts" at bounding box center [35, 213] width 16 height 8
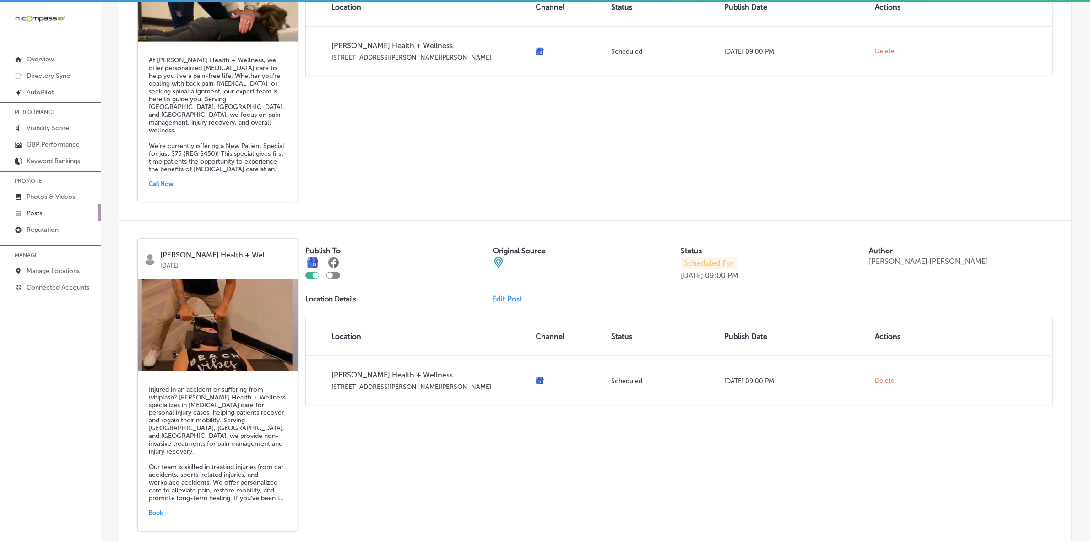
scroll to position [1901, 0]
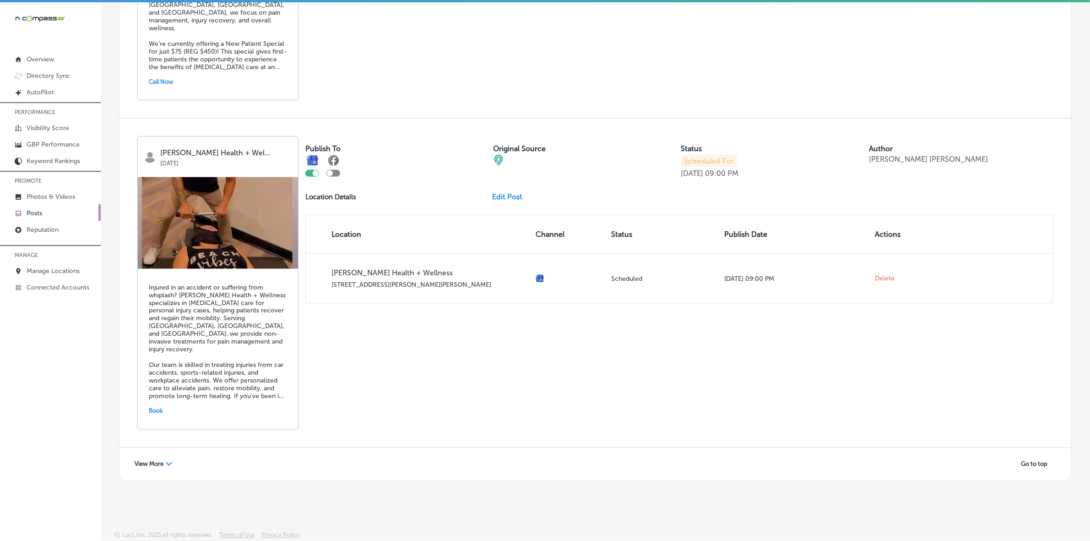
click at [158, 463] on span "View More" at bounding box center [149, 463] width 29 height 7
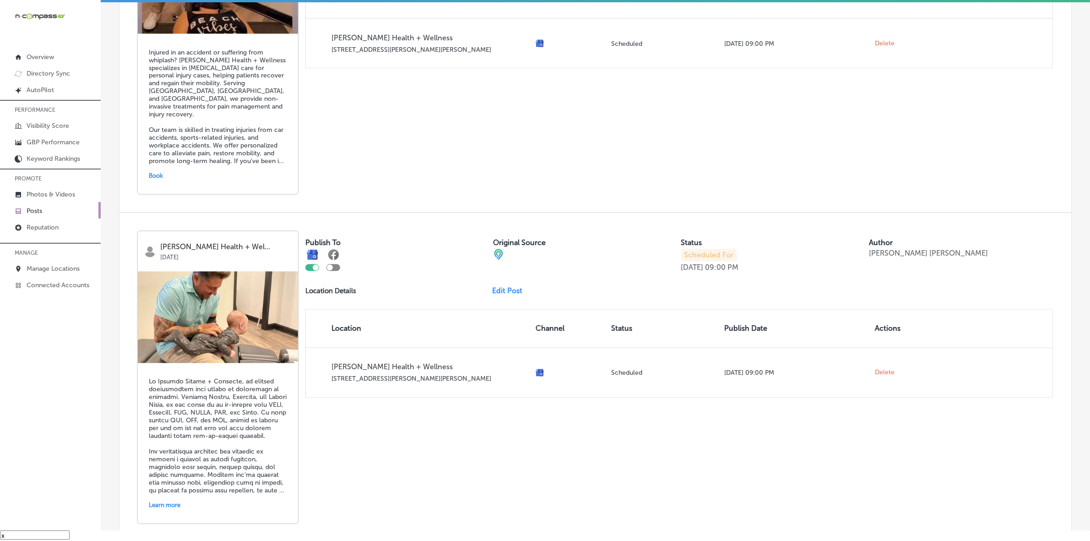
scroll to position [2234, 0]
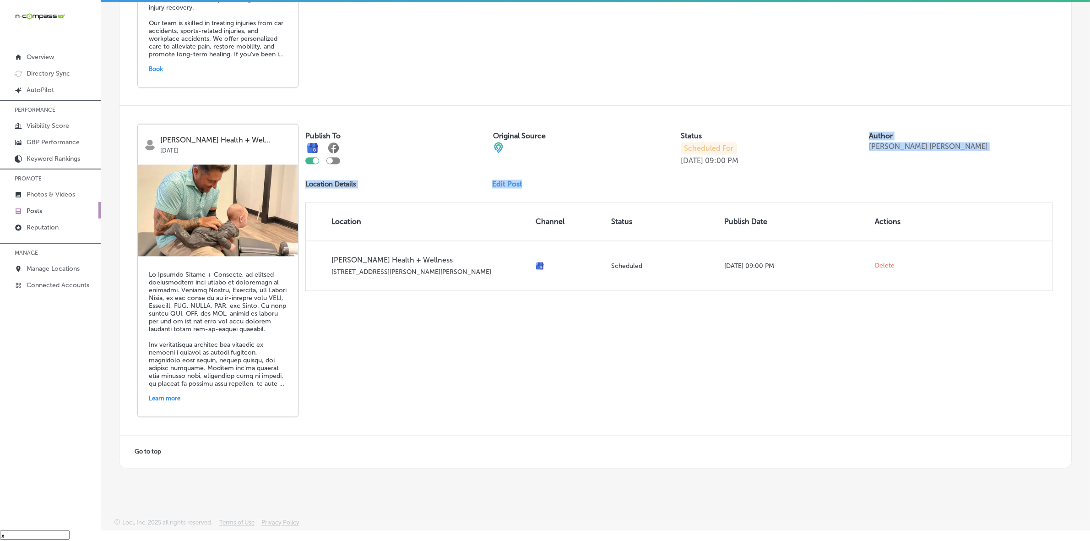
drag, startPoint x: 771, startPoint y: 158, endPoint x: 649, endPoint y: 166, distance: 122.9
click at [649, 166] on div "Publish To Original Source Status Scheduled For [DATE] 09:00 PM Author [PERSON_…" at bounding box center [678, 207] width 747 height 167
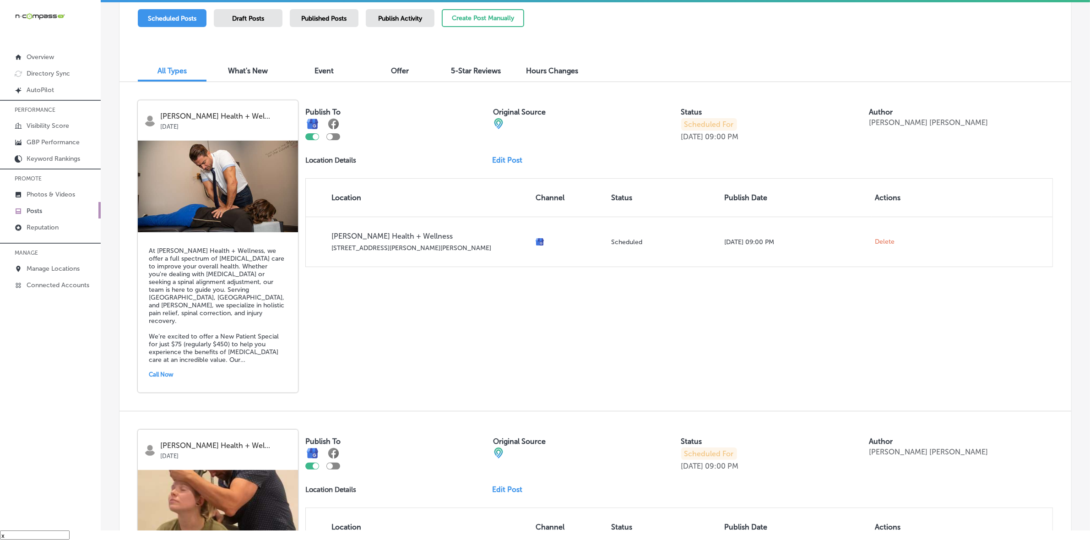
scroll to position [0, 0]
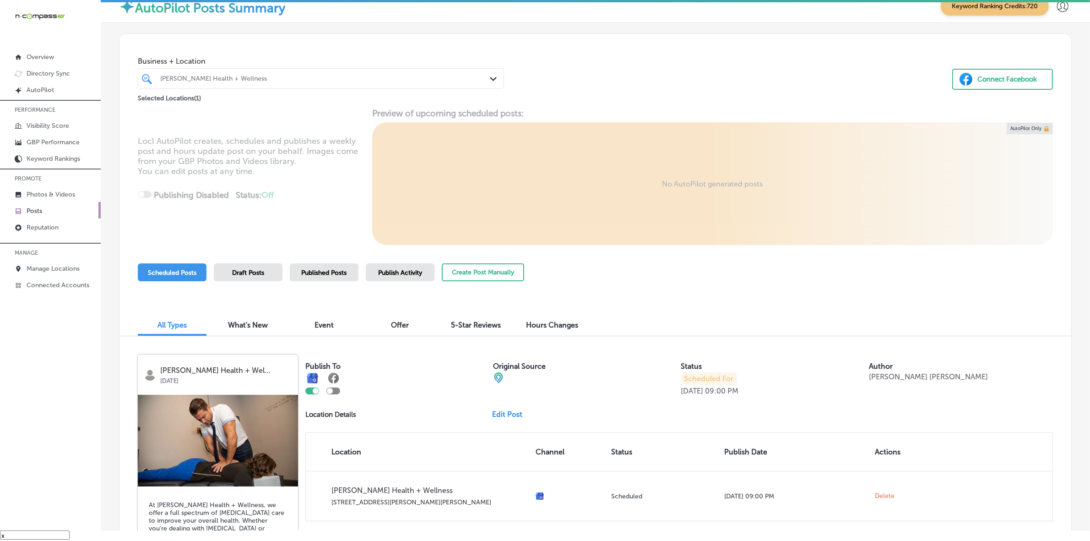
click at [72, 186] on div "PERFORMANCE Visibility Score GBP Performance Keyword Rankings PROMOTE Photos & …" at bounding box center [50, 196] width 101 height 193
click at [70, 197] on p "Photos & Videos" at bounding box center [51, 194] width 49 height 8
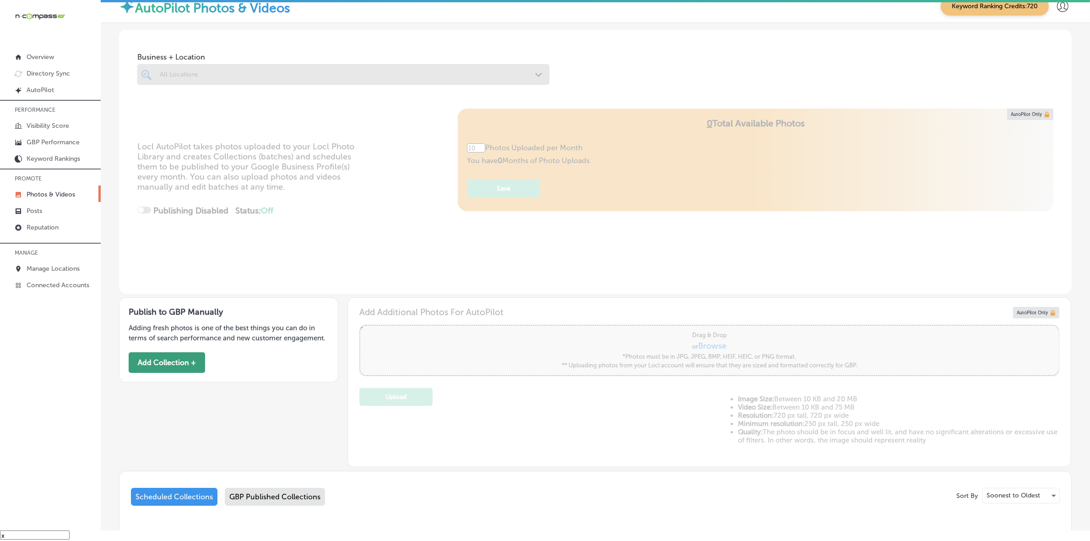
click at [186, 365] on button "Add Collection +" at bounding box center [167, 362] width 76 height 21
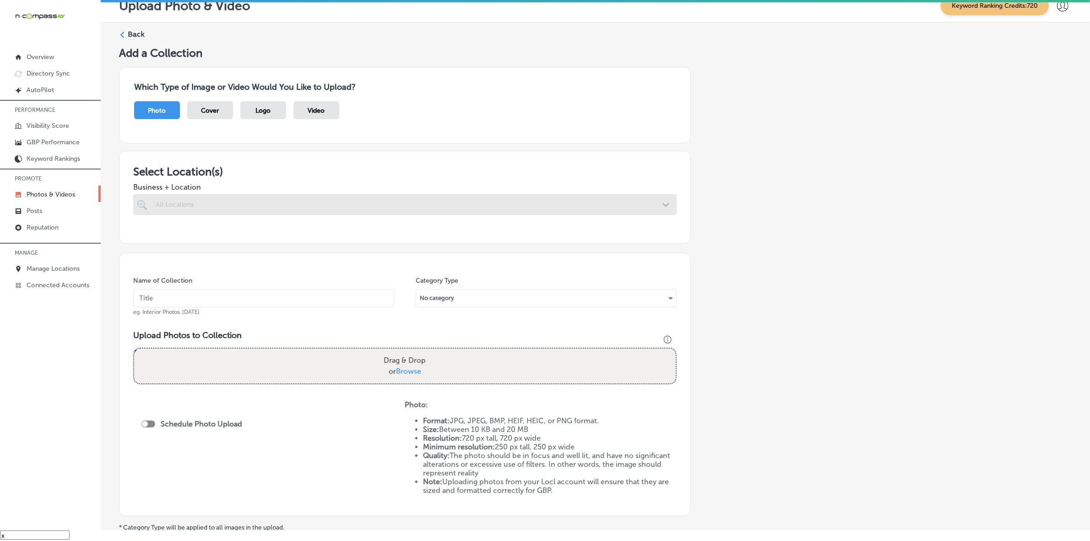
click at [319, 195] on div at bounding box center [404, 204] width 543 height 21
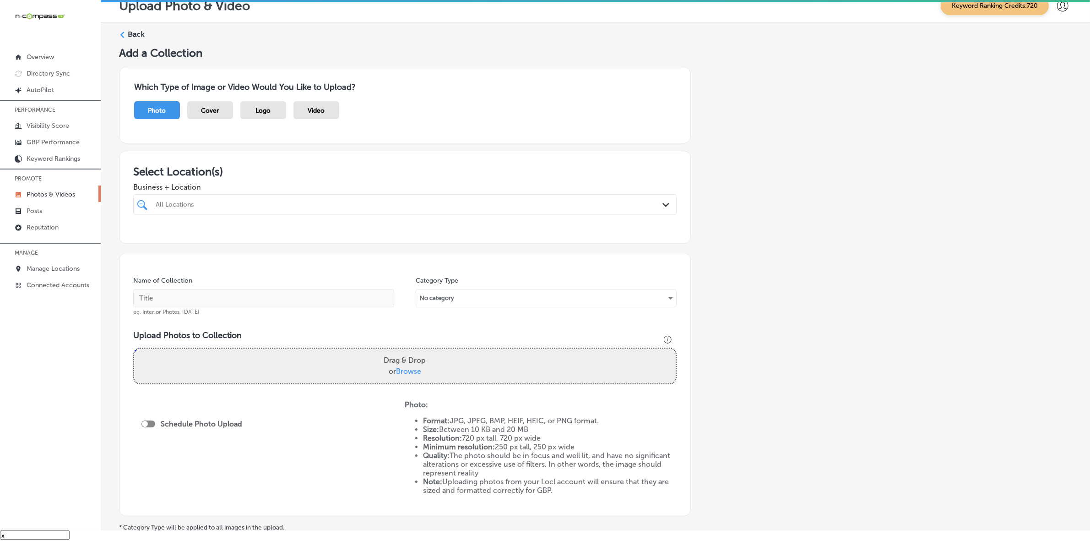
click at [324, 202] on div "All Locations" at bounding box center [410, 204] width 508 height 8
click at [347, 244] on div "[PERSON_NAME] Health + Wellness [STREET_ADDRESS][PERSON_NAME][PERSON_NAME] [STR…" at bounding box center [405, 239] width 536 height 14
type input "[PERSON_NAME]"
click at [793, 259] on div "Add a Collection Which Type of Image or Video Would You Like to Upload? Photo C…" at bounding box center [595, 309] width 952 height 526
click at [367, 300] on input "text" at bounding box center [263, 298] width 261 height 18
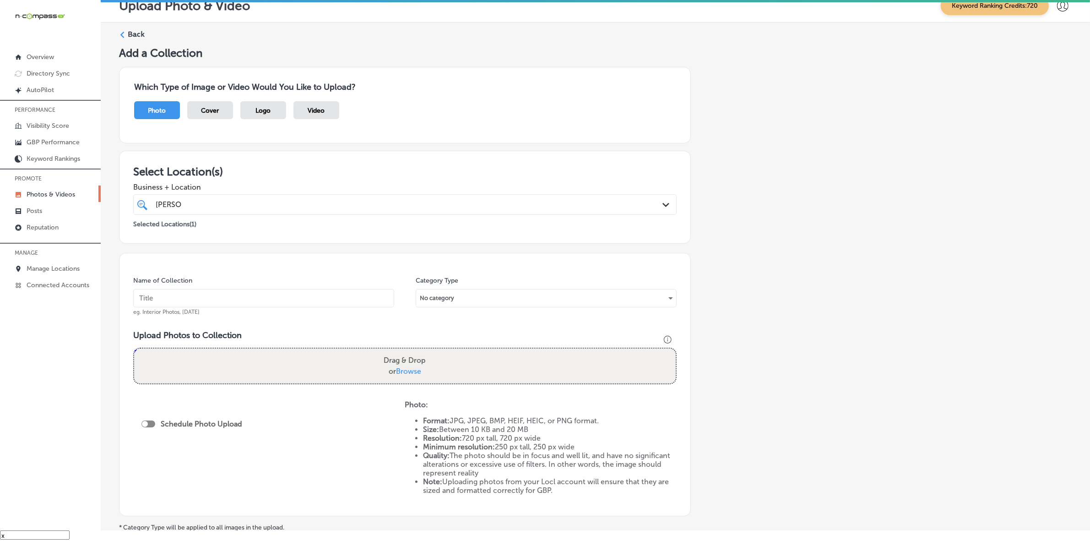
click at [218, 308] on div "Name of Collection eg. Interior Photos, [DATE]" at bounding box center [263, 295] width 261 height 39
click at [217, 302] on input "text" at bounding box center [263, 298] width 261 height 18
paste input "[PERSON_NAME] Health + Wellness"
click at [165, 296] on input "[PERSON_NAME] Health + Wellness" at bounding box center [263, 298] width 261 height 18
click at [190, 298] on input "[PERSON_NAME]-Health + Wellness" at bounding box center [263, 298] width 261 height 18
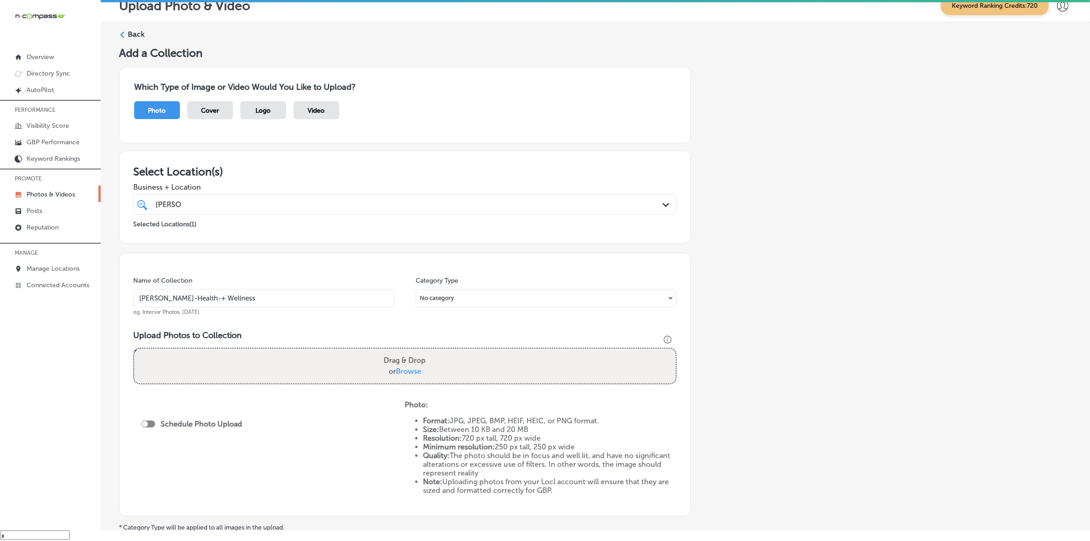
click at [200, 298] on input "[PERSON_NAME]-Health-+ Wellness" at bounding box center [263, 298] width 261 height 18
click at [243, 299] on input "[PERSON_NAME]-Health-+-Wellness" at bounding box center [263, 298] width 261 height 18
click at [243, 298] on input "[PERSON_NAME]-Health-+-Wellness" at bounding box center [263, 298] width 261 height 18
type input "[PERSON_NAME]-Health-+-Wellness"
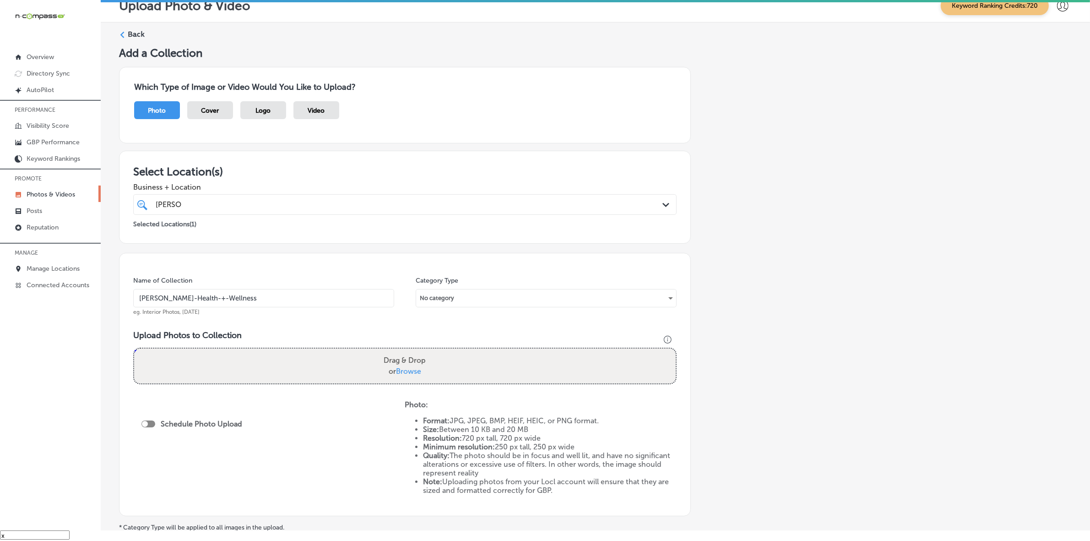
click at [804, 346] on div "Add a Collection Which Type of Image or Video Would You Like to Upload? Photo C…" at bounding box center [595, 309] width 952 height 526
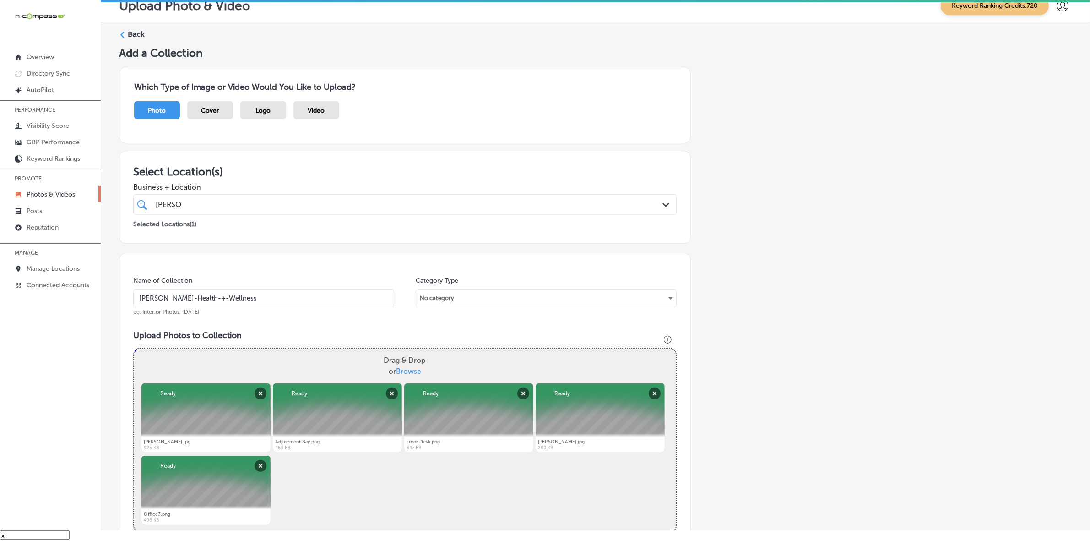
drag, startPoint x: 807, startPoint y: 489, endPoint x: 793, endPoint y: 481, distance: 15.6
click at [807, 489] on div "Add a Collection Which Type of Image or Video Would You Like to Upload? Photo C…" at bounding box center [595, 383] width 952 height 674
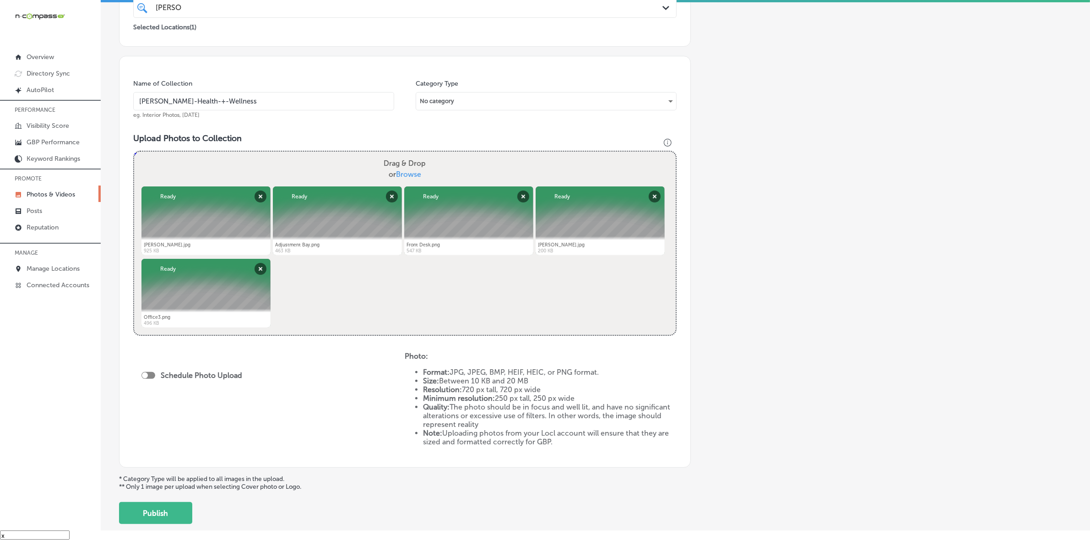
scroll to position [229, 0]
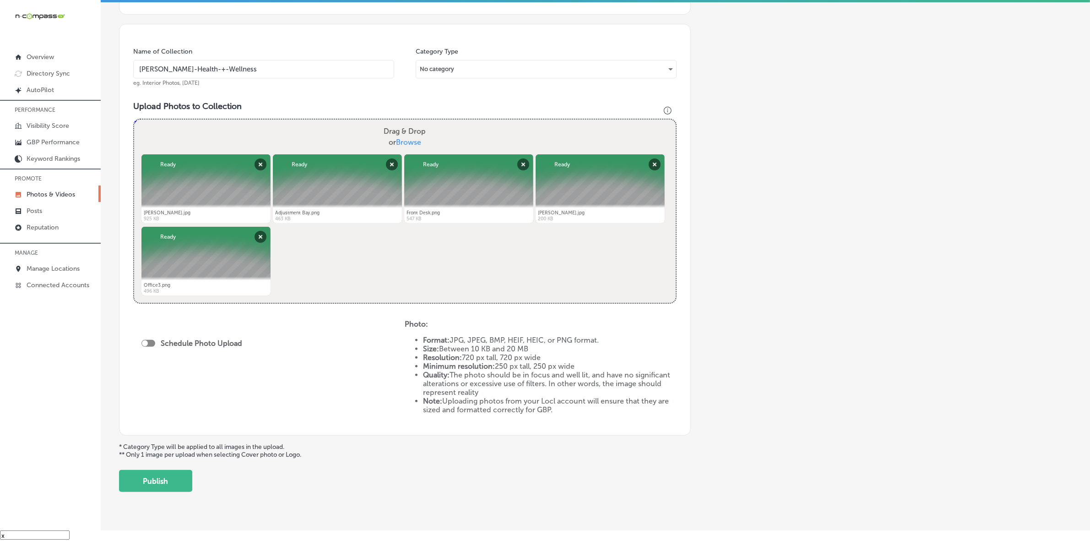
click at [150, 342] on div at bounding box center [148, 343] width 14 height 7
checkbox input "true"
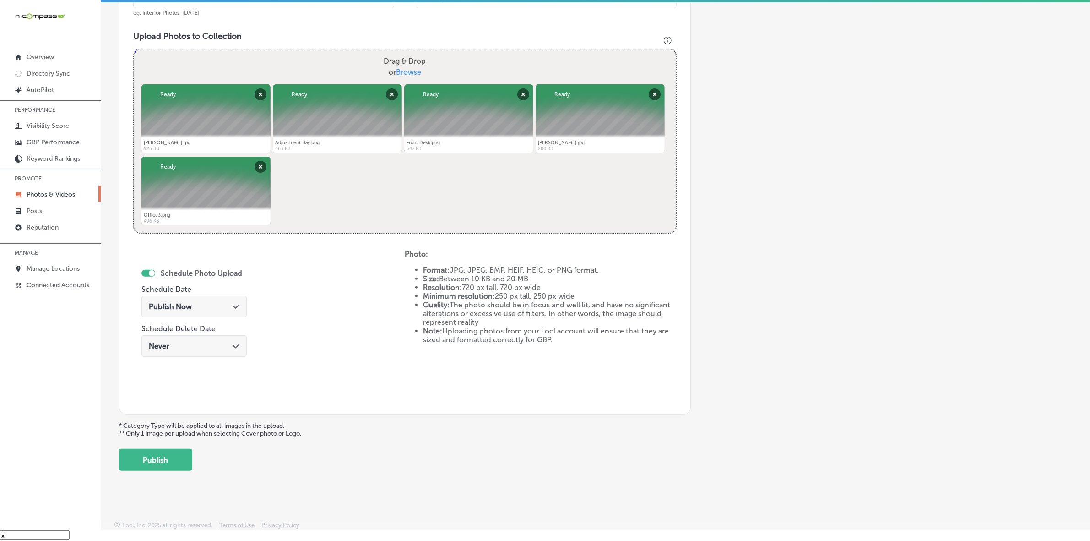
scroll to position [301, 0]
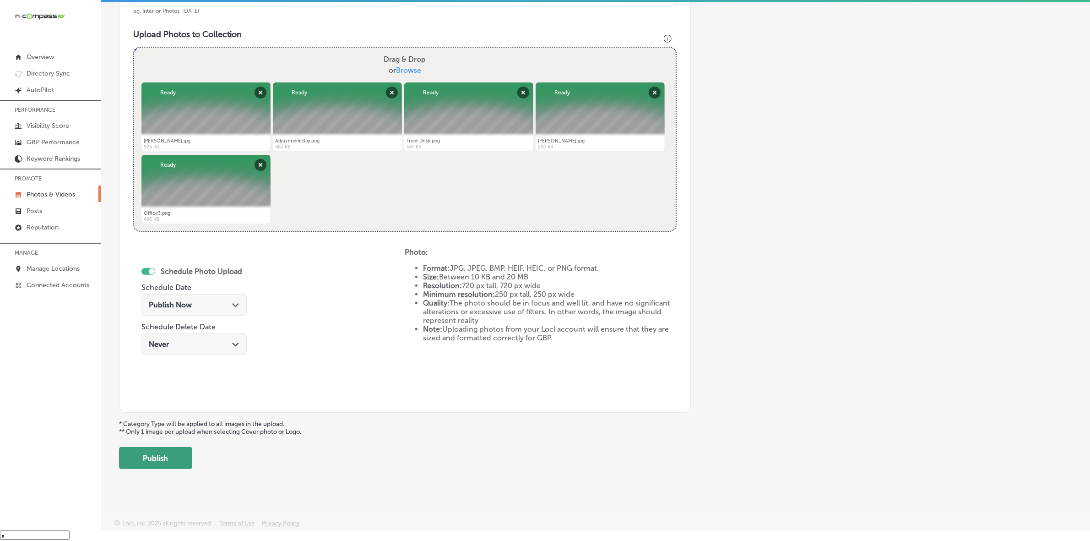
click at [175, 453] on button "Publish" at bounding box center [155, 458] width 73 height 22
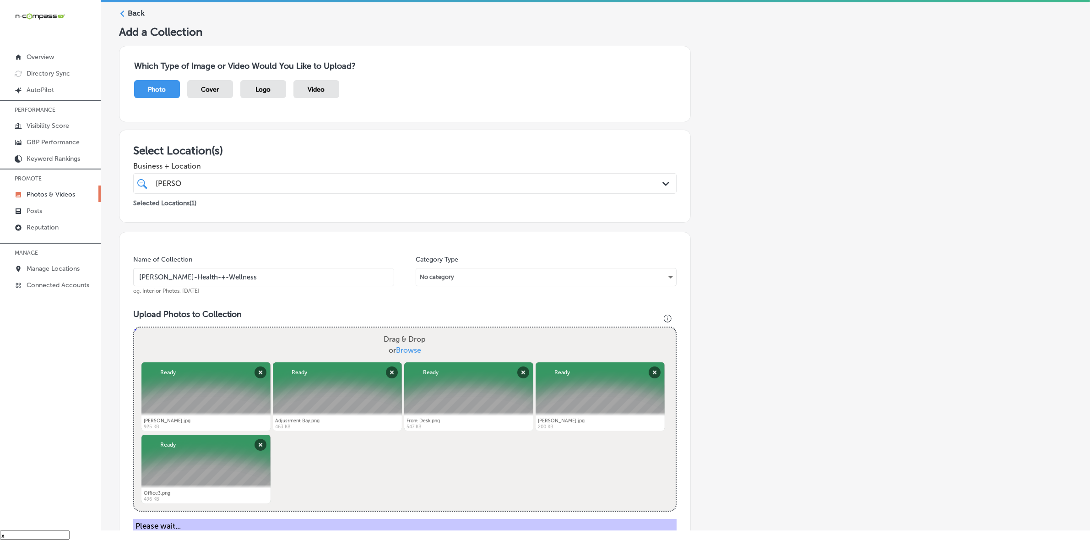
scroll to position [15, 0]
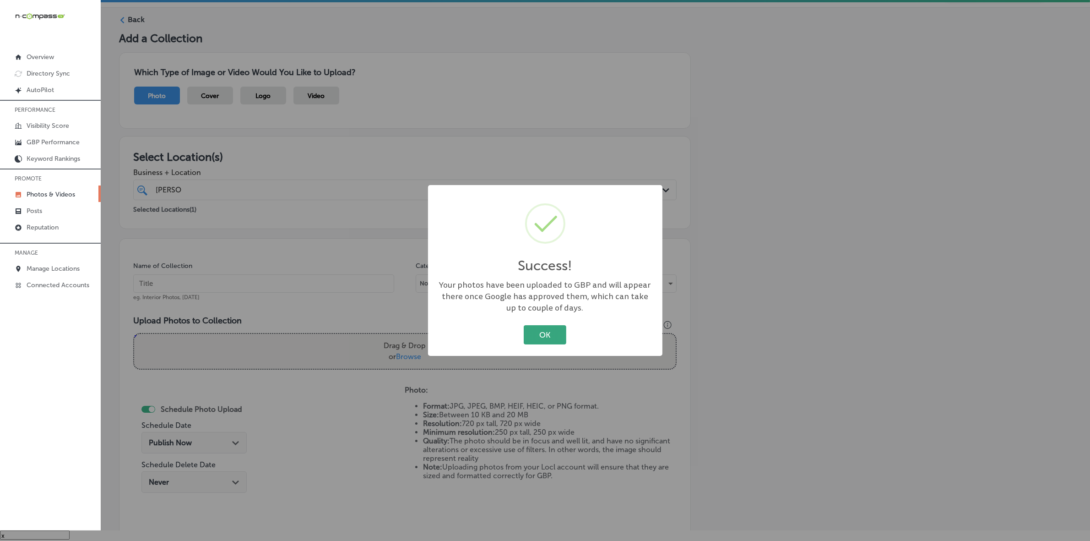
click at [554, 333] on button "OK" at bounding box center [545, 334] width 43 height 19
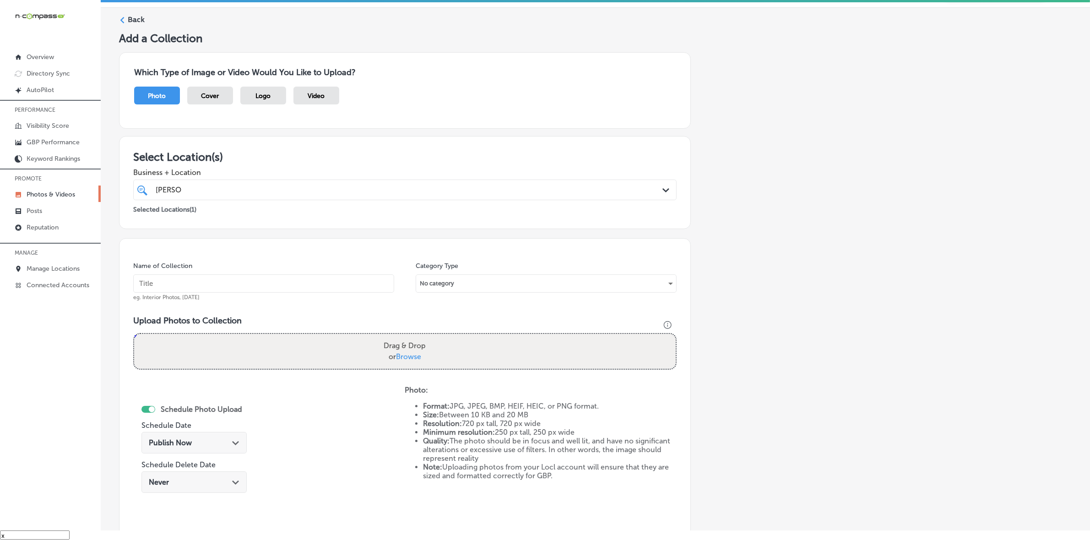
click at [268, 284] on input "text" at bounding box center [263, 283] width 261 height 18
paste input "[PERSON_NAME]-Health-+-Wellness"
type input "[PERSON_NAME]-Health-+-Wellness"
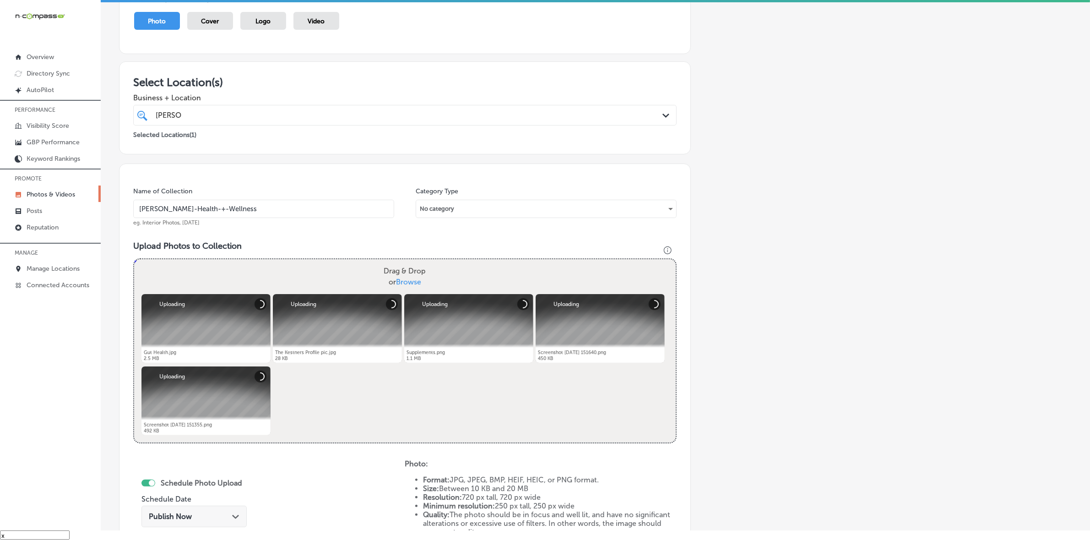
scroll to position [243, 0]
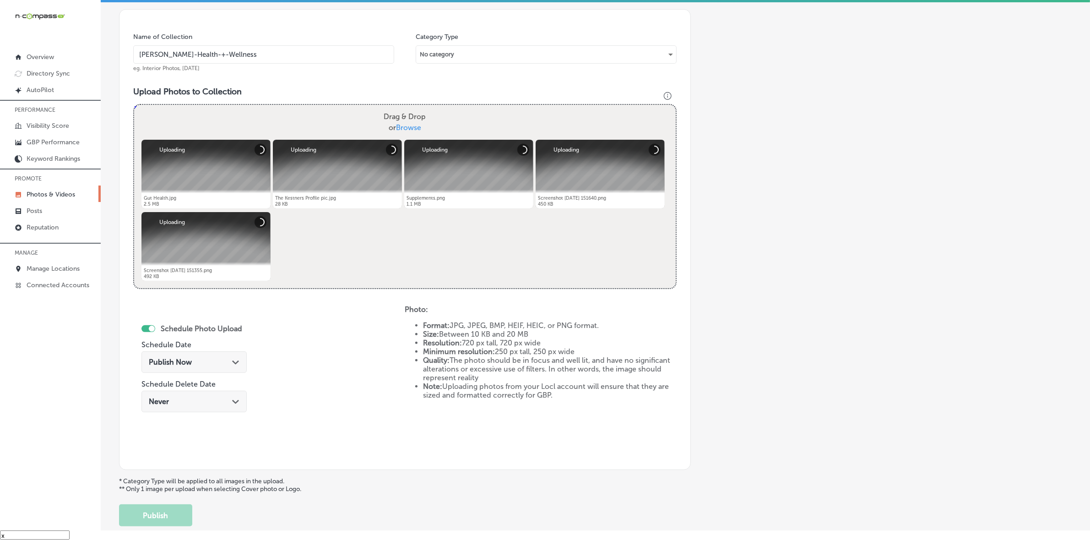
click at [218, 356] on div "Publish Now Path Created with Sketch." at bounding box center [193, 362] width 105 height 22
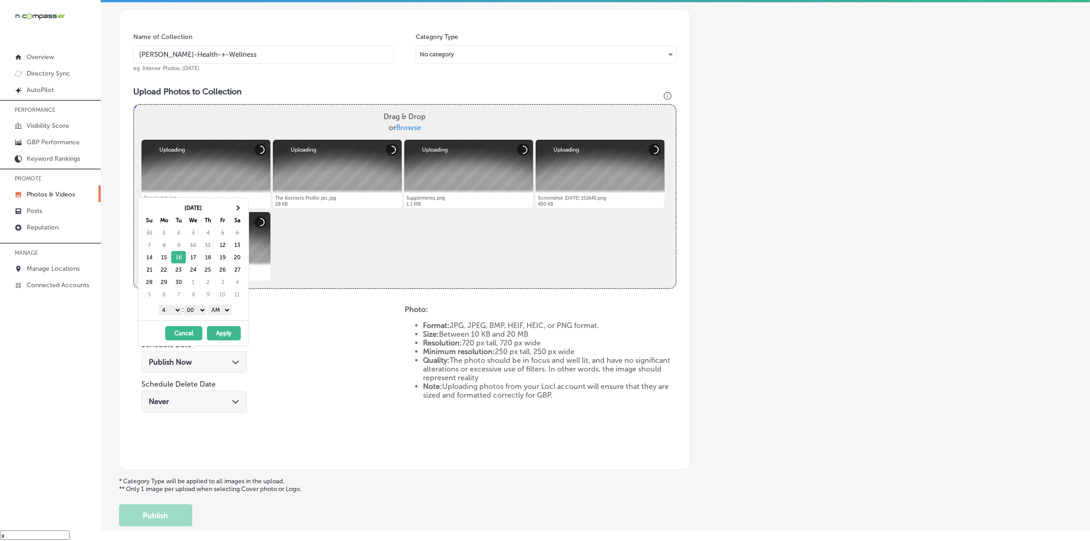
click at [173, 311] on select "1 2 3 4 5 6 7 8 9 10 11 12" at bounding box center [170, 310] width 23 height 10
click at [221, 311] on select "AM PM" at bounding box center [219, 310] width 23 height 10
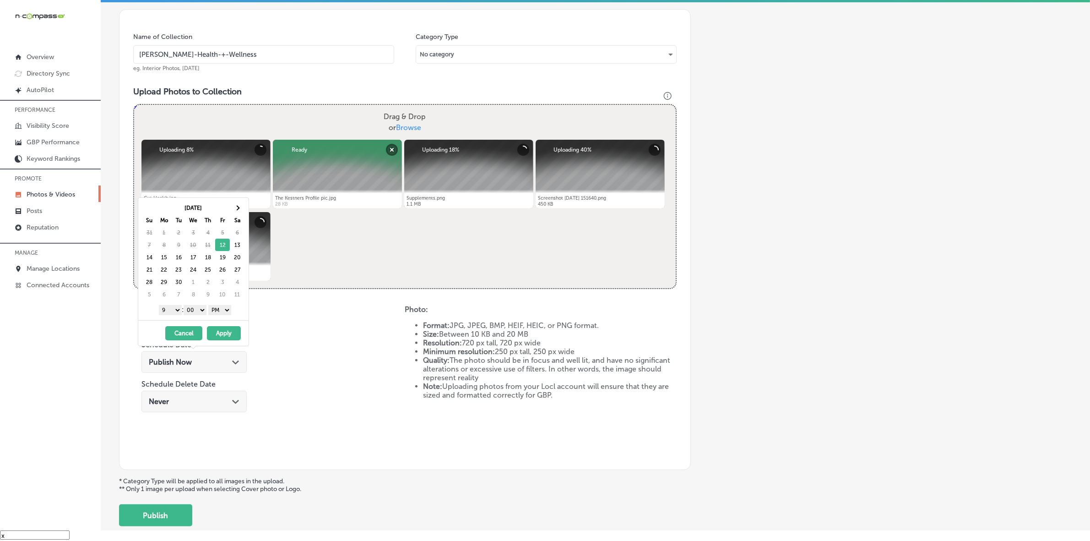
click at [220, 328] on button "Apply" at bounding box center [224, 333] width 34 height 14
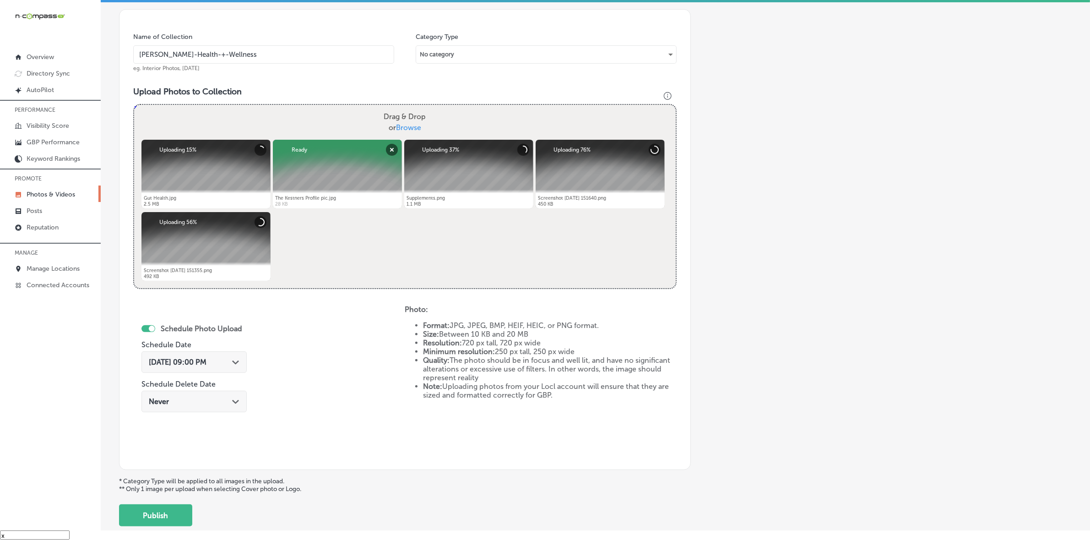
click at [206, 359] on span "[DATE] 09:00 PM" at bounding box center [178, 361] width 58 height 9
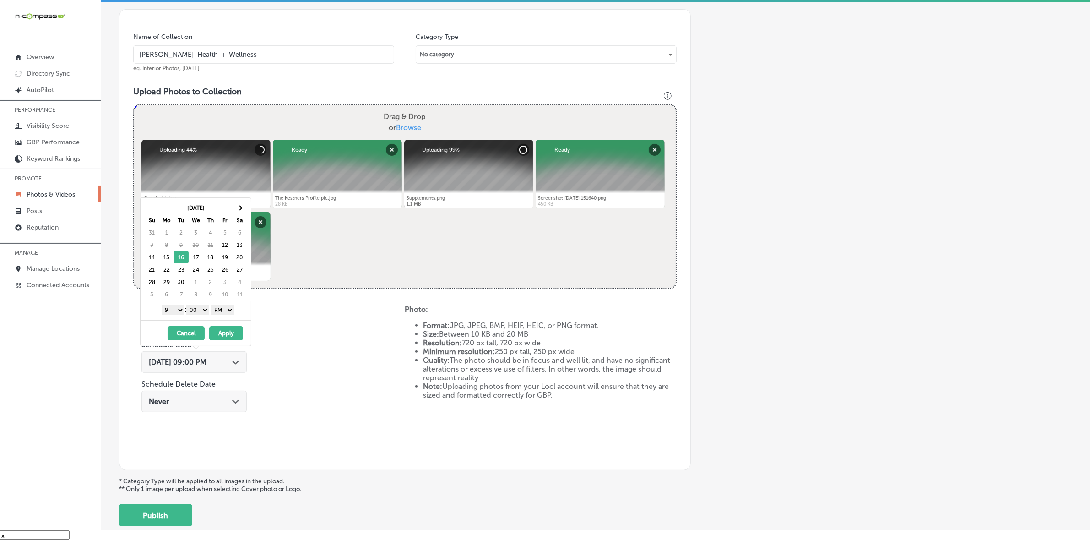
click at [230, 330] on button "Apply" at bounding box center [226, 333] width 34 height 14
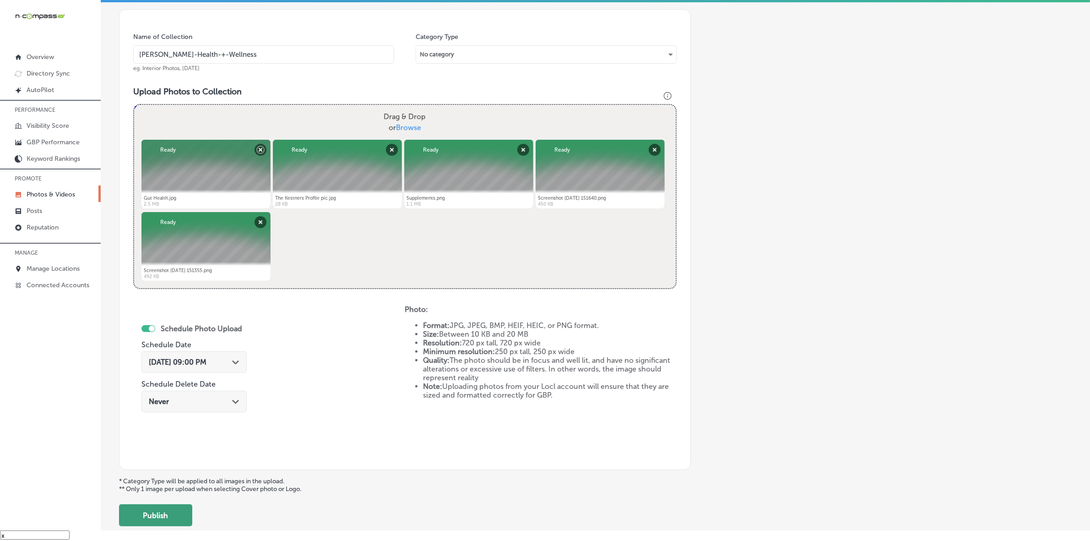
click at [168, 519] on button "Publish" at bounding box center [155, 515] width 73 height 22
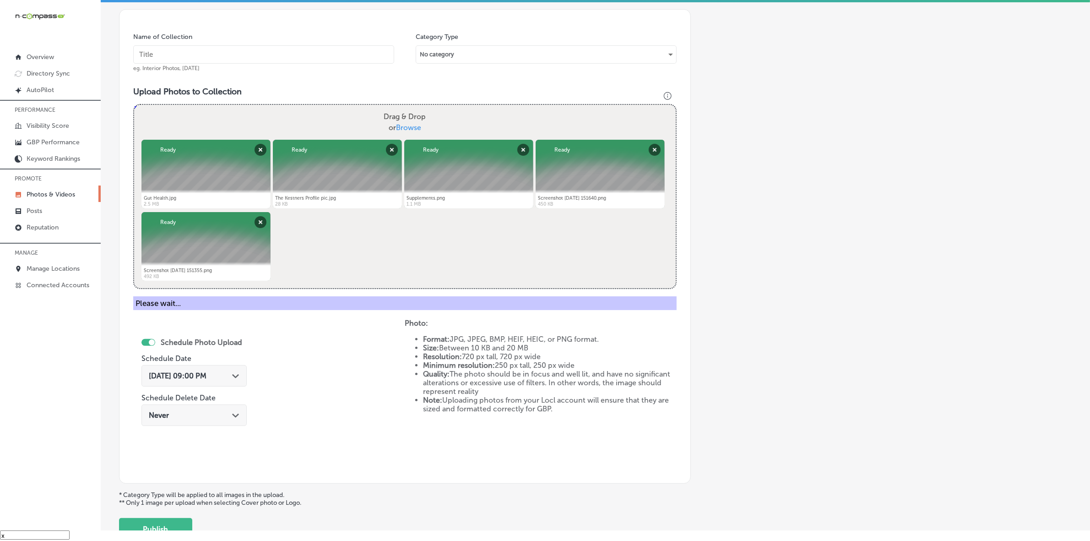
scroll to position [152, 0]
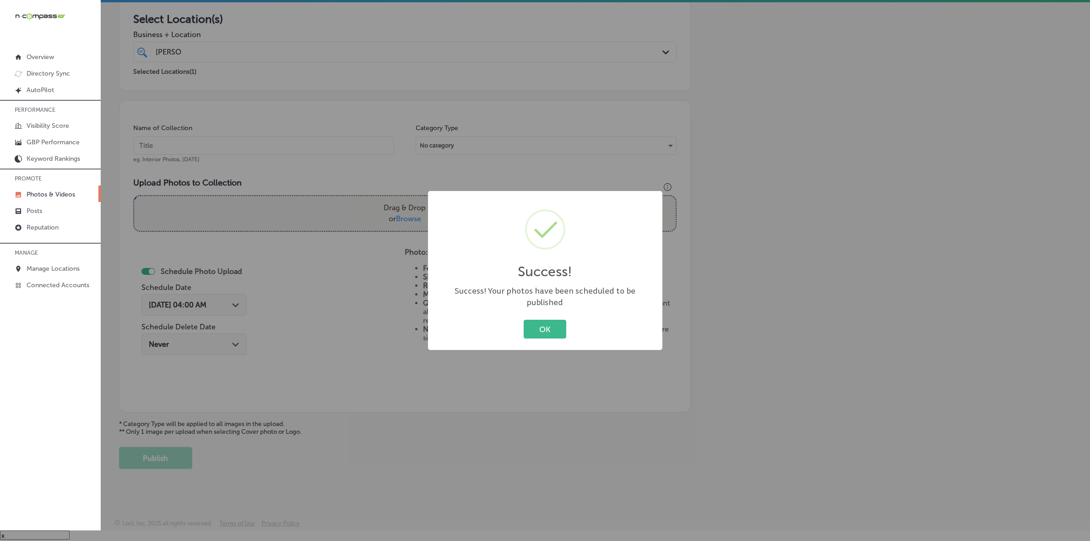
click at [524, 319] on button "OK" at bounding box center [545, 328] width 43 height 19
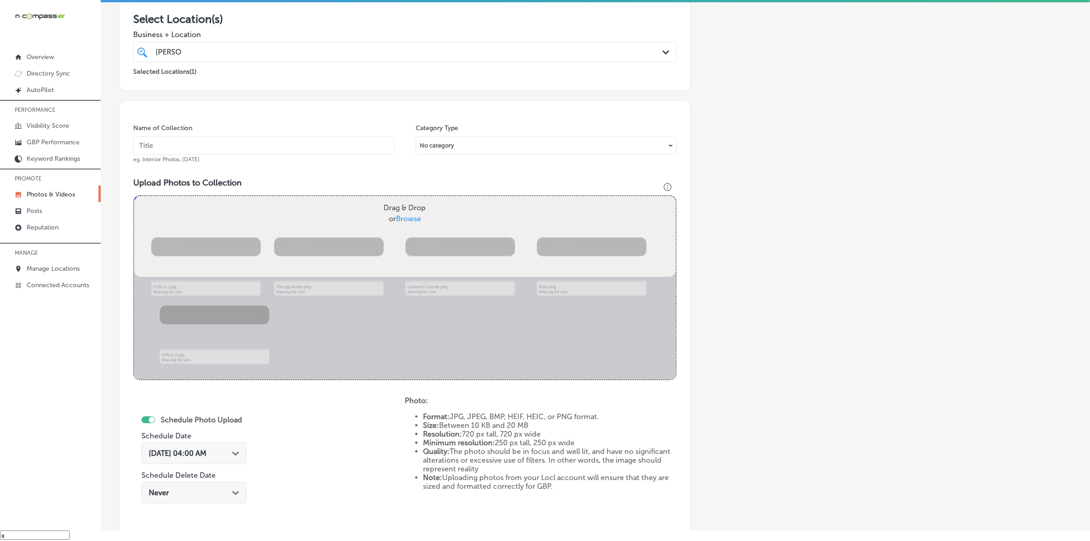
scroll to position [243, 0]
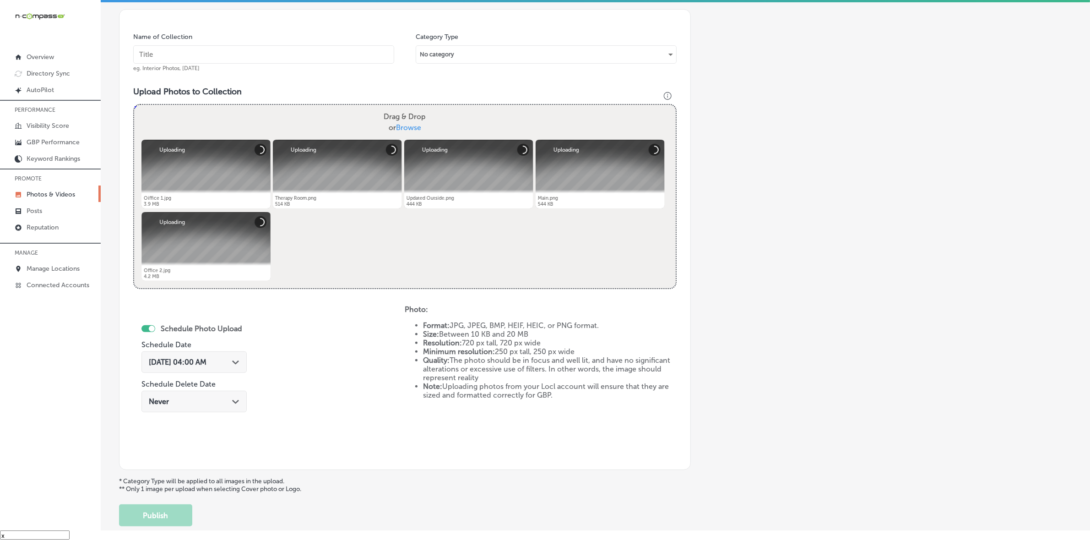
click at [341, 47] on input "text" at bounding box center [263, 54] width 261 height 18
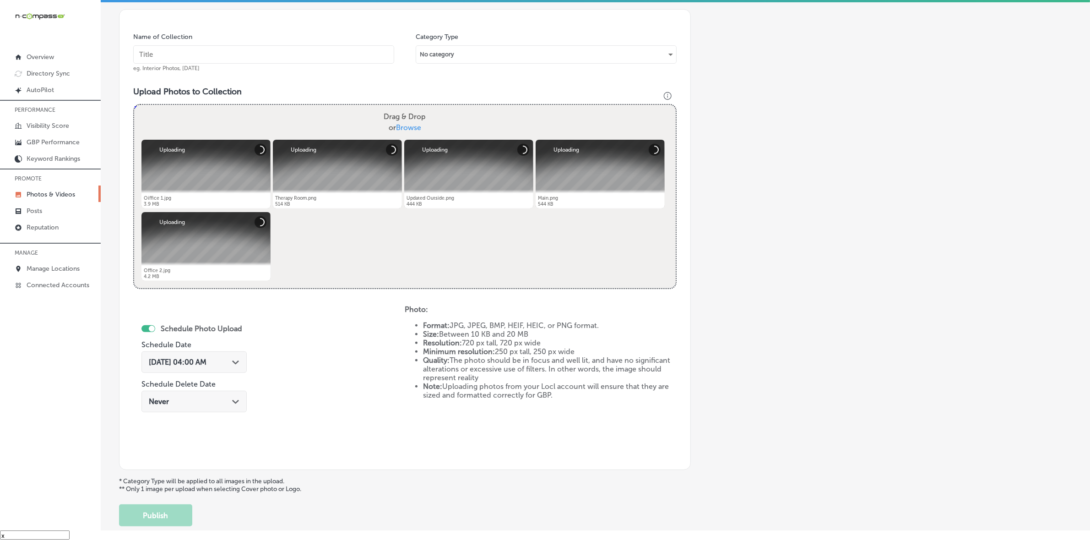
paste input "[PERSON_NAME]-Health-+-Wellness"
type input "[PERSON_NAME]-Health-+-Wellness"
click at [239, 360] on icon "Path Created with Sketch." at bounding box center [235, 362] width 7 height 4
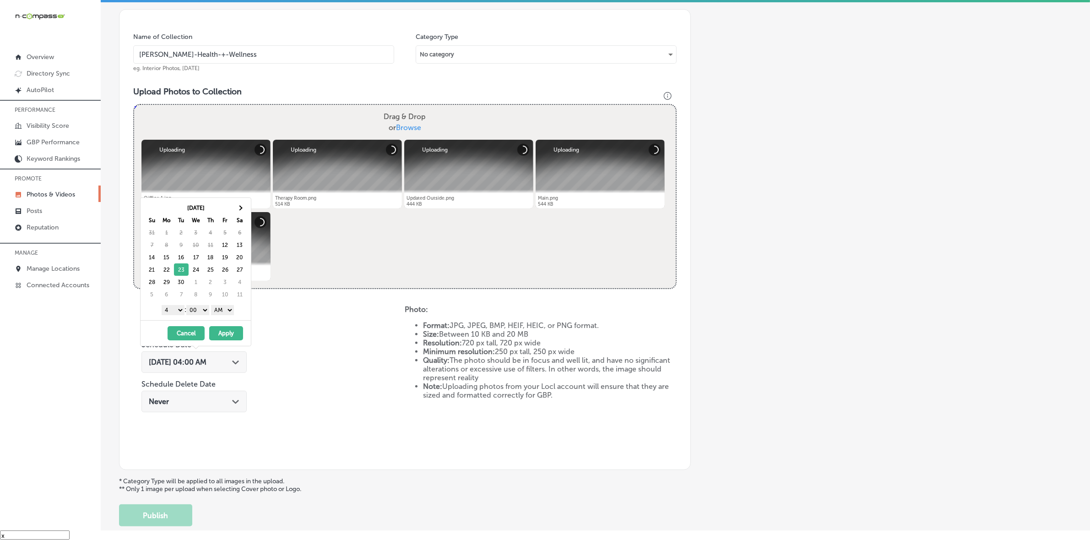
drag, startPoint x: 175, startPoint y: 311, endPoint x: 182, endPoint y: 349, distance: 38.7
click at [175, 311] on select "1 2 3 4 5 6 7 8 9 10 11 12" at bounding box center [173, 310] width 23 height 10
click at [226, 312] on select "AM PM" at bounding box center [222, 310] width 23 height 10
click at [225, 333] on button "Apply" at bounding box center [226, 333] width 34 height 14
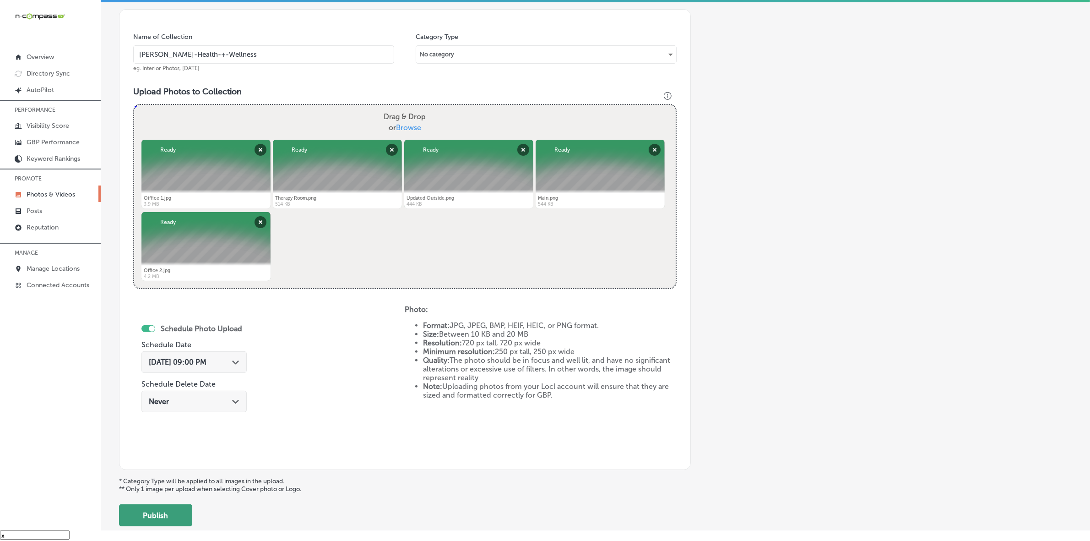
click at [177, 510] on button "Publish" at bounding box center [155, 515] width 73 height 22
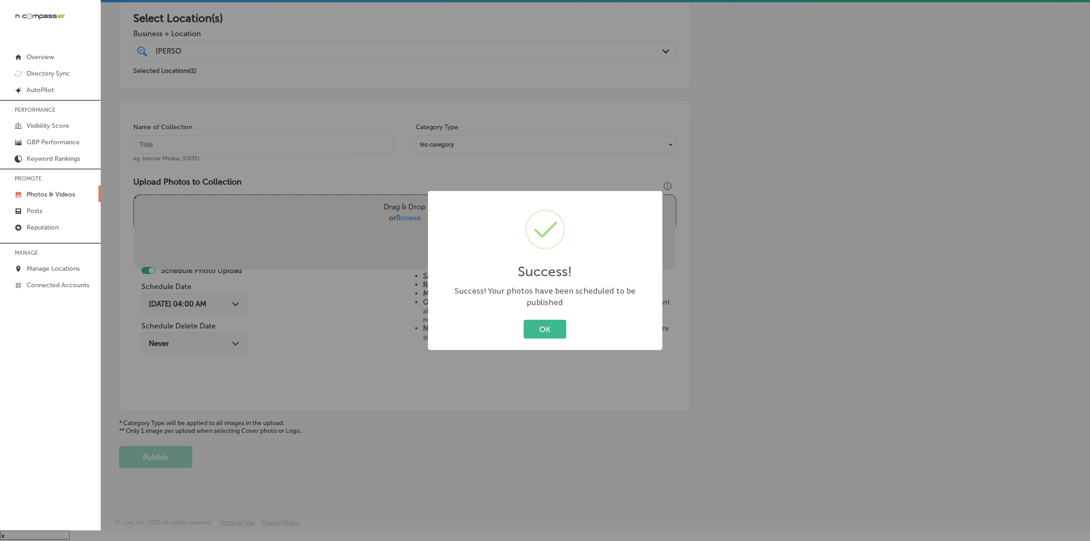
scroll to position [152, 0]
click at [524, 319] on button "OK" at bounding box center [545, 328] width 43 height 19
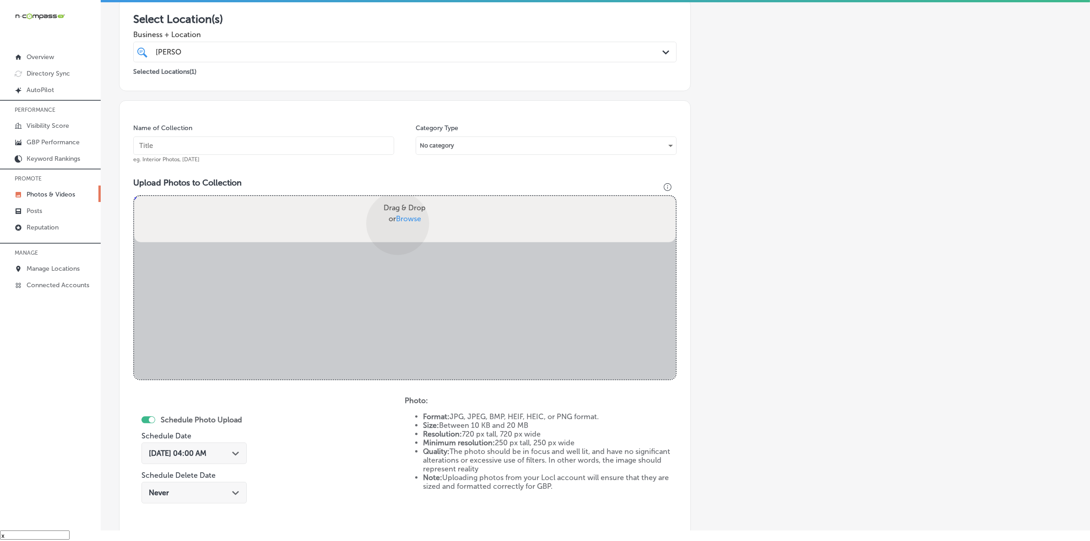
scroll to position [243, 0]
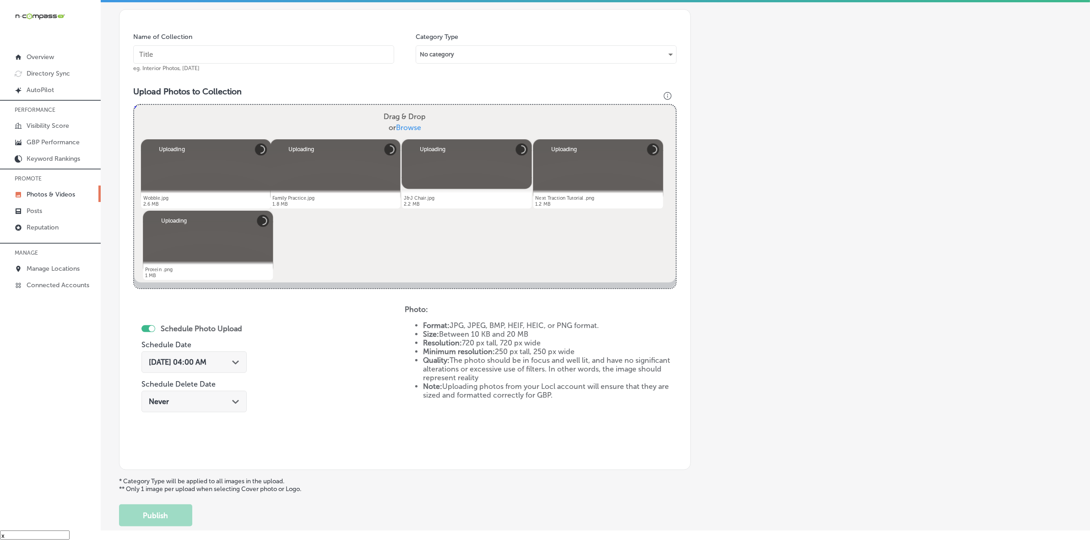
click at [313, 56] on input "text" at bounding box center [263, 54] width 261 height 18
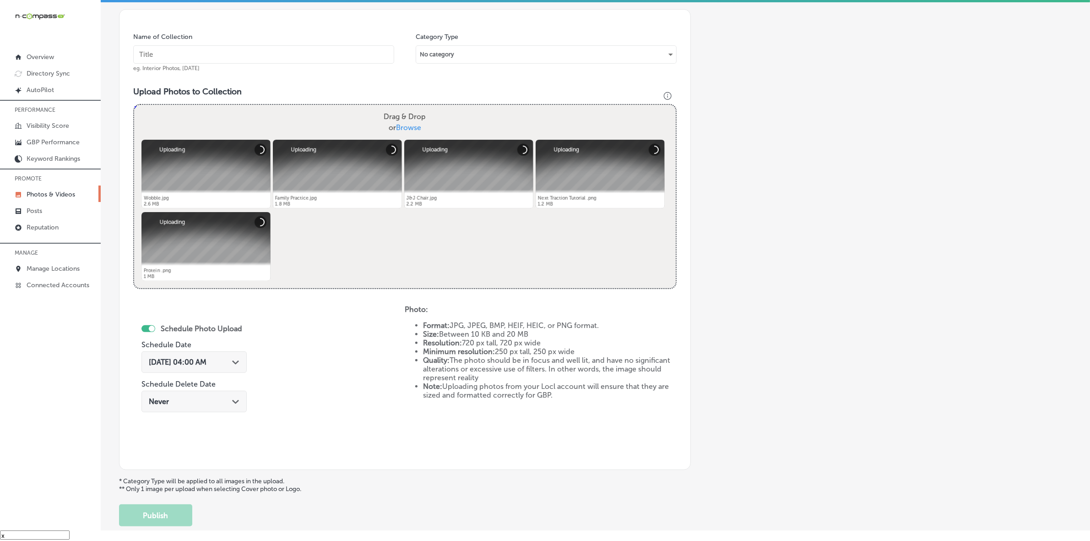
paste input "[PERSON_NAME]-Health-+-Wellness"
type input "[PERSON_NAME]-Health-+-Wellness"
click at [236, 362] on icon "Path Created with Sketch." at bounding box center [235, 362] width 7 height 4
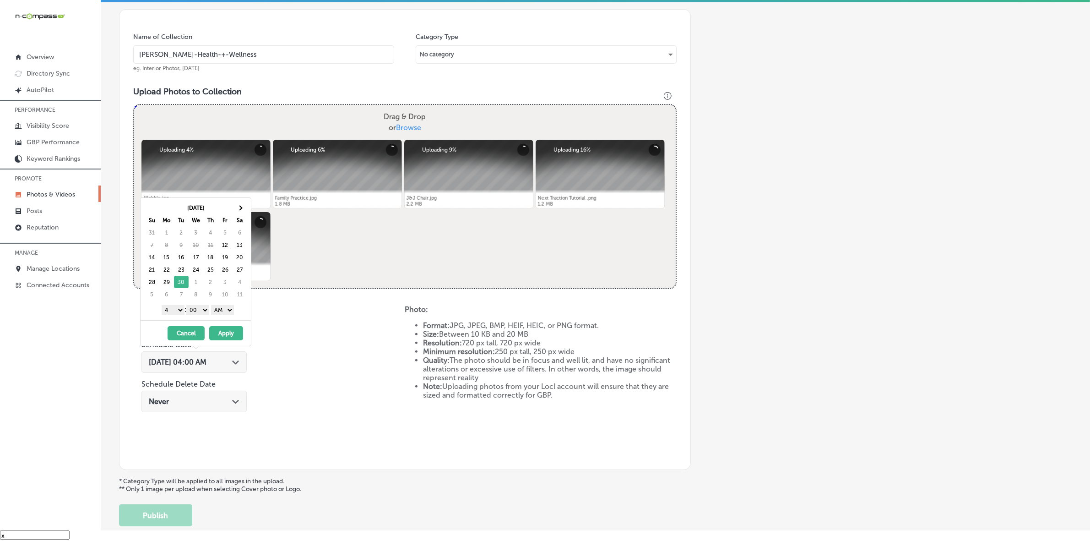
click at [177, 309] on select "1 2 3 4 5 6 7 8 9 10 11 12" at bounding box center [173, 310] width 23 height 10
click at [221, 309] on select "AM PM" at bounding box center [222, 310] width 23 height 10
click at [222, 332] on button "Apply" at bounding box center [226, 333] width 34 height 14
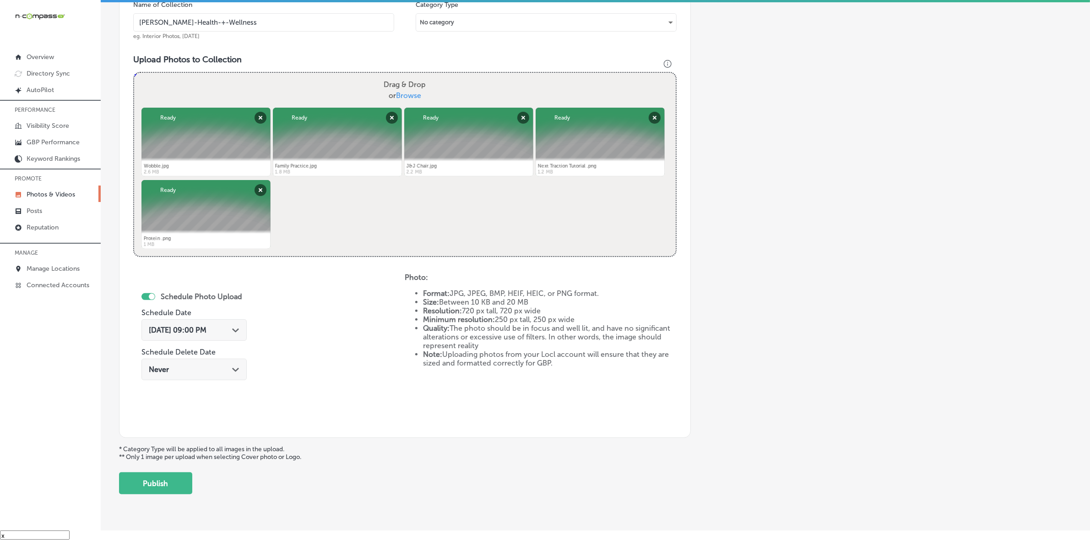
scroll to position [301, 0]
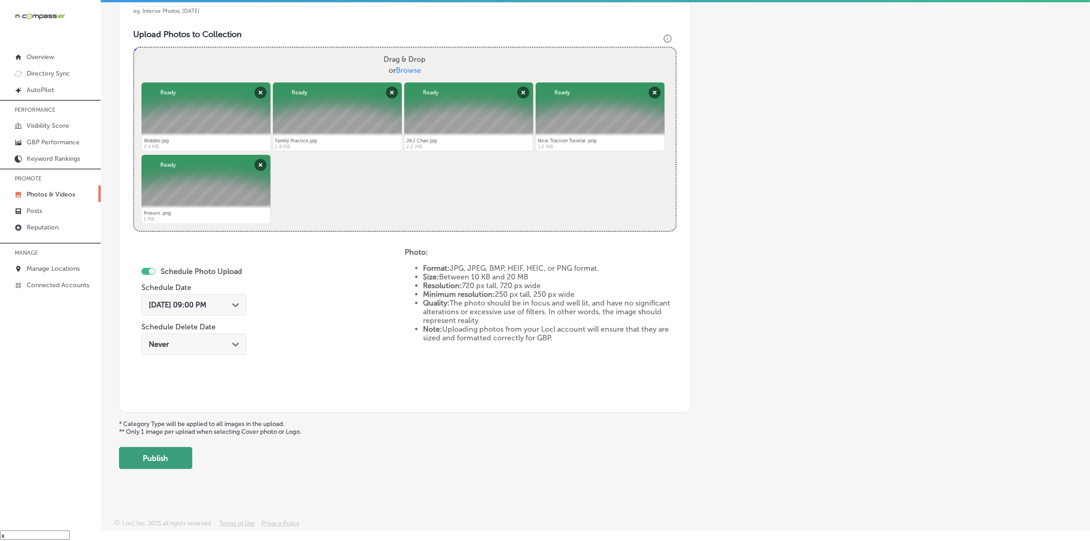
click at [182, 454] on button "Publish" at bounding box center [155, 458] width 73 height 22
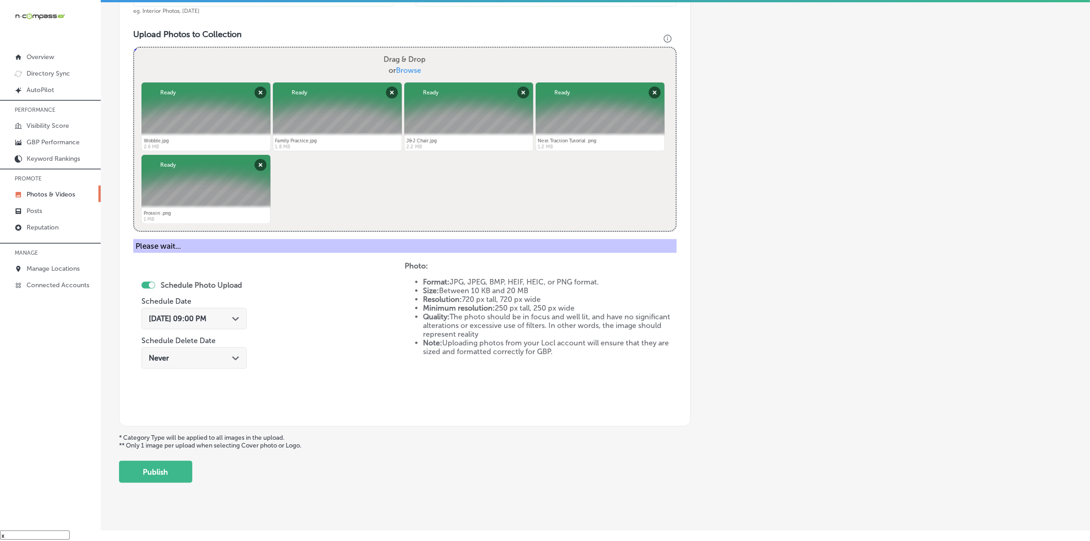
scroll to position [152, 0]
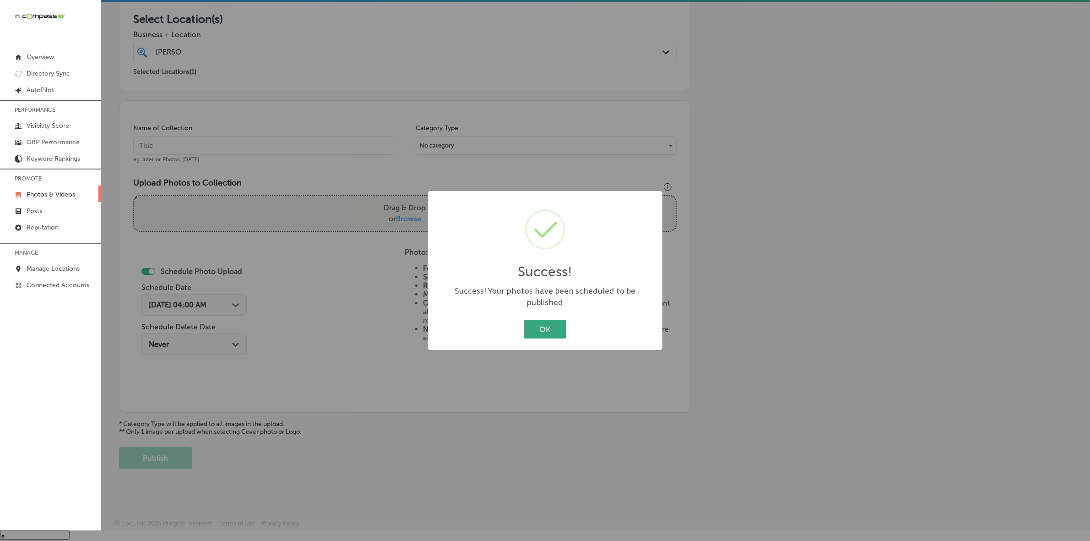
click at [544, 323] on button "OK" at bounding box center [545, 328] width 43 height 19
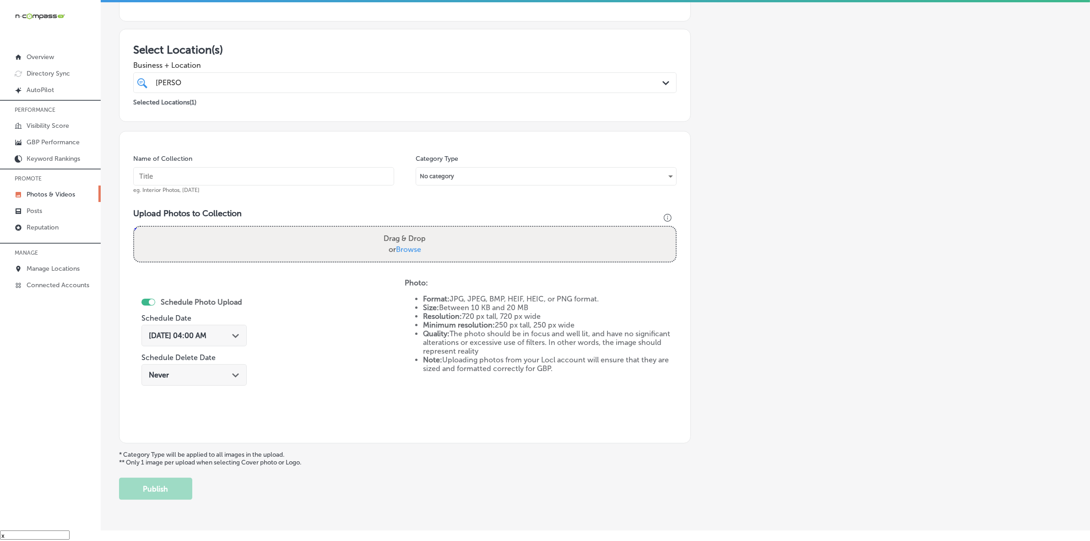
scroll to position [95, 0]
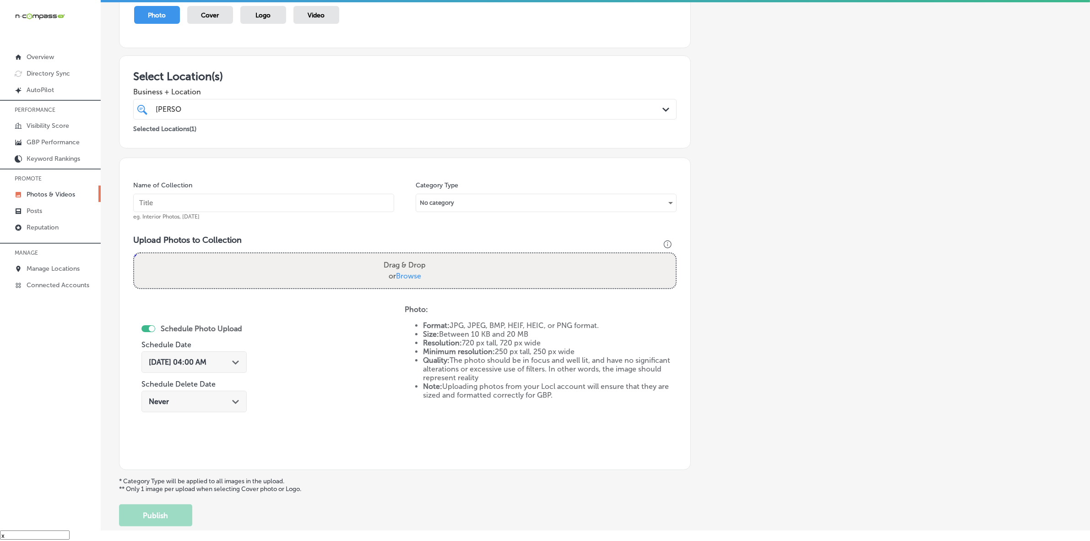
click at [380, 358] on div "Schedule Photo Upload Schedule Date [DATE] 04:00 AM Path Created with Sketch. S…" at bounding box center [268, 380] width 271 height 151
click at [847, 477] on p "* Category Type will be applied to all images in the upload. ** Only 1 image pe…" at bounding box center [595, 485] width 952 height 16
click at [199, 206] on input "text" at bounding box center [263, 203] width 261 height 18
paste input "[PERSON_NAME]-Health-+-Wellness"
type input "[PERSON_NAME]-Health-+-Wellness"
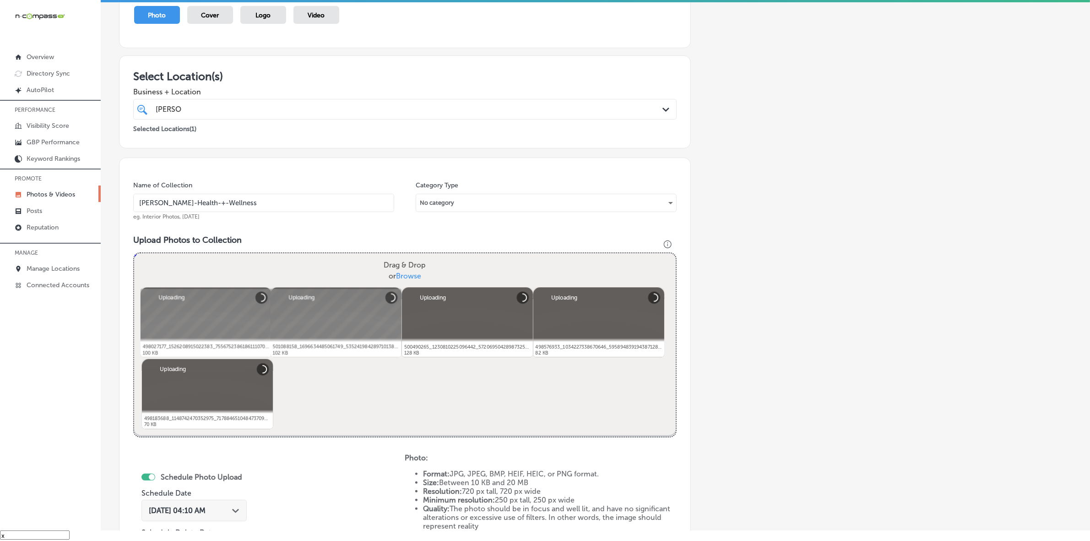
scroll to position [152, 0]
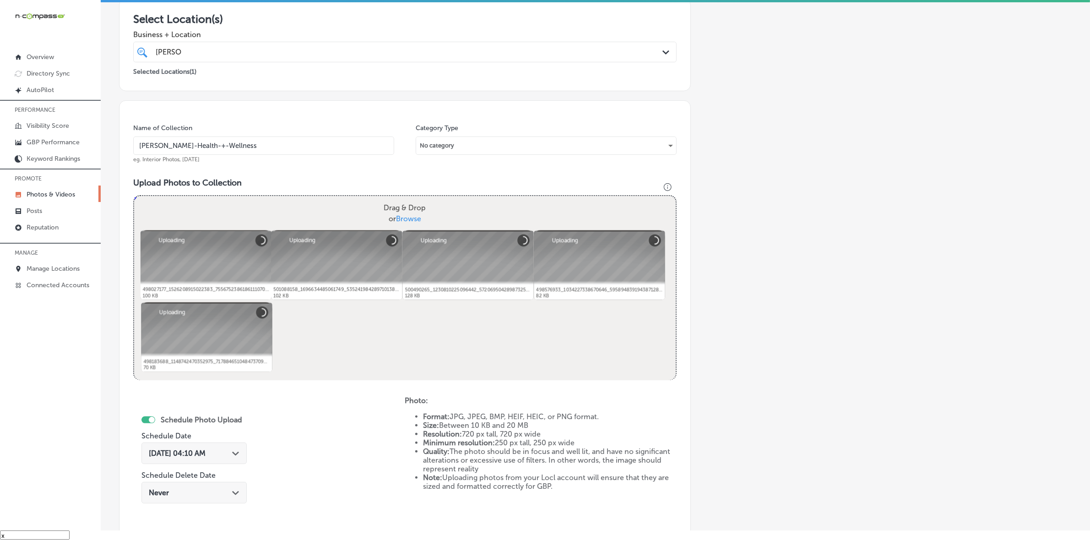
click at [239, 449] on div "Path Created with Sketch." at bounding box center [235, 452] width 7 height 7
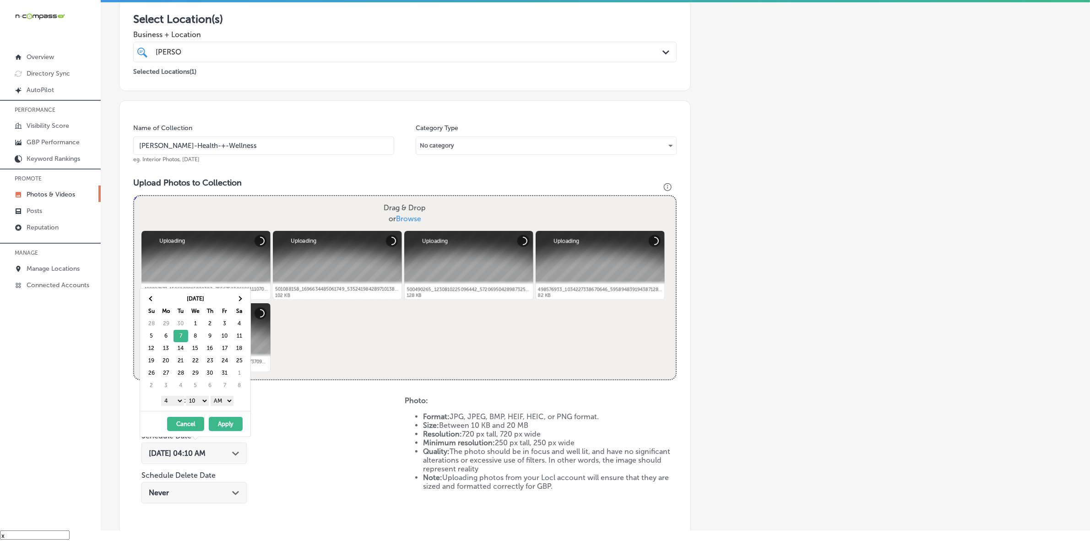
click at [176, 402] on select "1 2 3 4 5 6 7 8 9 10 11 12" at bounding box center [172, 400] width 23 height 10
click at [202, 400] on select "00 10 20 30 40 50" at bounding box center [197, 400] width 23 height 10
click at [231, 402] on select "AM PM" at bounding box center [222, 400] width 23 height 10
click at [222, 424] on button "Apply" at bounding box center [226, 424] width 34 height 14
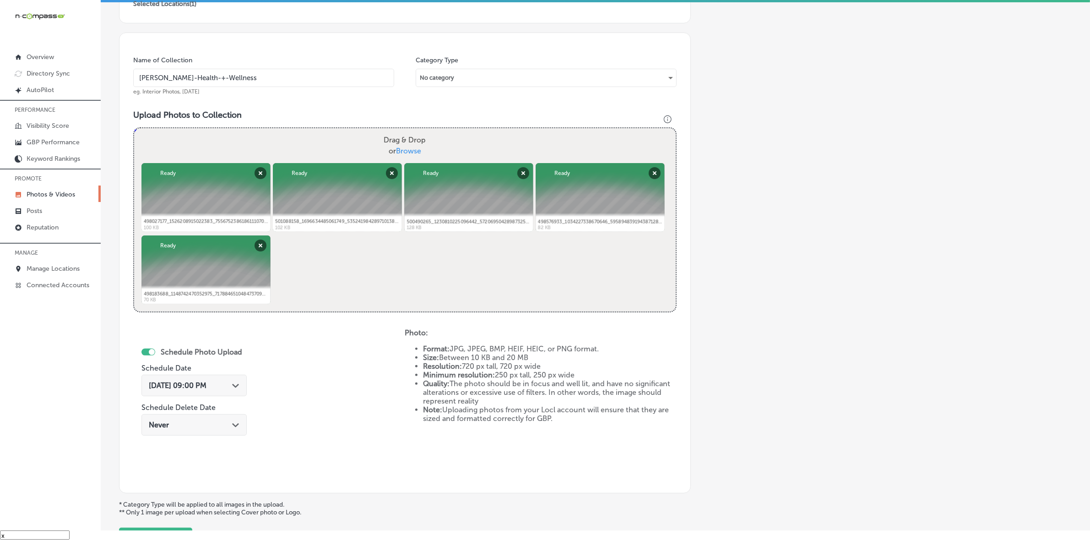
scroll to position [301, 0]
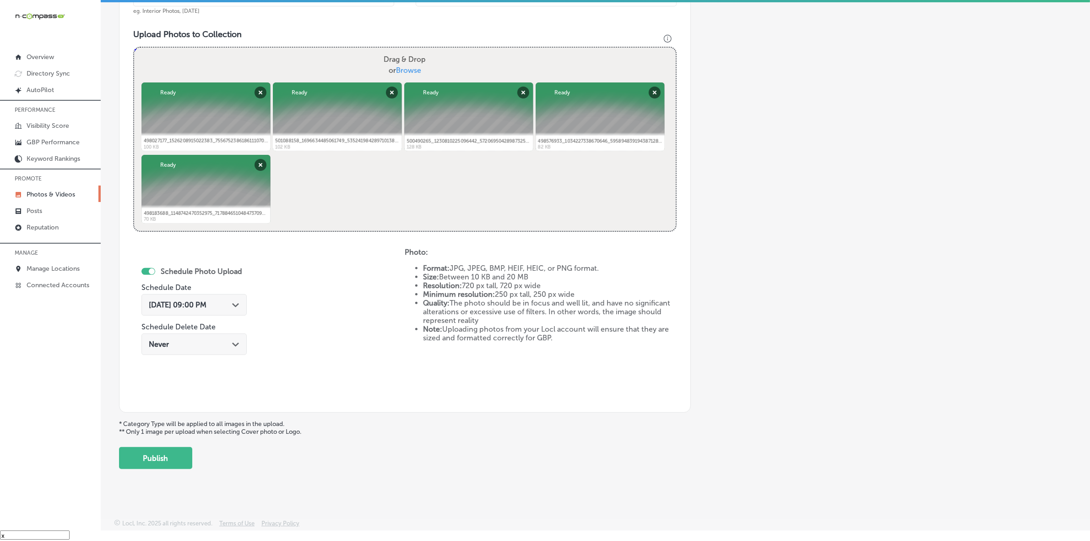
click at [179, 459] on button "Publish" at bounding box center [155, 458] width 73 height 22
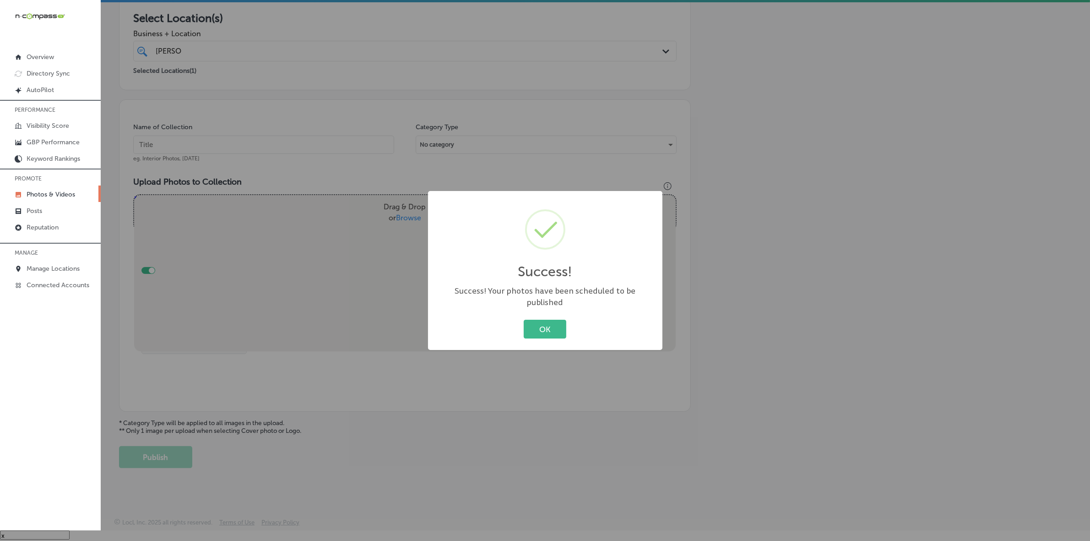
scroll to position [152, 0]
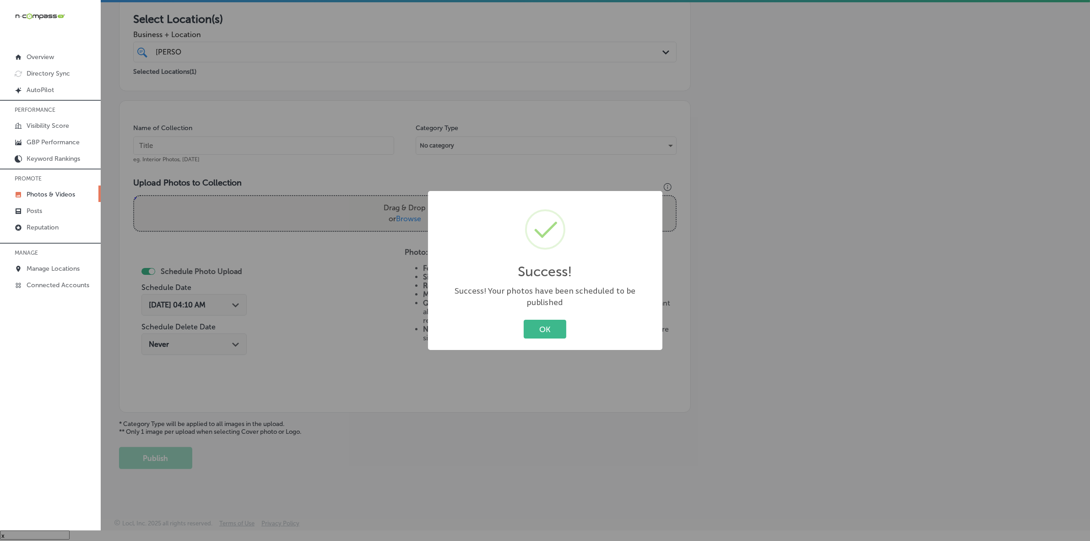
click at [524, 319] on button "OK" at bounding box center [545, 328] width 43 height 19
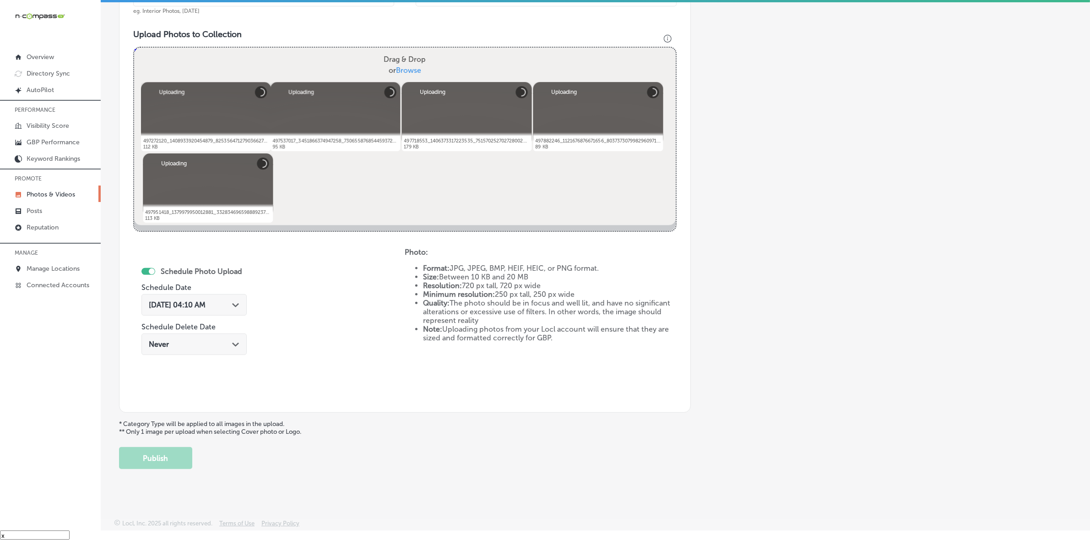
scroll to position [186, 0]
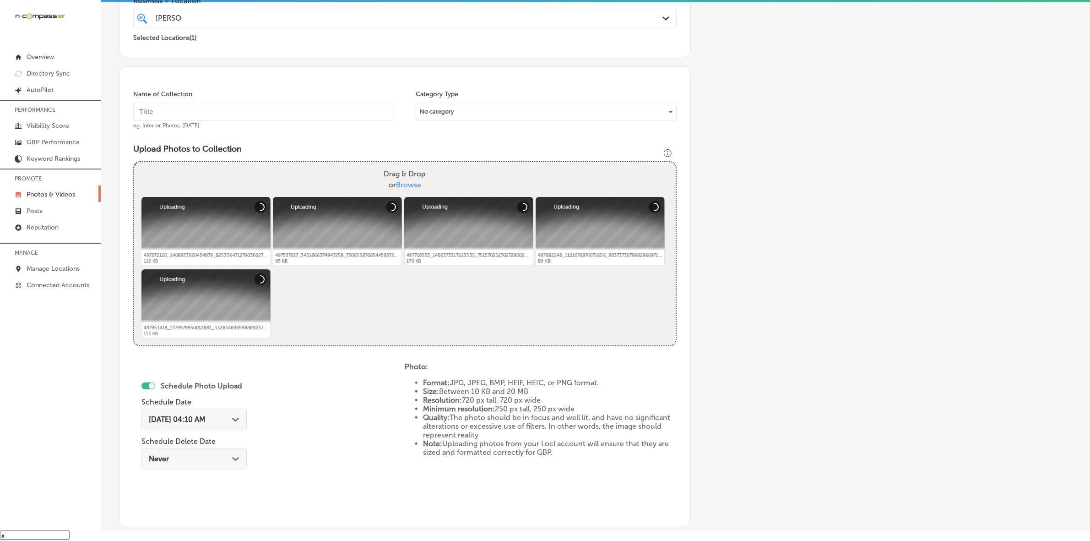
click at [372, 115] on input "text" at bounding box center [263, 112] width 261 height 18
paste input "[PERSON_NAME]-Health-+-Wellness"
type input "[PERSON_NAME]-Health-+-Wellness"
click at [229, 415] on div "[DATE] 04:10 AM Path Created with Sketch." at bounding box center [193, 419] width 105 height 22
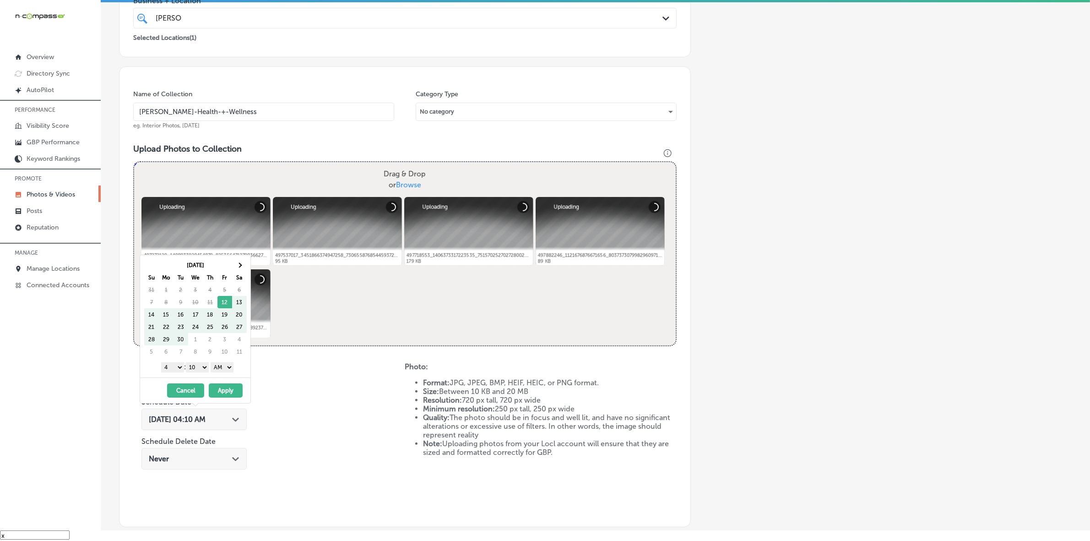
click at [246, 259] on table "[DATE] Su Mo Tu We Th Fr Sa 31 1 2 3 4 5 6 7 8 9 10 11 12 13 14 15 16 17 18 19 …" at bounding box center [195, 308] width 103 height 99
click at [243, 265] on th at bounding box center [239, 265] width 15 height 12
click at [177, 366] on select "1 2 3 4 5 6 7 8 9 10 11 12" at bounding box center [172, 367] width 23 height 10
click at [197, 372] on div "1 2 3 4 5 6 7 8 9 10 11 12 : 00 10 20 30 40 50 AM PM" at bounding box center [197, 367] width 107 height 14
click at [202, 371] on select "00 10 20 30 40 50" at bounding box center [197, 367] width 23 height 10
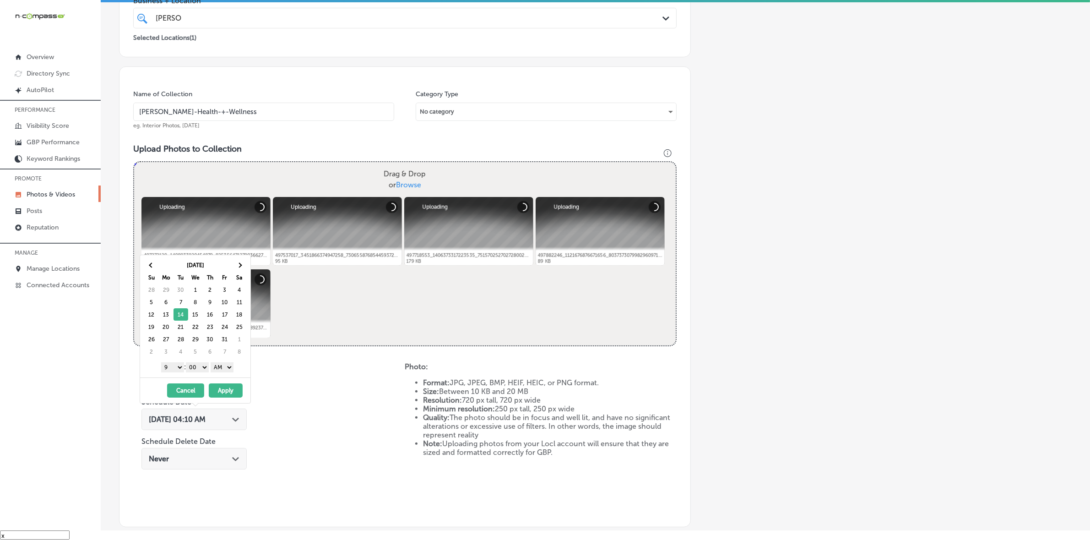
click at [224, 367] on select "AM PM" at bounding box center [222, 367] width 23 height 10
click at [227, 390] on button "Apply" at bounding box center [226, 390] width 34 height 14
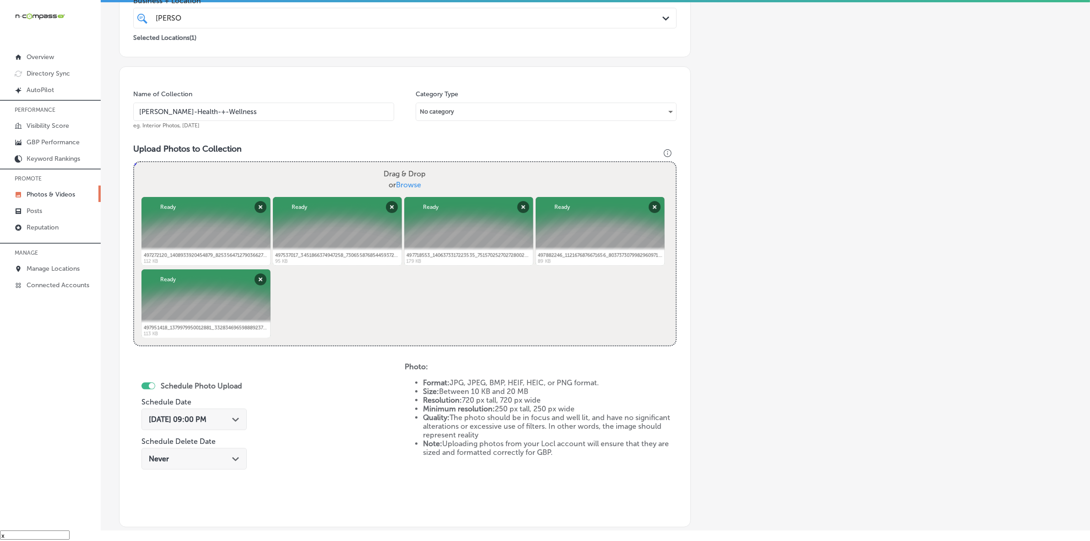
scroll to position [301, 0]
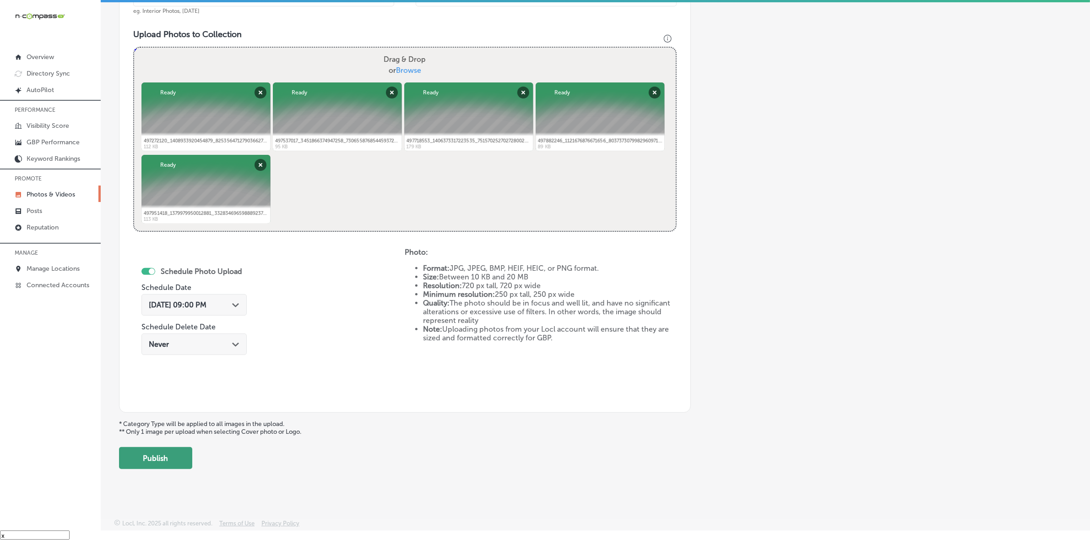
click at [186, 454] on button "Publish" at bounding box center [155, 458] width 73 height 22
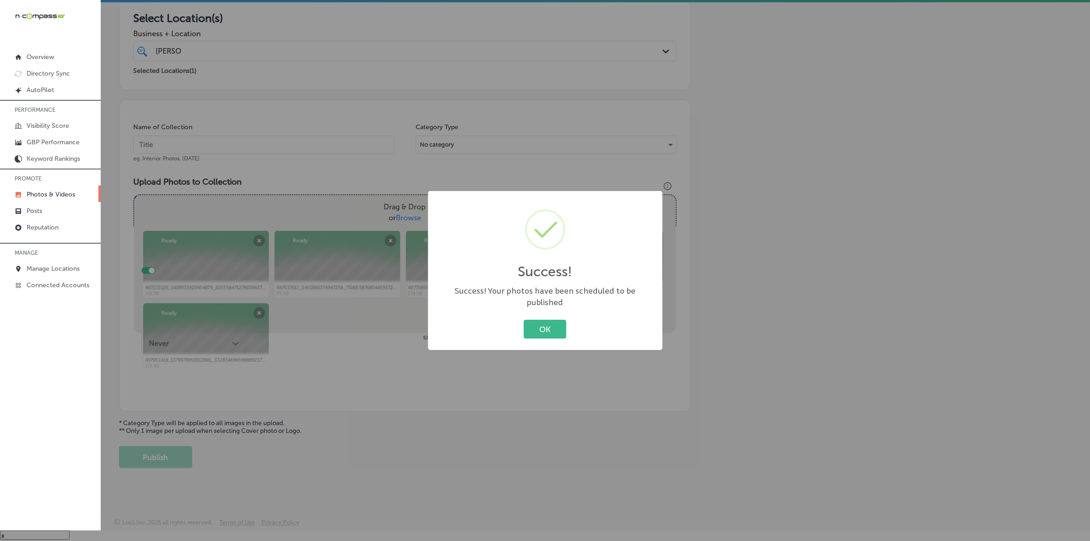
scroll to position [152, 0]
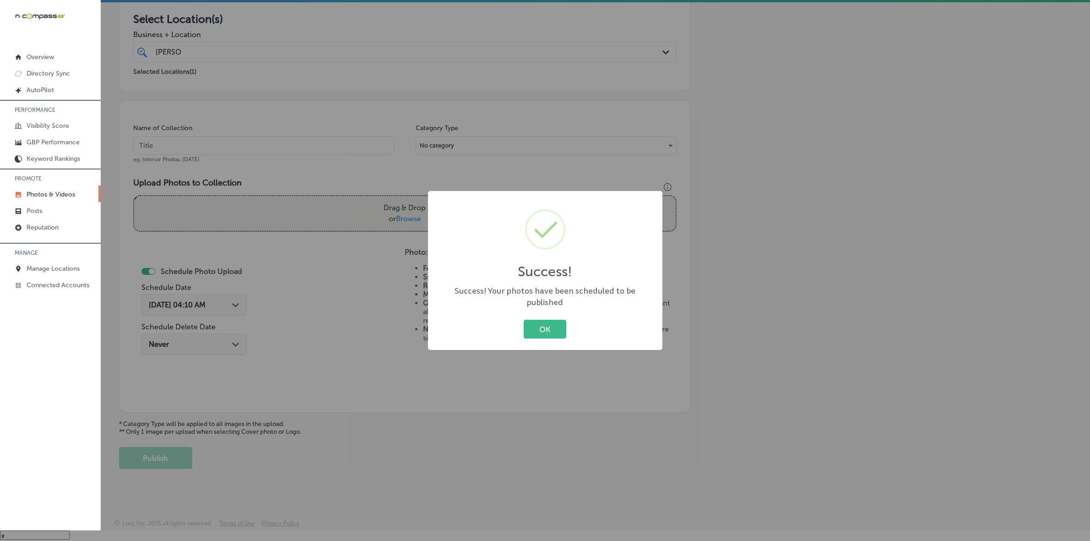
click at [524, 319] on button "OK" at bounding box center [545, 328] width 43 height 19
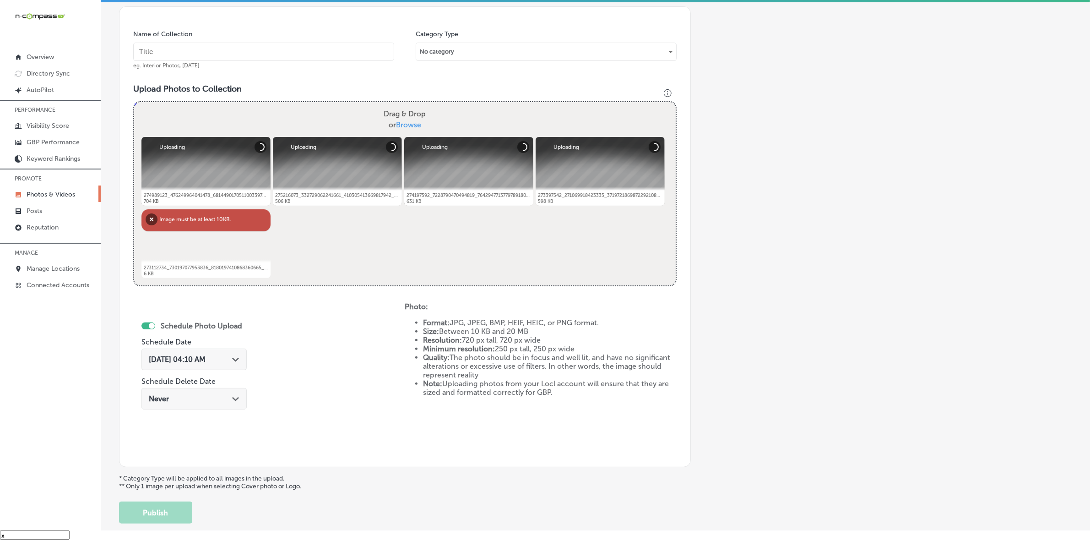
scroll to position [243, 0]
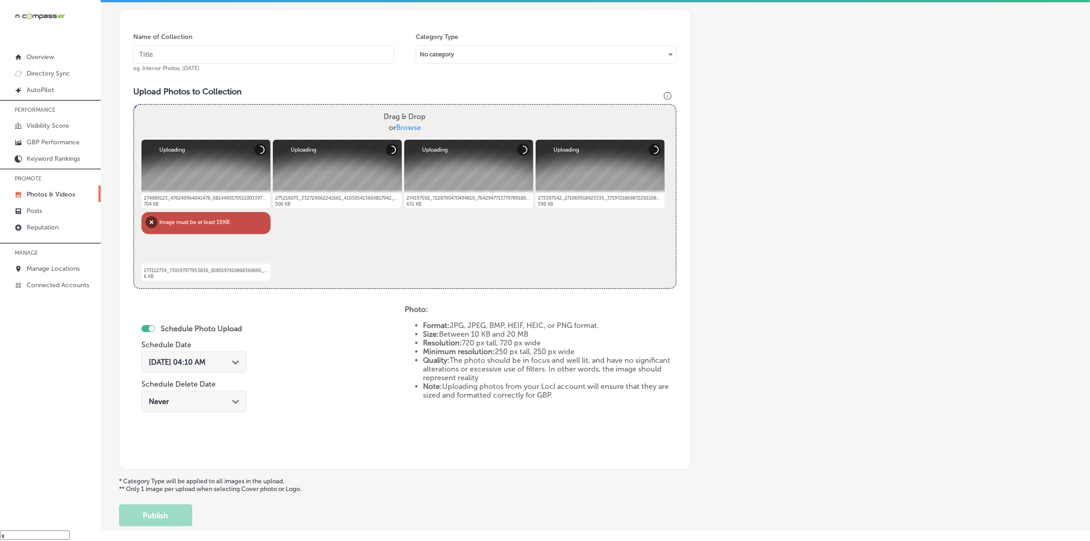
click at [335, 53] on input "text" at bounding box center [263, 54] width 261 height 18
paste input "[PERSON_NAME]-Health-+-Wellness"
type input "[PERSON_NAME]-Health-+-Wellness"
click at [150, 226] on button "Remove" at bounding box center [152, 222] width 12 height 12
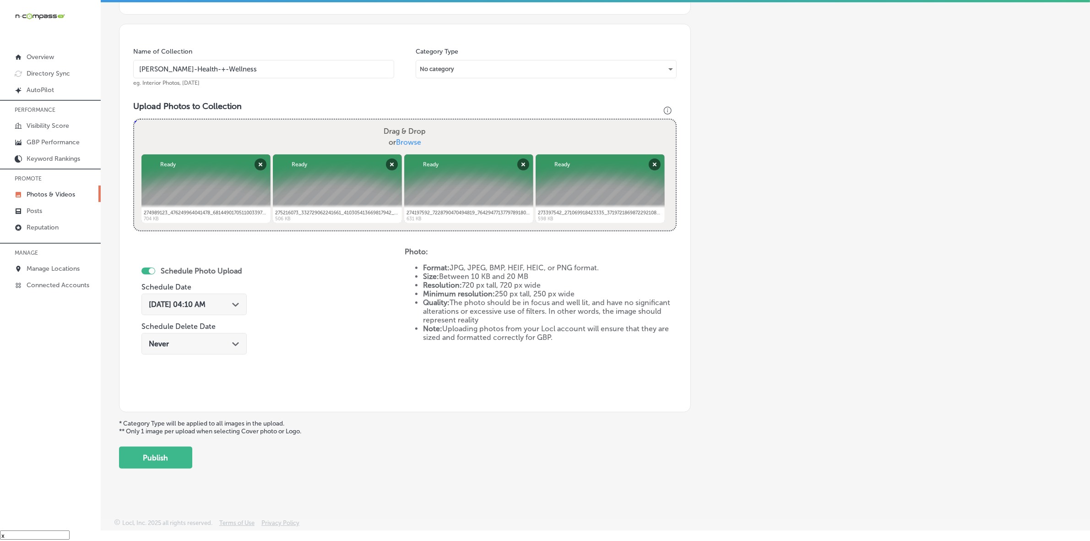
click at [238, 305] on polygon at bounding box center [235, 305] width 7 height 4
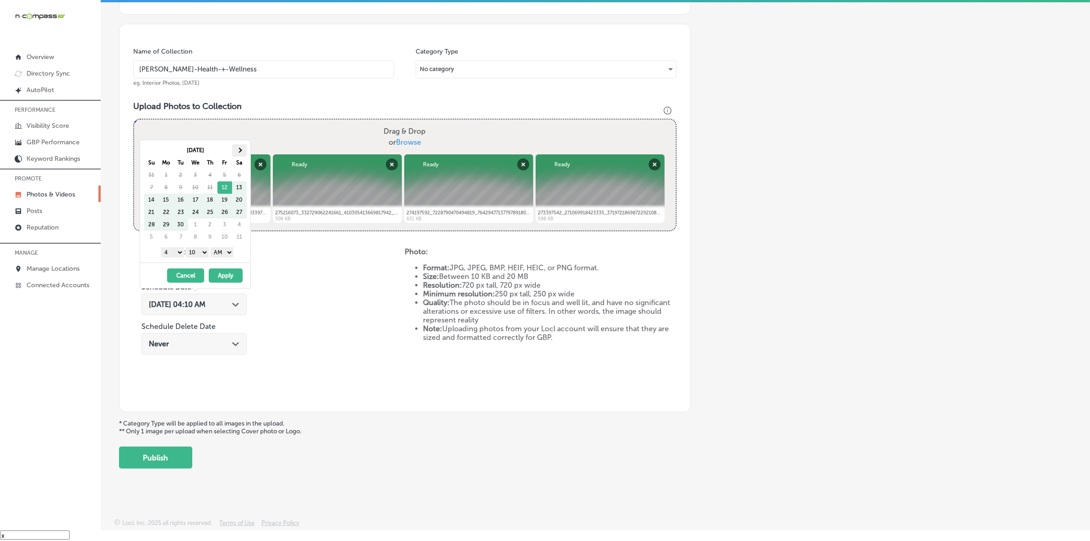
click at [245, 147] on th at bounding box center [239, 150] width 15 height 12
click at [181, 252] on select "1 2 3 4 5 6 7 8 9 10 11 12" at bounding box center [172, 252] width 23 height 10
click at [200, 249] on select "00 10 20 30 40 50" at bounding box center [197, 252] width 23 height 10
click at [224, 259] on div "1 2 3 4 5 6 7 8 9 10 11 12 : 00 10 20 30 40 50 AM PM" at bounding box center [197, 252] width 107 height 14
click at [226, 253] on select "AM PM" at bounding box center [222, 252] width 23 height 10
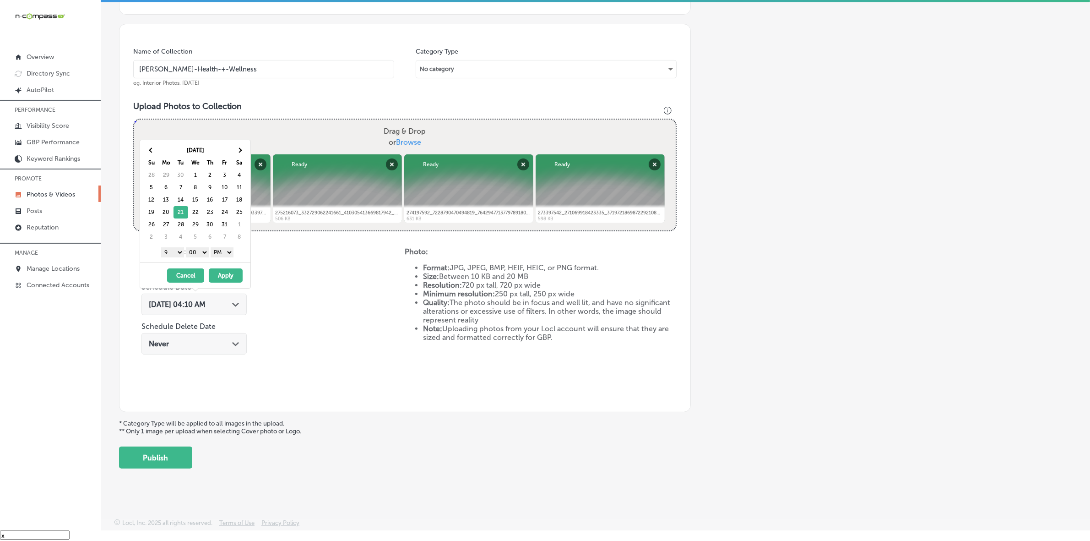
click at [226, 274] on button "Apply" at bounding box center [226, 275] width 34 height 14
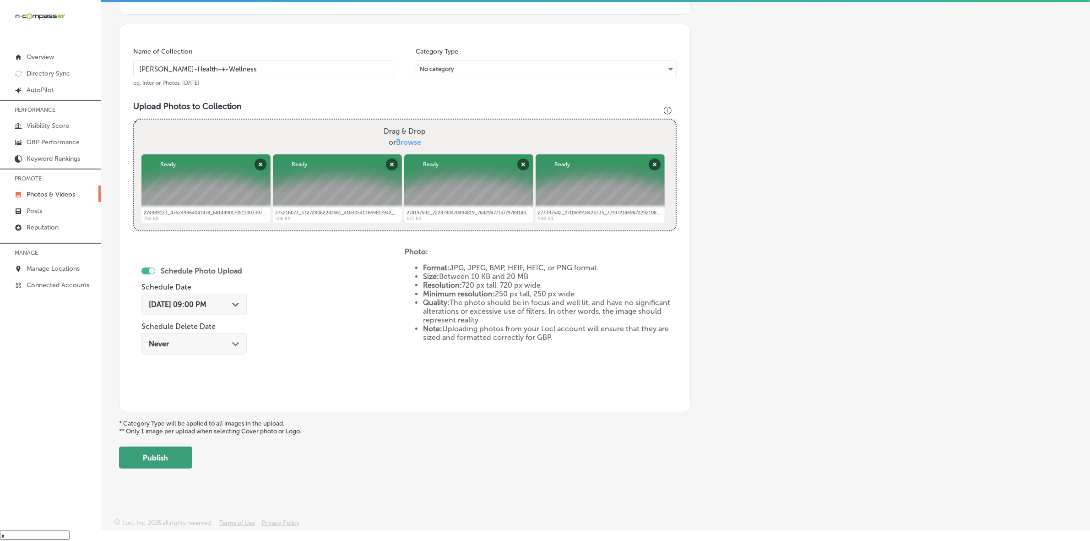
click at [177, 453] on button "Publish" at bounding box center [155, 457] width 73 height 22
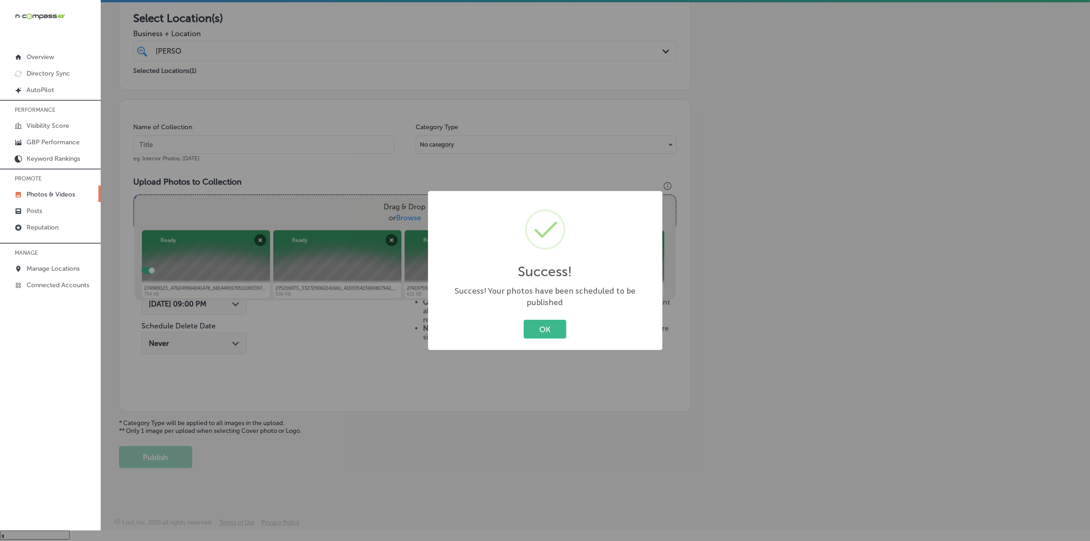
scroll to position [152, 0]
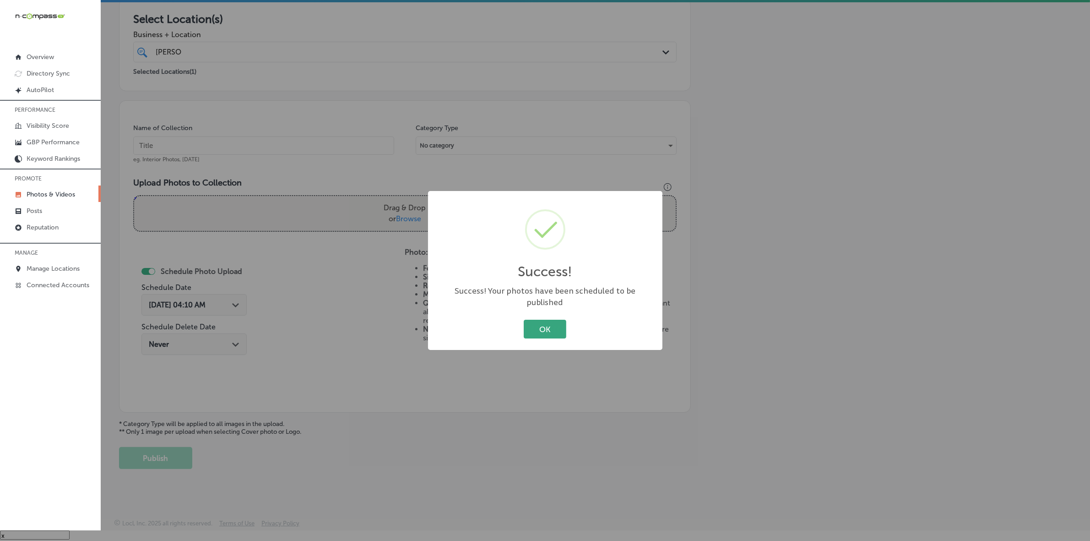
drag, startPoint x: 479, startPoint y: 248, endPoint x: 562, endPoint y: 314, distance: 105.9
click at [479, 248] on div "Success! ×" at bounding box center [545, 242] width 216 height 85
click at [543, 321] on button "OK" at bounding box center [545, 328] width 43 height 19
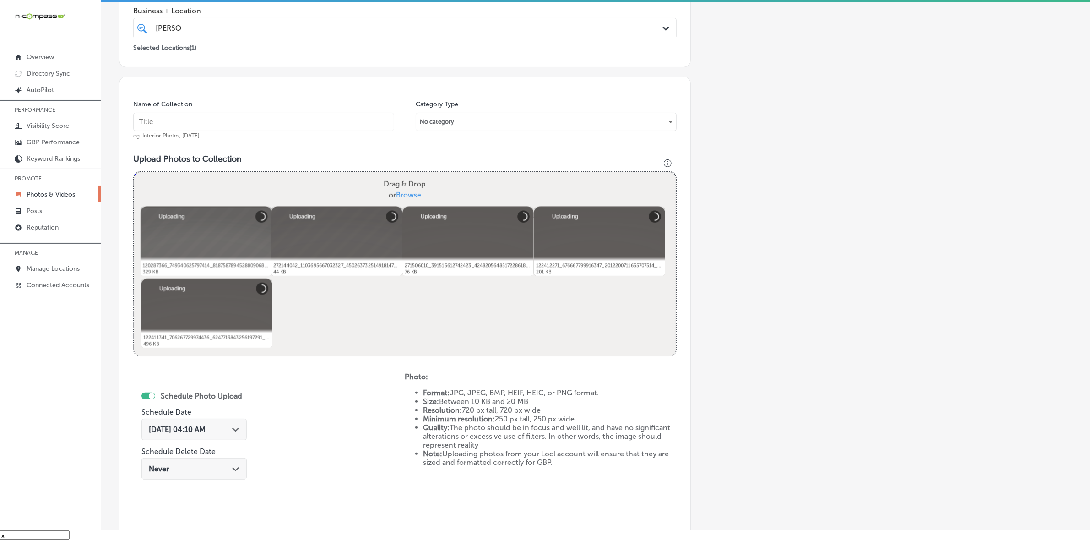
scroll to position [114, 0]
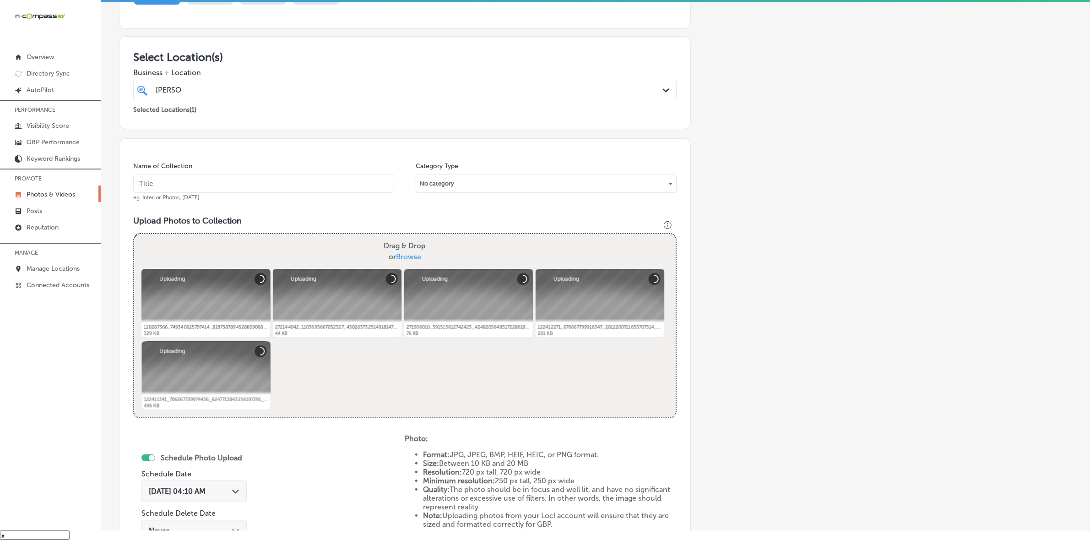
click at [341, 175] on input "text" at bounding box center [263, 183] width 261 height 18
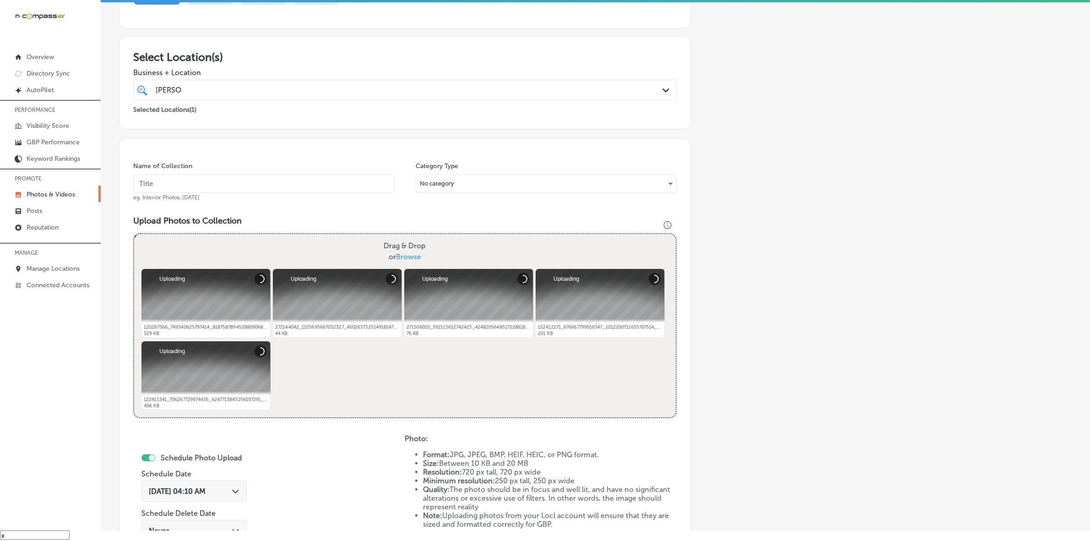
paste input "[PERSON_NAME]-Health-+-Wellness"
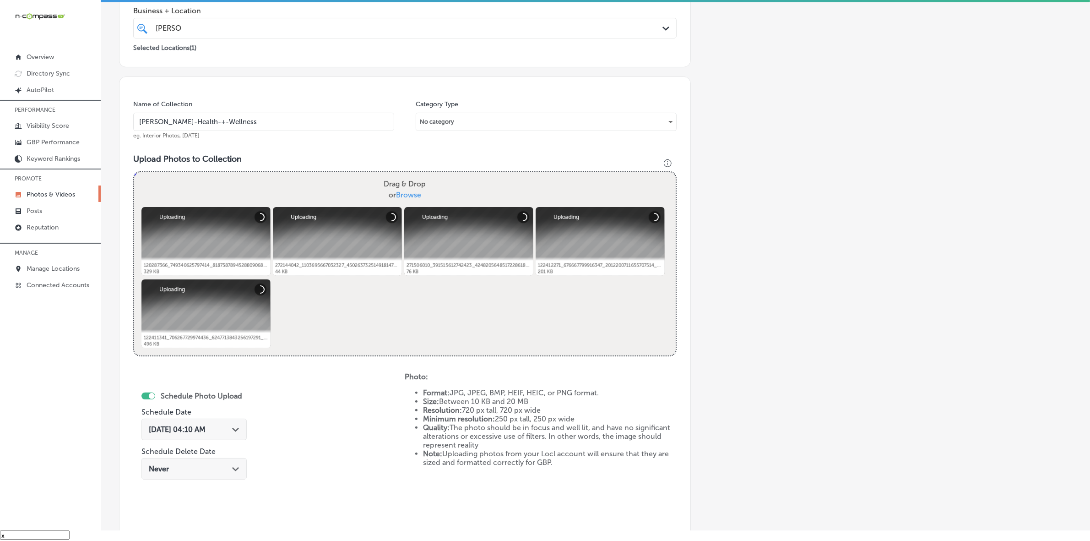
scroll to position [229, 0]
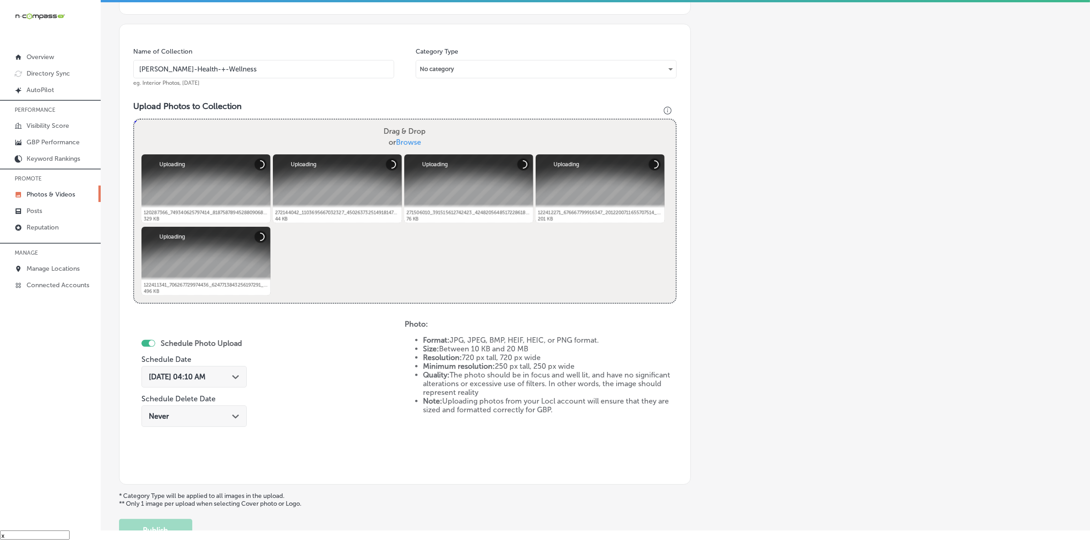
type input "[PERSON_NAME]-Health-+-Wellness"
click at [238, 378] on polygon at bounding box center [235, 377] width 7 height 4
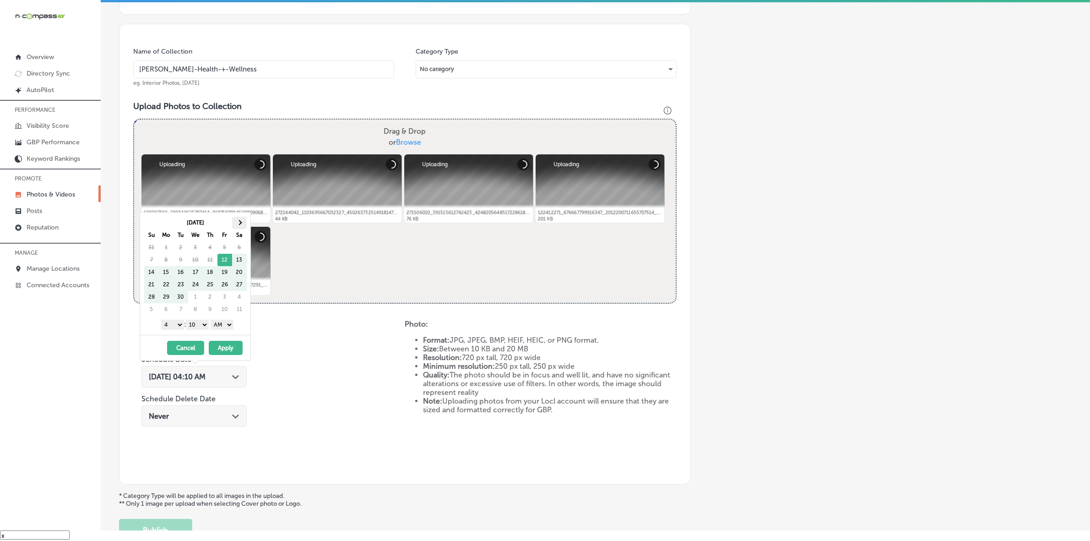
click at [243, 216] on th at bounding box center [239, 222] width 15 height 12
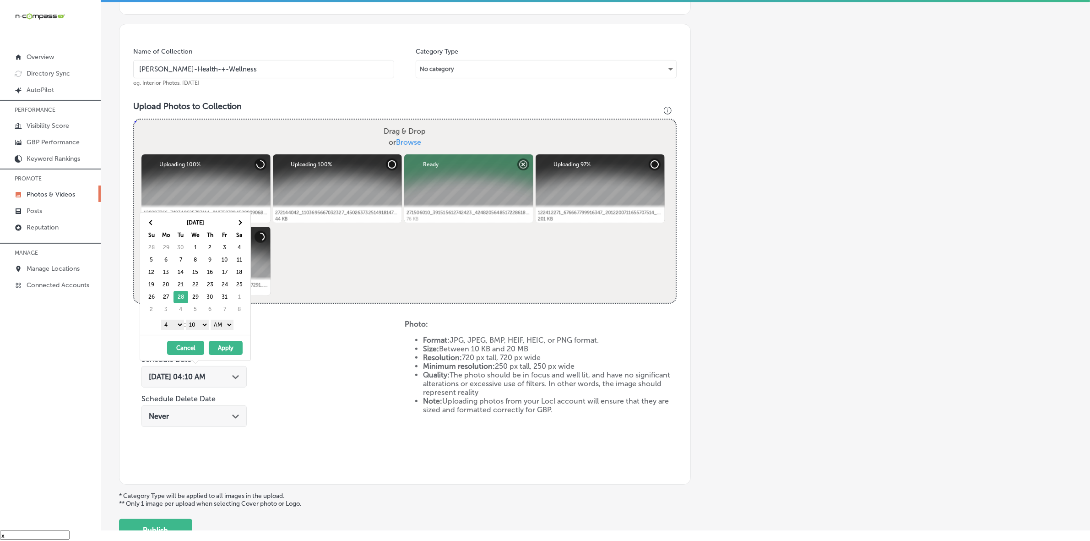
click at [173, 326] on select "1 2 3 4 5 6 7 8 9 10 11 12" at bounding box center [172, 324] width 23 height 10
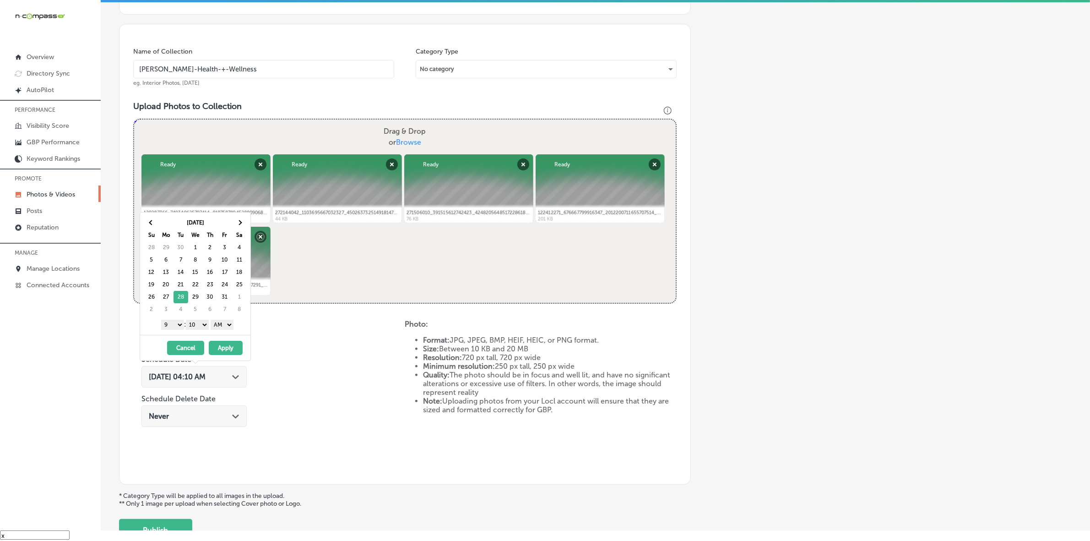
click at [200, 327] on select "00 10 20 30 40 50" at bounding box center [197, 324] width 23 height 10
click at [236, 322] on div "1 2 3 4 5 6 7 8 9 10 11 12 : 00 10 20 30 40 50 AM PM" at bounding box center [197, 324] width 107 height 14
click at [225, 326] on select "AM PM" at bounding box center [222, 324] width 23 height 10
click at [227, 347] on button "Apply" at bounding box center [226, 348] width 34 height 14
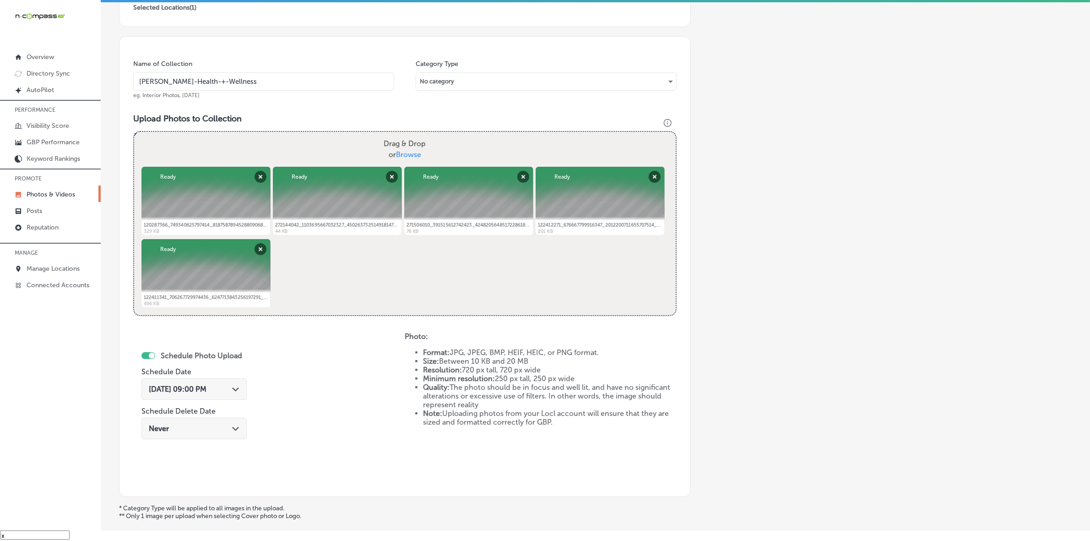
scroll to position [301, 0]
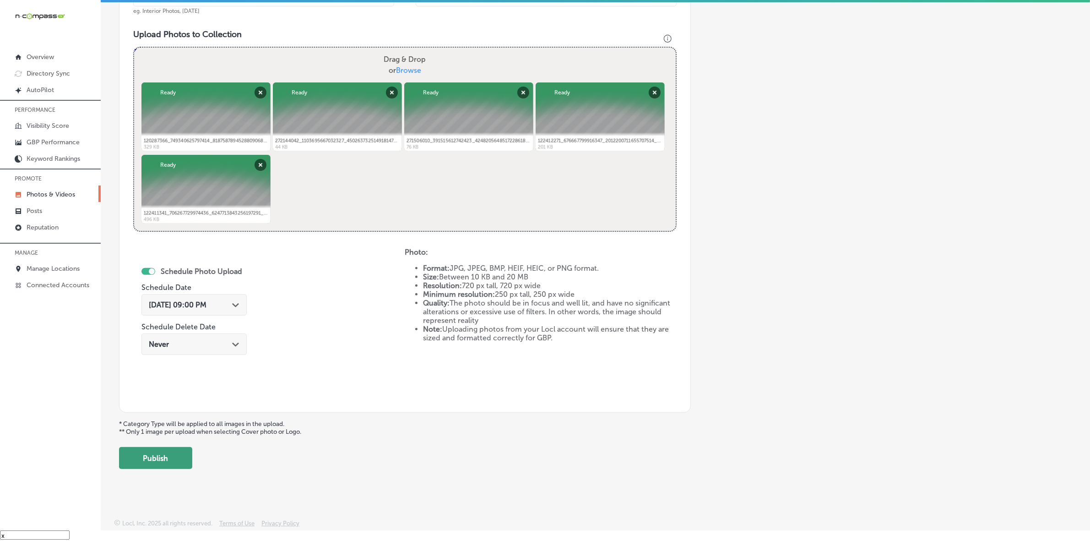
click at [166, 459] on button "Publish" at bounding box center [155, 458] width 73 height 22
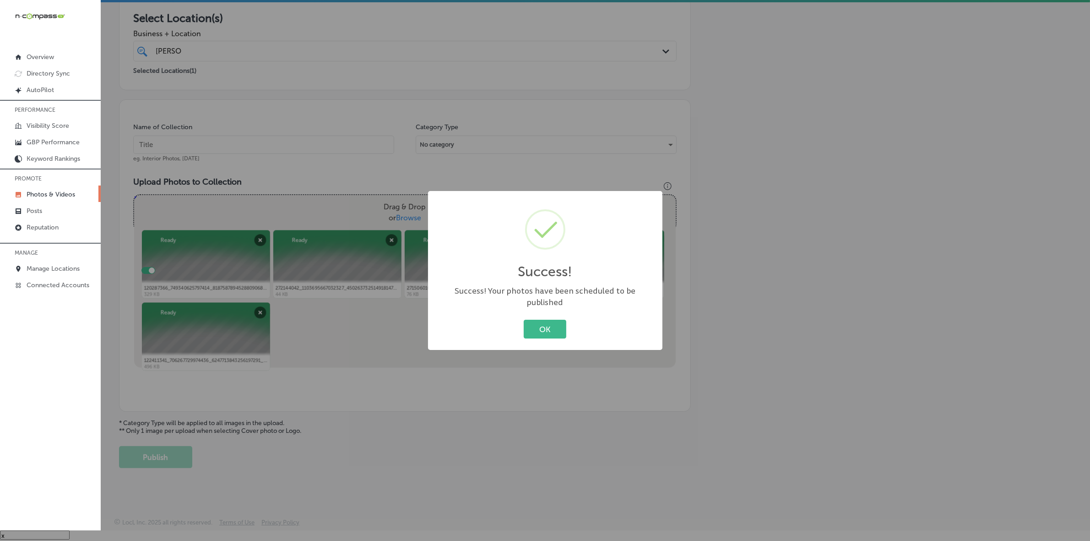
scroll to position [95, 0]
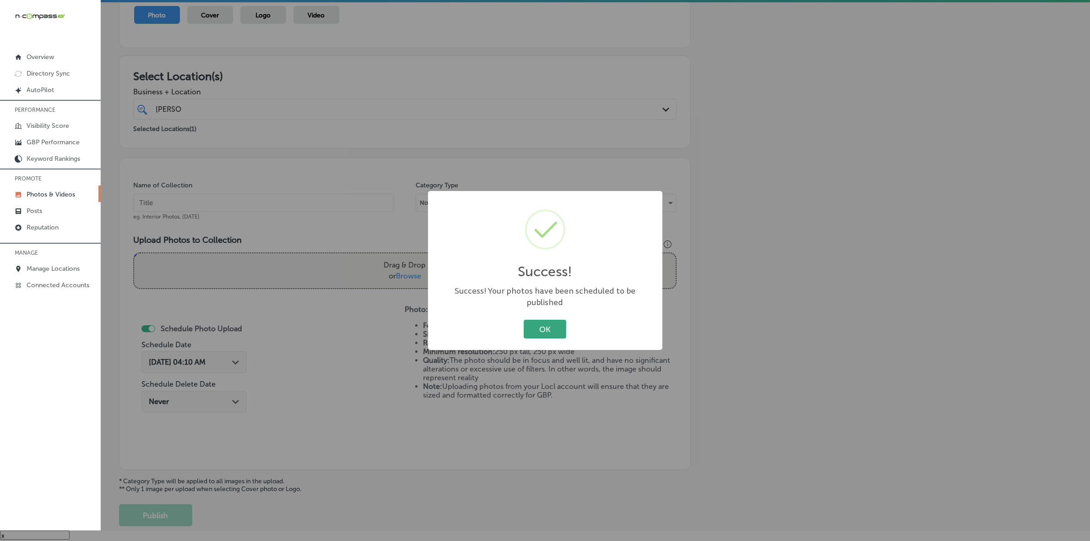
click at [532, 326] on button "OK" at bounding box center [545, 328] width 43 height 19
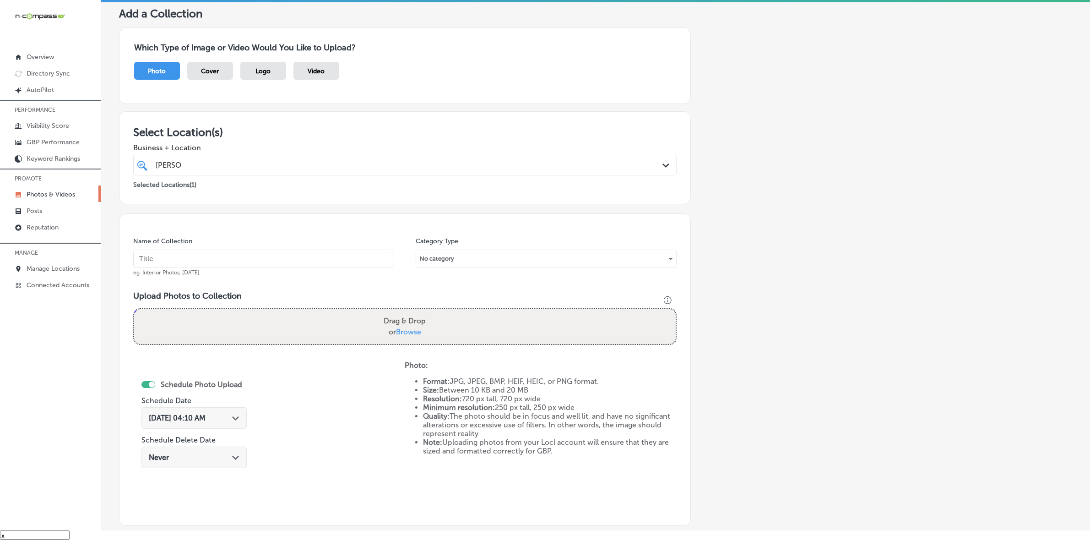
scroll to position [38, 0]
click at [53, 195] on p "Photos & Videos" at bounding box center [51, 194] width 49 height 8
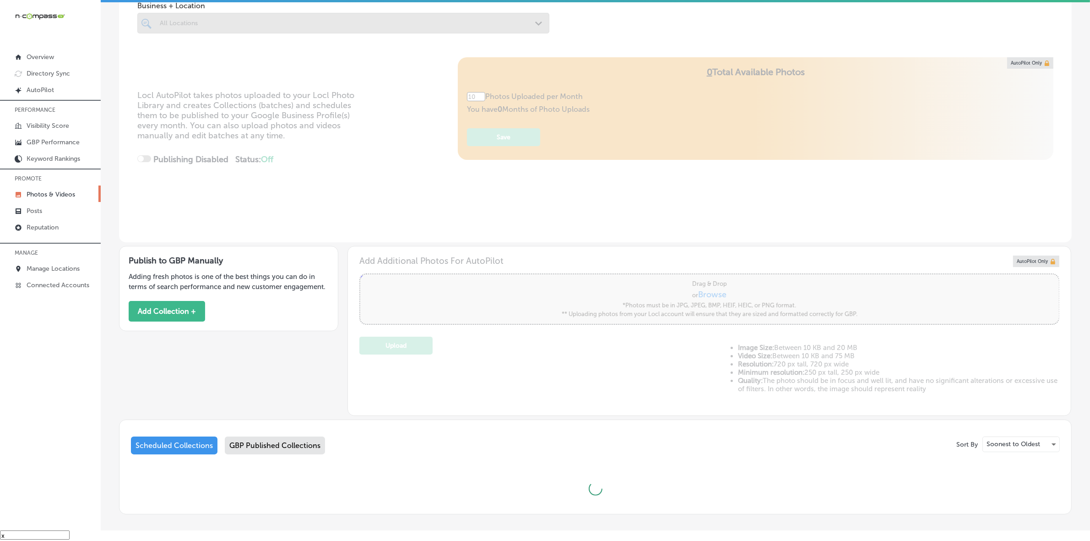
scroll to position [96, 0]
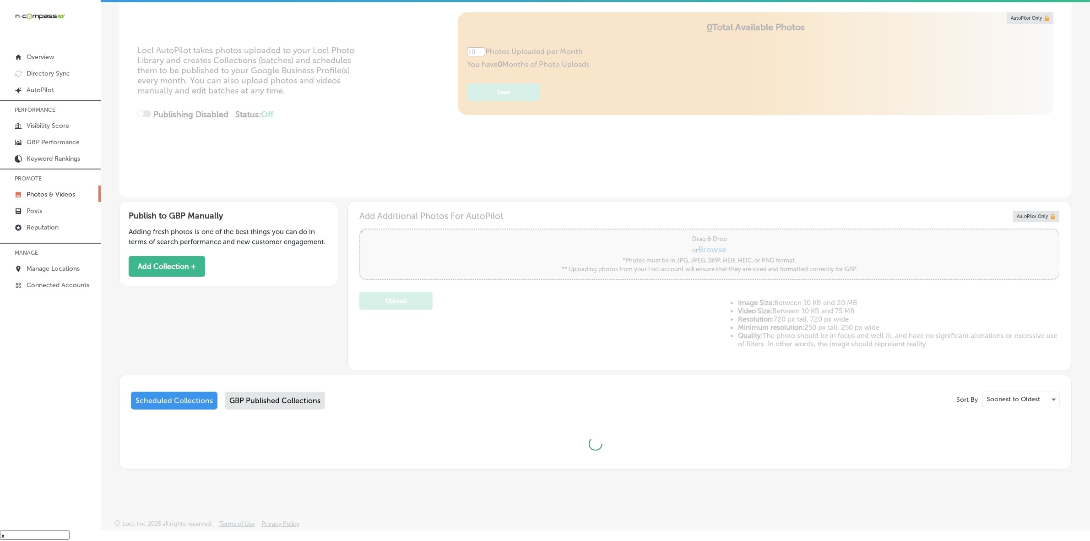
type input "5"
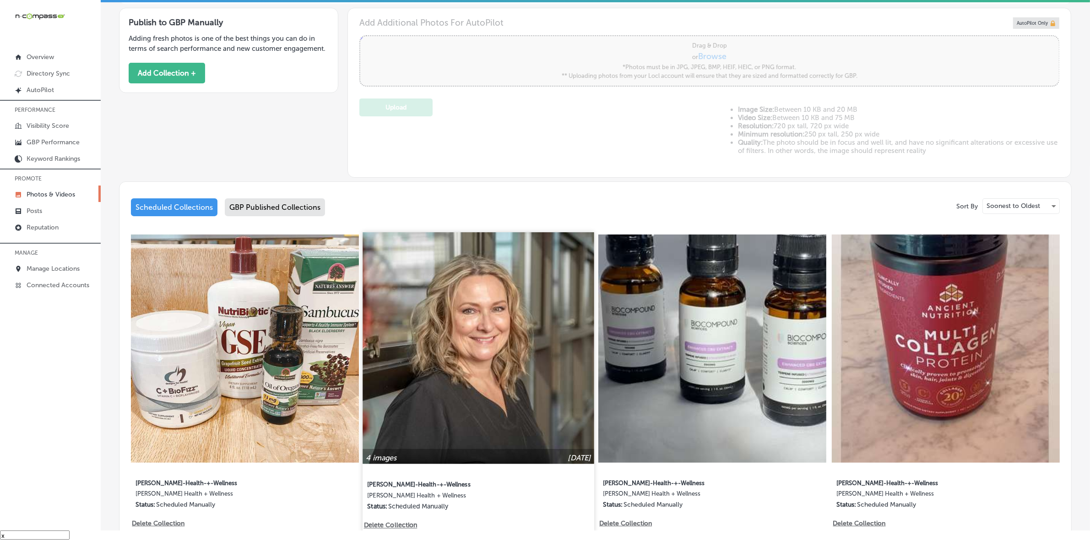
scroll to position [325, 0]
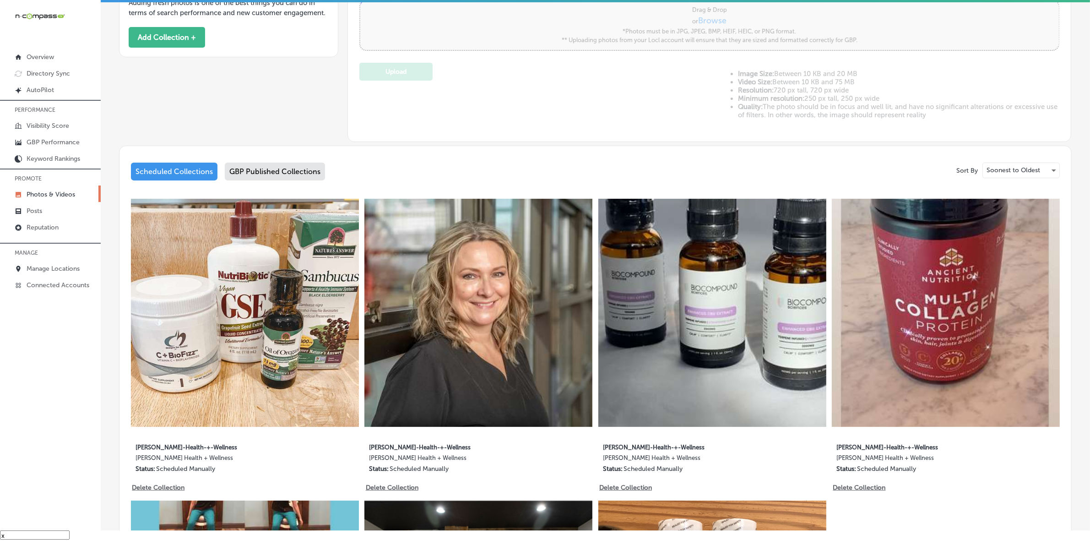
click at [256, 165] on div "GBP Published Collections" at bounding box center [275, 171] width 100 height 18
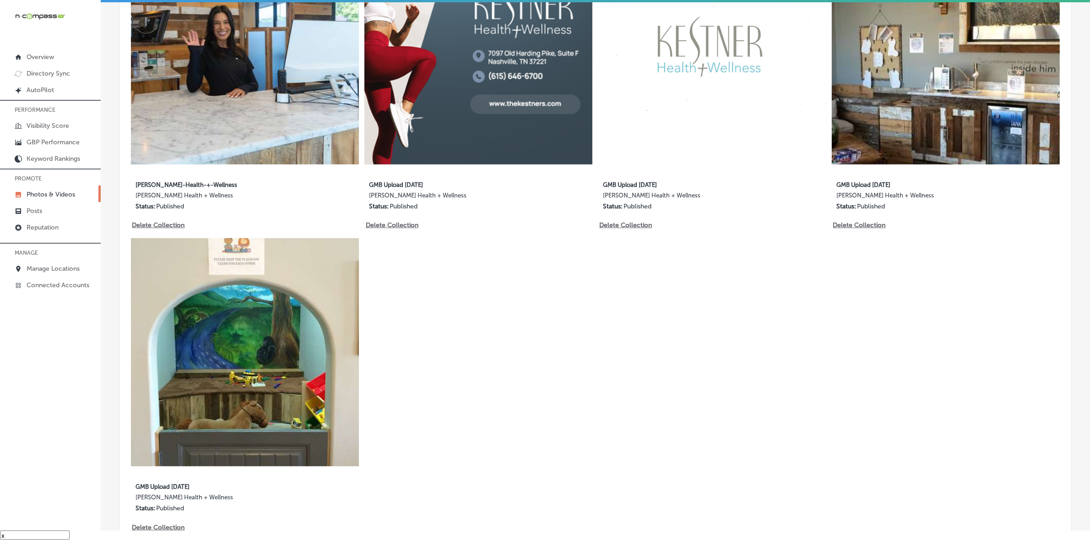
scroll to position [506, 0]
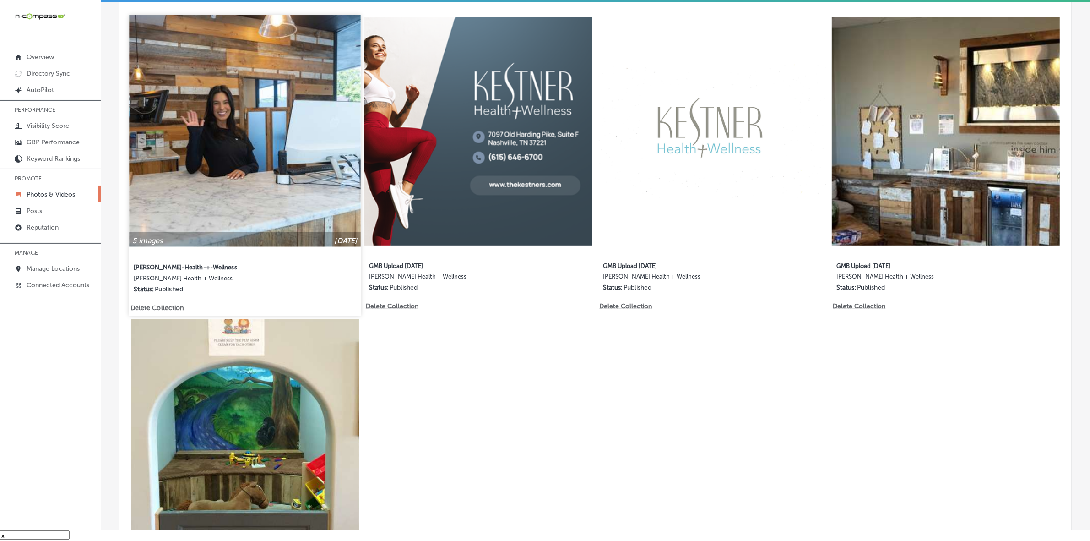
click at [308, 183] on img at bounding box center [244, 130] width 231 height 231
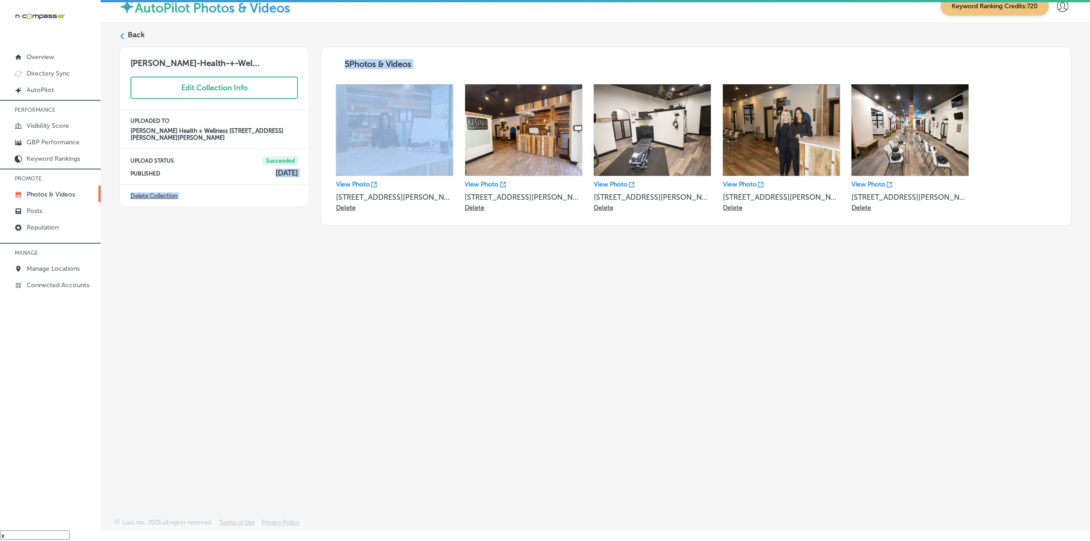
drag, startPoint x: 248, startPoint y: 163, endPoint x: 309, endPoint y: 168, distance: 61.5
click at [309, 168] on div "[PERSON_NAME]-Health-+-Wel... Edit Collection Info UPLOADED TO [PERSON_NAME] He…" at bounding box center [595, 136] width 952 height 179
click at [278, 221] on div "[PERSON_NAME]-Health-+-Wel... Edit Collection Info UPLOADED TO [PERSON_NAME] He…" at bounding box center [214, 136] width 190 height 179
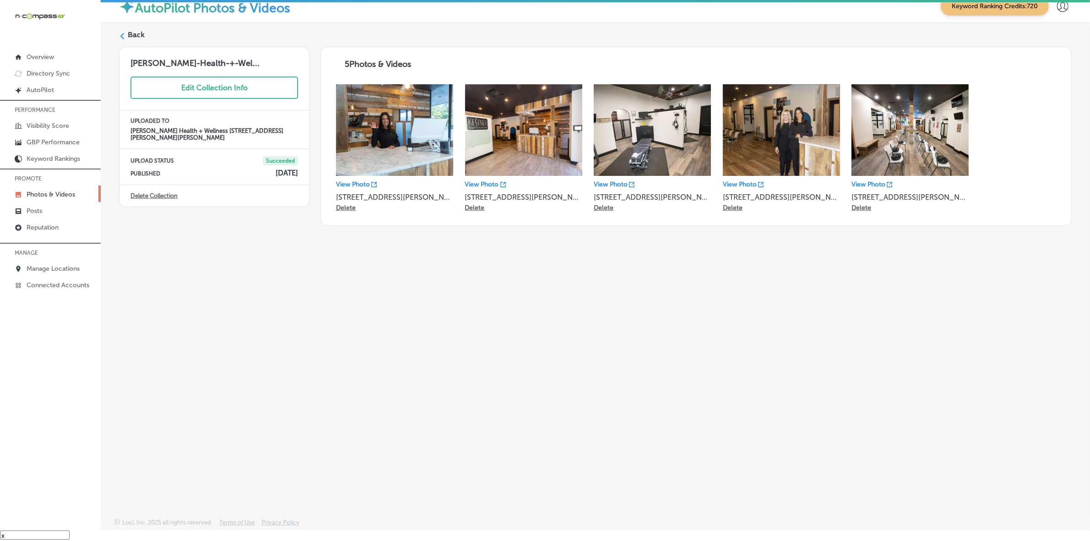
click at [122, 37] on polygon at bounding box center [122, 36] width 4 height 6
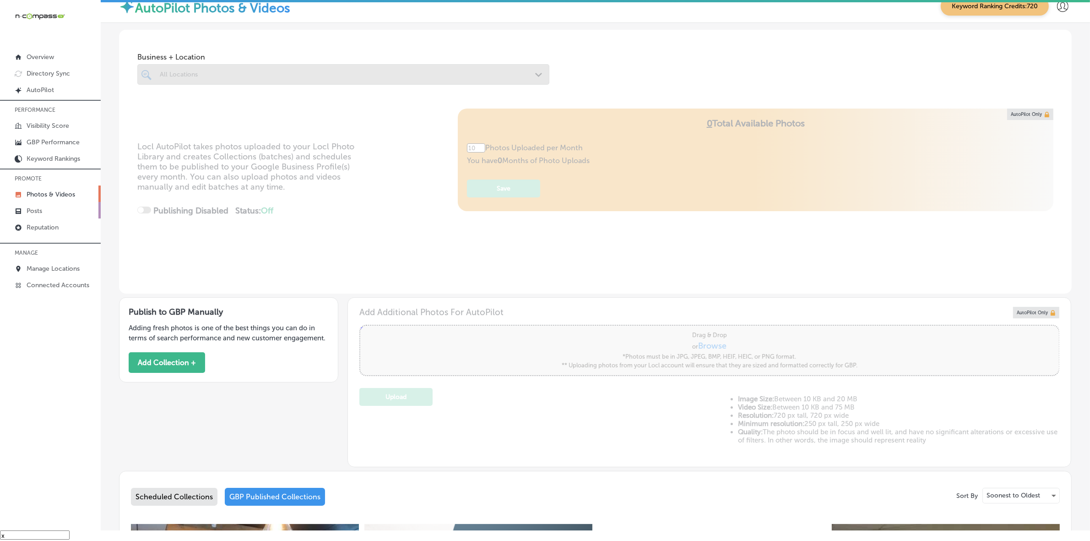
type input "5"
click at [31, 211] on p "Posts" at bounding box center [35, 211] width 16 height 8
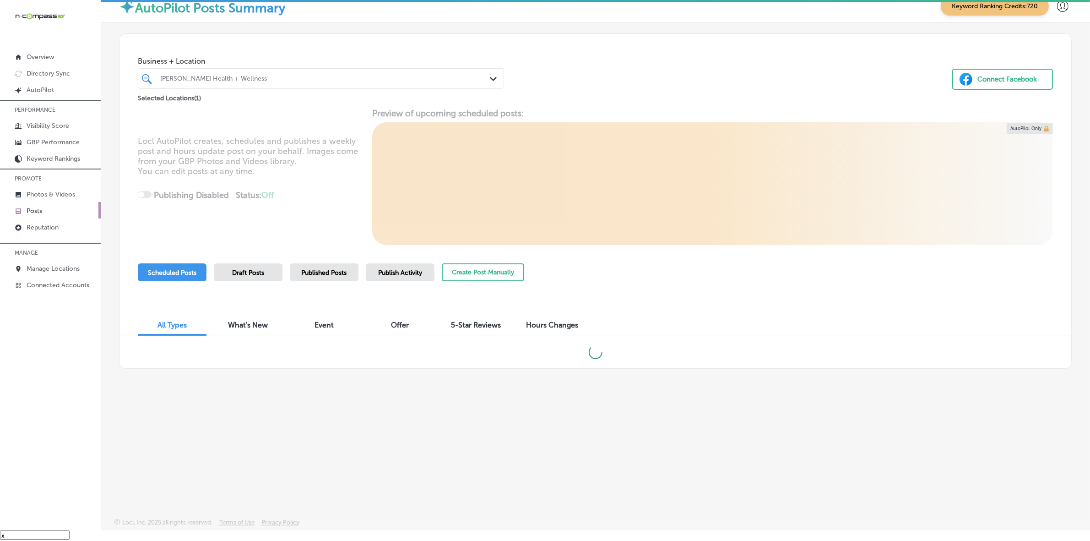
click at [326, 272] on span "Published Posts" at bounding box center [324, 273] width 45 height 8
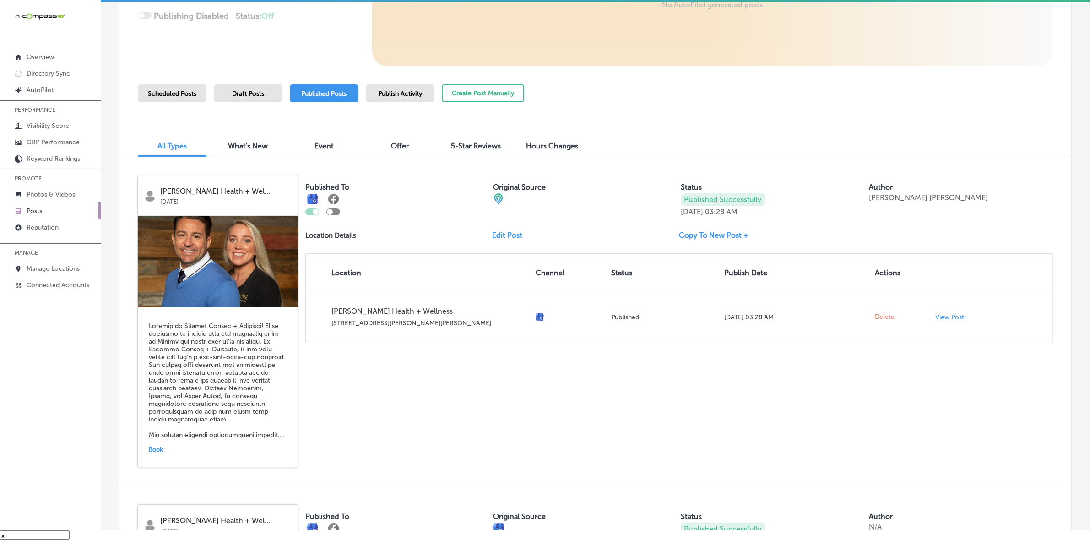
scroll to position [172, 0]
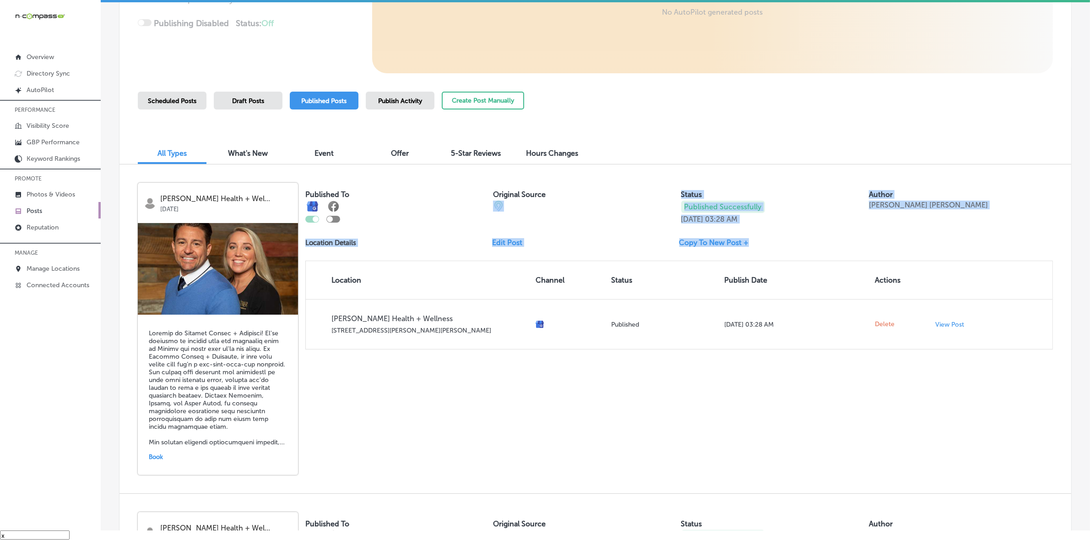
drag, startPoint x: 666, startPoint y: 220, endPoint x: 773, endPoint y: 225, distance: 106.3
click at [773, 225] on div "Published To Original Source Status Published Successfully [DATE] 03:28 AM Auth…" at bounding box center [678, 266] width 747 height 167
click at [778, 223] on div "Published To Original Source Status Published Successfully [DATE] 03:28 AM Auth…" at bounding box center [678, 266] width 747 height 167
drag, startPoint x: 767, startPoint y: 218, endPoint x: 757, endPoint y: 220, distance: 10.3
click at [757, 220] on div "Published Successfully [DATE] 03:28 AM" at bounding box center [773, 211] width 184 height 23
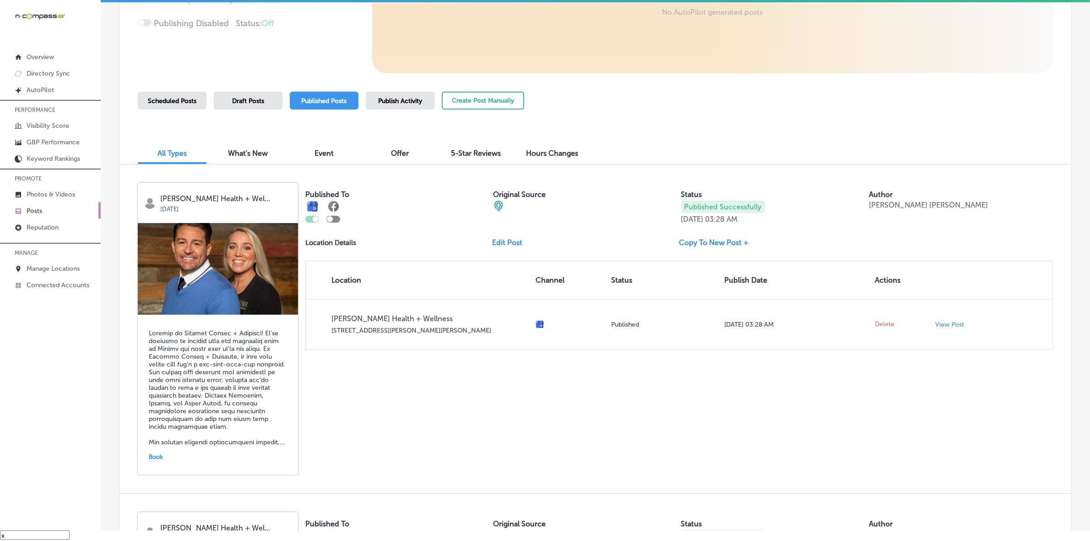
click at [790, 229] on div "Published To Original Source Status Published Successfully [DATE] 03:28 AM Auth…" at bounding box center [678, 266] width 747 height 167
click at [240, 314] on div at bounding box center [218, 269] width 160 height 92
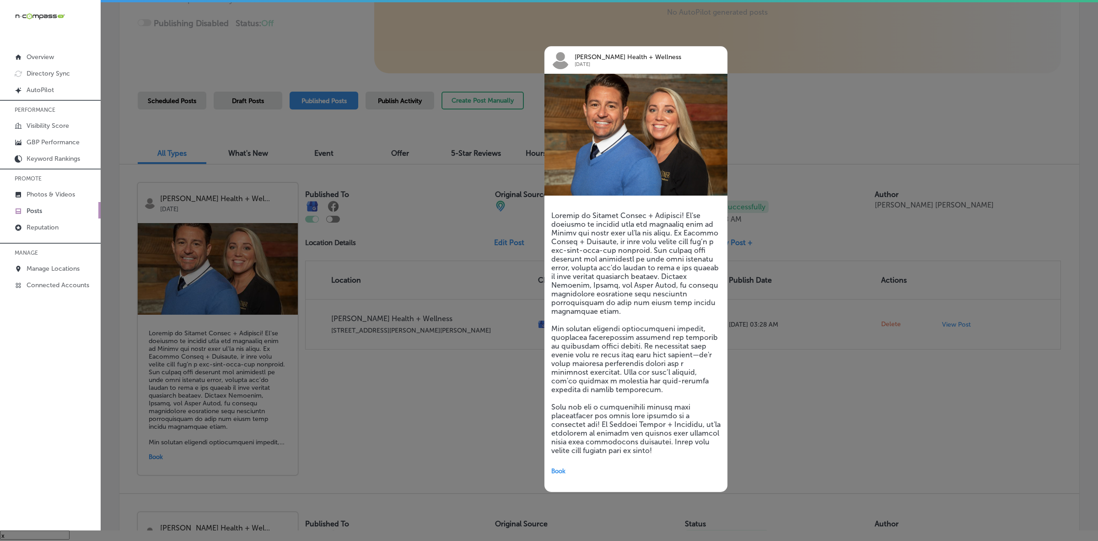
click at [841, 390] on div at bounding box center [549, 270] width 1098 height 541
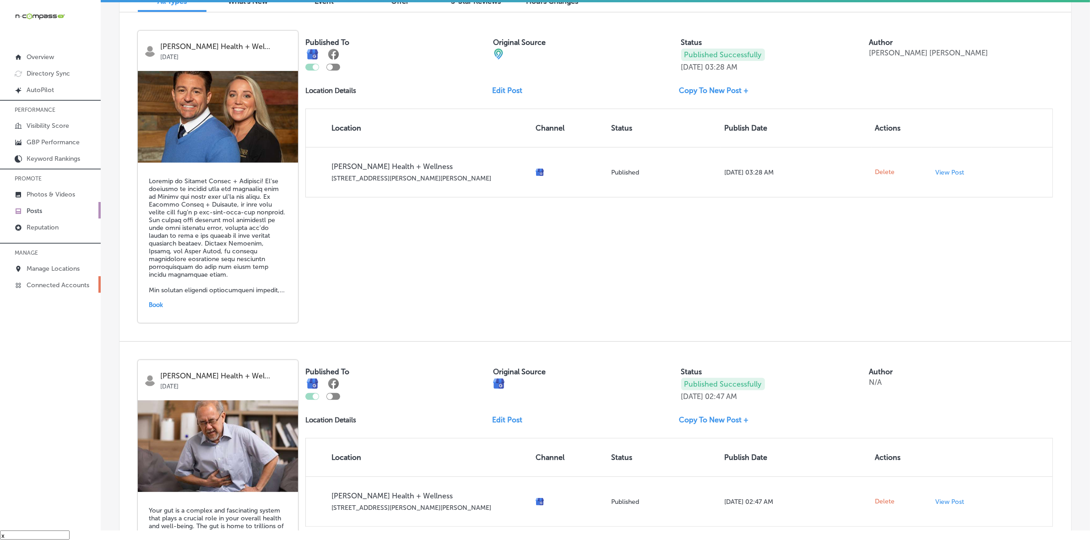
scroll to position [343, 0]
